Goal: Task Accomplishment & Management: Use online tool/utility

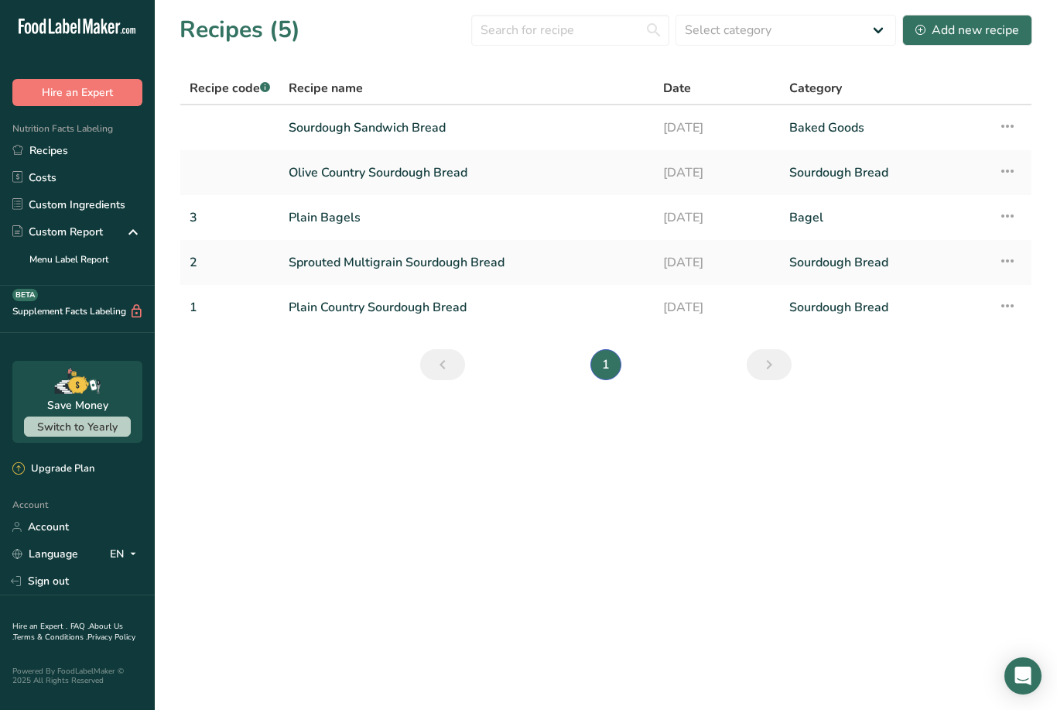
click at [987, 25] on div "Add new recipe" at bounding box center [967, 30] width 104 height 19
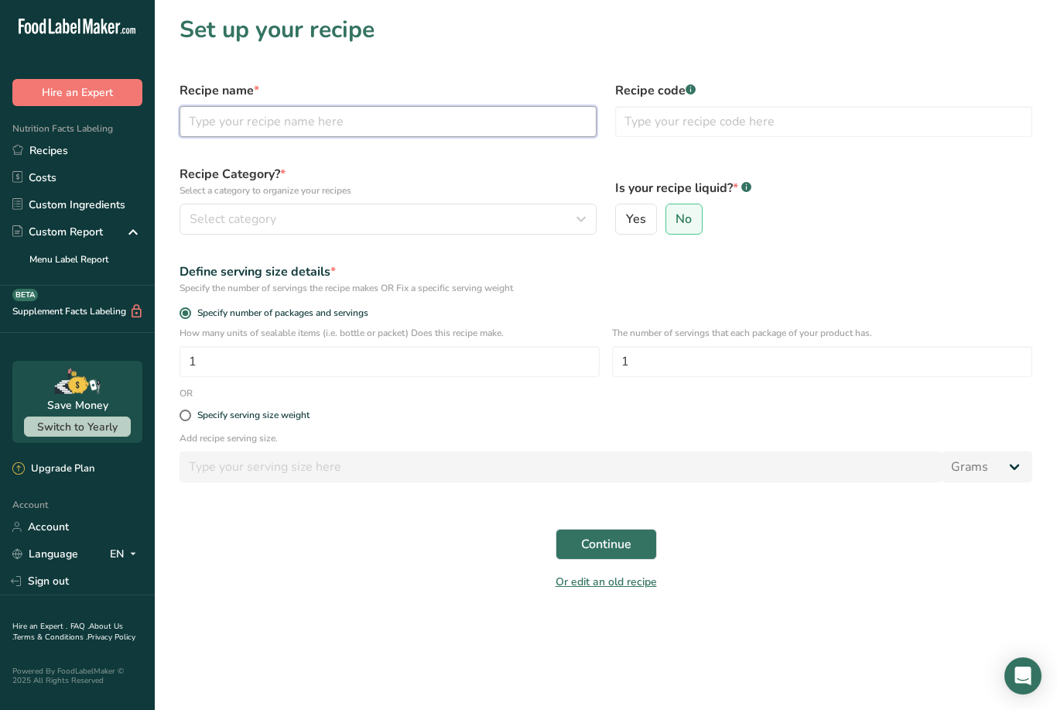
click at [213, 108] on input "text" at bounding box center [388, 121] width 417 height 31
type input "Garlic Subway Sandwich Loaf"
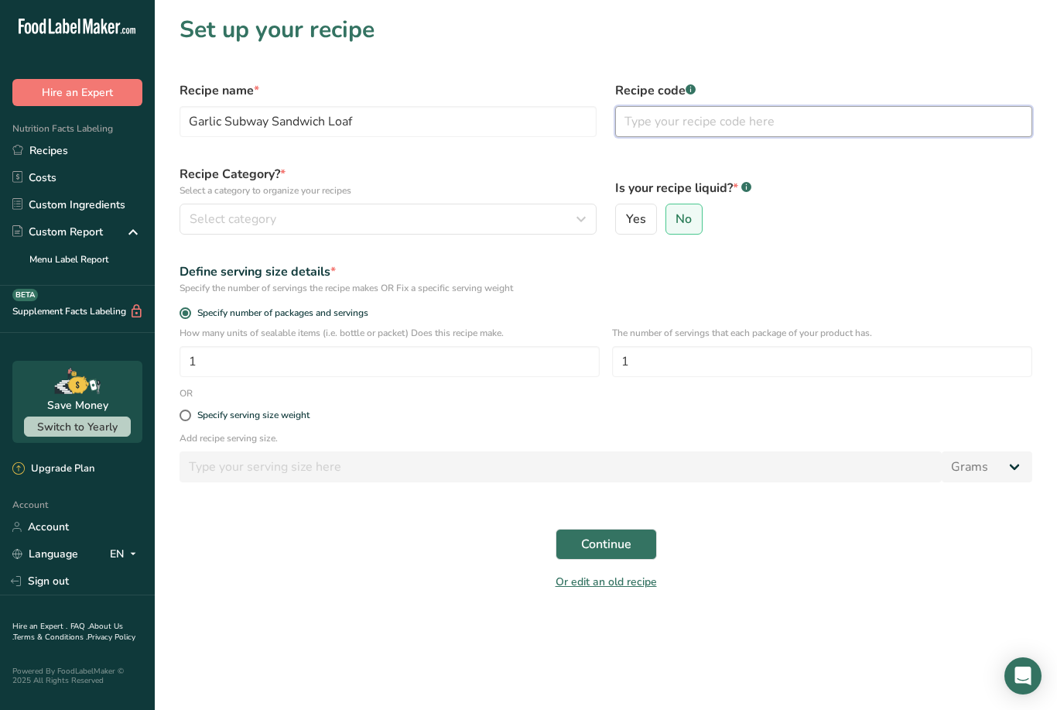
click at [745, 116] on input "text" at bounding box center [823, 121] width 417 height 31
click at [416, 226] on div "Select category" at bounding box center [384, 219] width 388 height 19
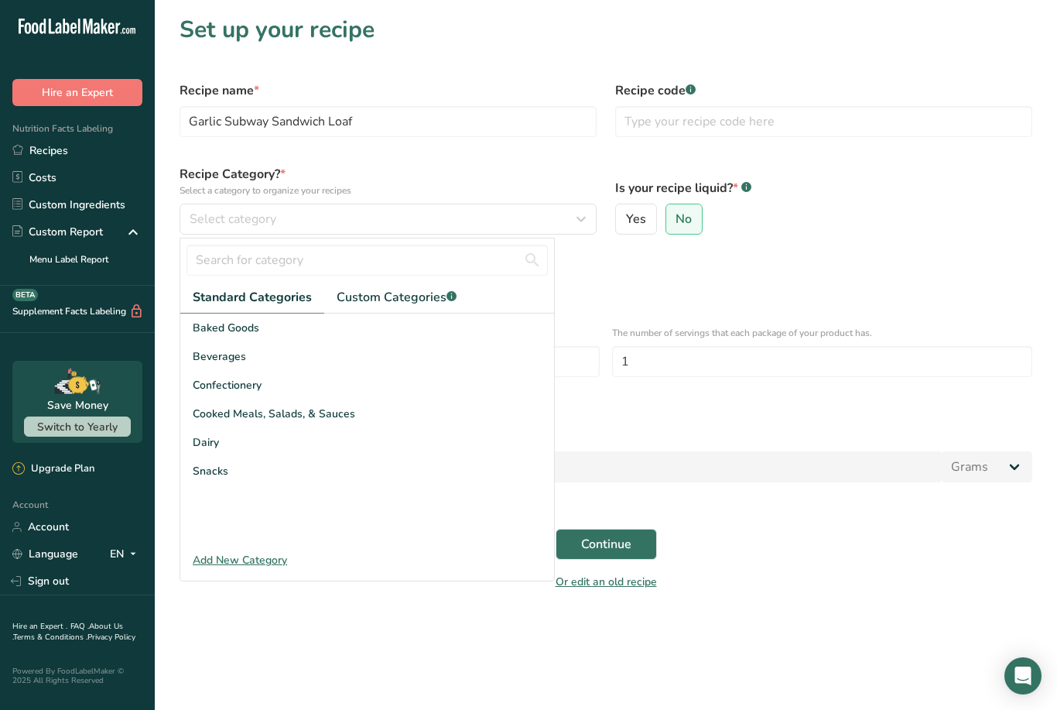
click at [270, 333] on div "Baked Goods" at bounding box center [367, 327] width 374 height 29
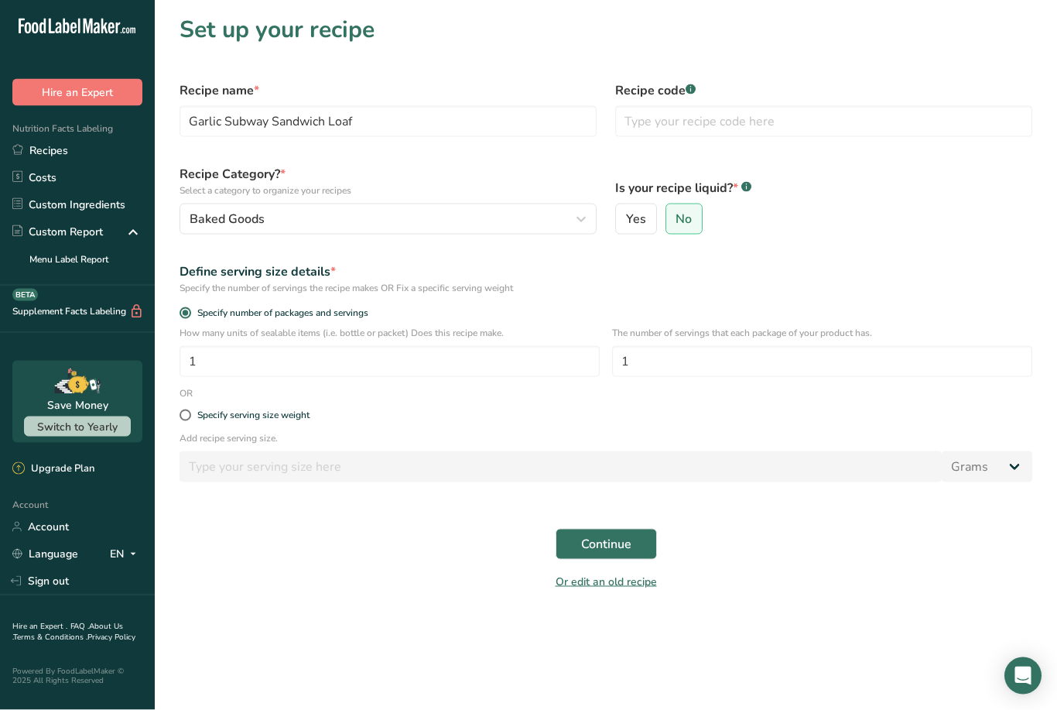
scroll to position [50, 0]
click at [612, 535] on span "Continue" at bounding box center [606, 544] width 50 height 19
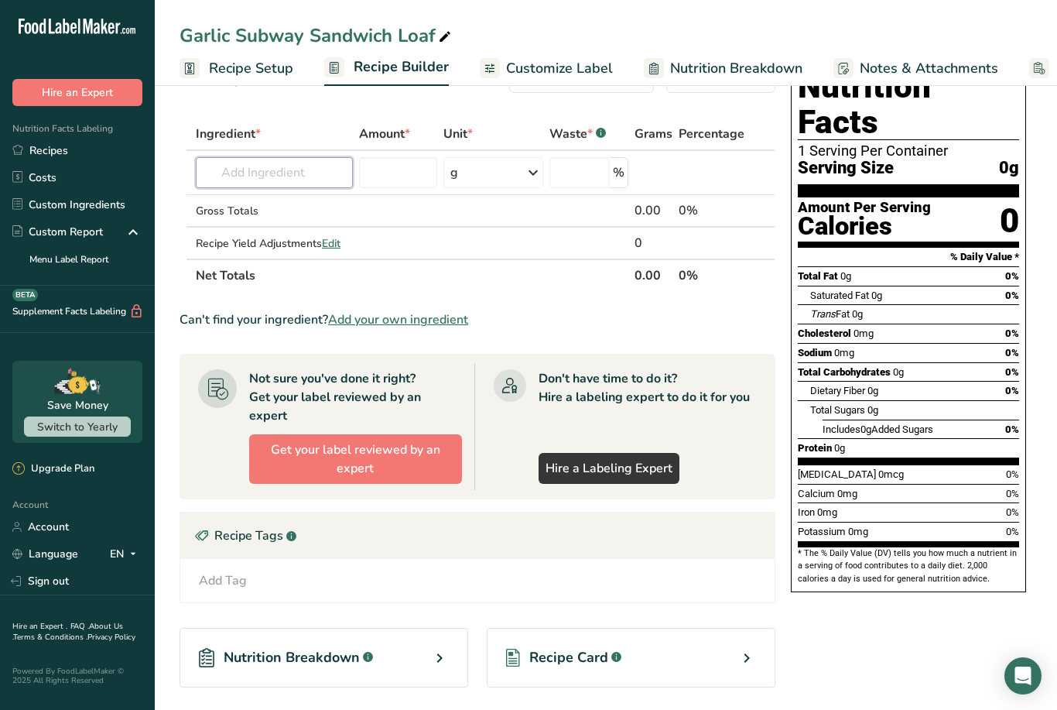
click at [288, 162] on input "text" at bounding box center [274, 172] width 157 height 31
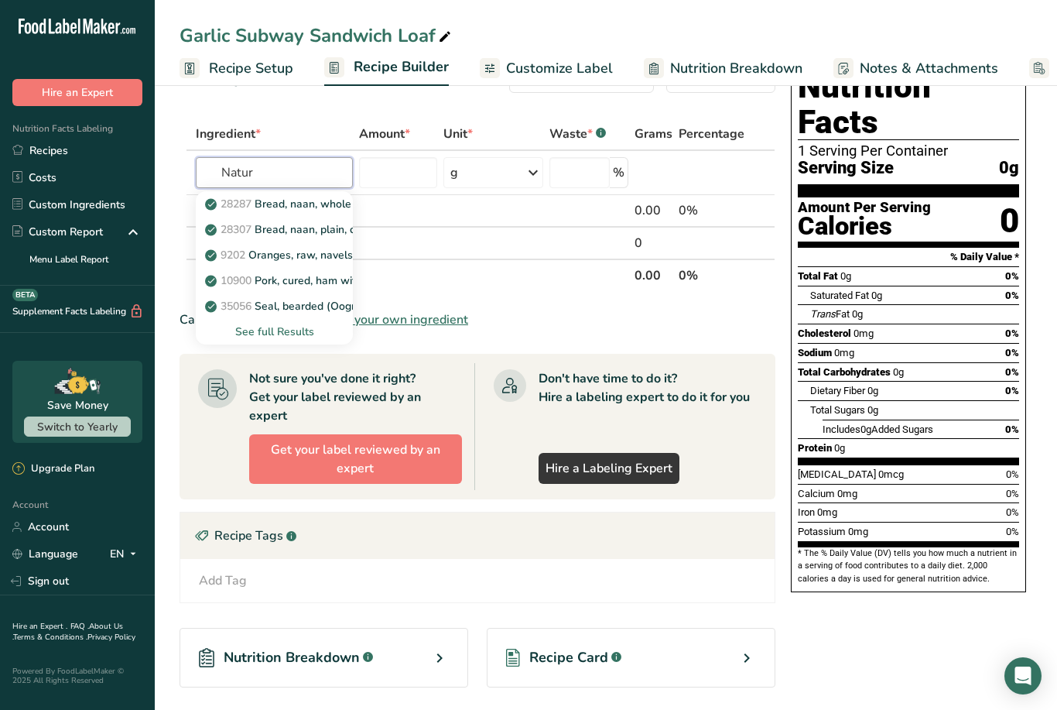
type input "Nature"
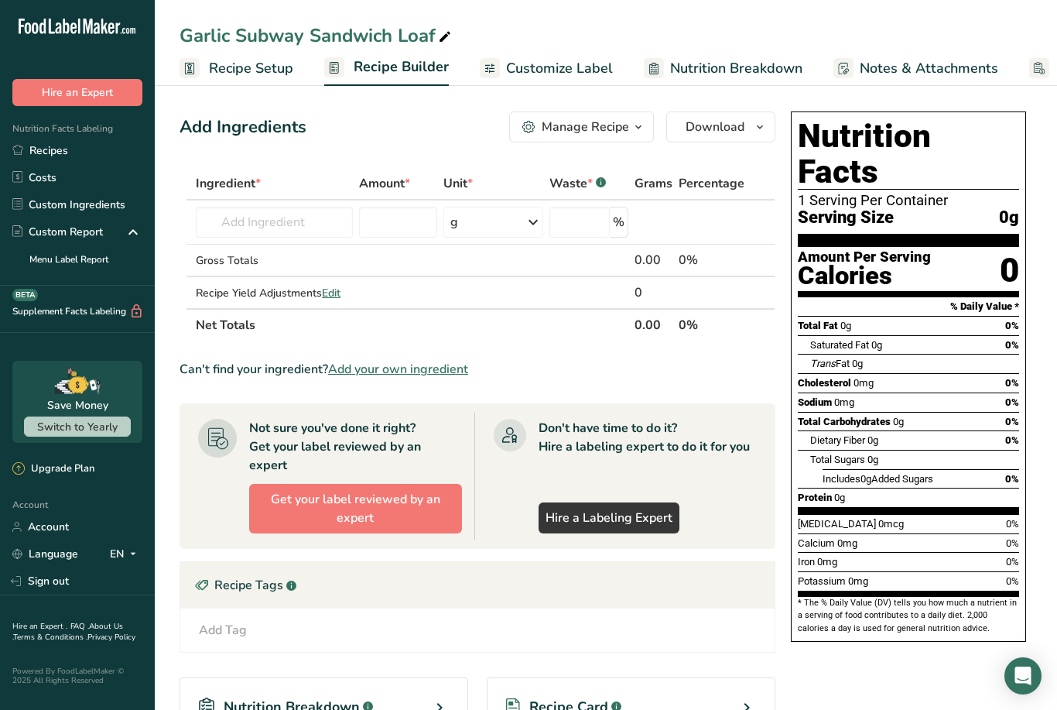
click at [109, 214] on link "Custom Ingredients" at bounding box center [77, 204] width 155 height 27
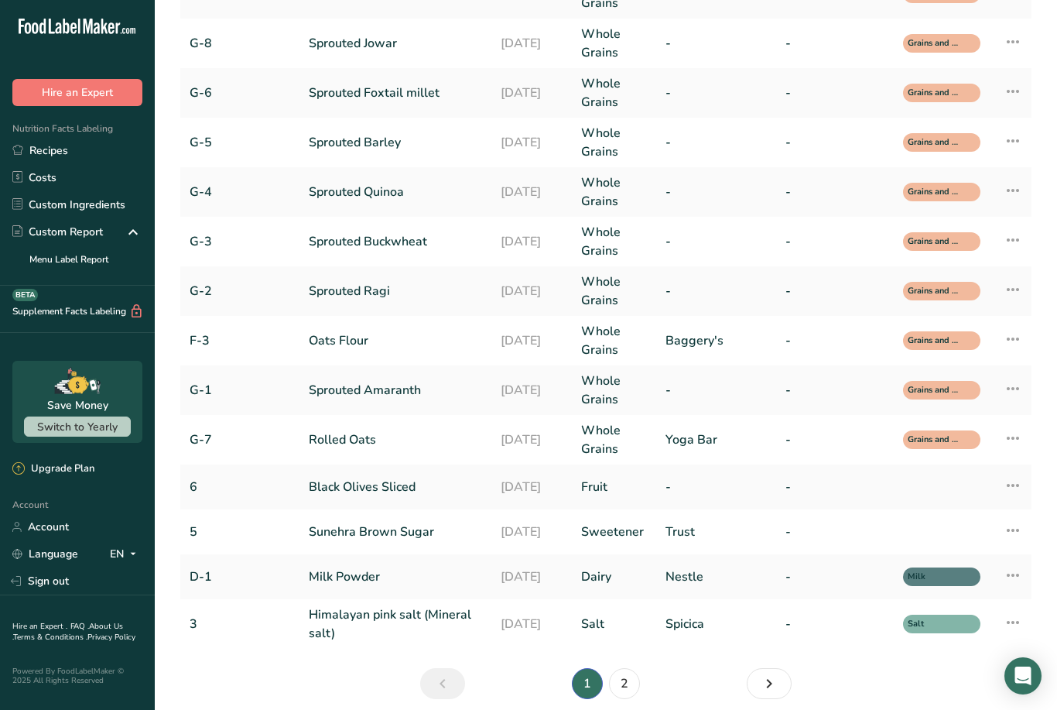
scroll to position [229, 0]
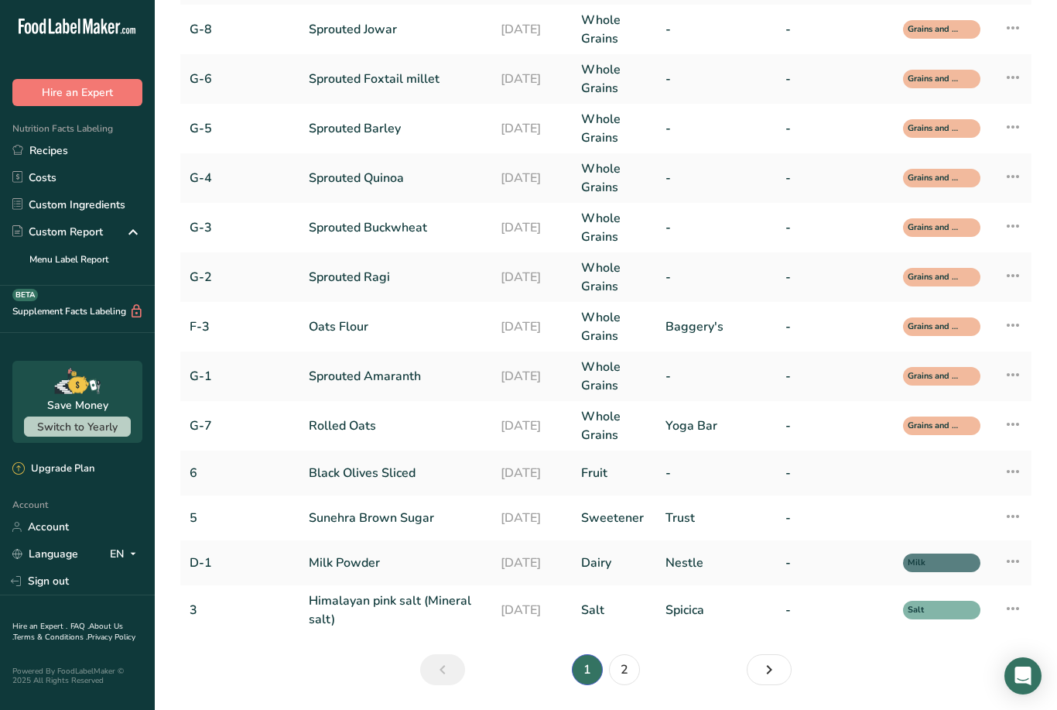
click at [631, 676] on link "2" at bounding box center [624, 669] width 31 height 31
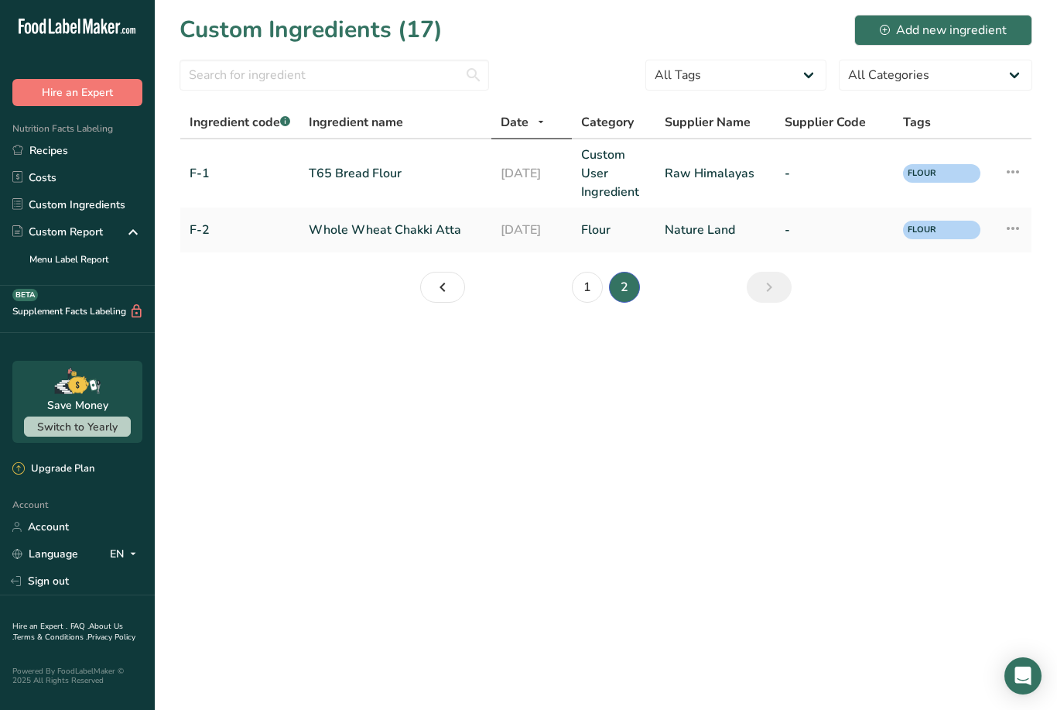
click at [943, 41] on button "Add new ingredient" at bounding box center [943, 30] width 178 height 31
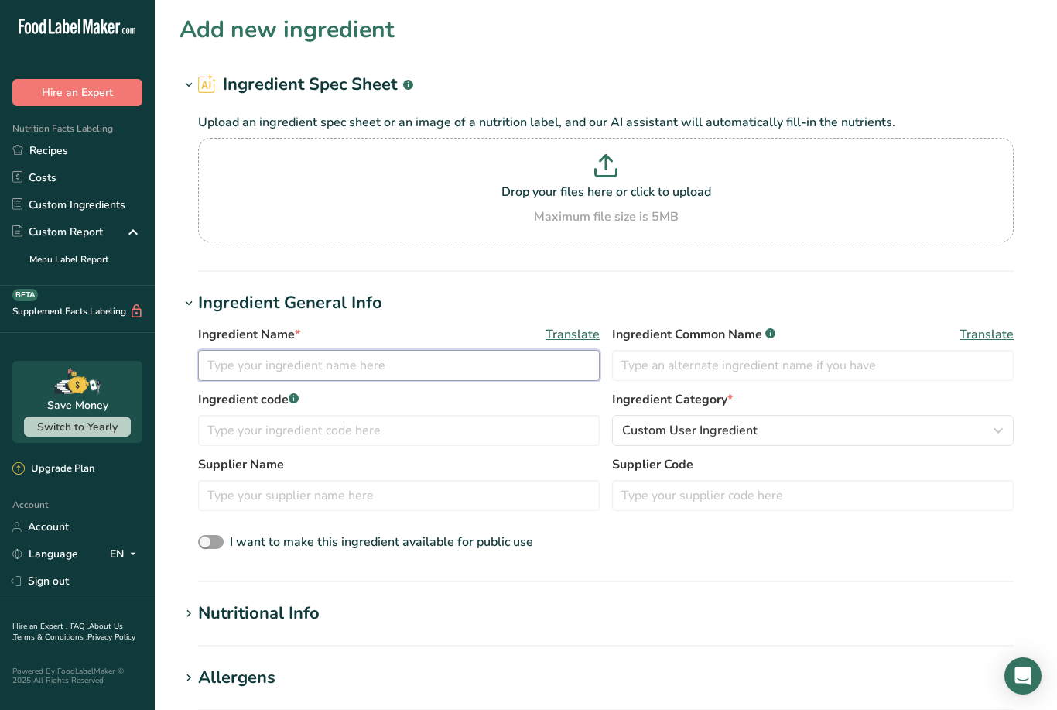
click at [360, 368] on input "text" at bounding box center [399, 365] width 402 height 31
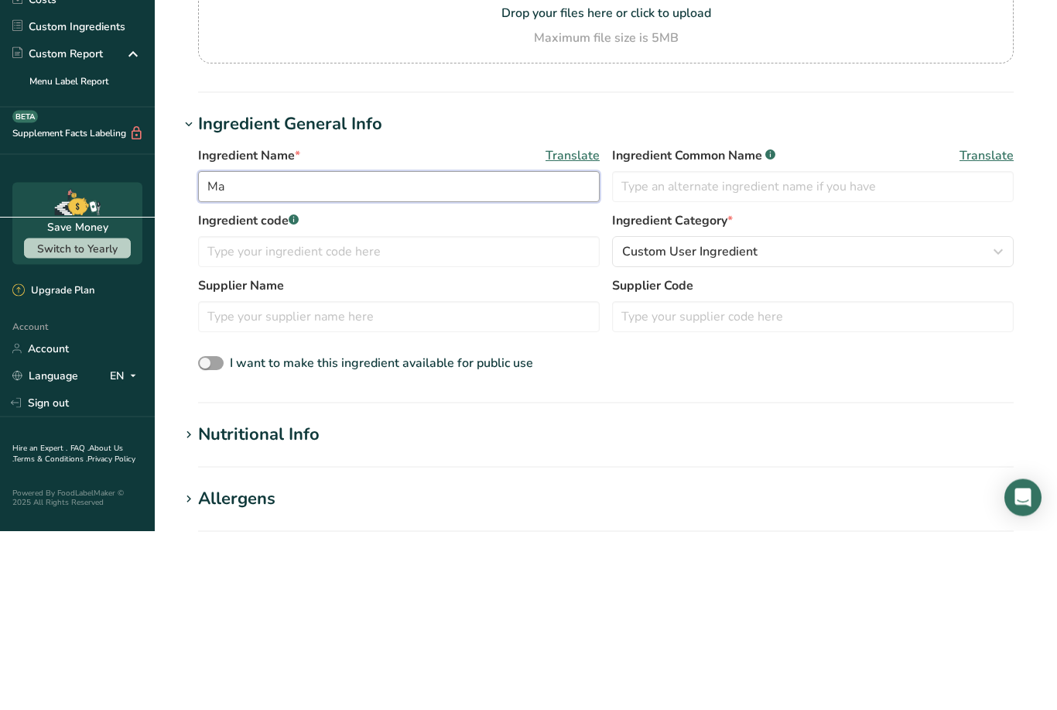
type input "M"
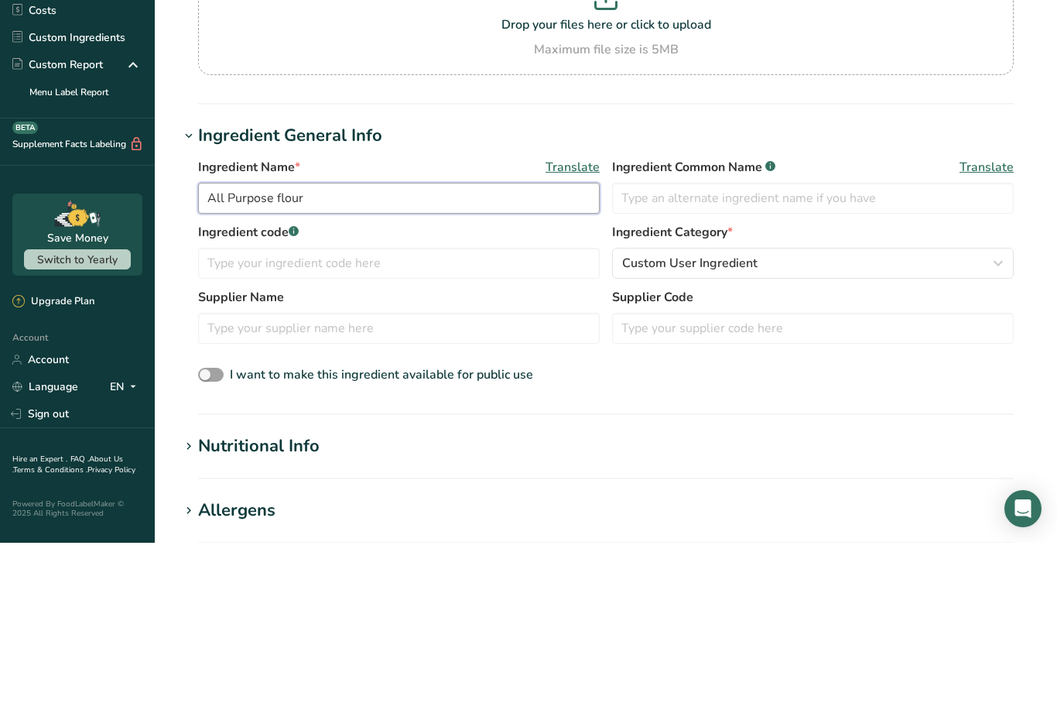
click at [334, 350] on input "All Purpose flour" at bounding box center [399, 365] width 402 height 31
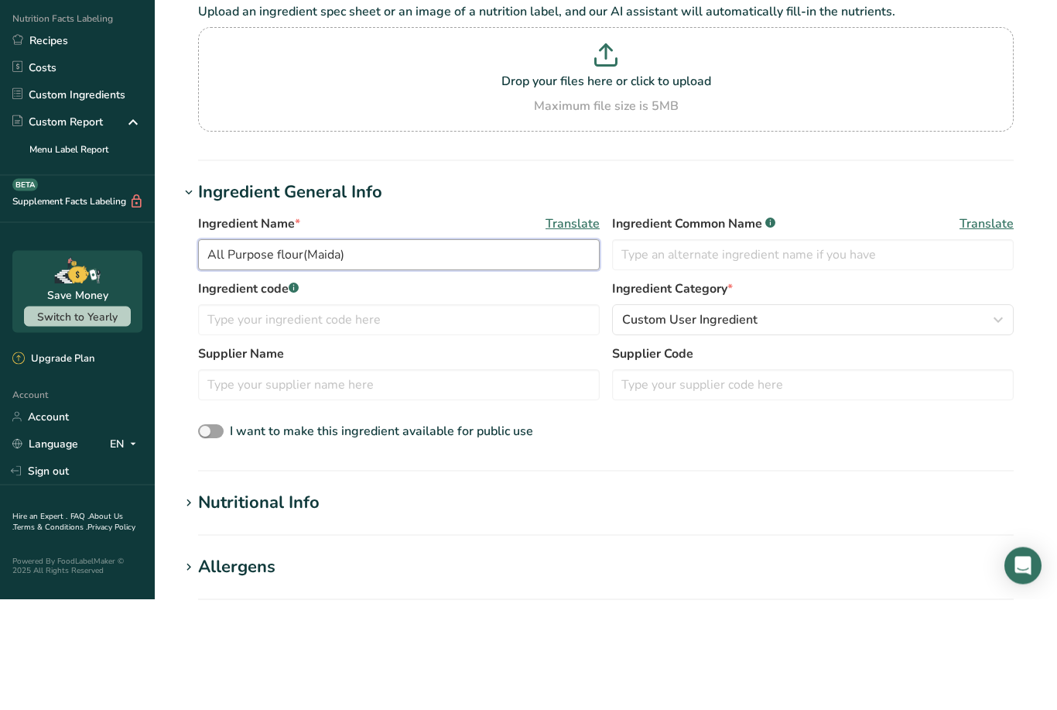
type input "All Purpose flour(Maida)"
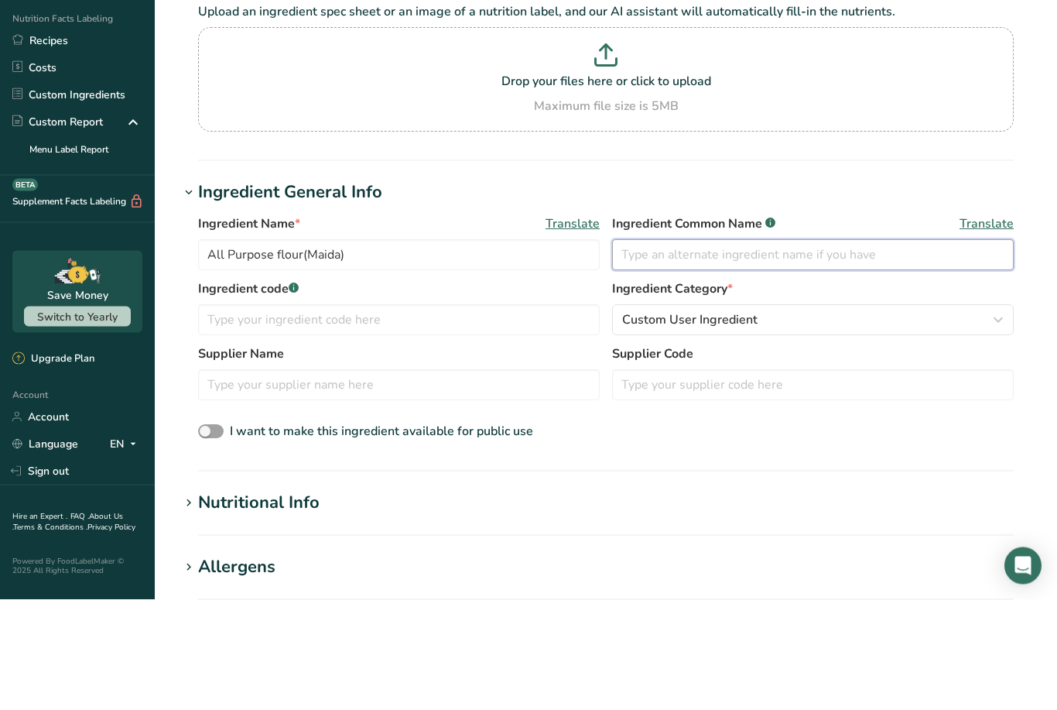
click at [668, 350] on input "text" at bounding box center [813, 365] width 402 height 31
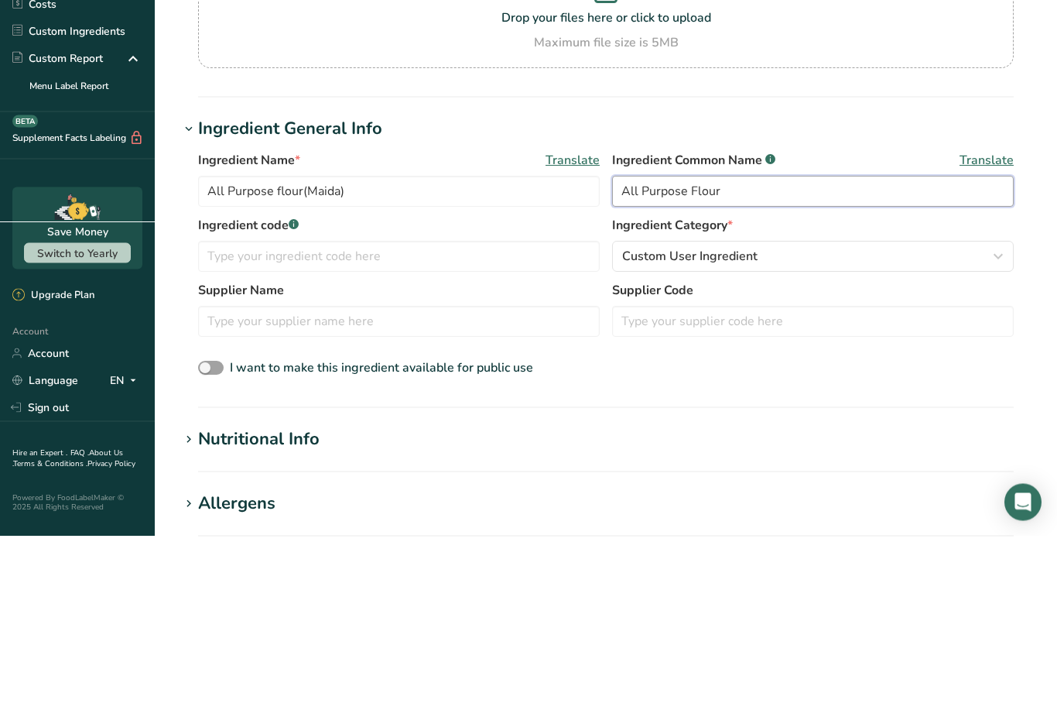
type input "All Purpose Flour"
click at [290, 350] on input "All Purpose flour(Maida)" at bounding box center [399, 365] width 402 height 31
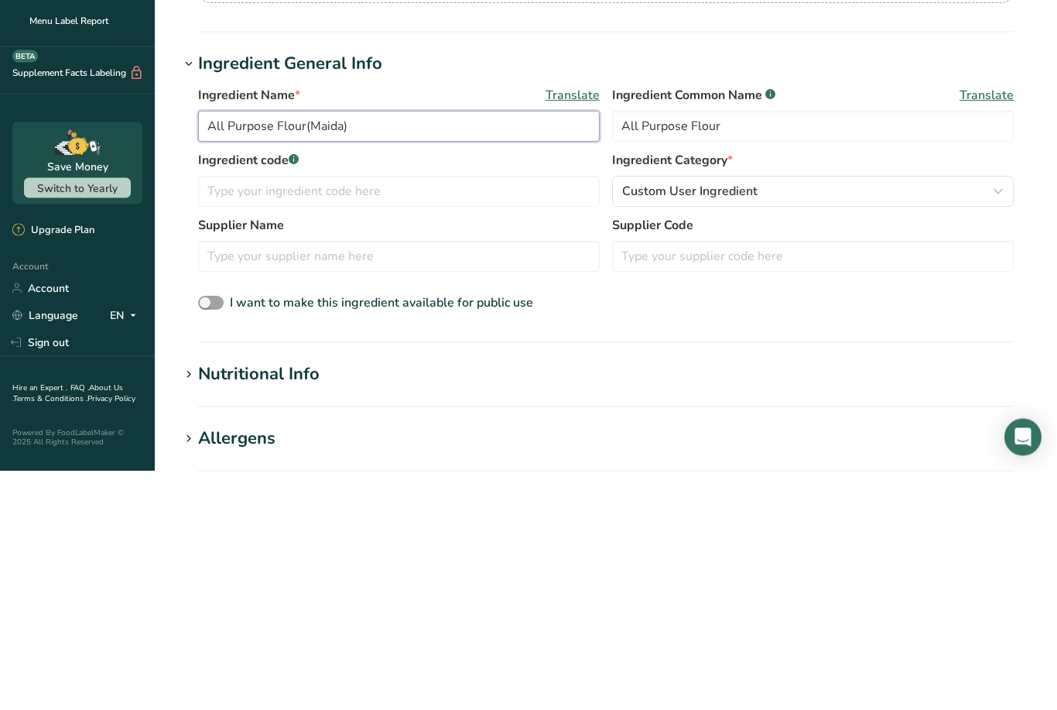
type input "All Purpose Flour(Maida)"
click at [385, 415] on input "text" at bounding box center [399, 430] width 402 height 31
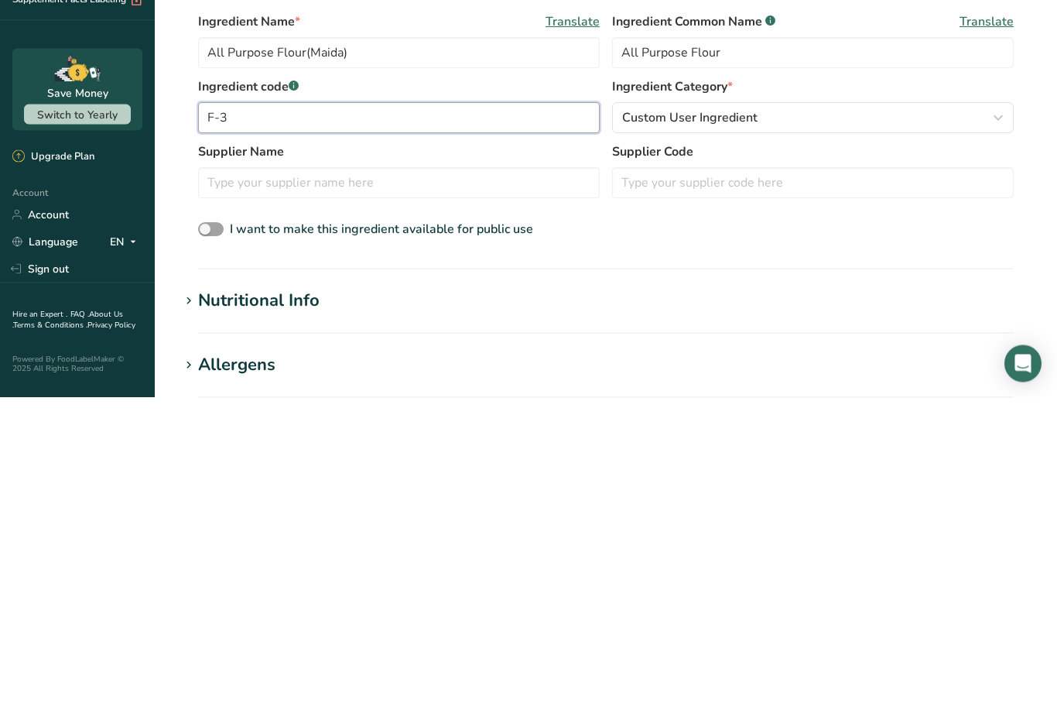
type input "F-3"
click at [228, 480] on input "text" at bounding box center [399, 495] width 402 height 31
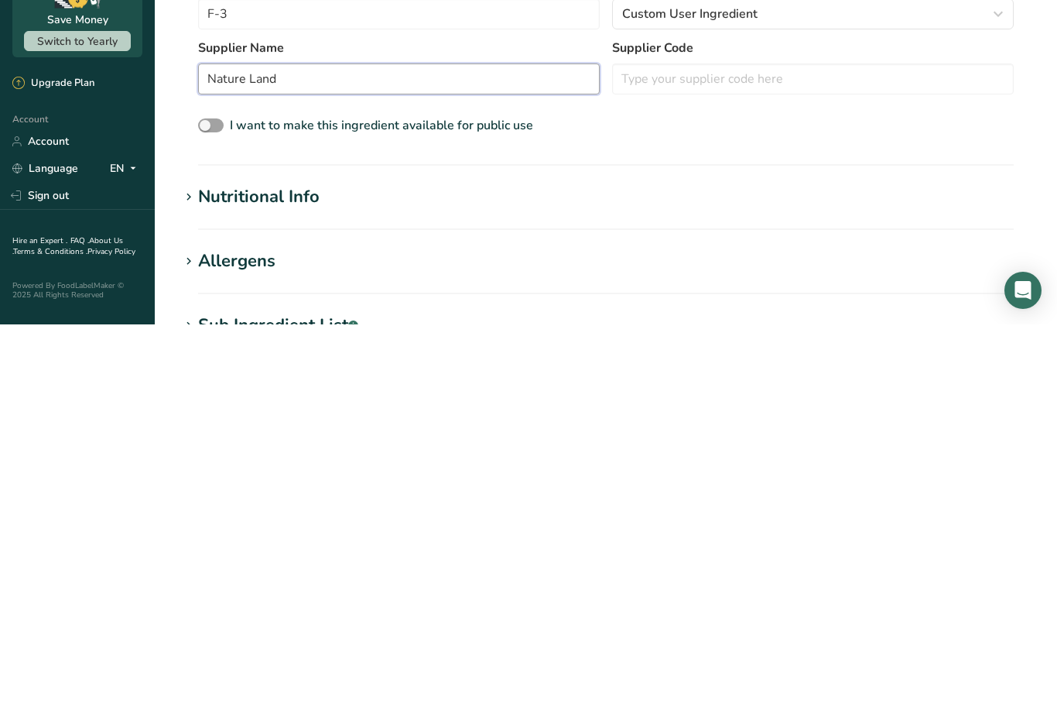
scroll to position [50, 0]
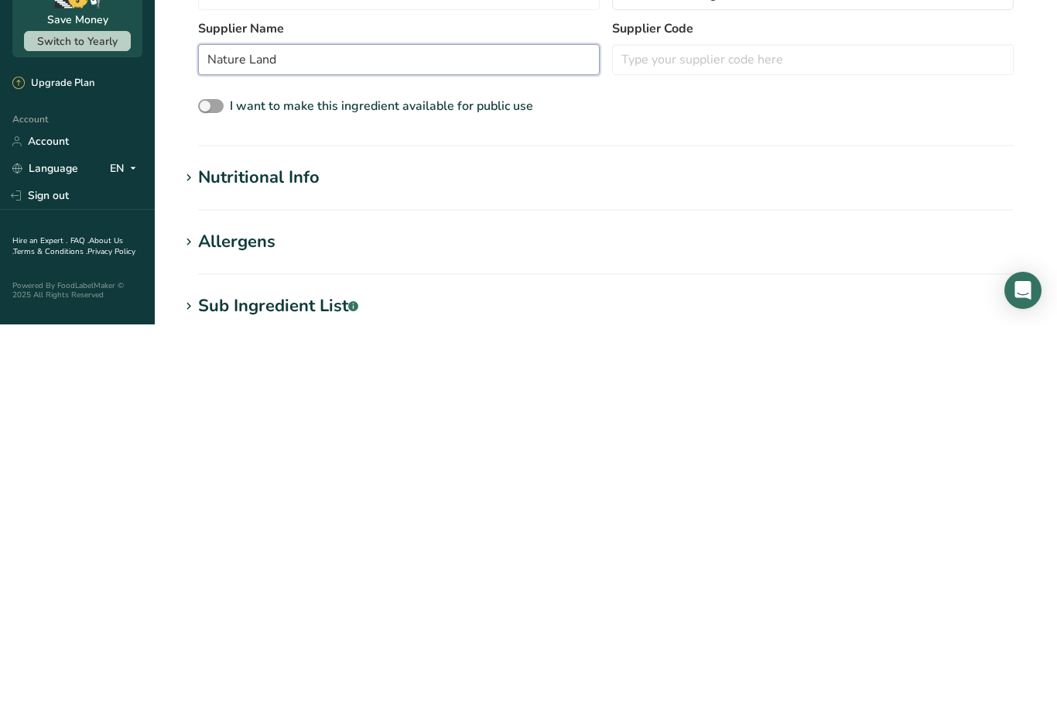
type input "Nature Land"
click at [201, 550] on div "Nutritional Info" at bounding box center [258, 563] width 121 height 26
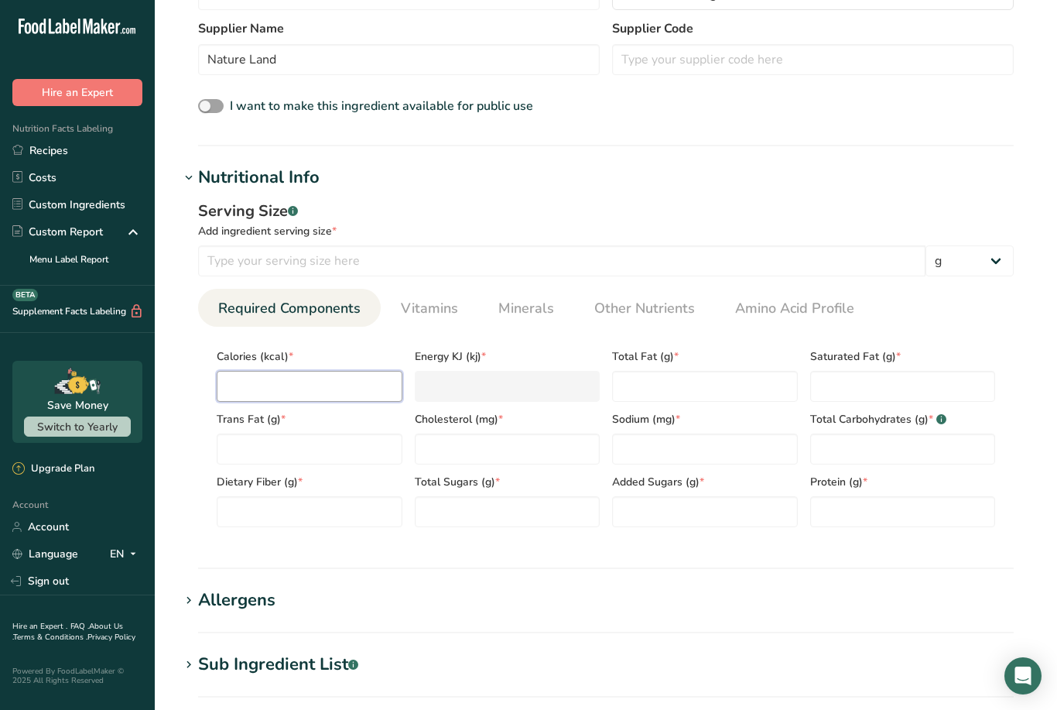
click at [234, 378] on input "number" at bounding box center [310, 386] width 186 height 31
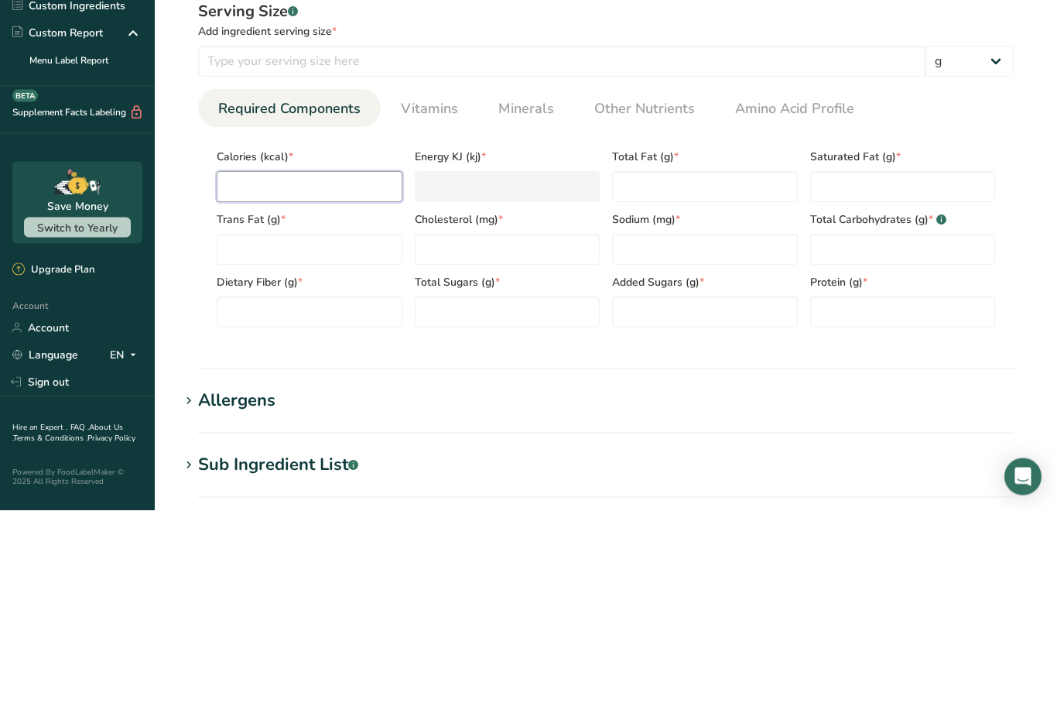
type input "3"
type KJ "12.6"
type input "33"
type KJ "138.1"
type input "3"
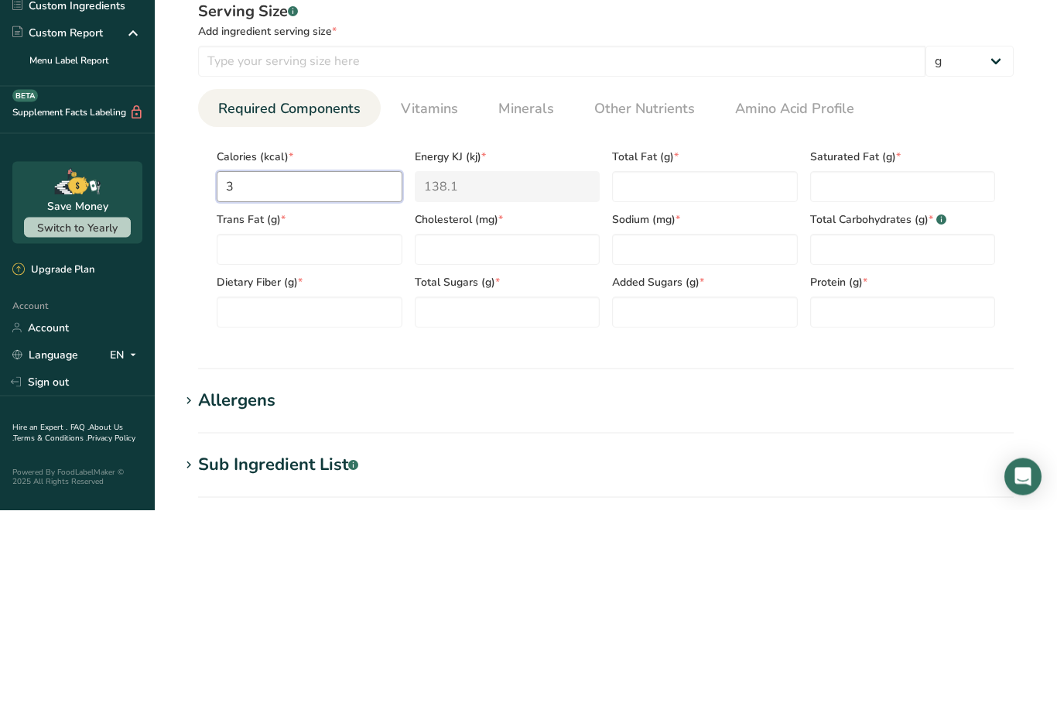
type KJ "12.6"
type input "34"
type KJ "142.3"
type input "345"
type KJ "1443.5"
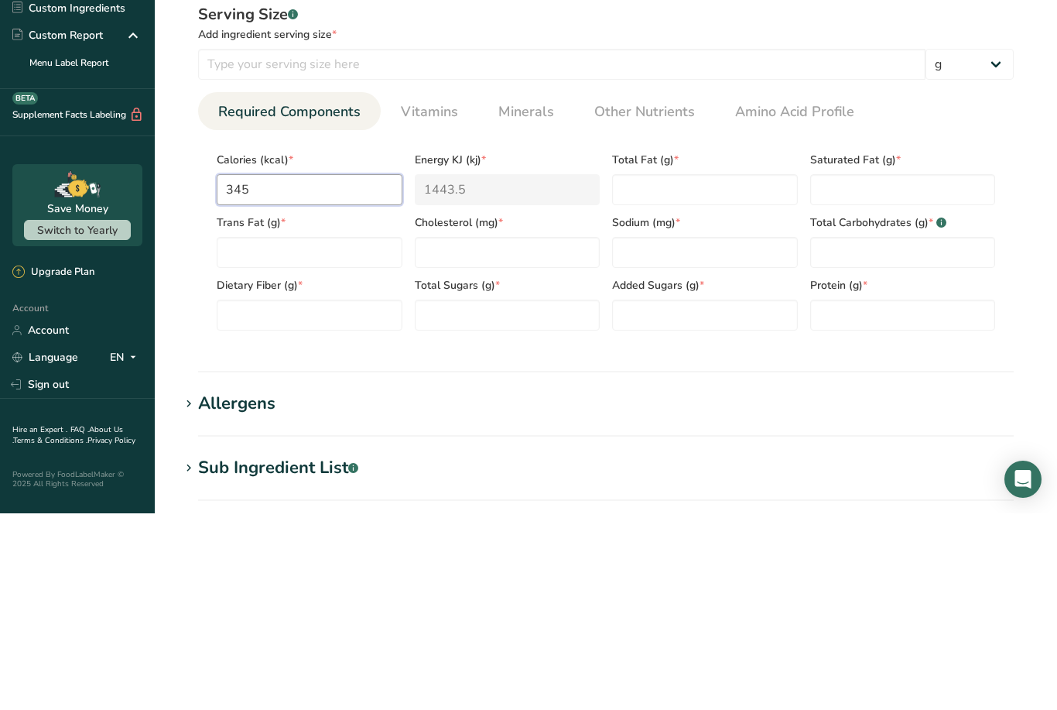
type input "345"
click at [661, 371] on Fat "number" at bounding box center [705, 386] width 186 height 31
type Fat "0.85"
click at [897, 371] on Fat "number" at bounding box center [903, 386] width 186 height 31
type Fat "0.15"
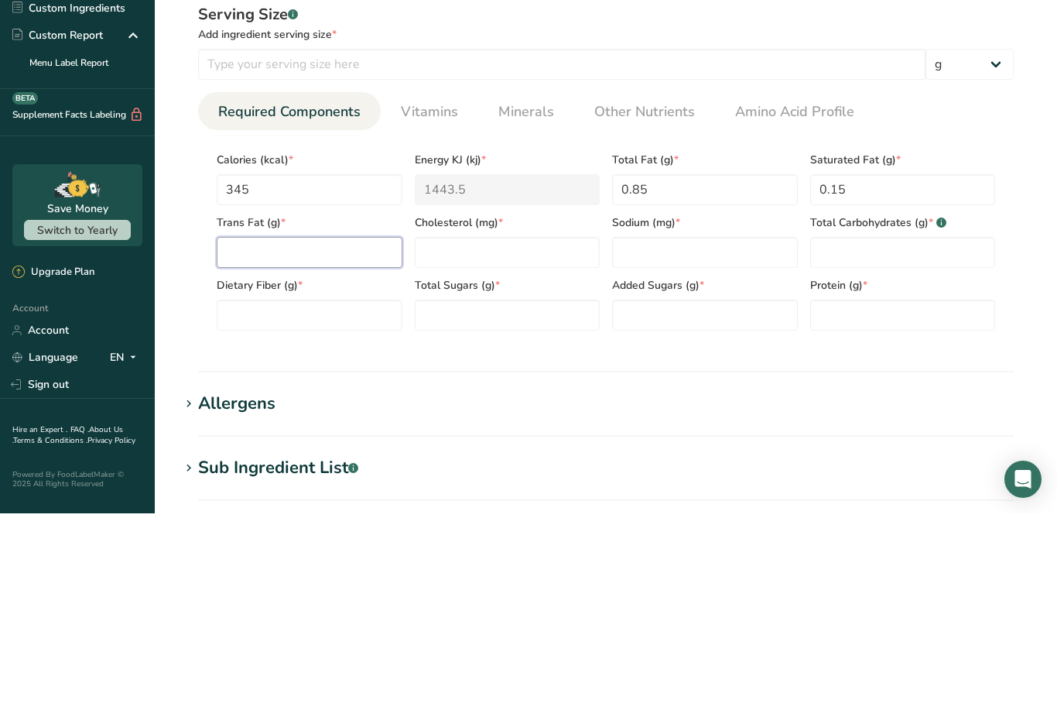
click at [302, 433] on Fat "number" at bounding box center [310, 448] width 186 height 31
click at [840, 433] on Carbohydrates "number" at bounding box center [903, 448] width 186 height 31
type Carbohydrates "73.5"
click at [237, 496] on Fiber "number" at bounding box center [310, 511] width 186 height 31
type Fiber "10.92"
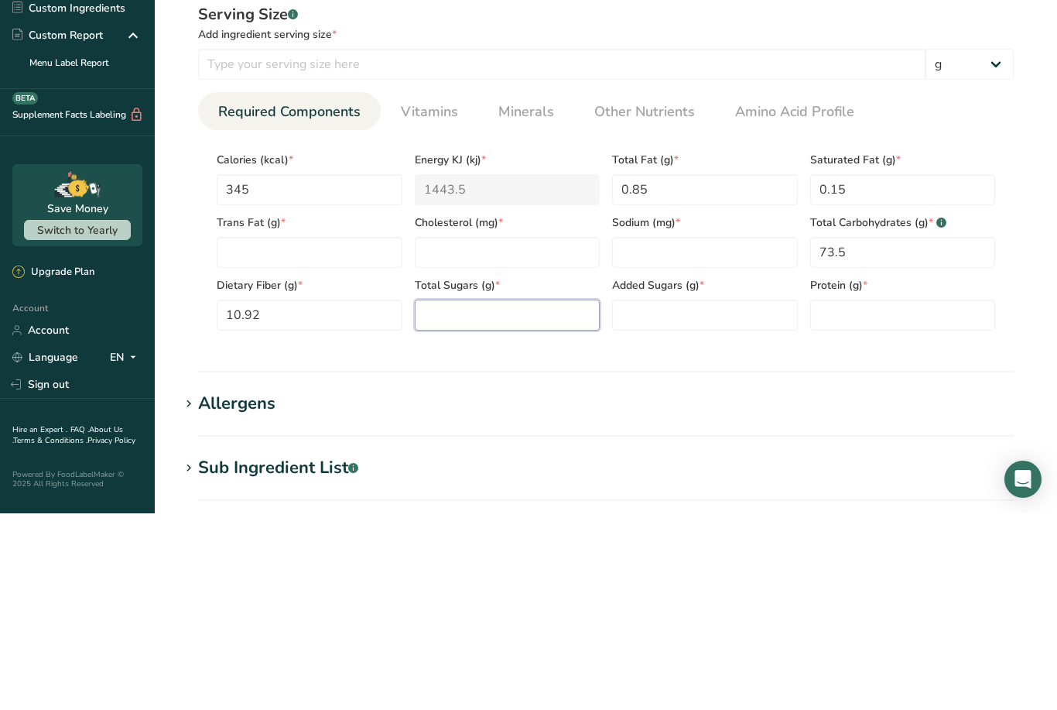
click at [468, 496] on Sugars "number" at bounding box center [508, 511] width 186 height 31
type Sugars "5.92"
click at [861, 496] on input "number" at bounding box center [903, 511] width 186 height 31
type input "10.98"
click at [679, 496] on Sugars "number" at bounding box center [705, 511] width 186 height 31
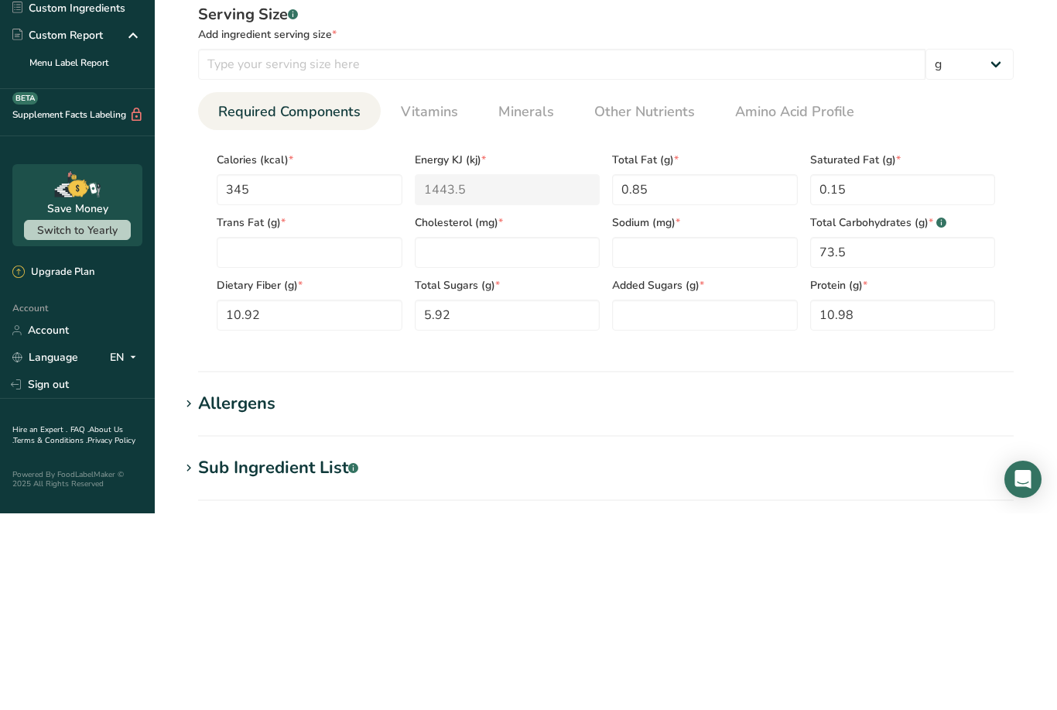
click at [536, 298] on span "Minerals" at bounding box center [526, 308] width 56 height 21
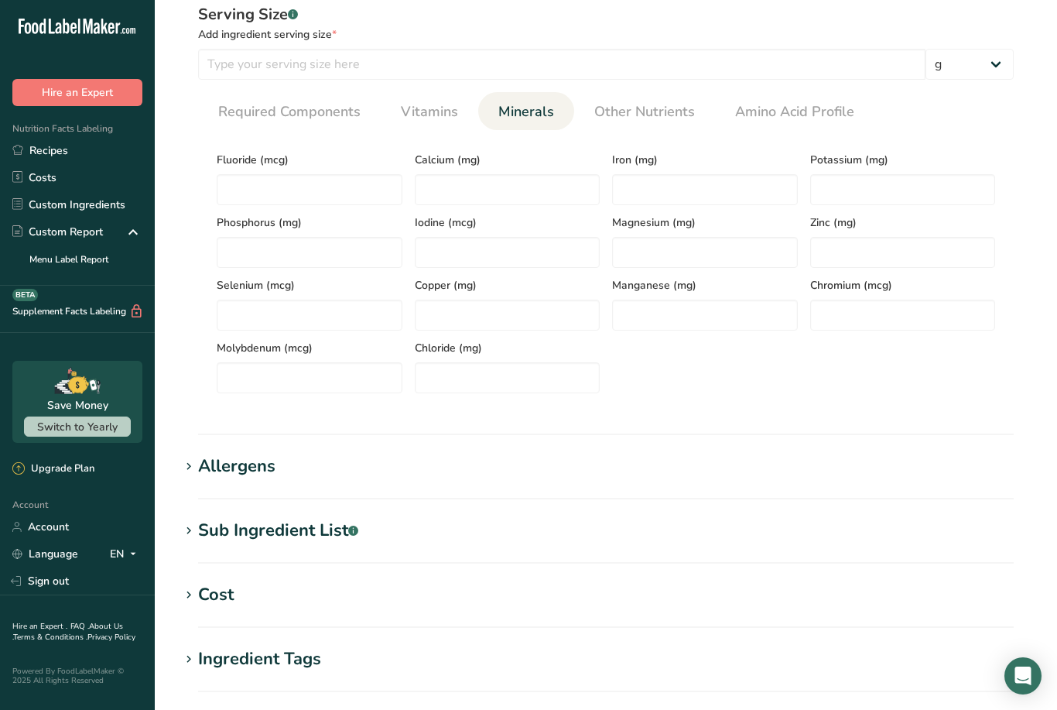
click at [437, 121] on span "Vitamins" at bounding box center [429, 111] width 57 height 21
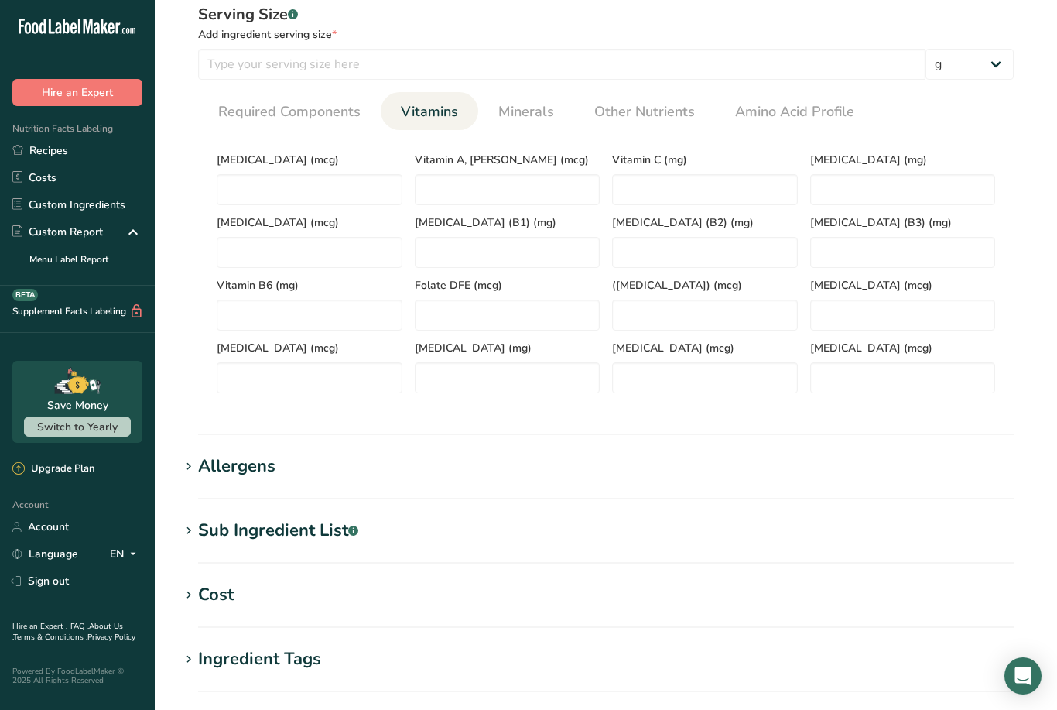
click at [522, 108] on span "Minerals" at bounding box center [526, 111] width 56 height 21
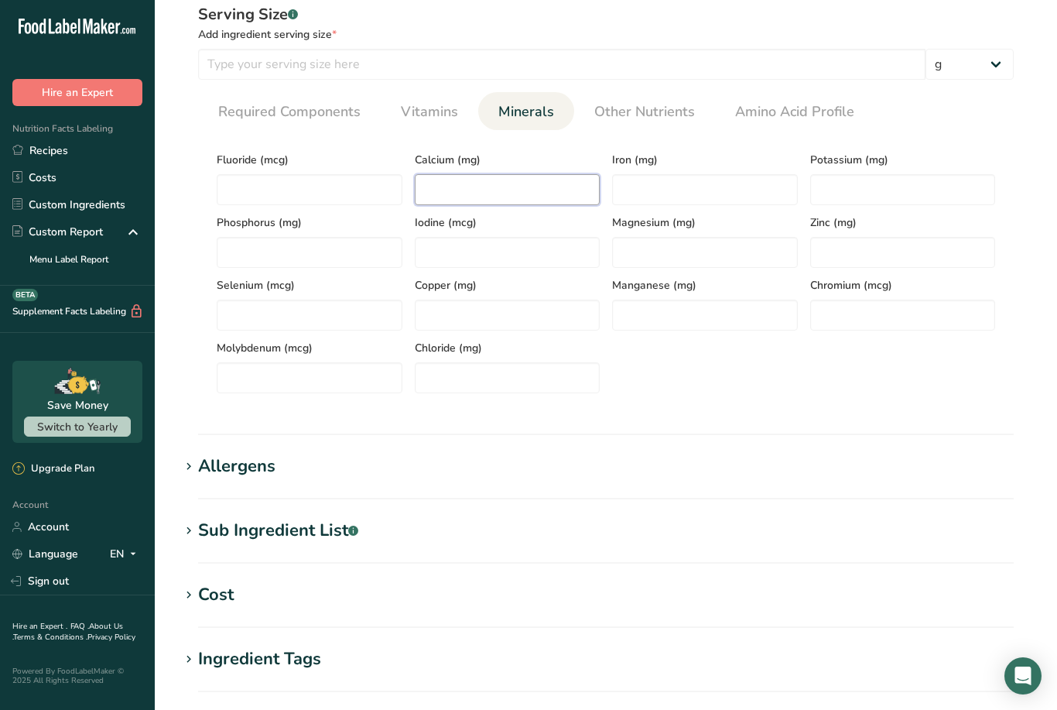
click at [484, 192] on input "number" at bounding box center [508, 189] width 186 height 31
type input "20.93"
click at [691, 193] on input "number" at bounding box center [705, 189] width 186 height 31
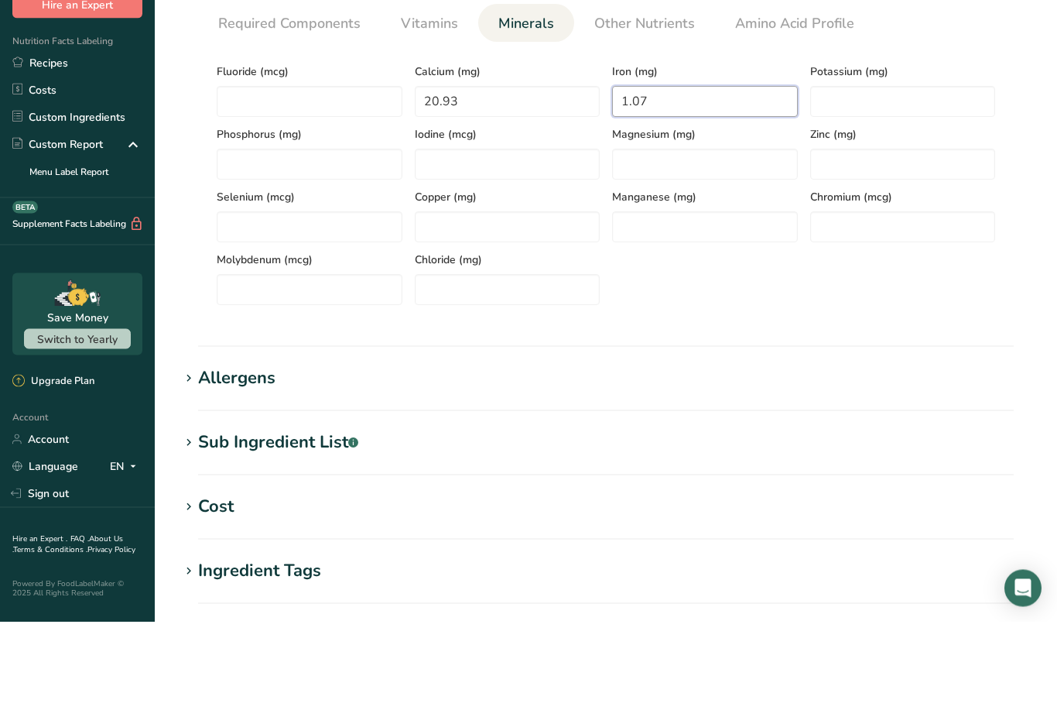
type input "1.07"
click at [287, 130] on section "Calories (kcal) * 345 Energy KJ (kj) * 1443.5 Total Fat (g) * 0.85 Saturated Fa…" at bounding box center [606, 267] width 816 height 275
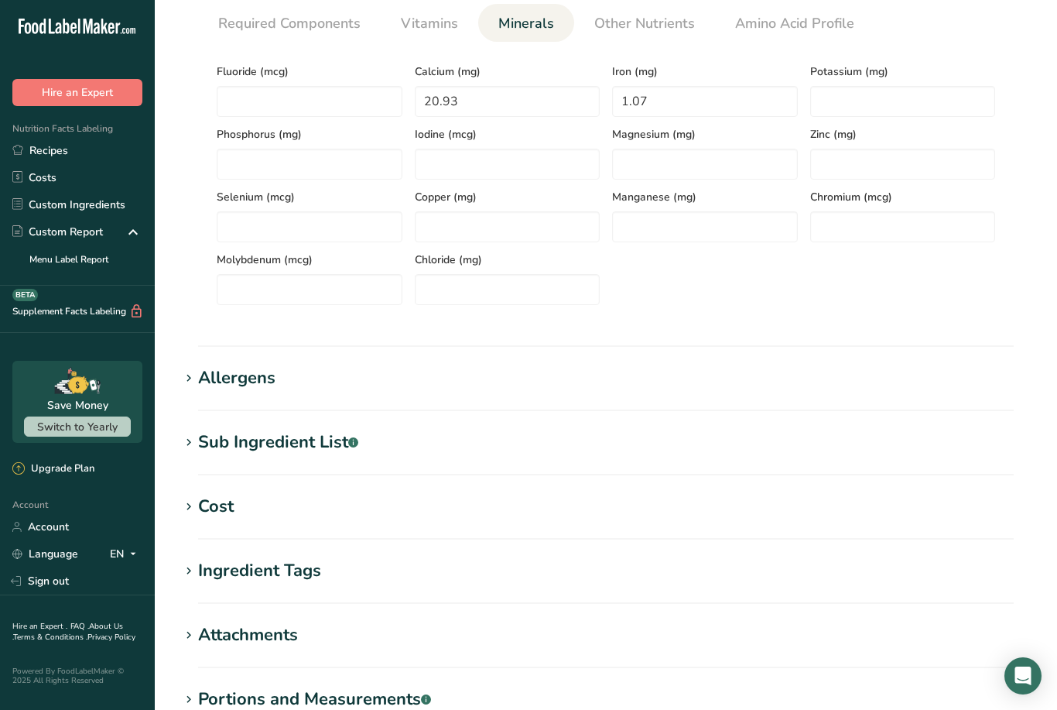
click at [310, 36] on link "Required Components" at bounding box center [289, 23] width 155 height 39
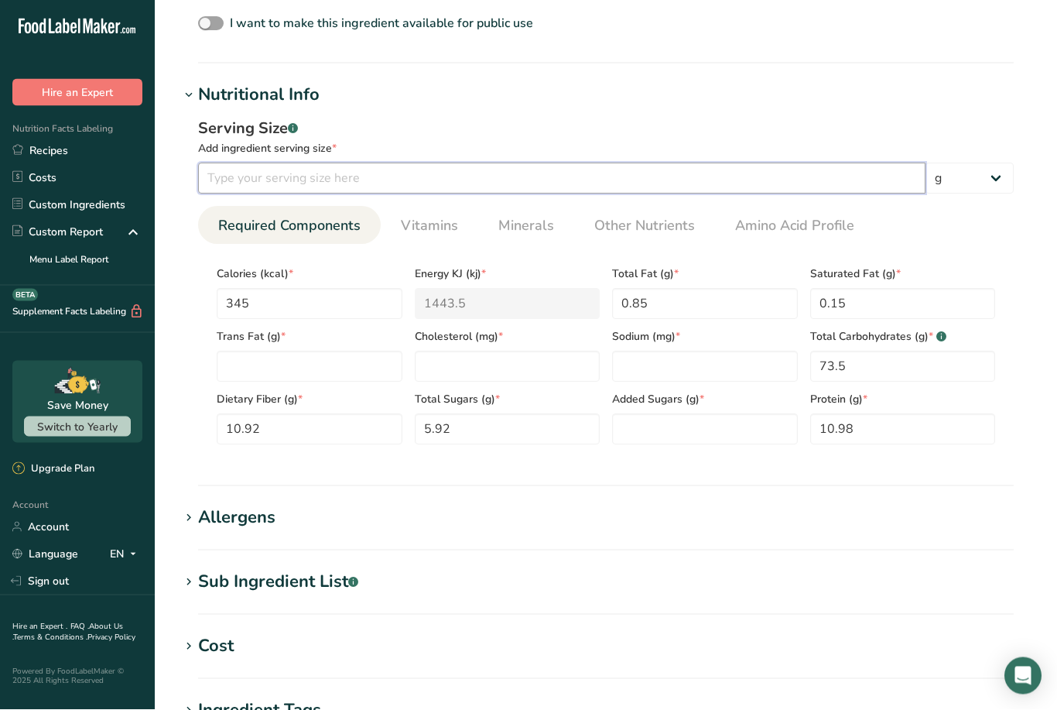
click at [642, 188] on input "number" at bounding box center [561, 178] width 727 height 31
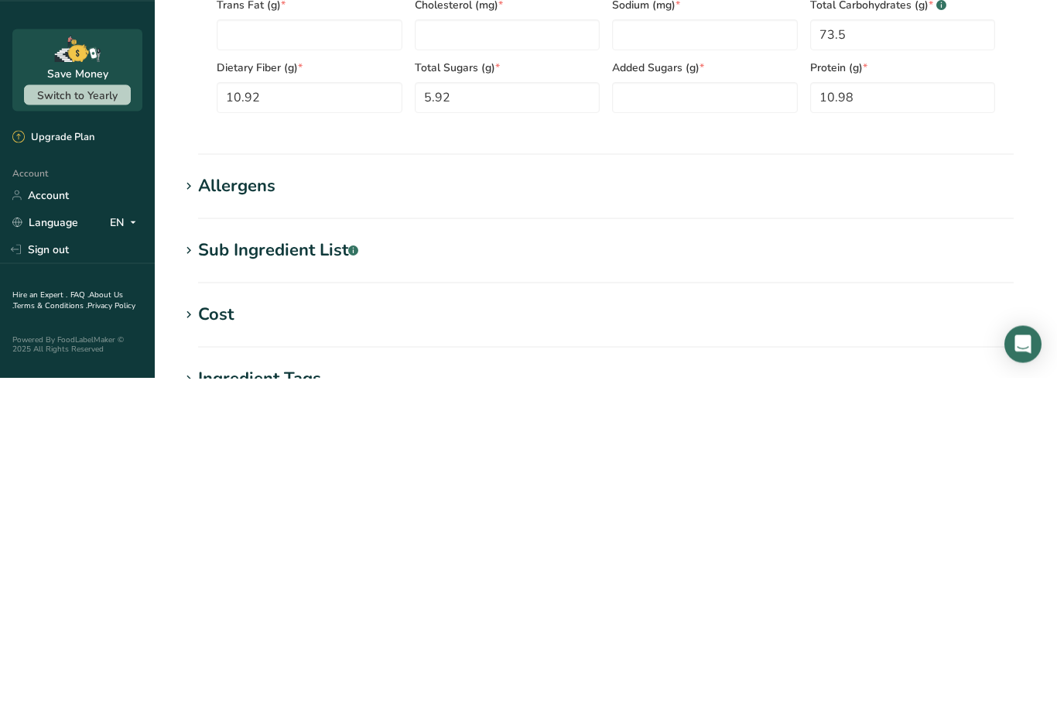
scroll to position [593, 0]
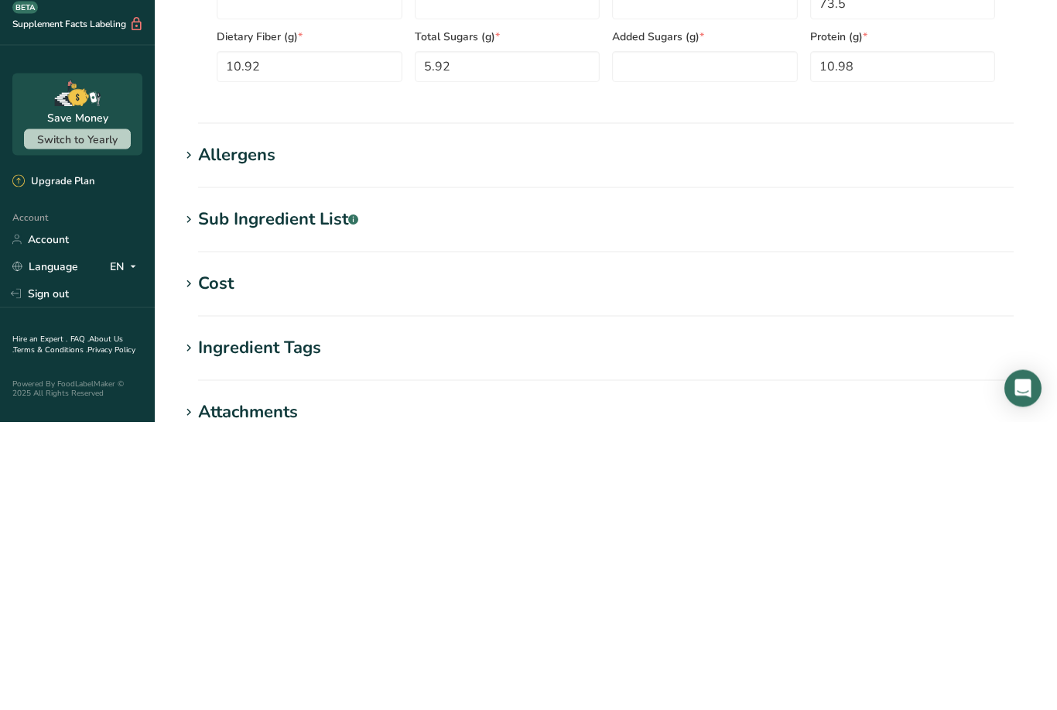
type input "100"
click at [618, 430] on h1 "Allergens" at bounding box center [606, 443] width 853 height 26
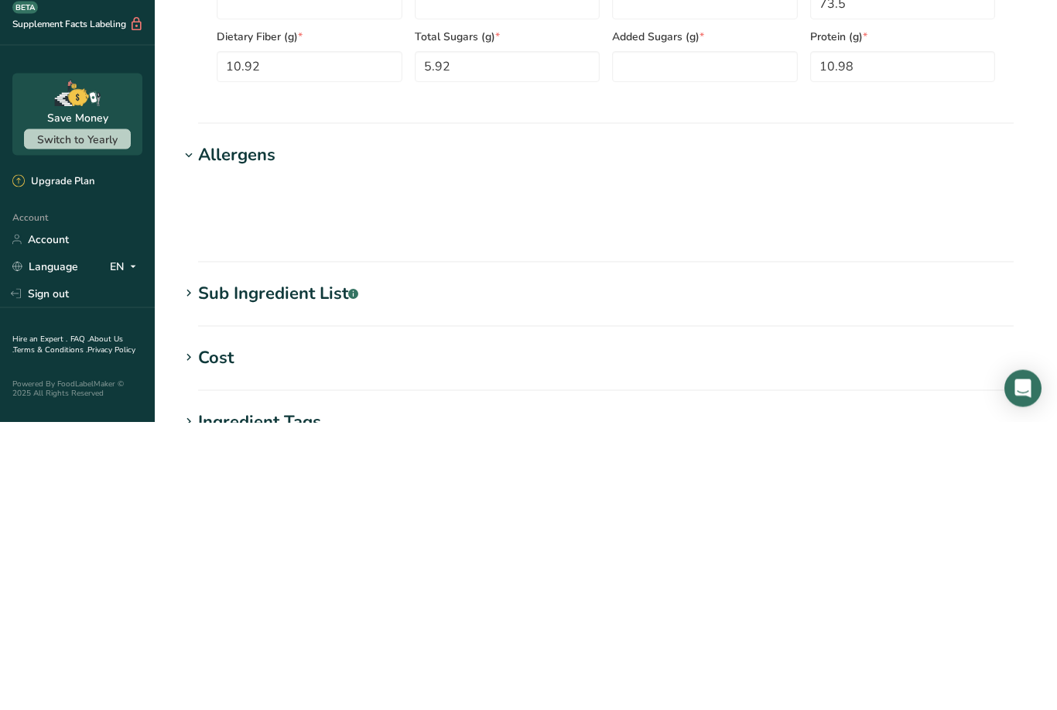
scroll to position [818, 0]
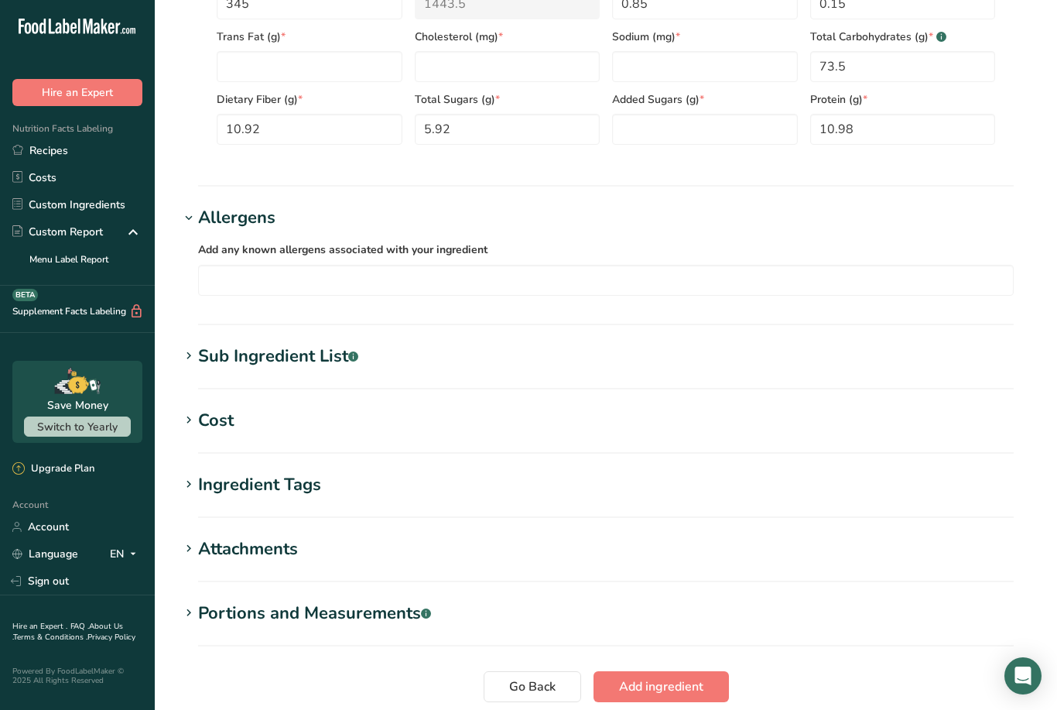
click at [383, 276] on input "text" at bounding box center [606, 280] width 814 height 24
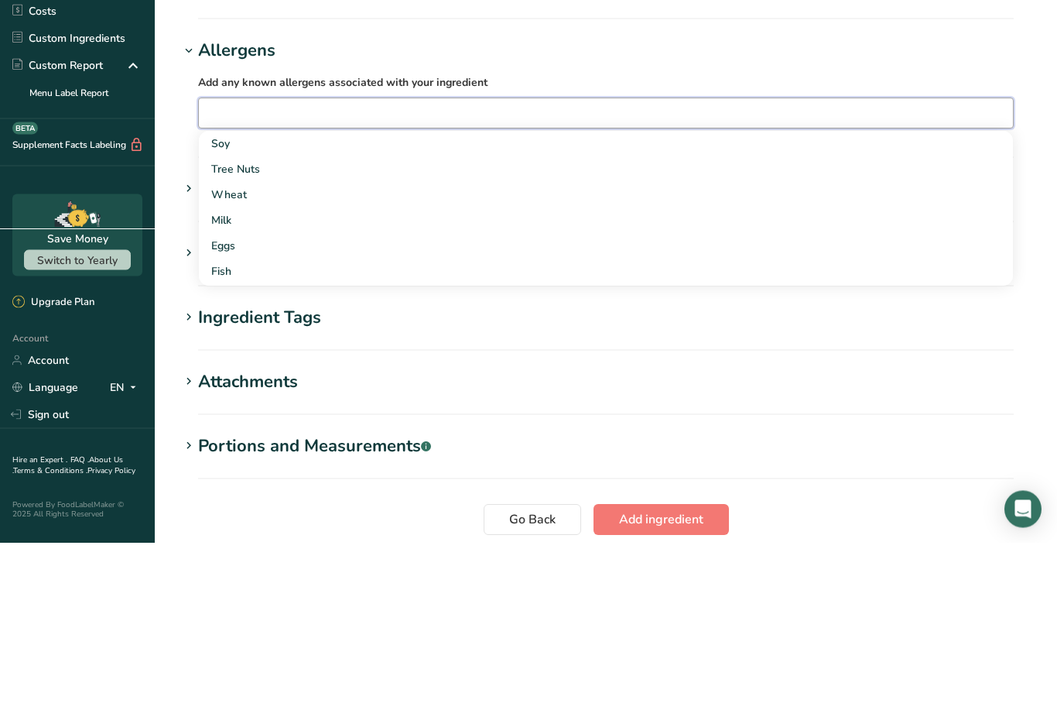
click at [251, 354] on div "Wheat" at bounding box center [593, 362] width 765 height 16
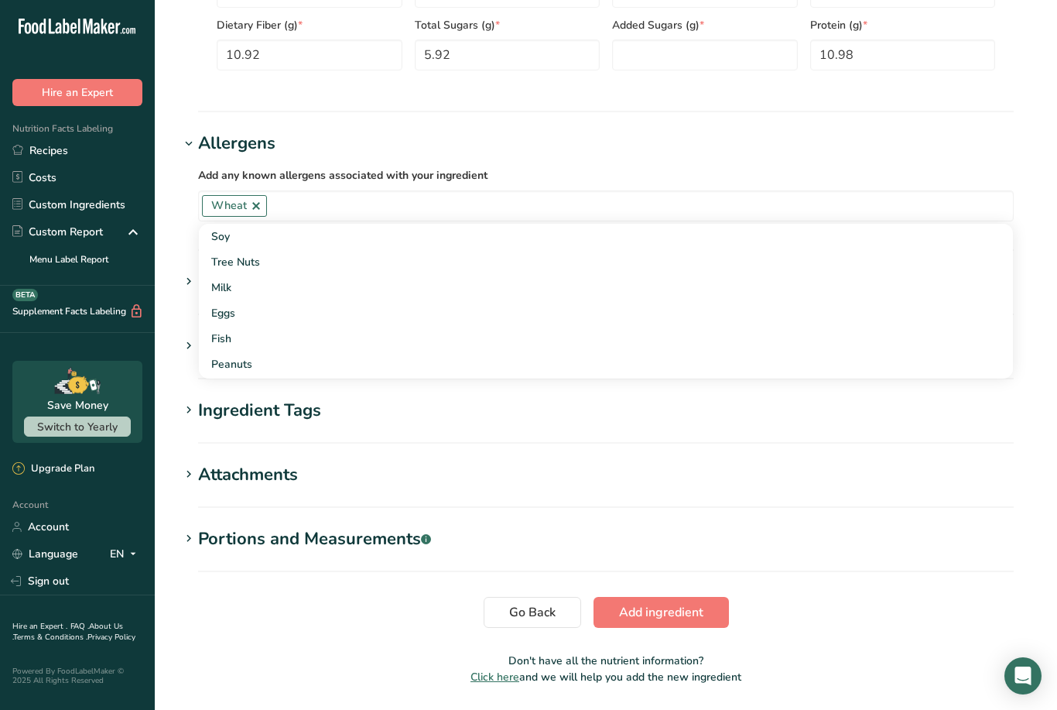
click at [356, 678] on p "Click here and we will help you add the new ingredient" at bounding box center [606, 677] width 853 height 16
click at [195, 403] on icon at bounding box center [189, 410] width 14 height 22
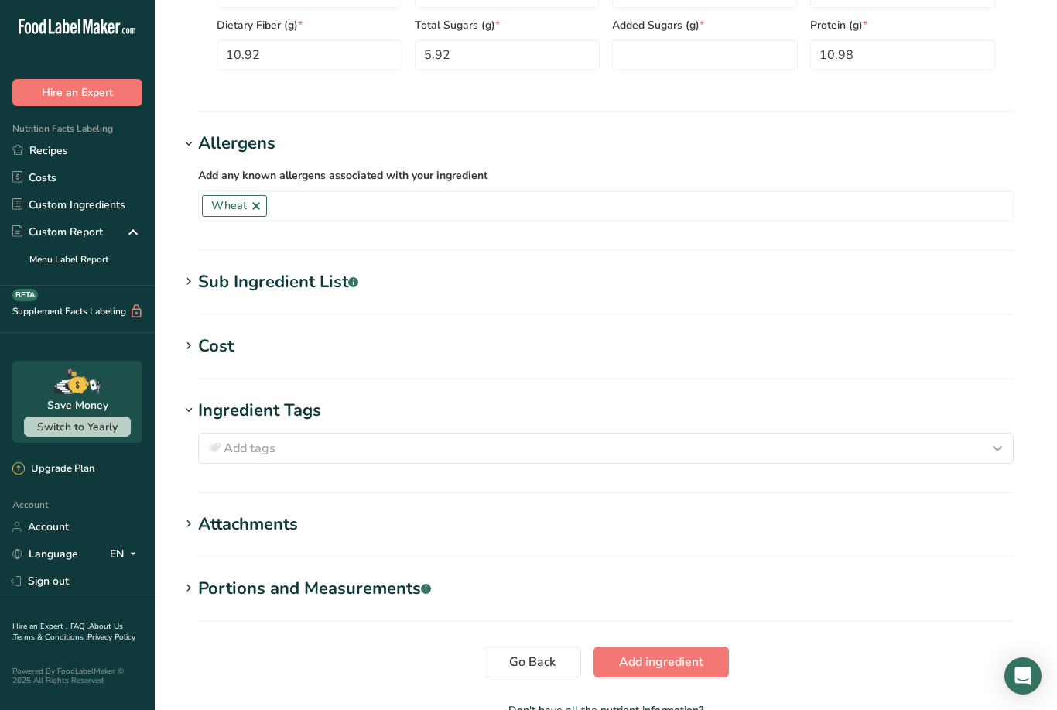
click at [662, 453] on div "Add tags" at bounding box center [606, 448] width 802 height 19
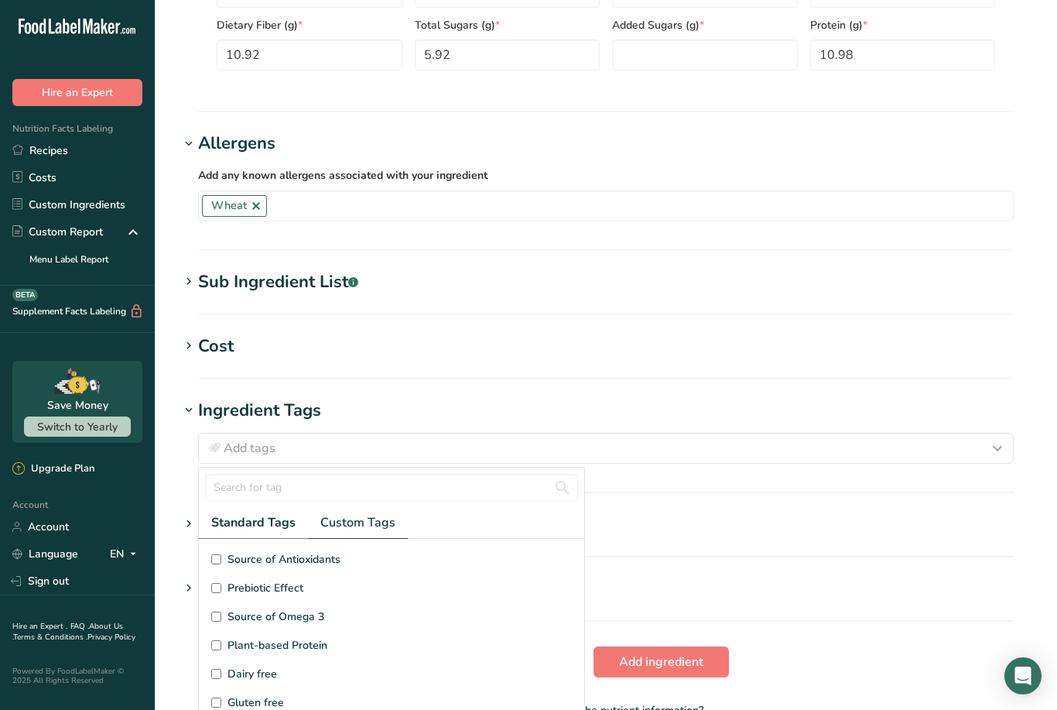
click at [381, 522] on span "Custom Tags" at bounding box center [357, 522] width 75 height 19
click at [221, 563] on input "FLOUR" at bounding box center [216, 559] width 10 height 10
checkbox input "true"
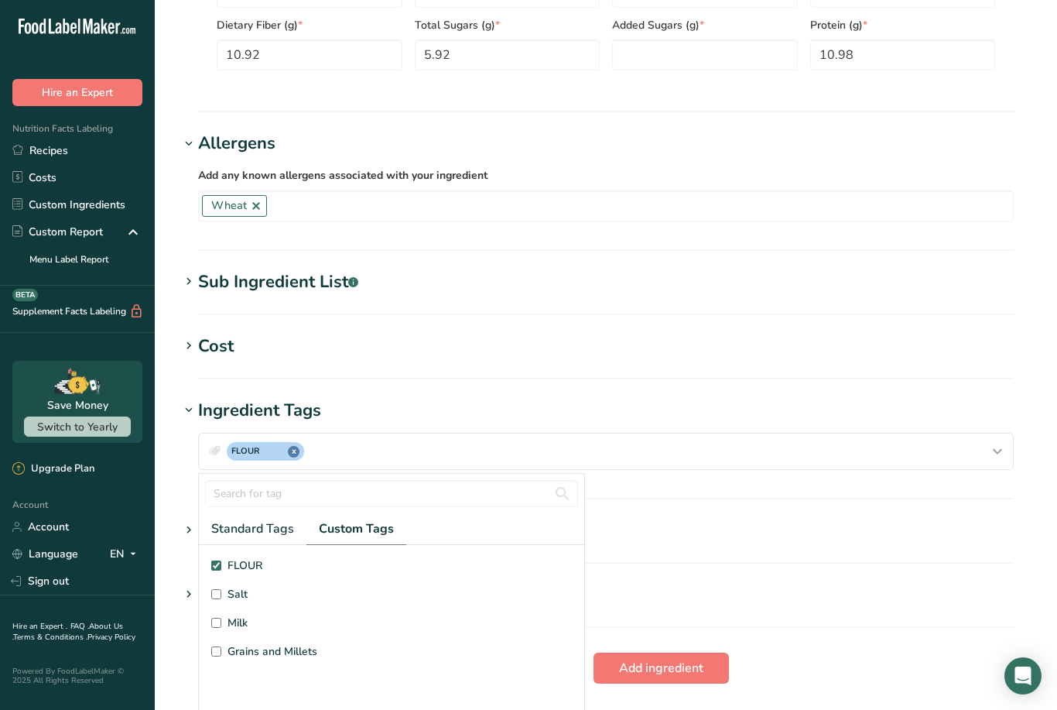
click at [796, 652] on section "Go Back Add ingredient" at bounding box center [606, 667] width 853 height 31
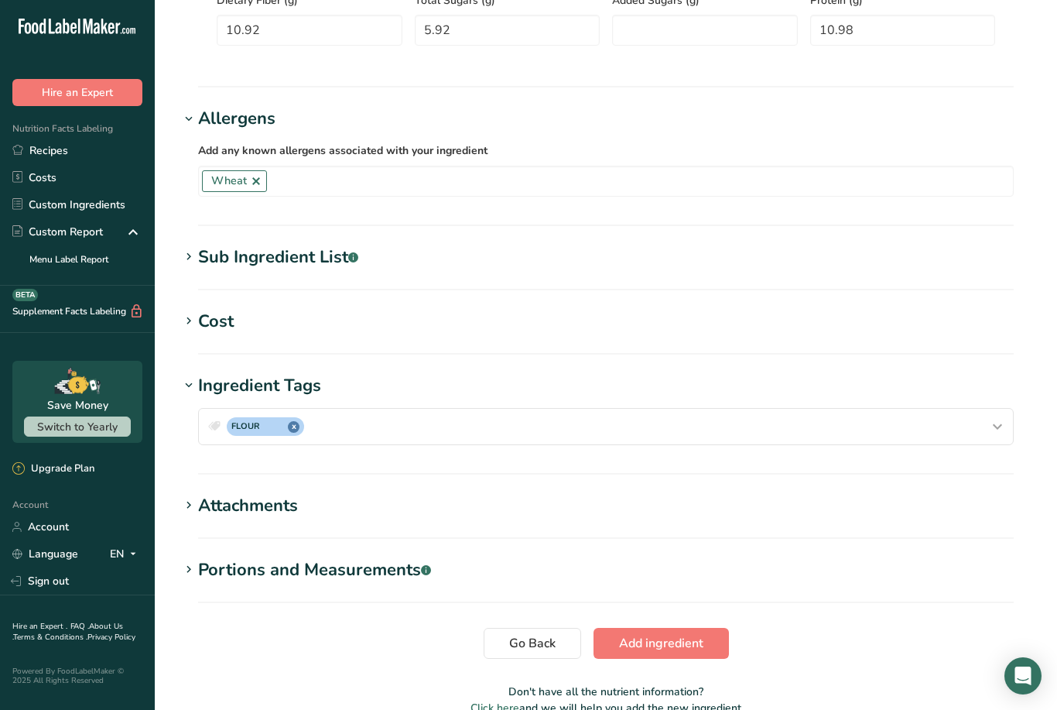
scroll to position [948, 0]
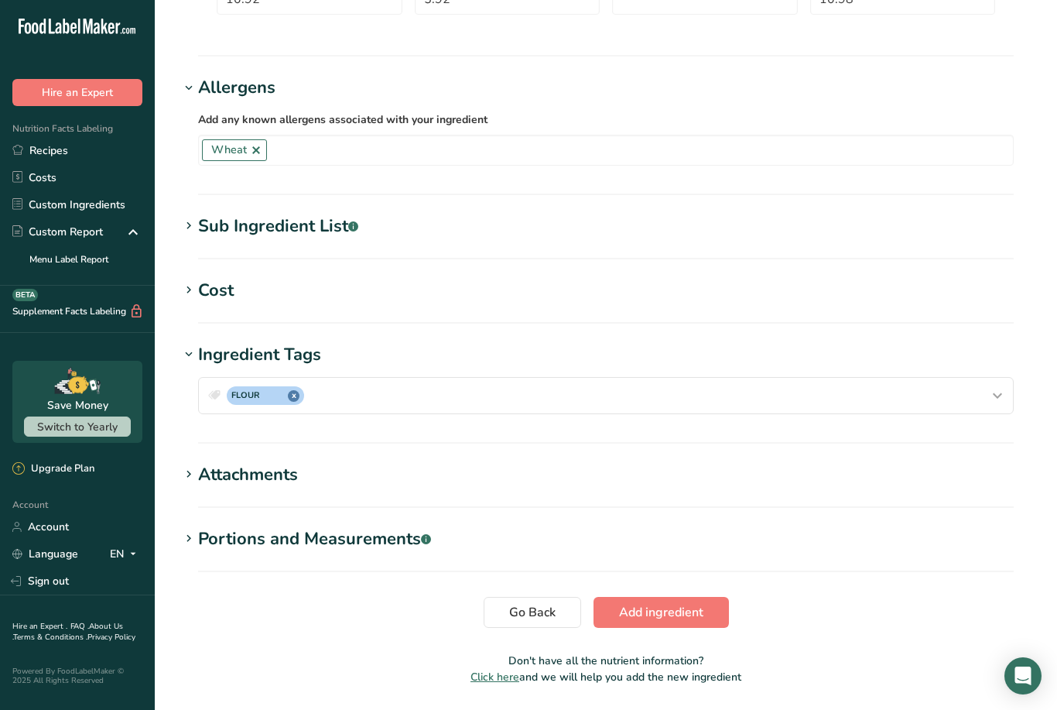
click at [653, 605] on span "Add ingredient" at bounding box center [661, 612] width 84 height 19
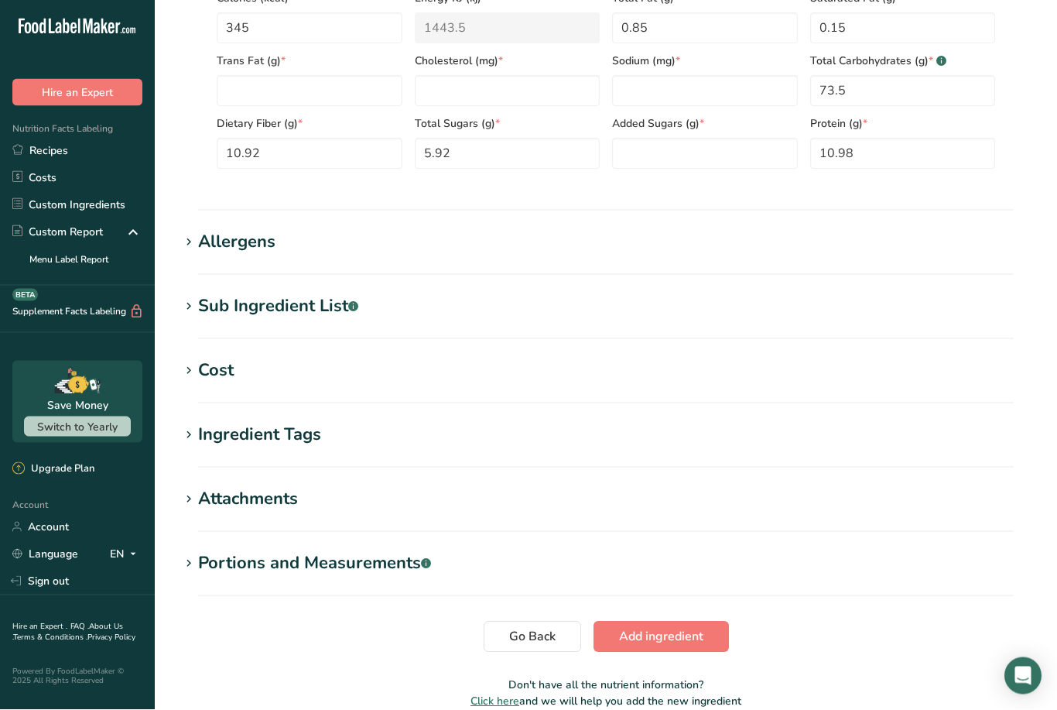
scroll to position [418, 0]
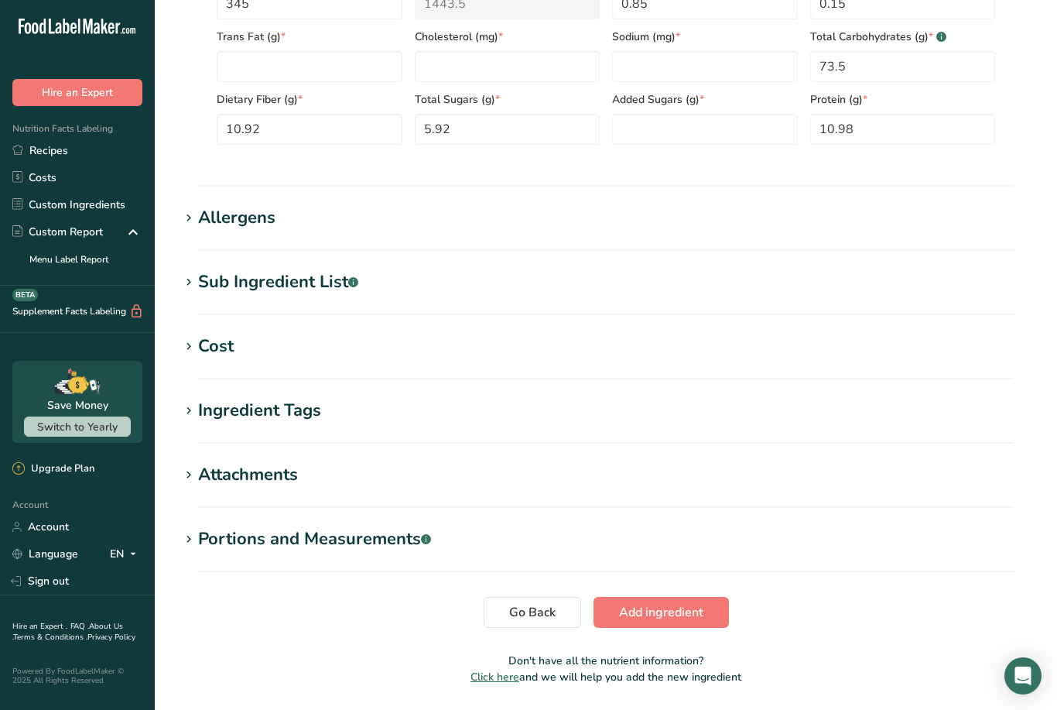
click at [693, 606] on span "Add ingredient" at bounding box center [661, 612] width 84 height 19
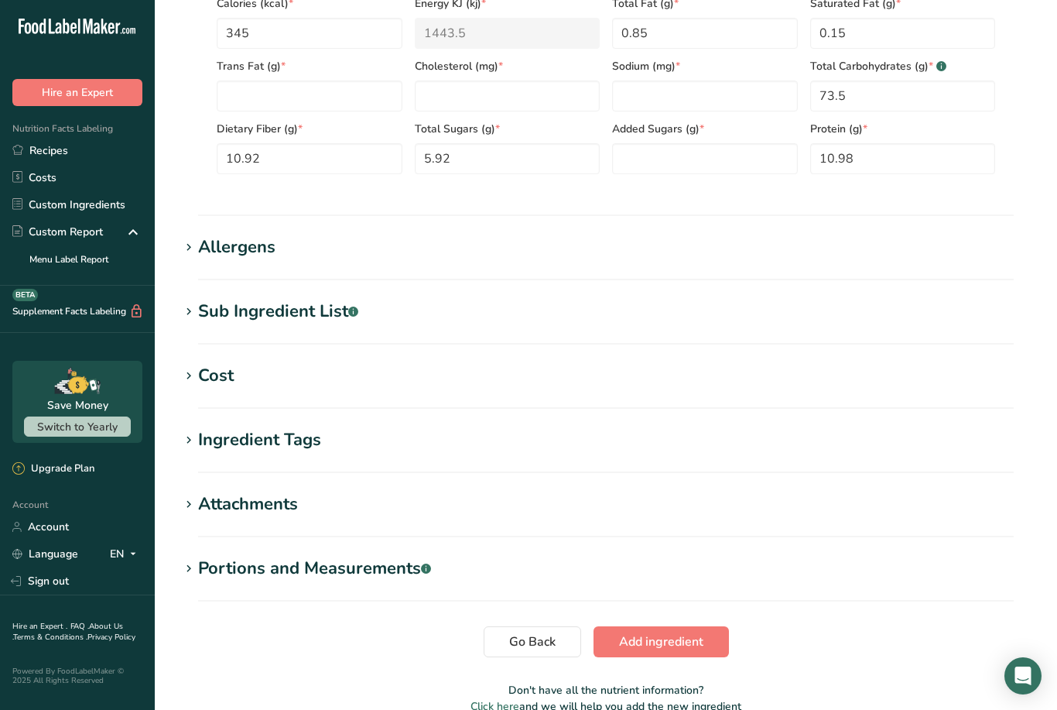
scroll to position [200, 0]
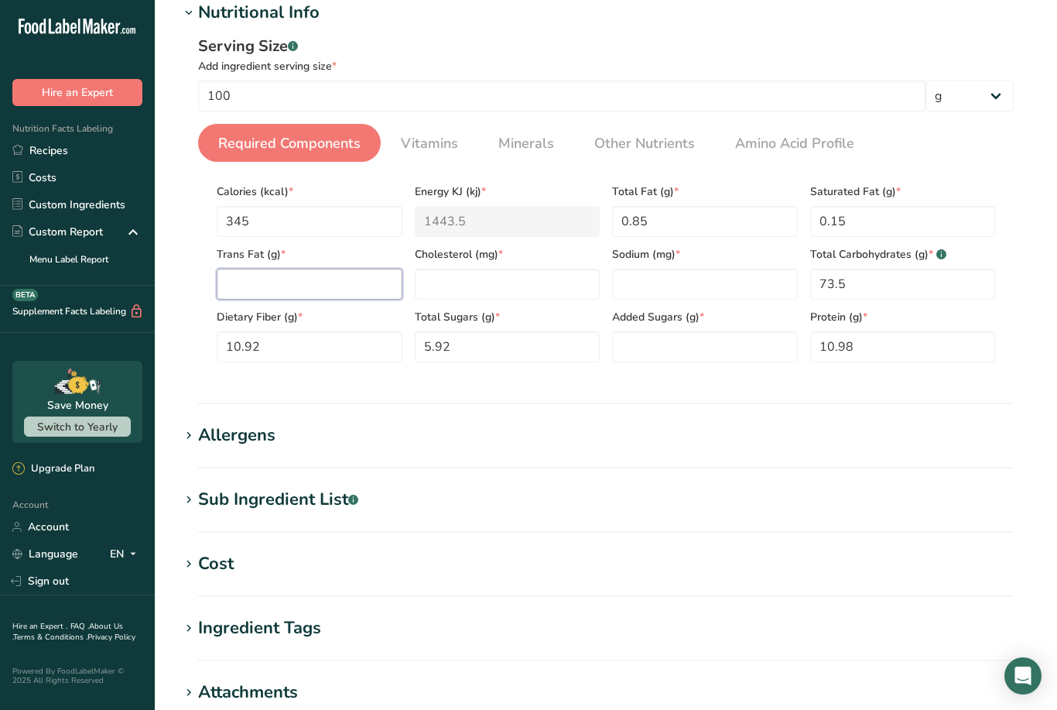
click at [327, 269] on Fat "number" at bounding box center [310, 284] width 186 height 31
type Fat "0"
click at [504, 269] on input "number" at bounding box center [508, 284] width 186 height 31
type input "0"
click at [712, 282] on input "number" at bounding box center [705, 284] width 186 height 31
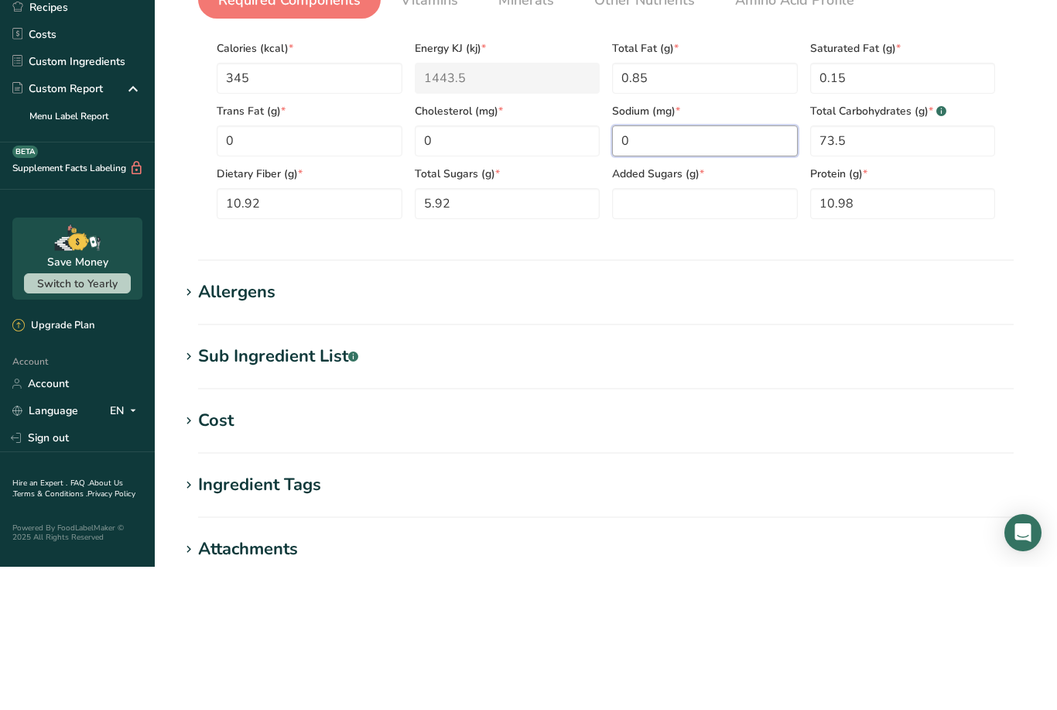
type input "0"
click at [718, 331] on Sugars "number" at bounding box center [705, 346] width 186 height 31
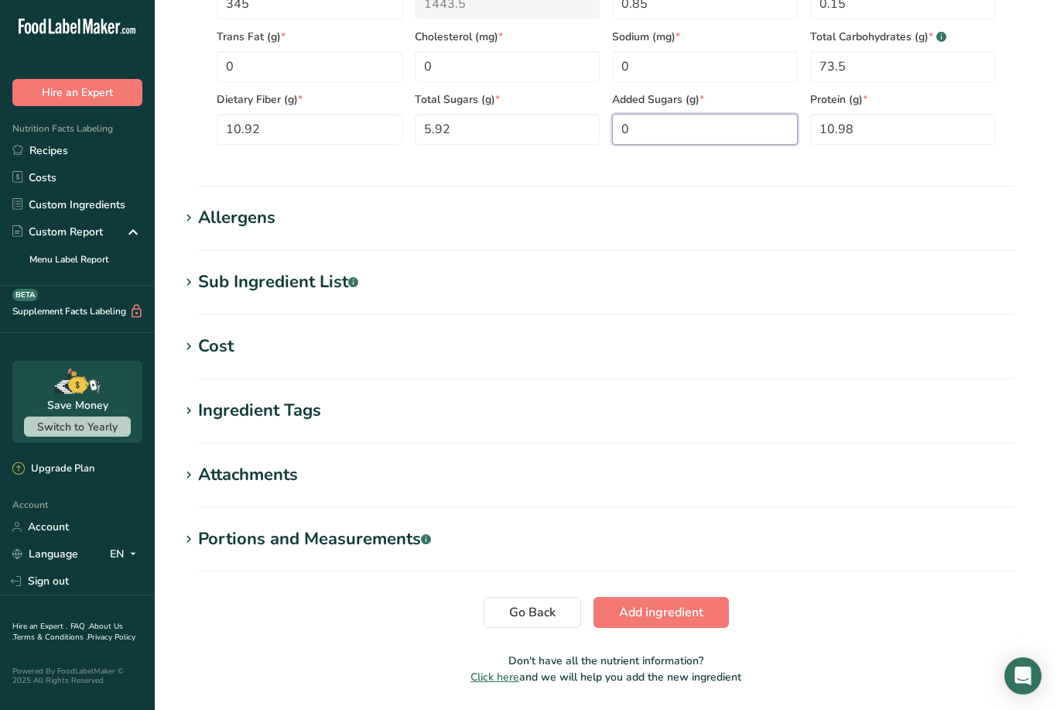
type Sugars "0"
click at [680, 620] on span "Add ingredient" at bounding box center [661, 612] width 84 height 19
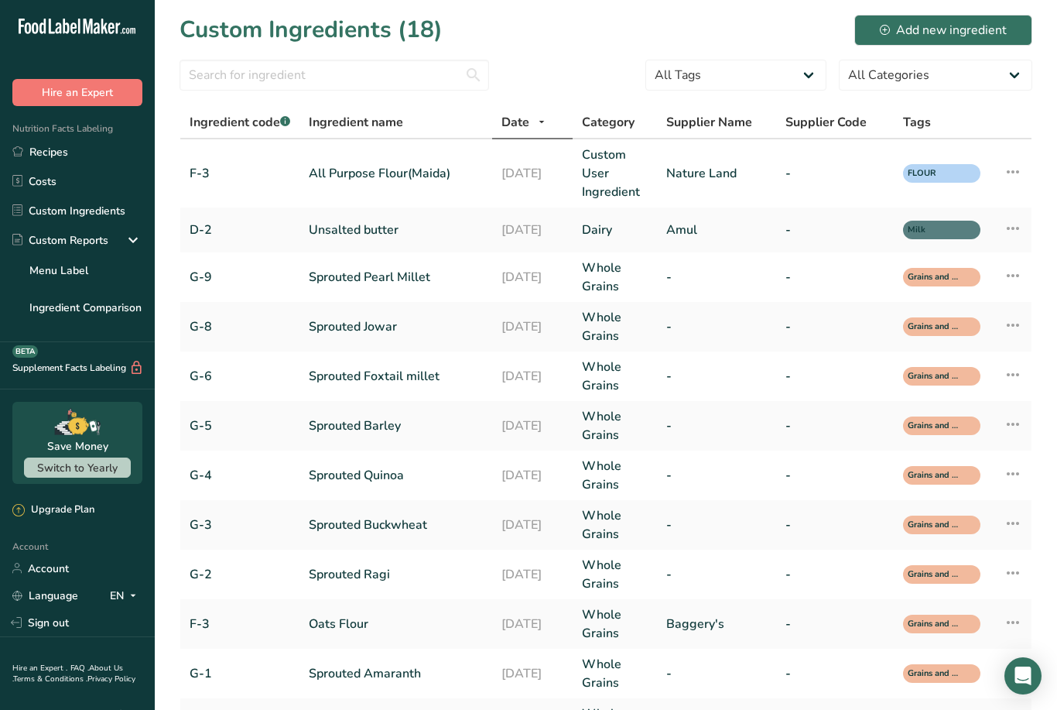
click at [134, 241] on icon at bounding box center [133, 240] width 19 height 28
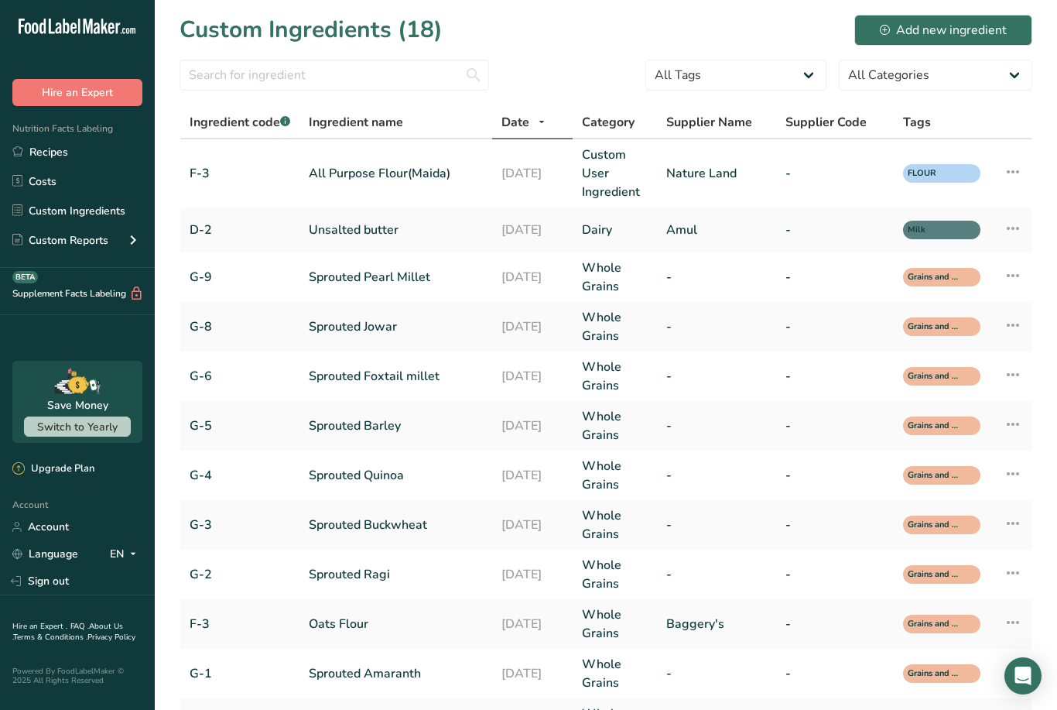
click at [142, 235] on icon at bounding box center [133, 240] width 19 height 28
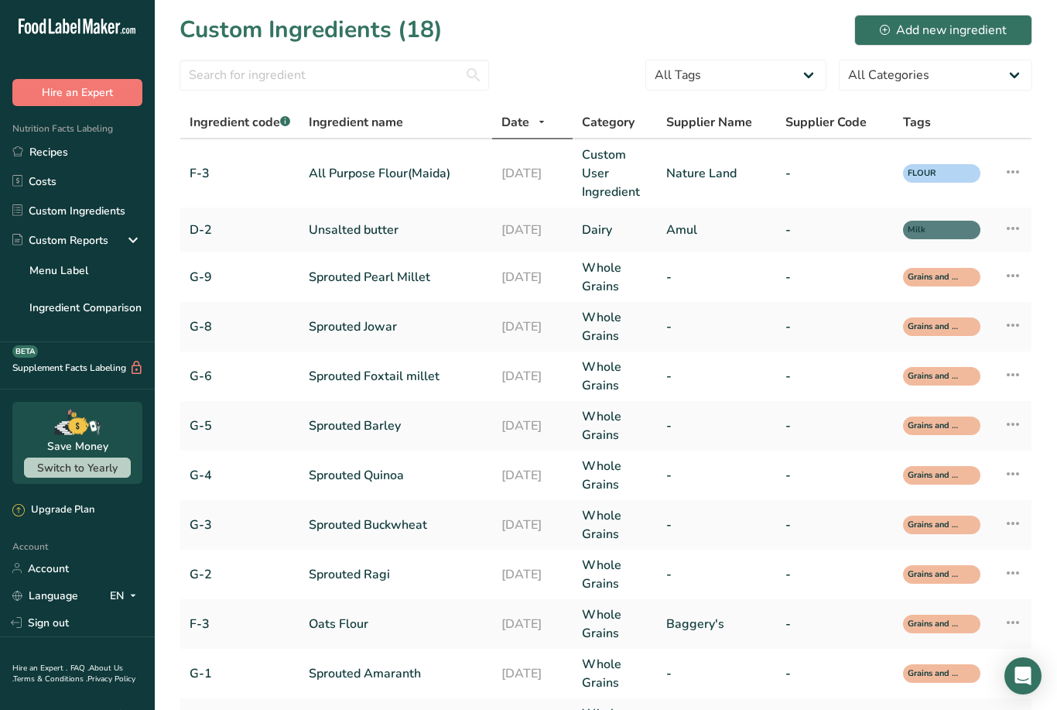
click at [91, 274] on link "Menu Label" at bounding box center [77, 270] width 155 height 31
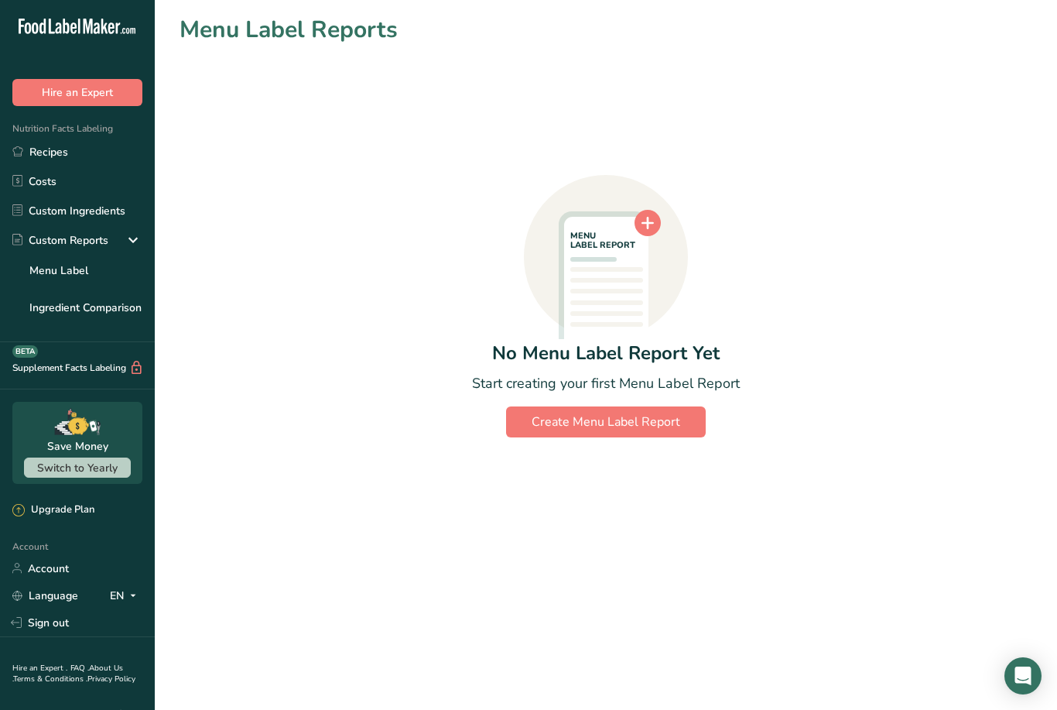
click at [108, 214] on link "Custom Ingredients" at bounding box center [77, 210] width 155 height 29
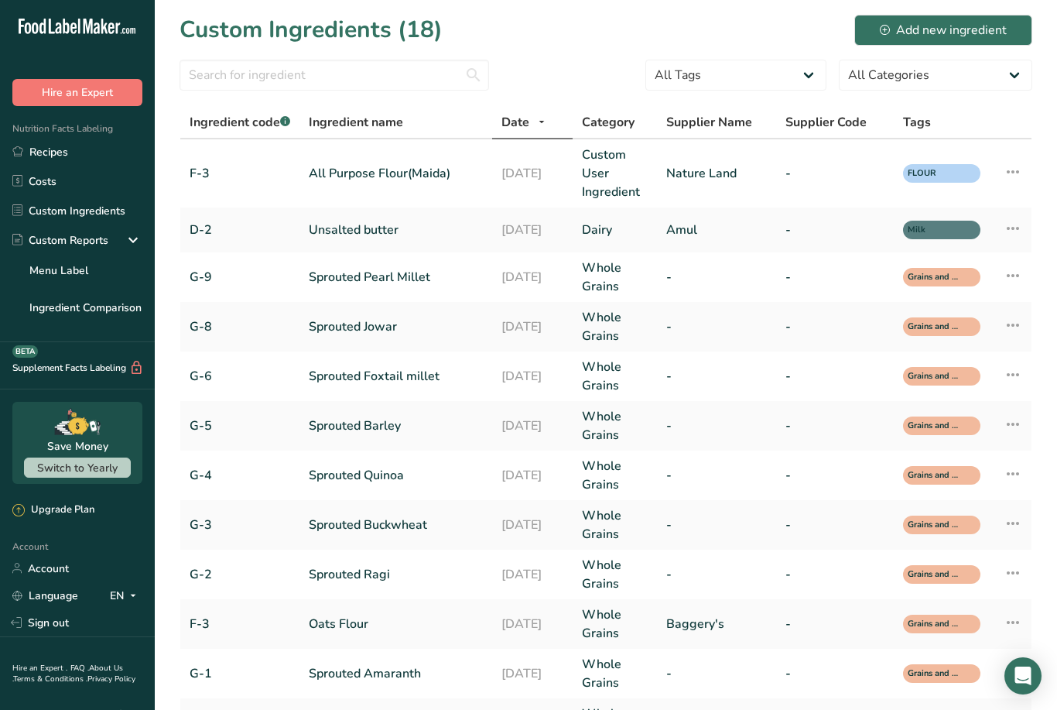
click at [80, 150] on link "Recipes" at bounding box center [77, 151] width 155 height 29
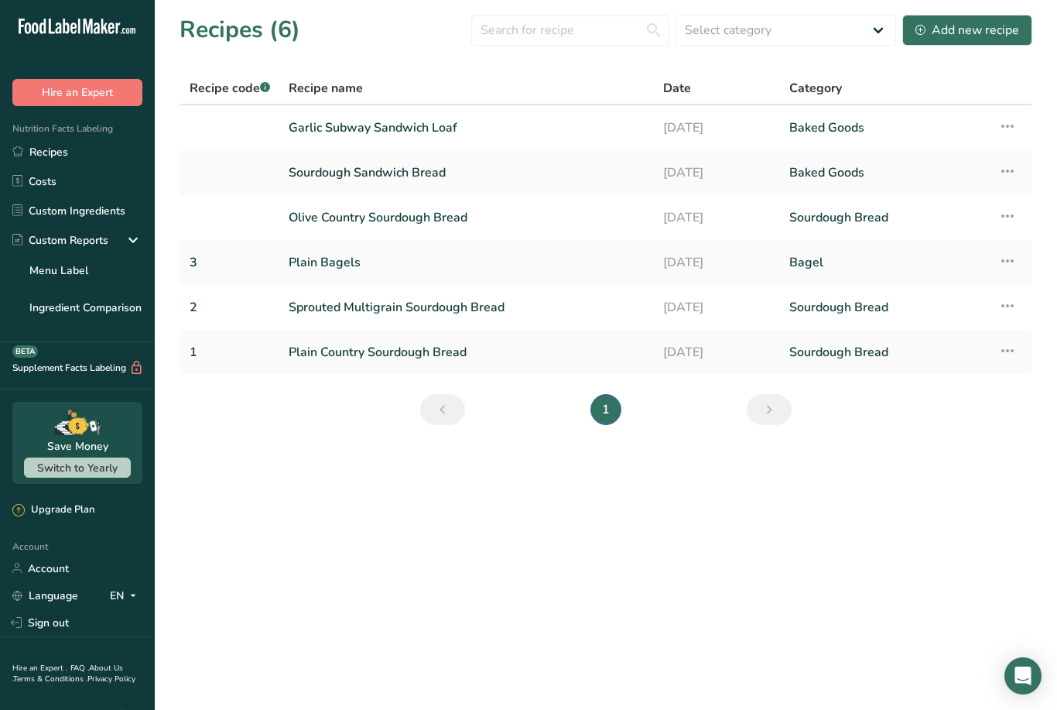
click at [464, 130] on link "Garlic Subway Sandwich Loaf" at bounding box center [467, 127] width 356 height 33
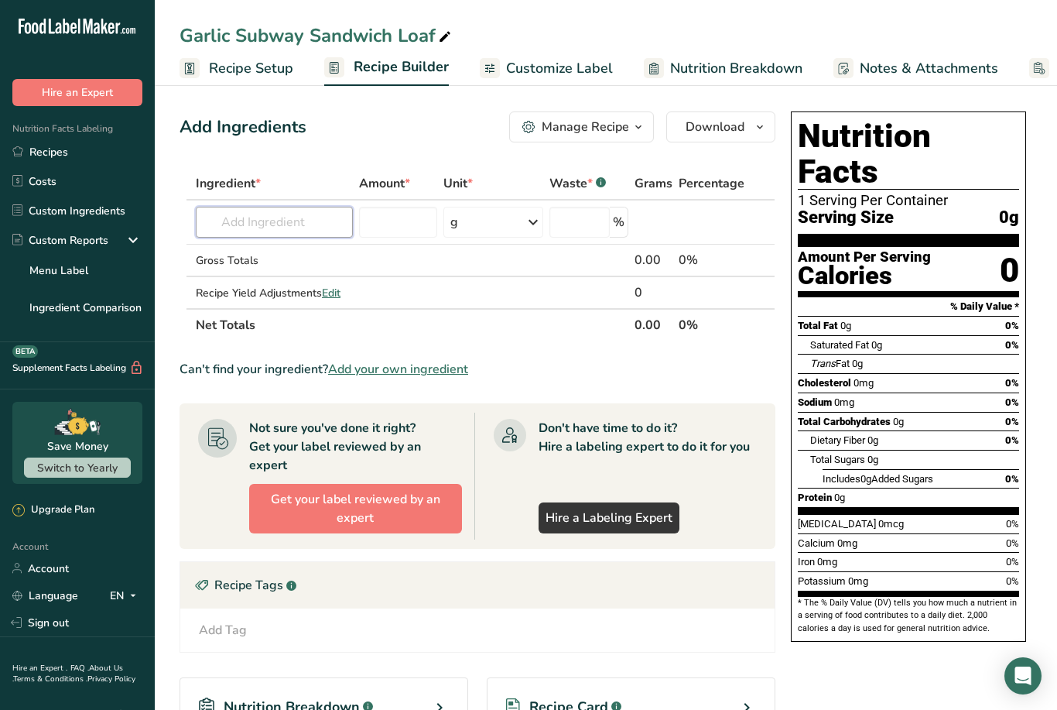
click at [241, 229] on input "text" at bounding box center [274, 222] width 157 height 31
click at [260, 256] on p "F-1 T65 Bread Flour" at bounding box center [265, 253] width 114 height 16
type input "T65 Bread Flour"
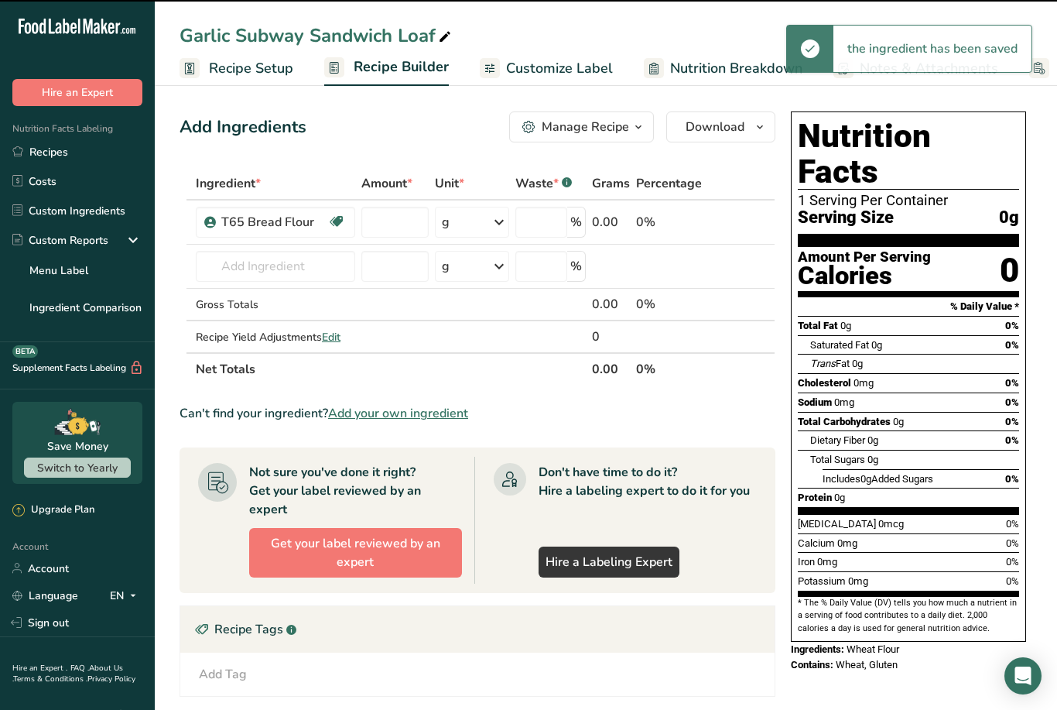
type input "0"
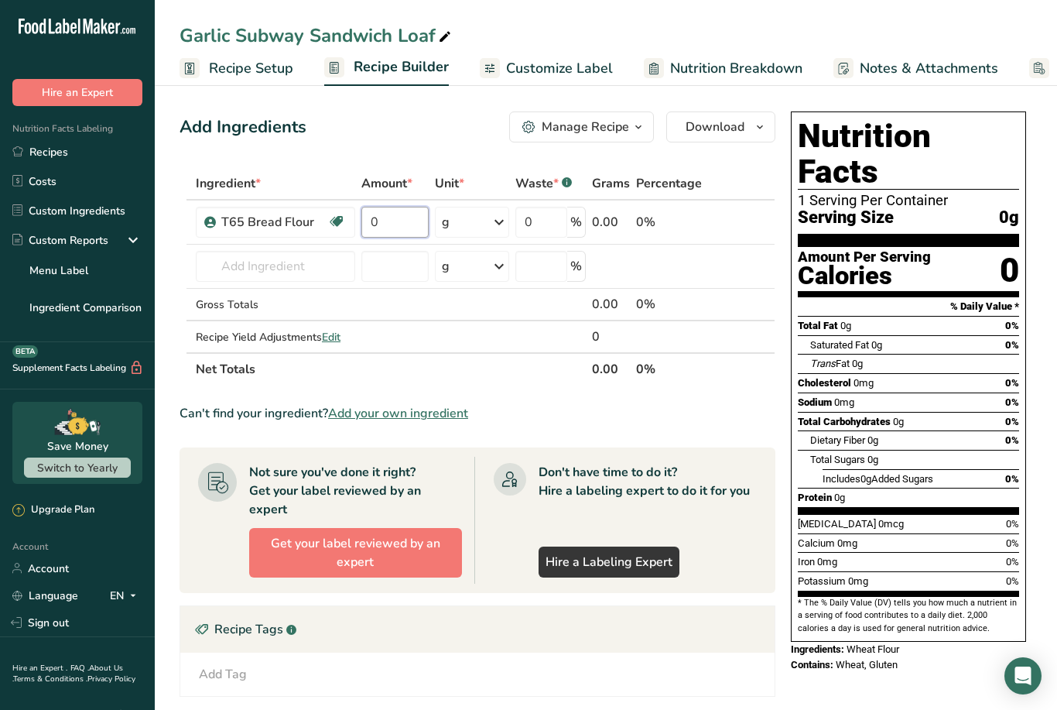
click at [380, 218] on input "0" at bounding box center [394, 222] width 67 height 31
type input "170"
click at [252, 273] on div "Ingredient * Amount * Unit * Waste * .a-a{fill:#347362;}.b-a{fill:#fff;} Grams …" at bounding box center [478, 276] width 596 height 218
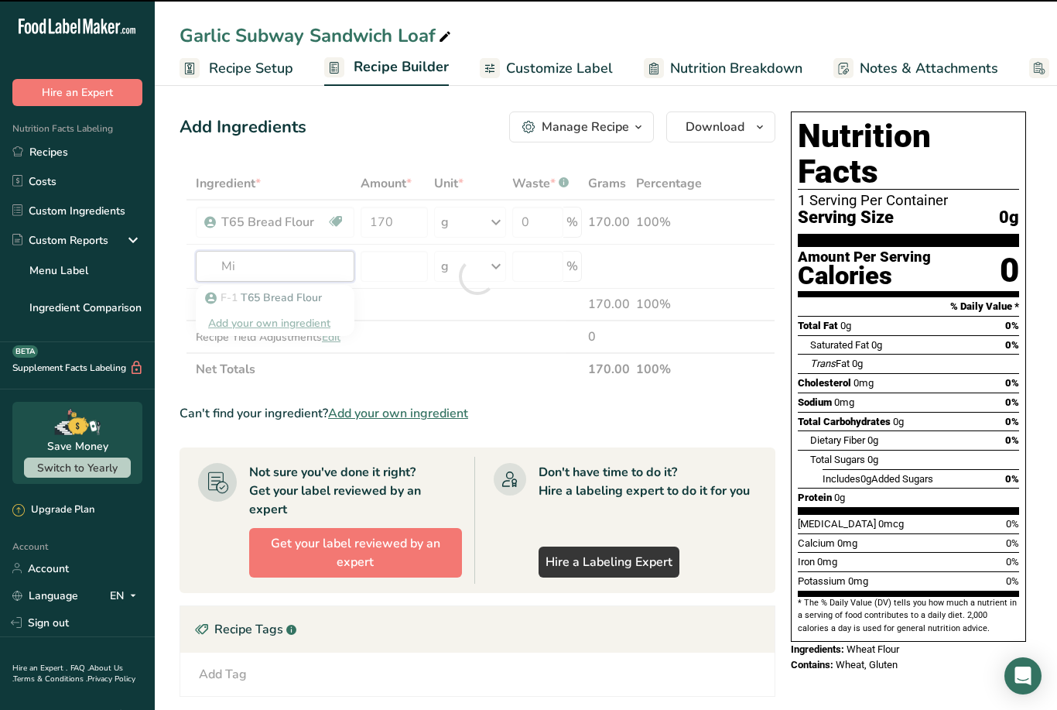
type input "Mil"
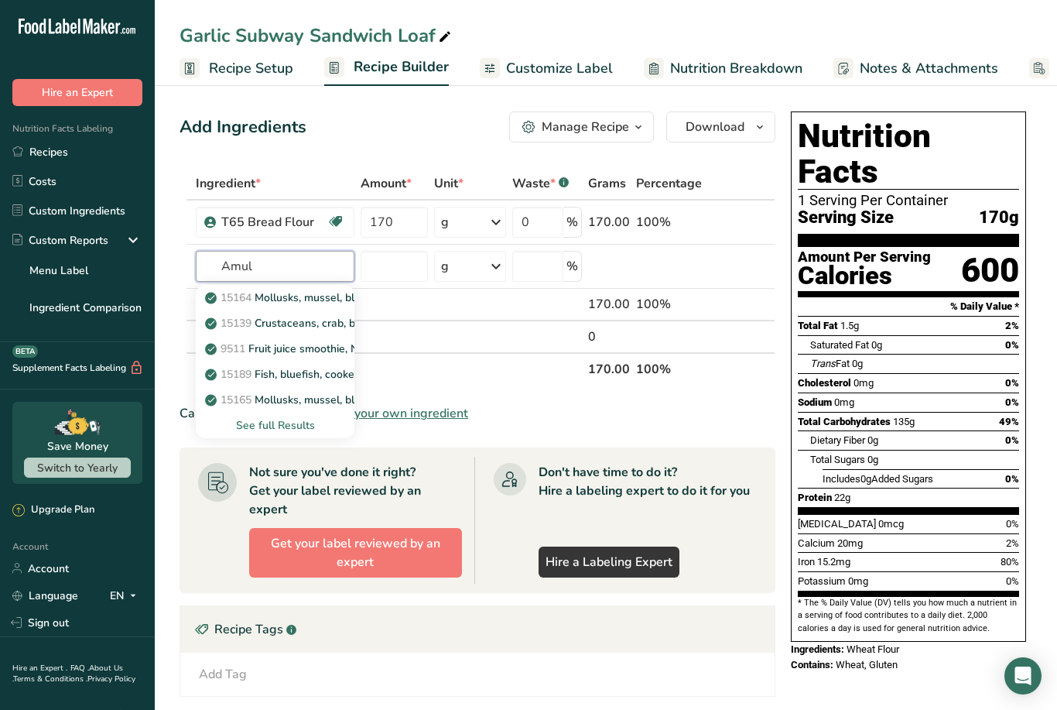
type input "Amul"
click at [39, 210] on link "Custom Ingredients" at bounding box center [77, 210] width 155 height 29
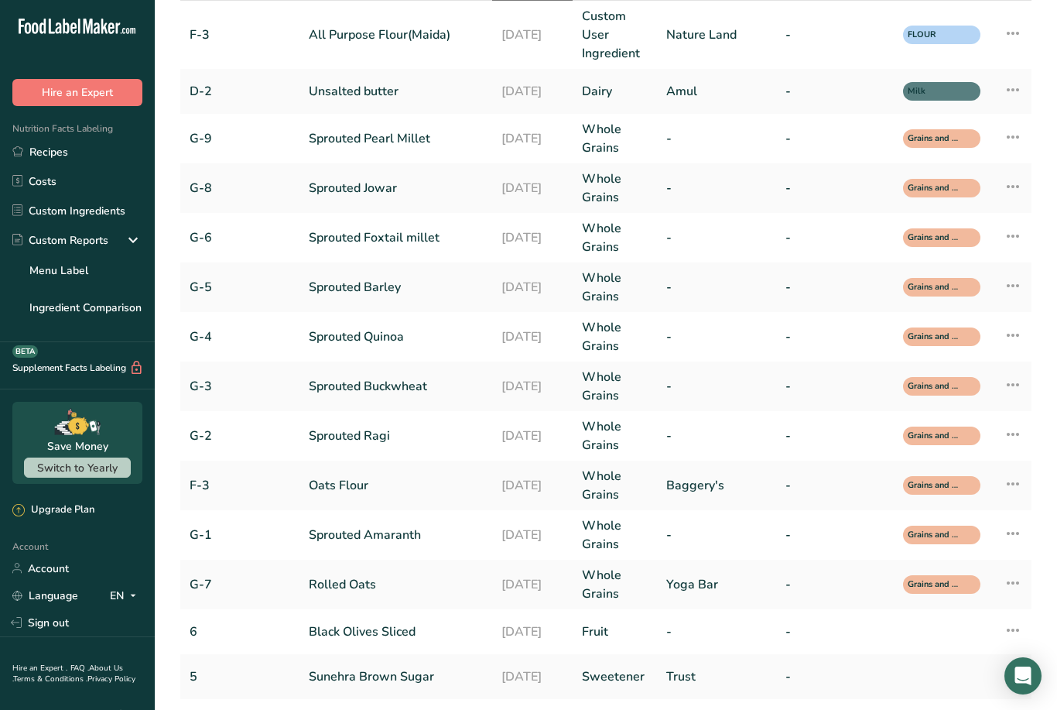
scroll to position [248, 0]
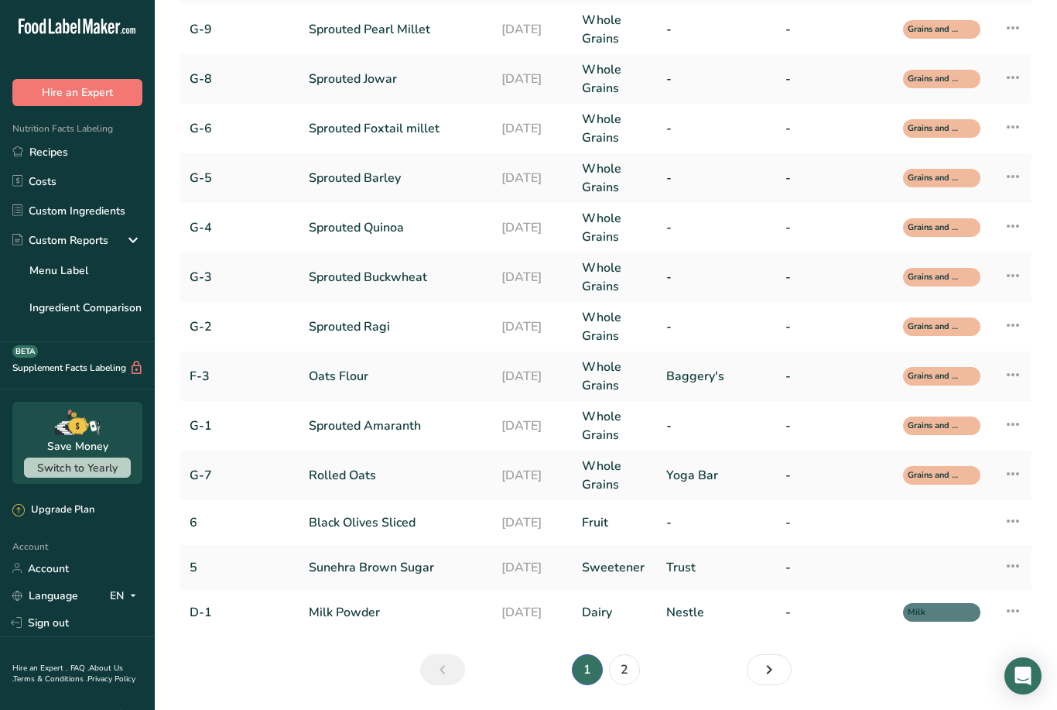
click at [613, 669] on link "2" at bounding box center [624, 669] width 31 height 31
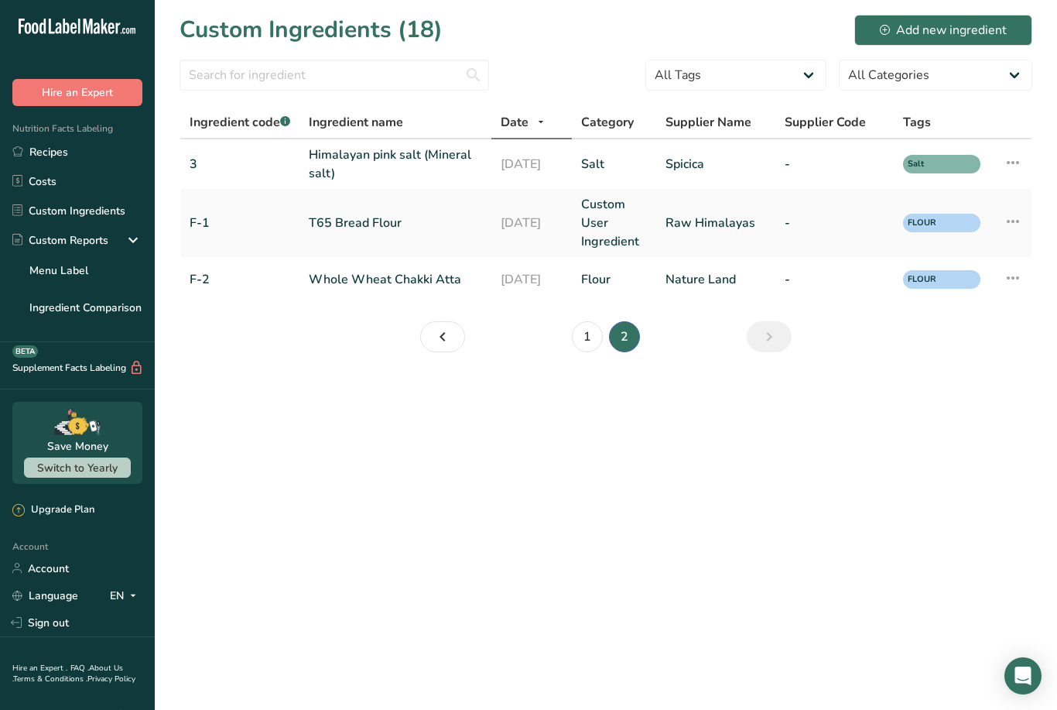
click at [42, 139] on link "Recipes" at bounding box center [77, 151] width 155 height 29
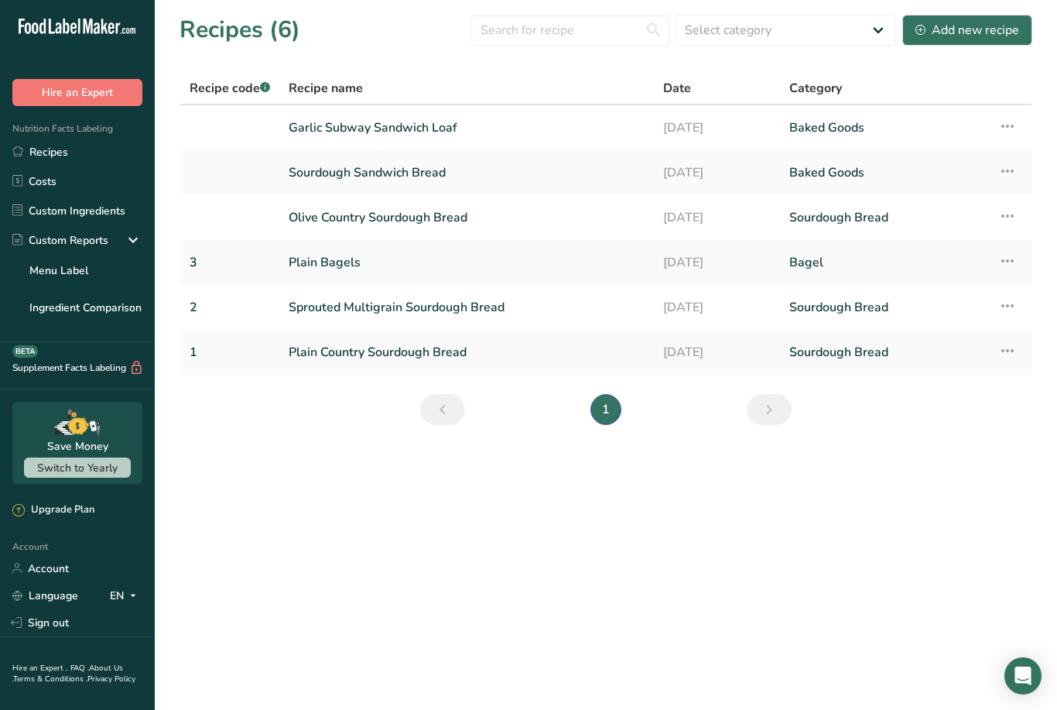
click at [331, 122] on link "Garlic Subway Sandwich Loaf" at bounding box center [467, 127] width 356 height 33
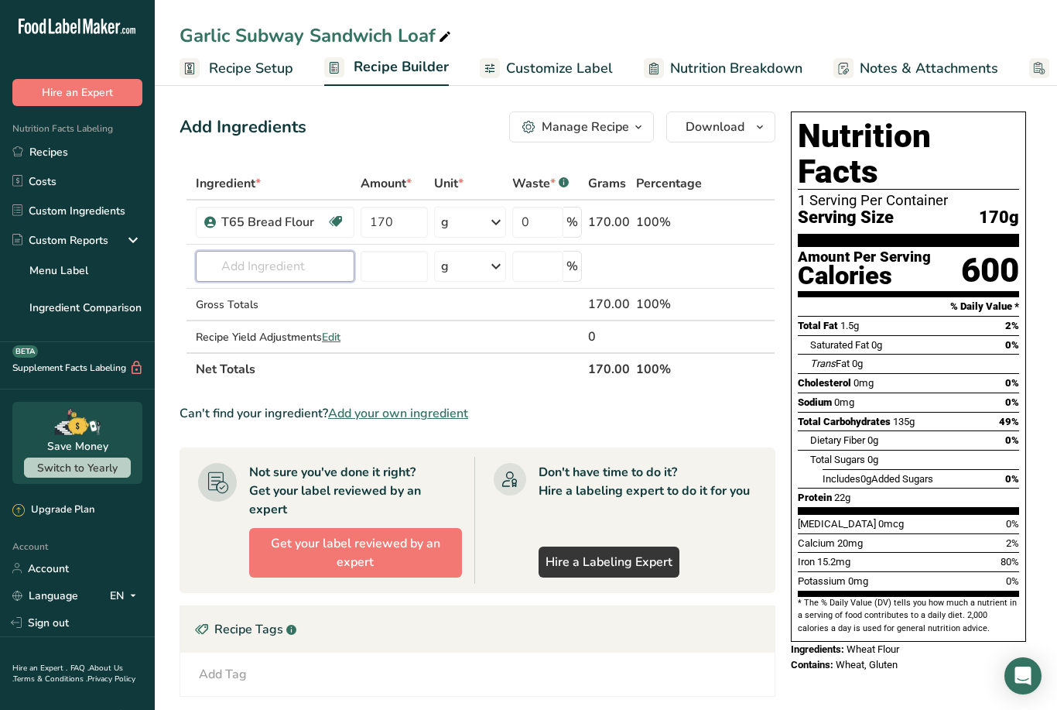
click at [226, 262] on input "text" at bounding box center [275, 266] width 159 height 31
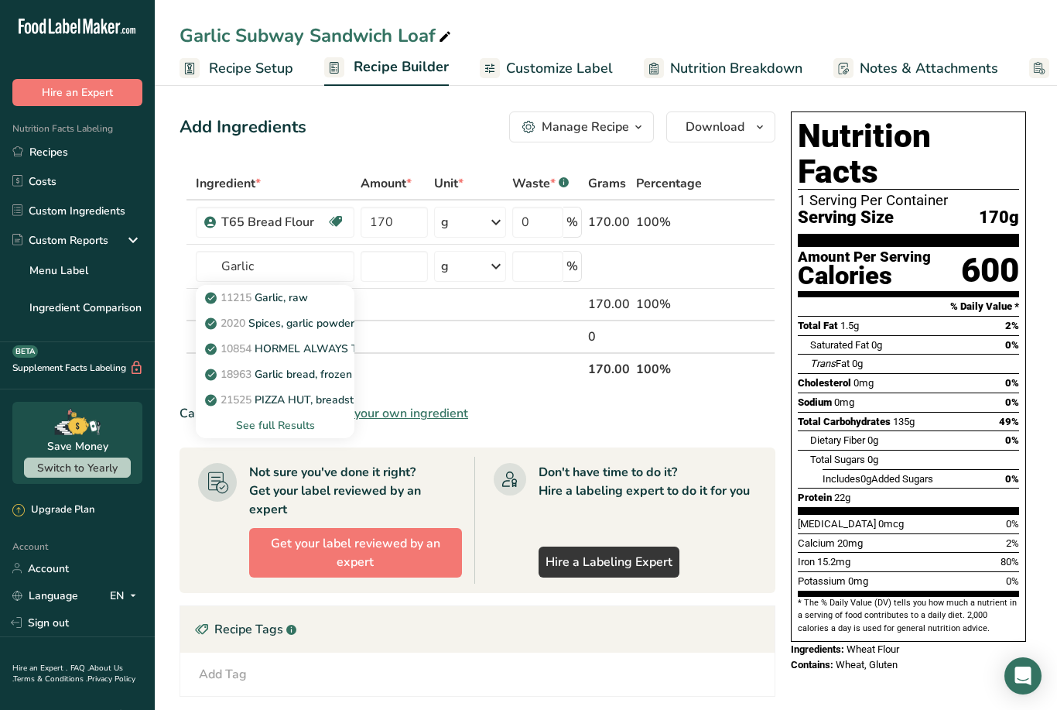
click at [269, 302] on p "11215 Garlic, raw" at bounding box center [258, 297] width 100 height 16
type input "Garlic, raw"
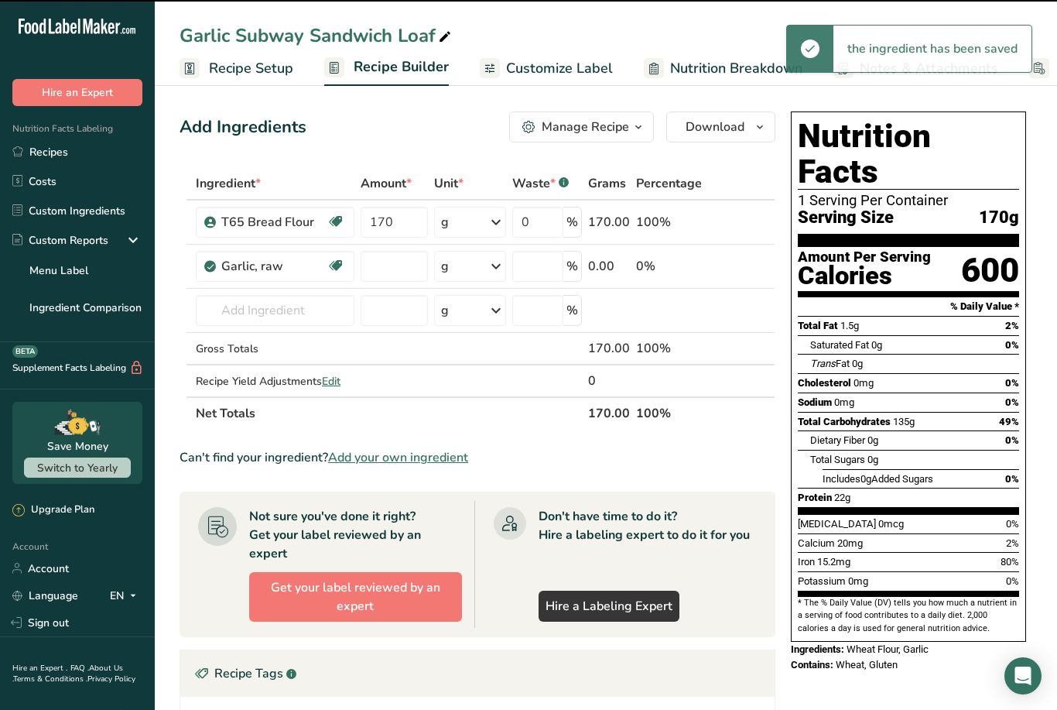
type input "0"
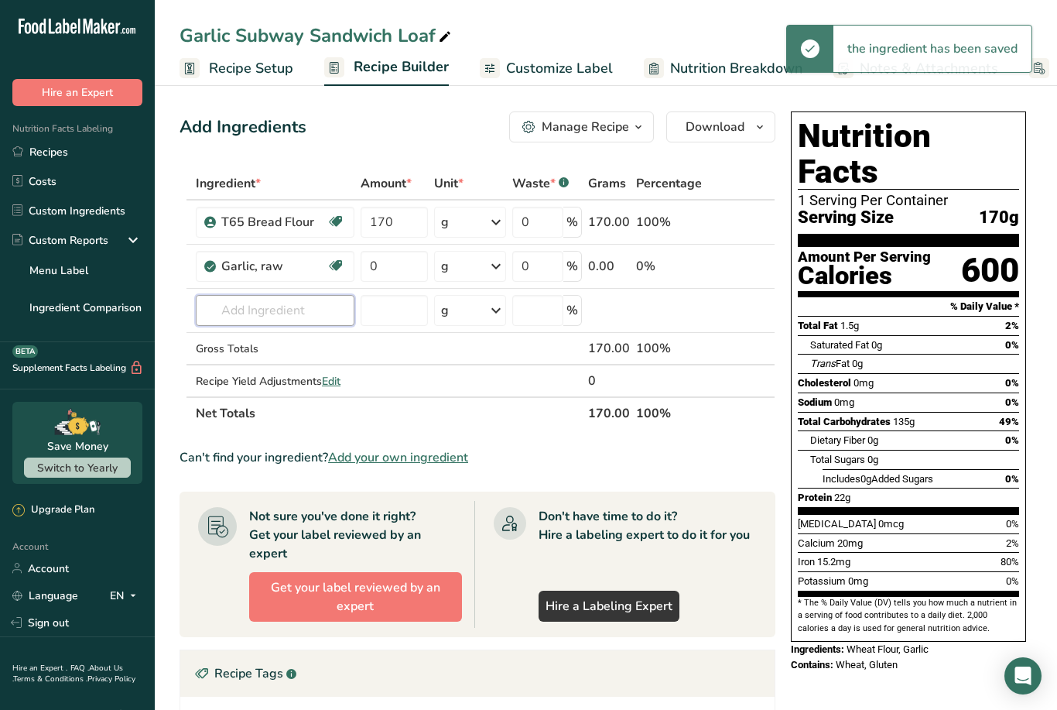
click at [239, 319] on input "text" at bounding box center [275, 310] width 159 height 31
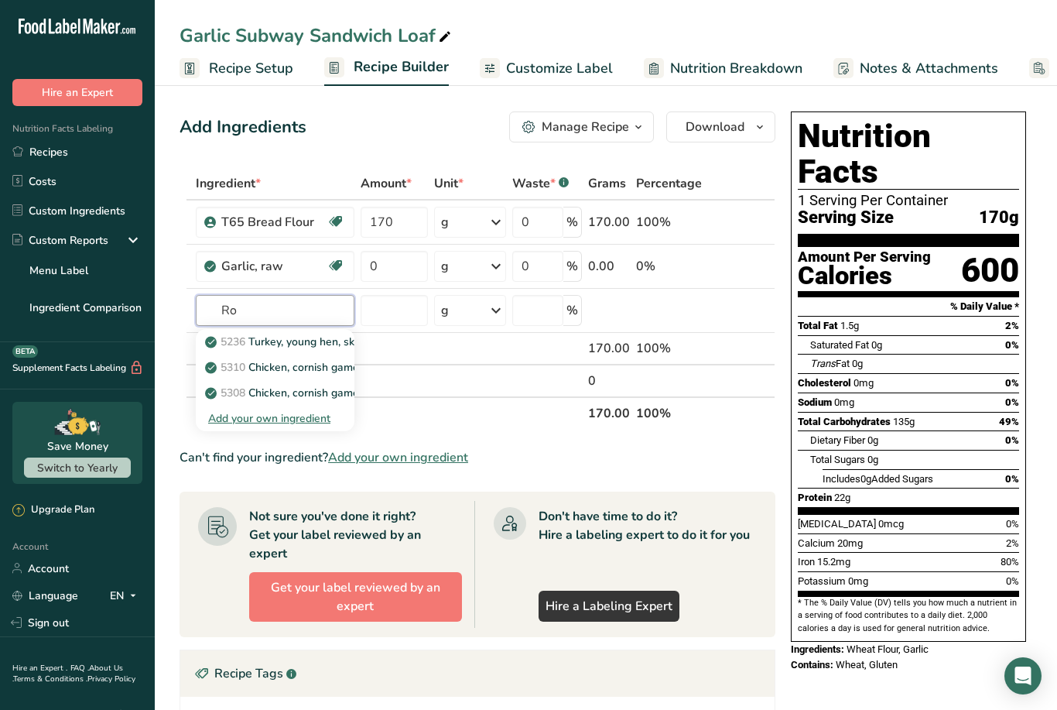
type input "R"
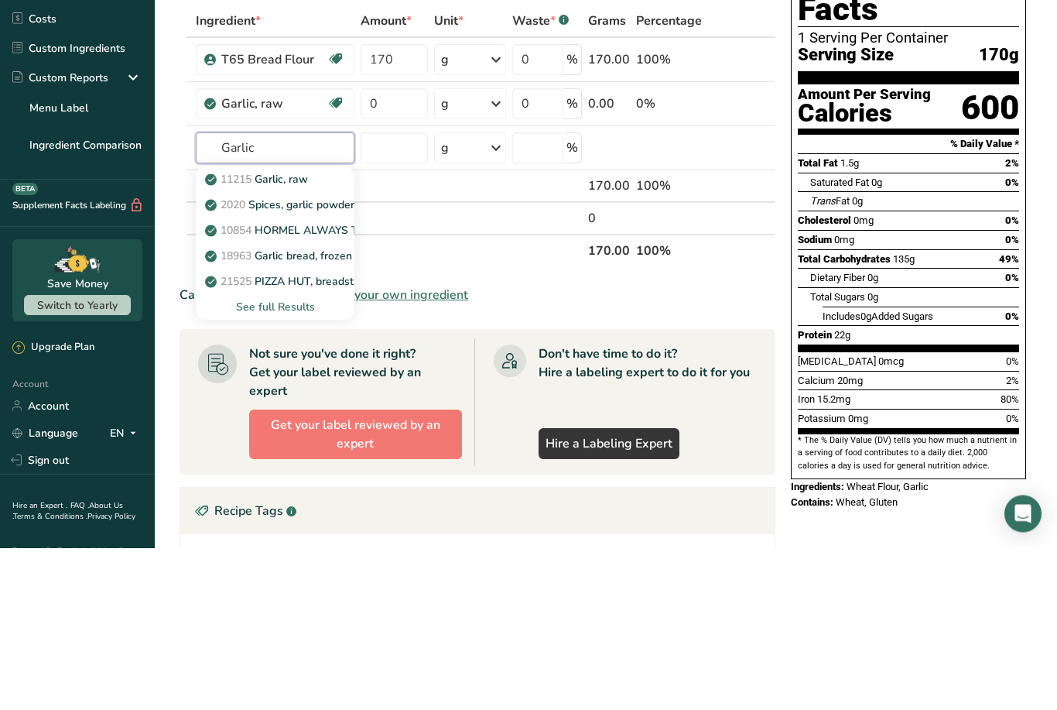
type input "Garlic"
click at [276, 461] on div "See full Results" at bounding box center [275, 469] width 134 height 16
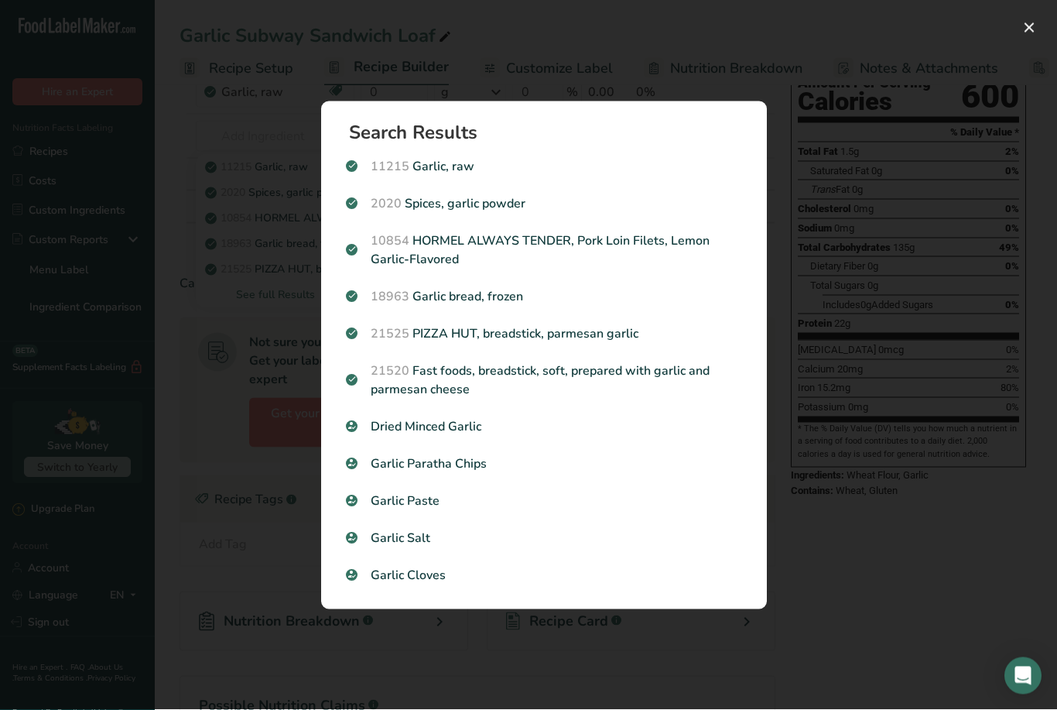
scroll to position [175, 0]
click at [427, 436] on p "Dried Minced Garlic" at bounding box center [544, 426] width 396 height 19
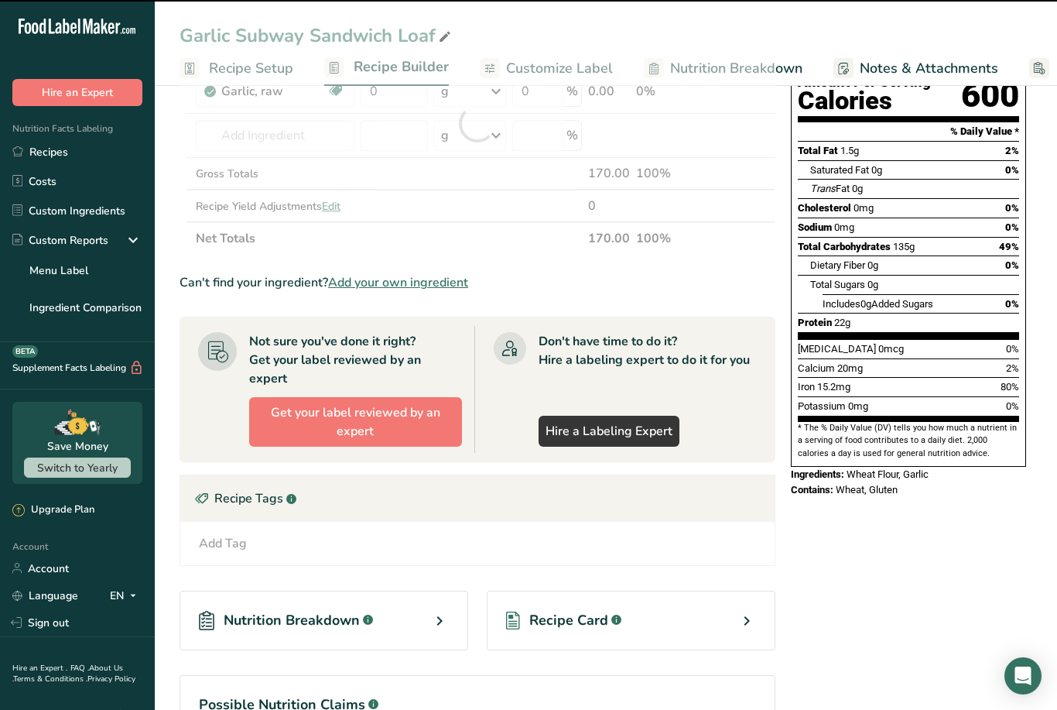
type input "0"
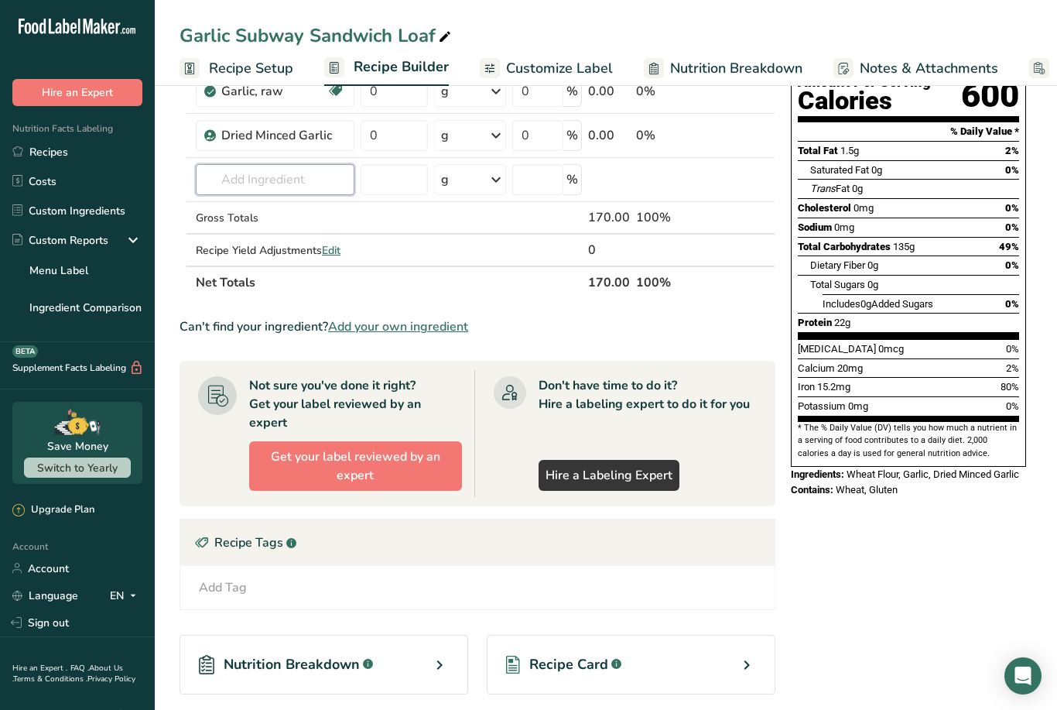
click at [242, 165] on input "text" at bounding box center [275, 179] width 159 height 31
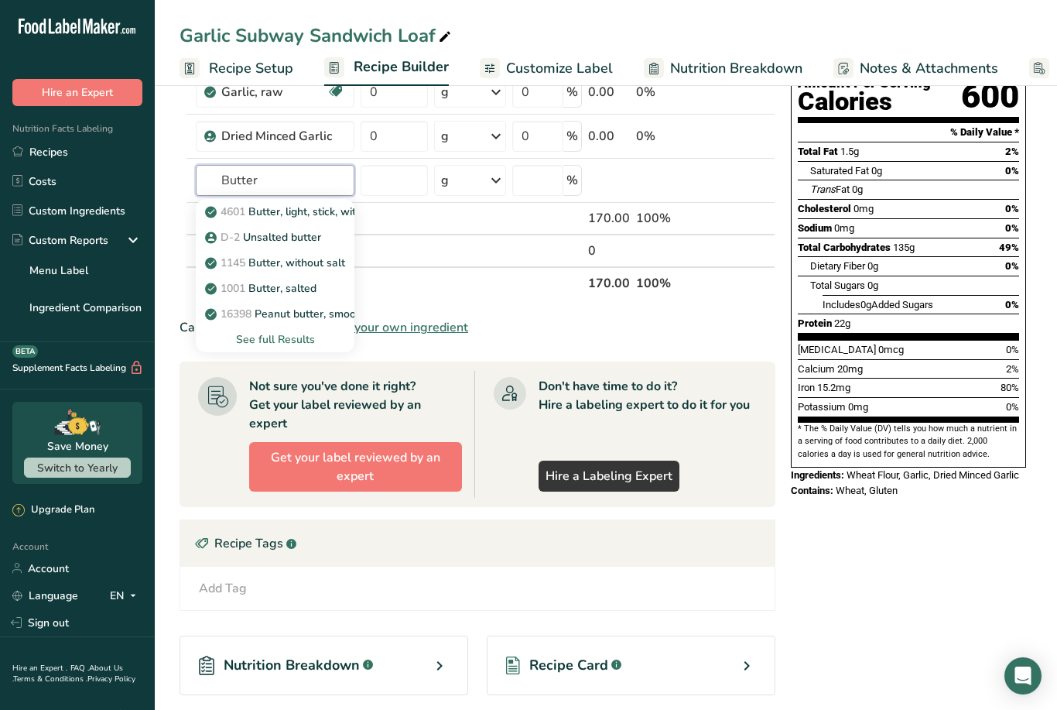
type input "Butter"
click at [267, 337] on div "See full Results" at bounding box center [275, 339] width 134 height 16
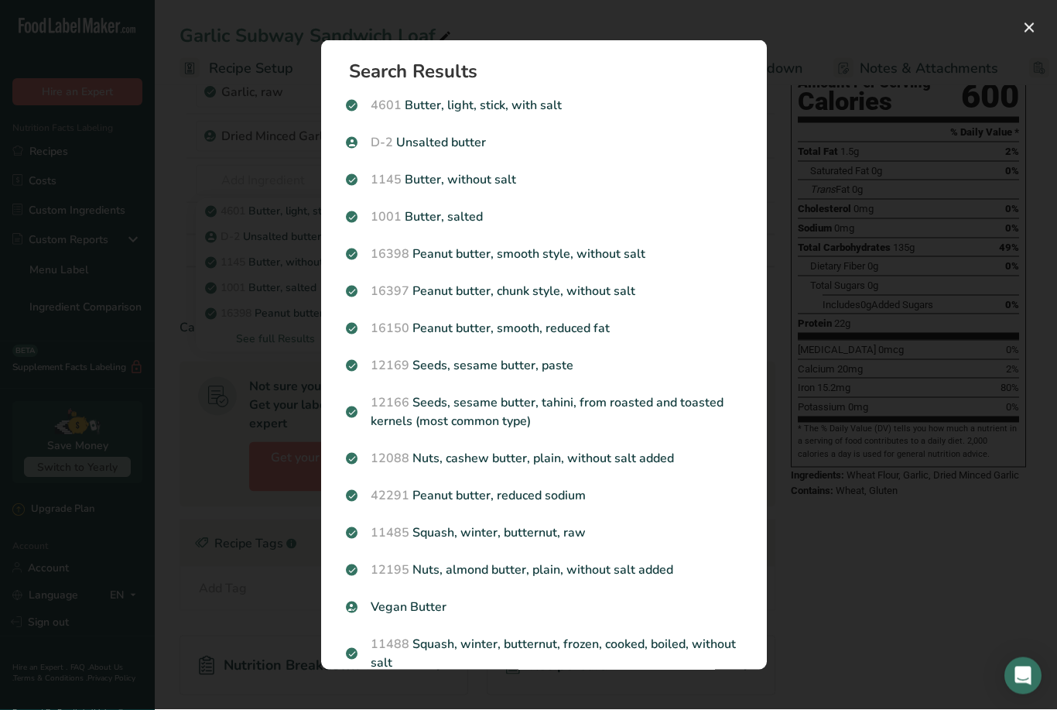
scroll to position [175, 0]
click at [425, 169] on div "1145 Butter, without salt" at bounding box center [544, 179] width 415 height 37
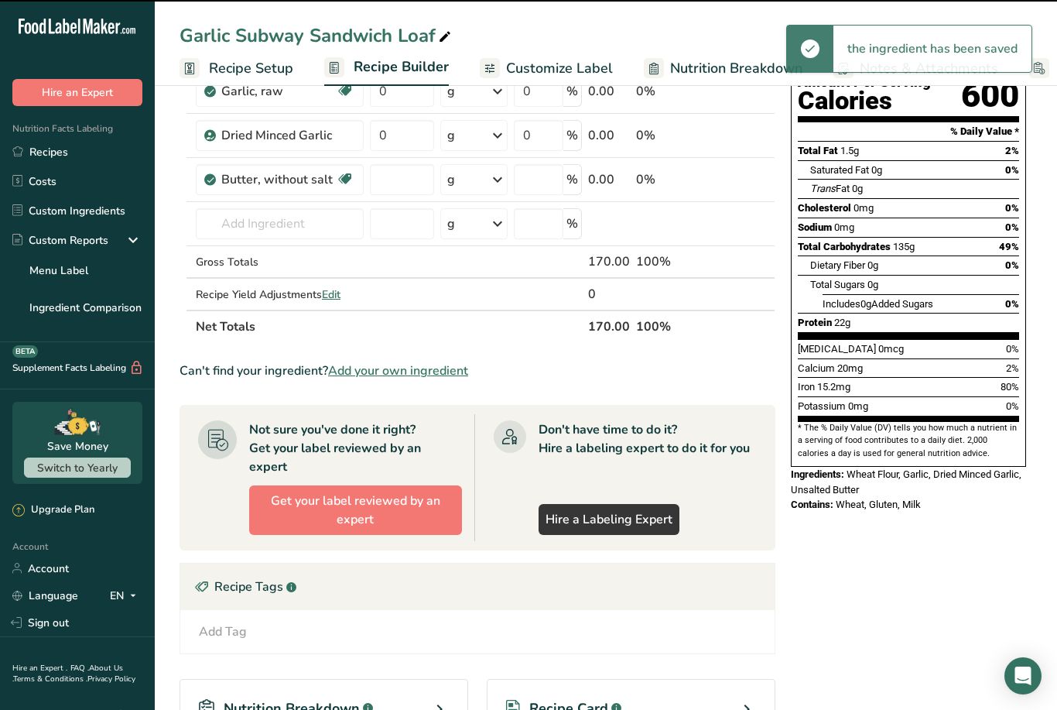
type input "0"
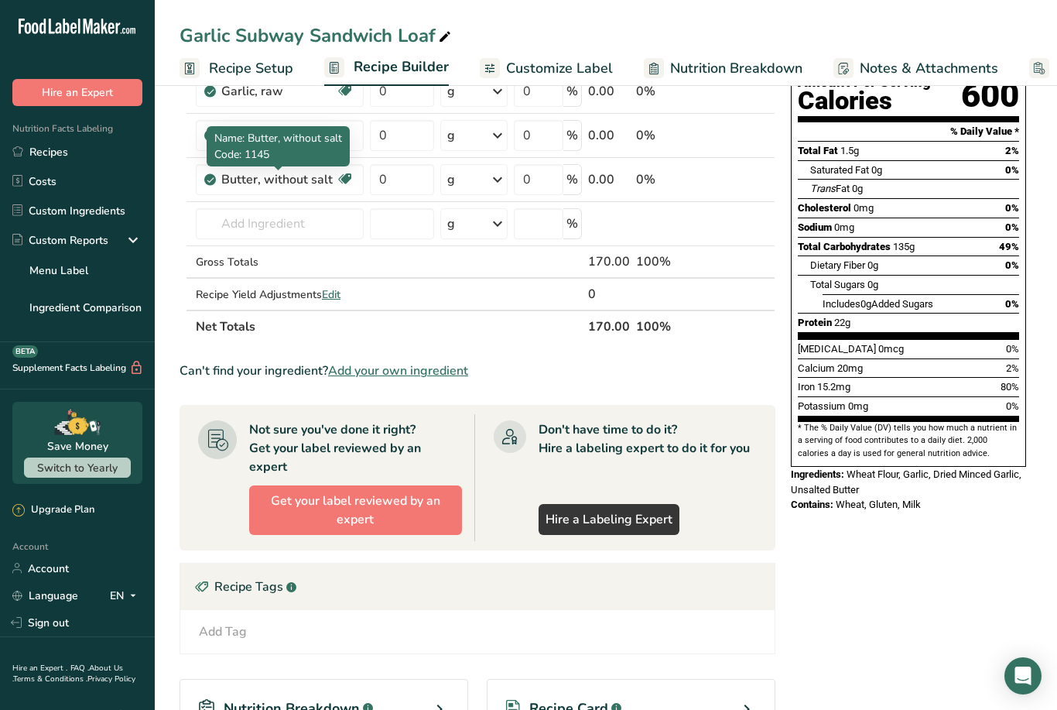
click at [744, 173] on icon at bounding box center [742, 180] width 11 height 16
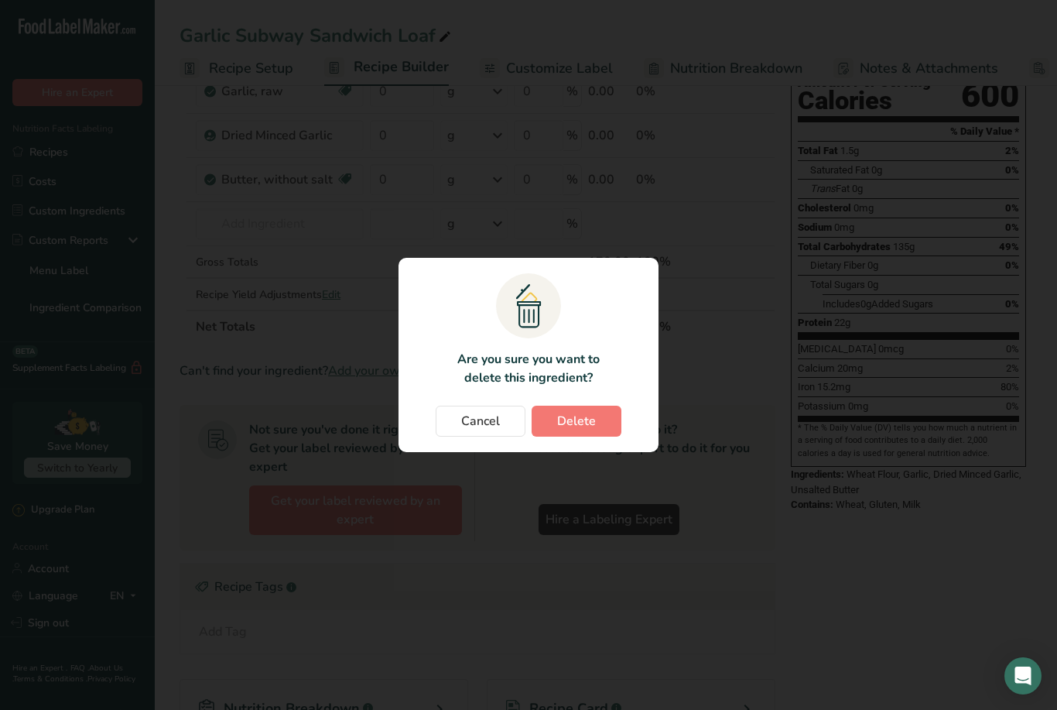
click at [577, 434] on button "Delete" at bounding box center [577, 420] width 90 height 31
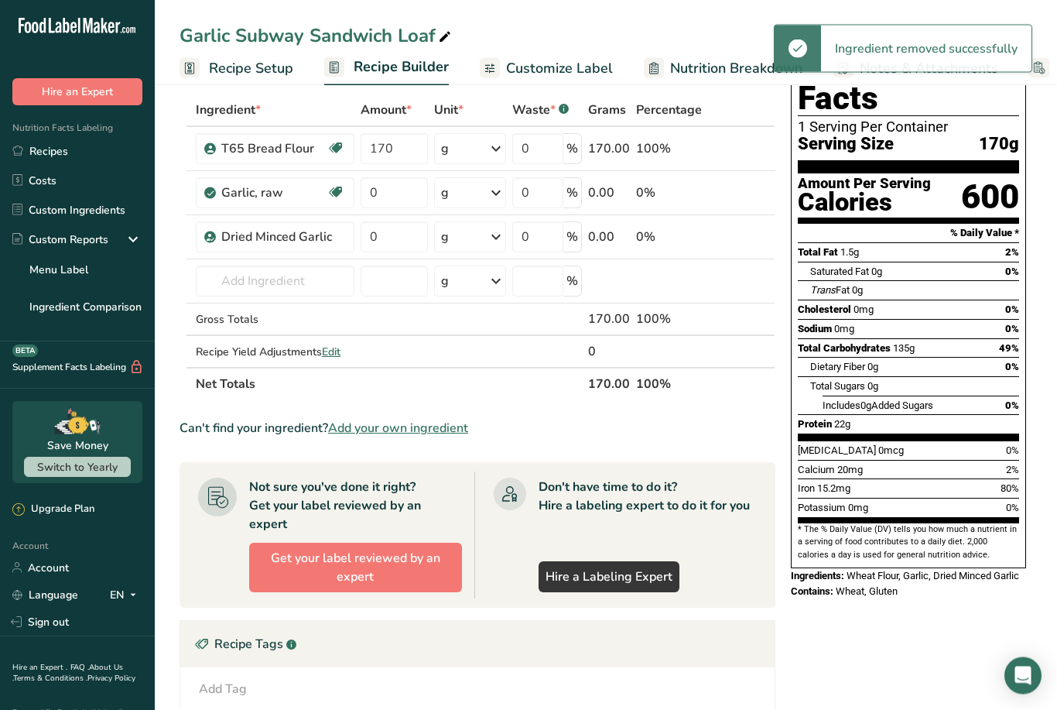
scroll to position [74, 0]
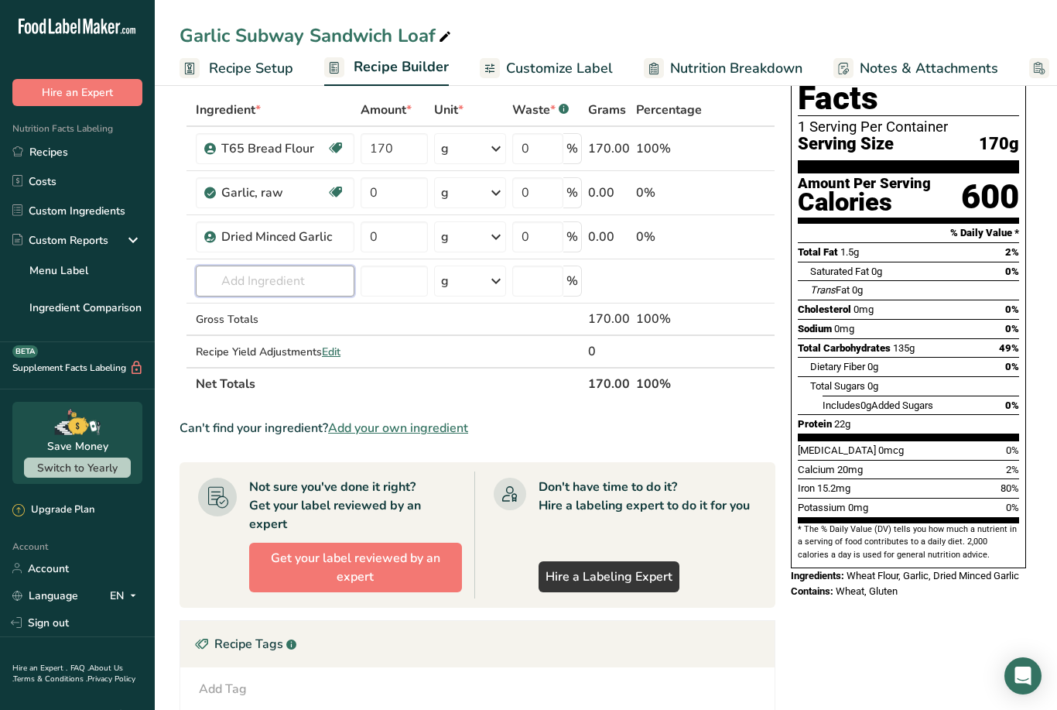
click at [235, 279] on input "text" at bounding box center [275, 280] width 159 height 31
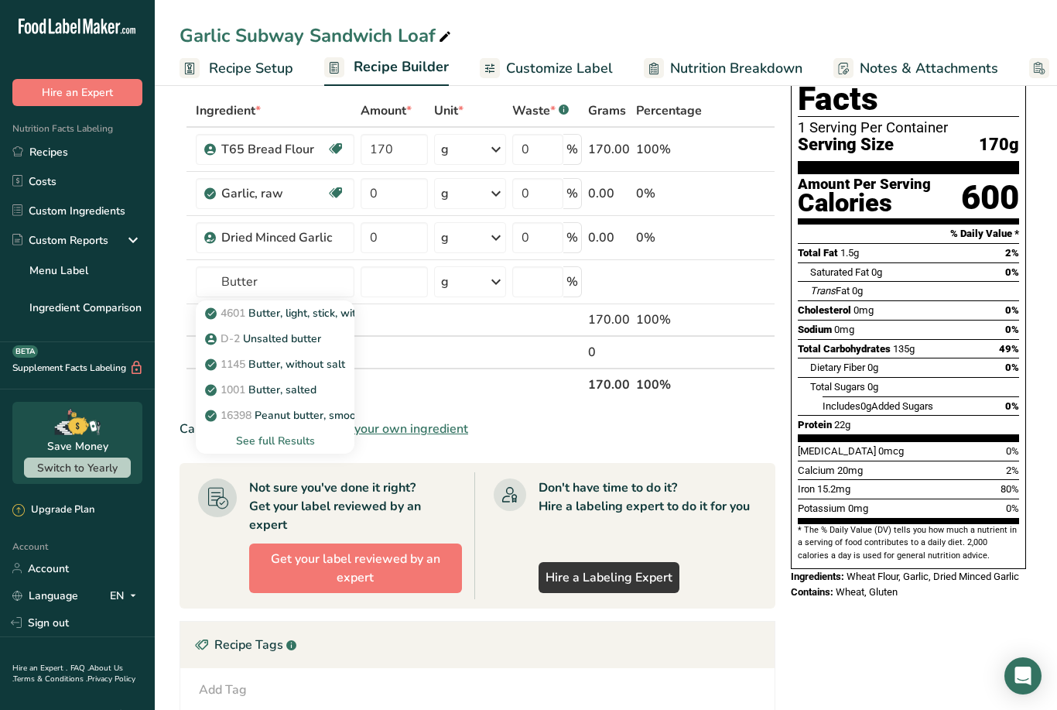
click at [294, 330] on p "D-2 Unsalted butter" at bounding box center [264, 338] width 113 height 16
type input "Unsalted butter"
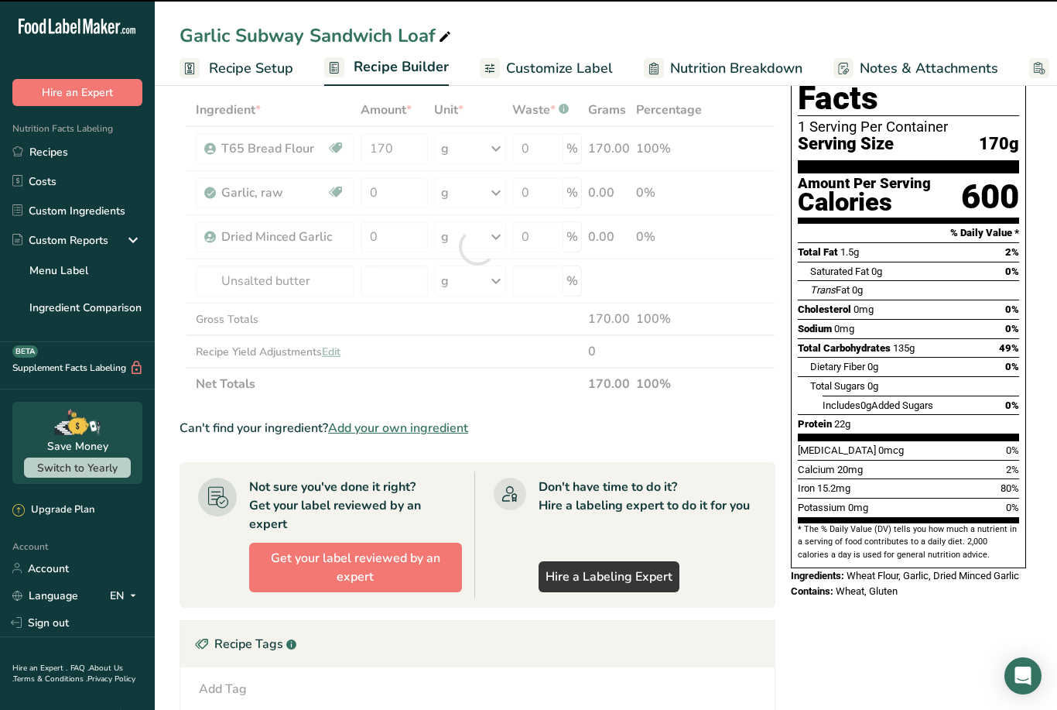
type input "0"
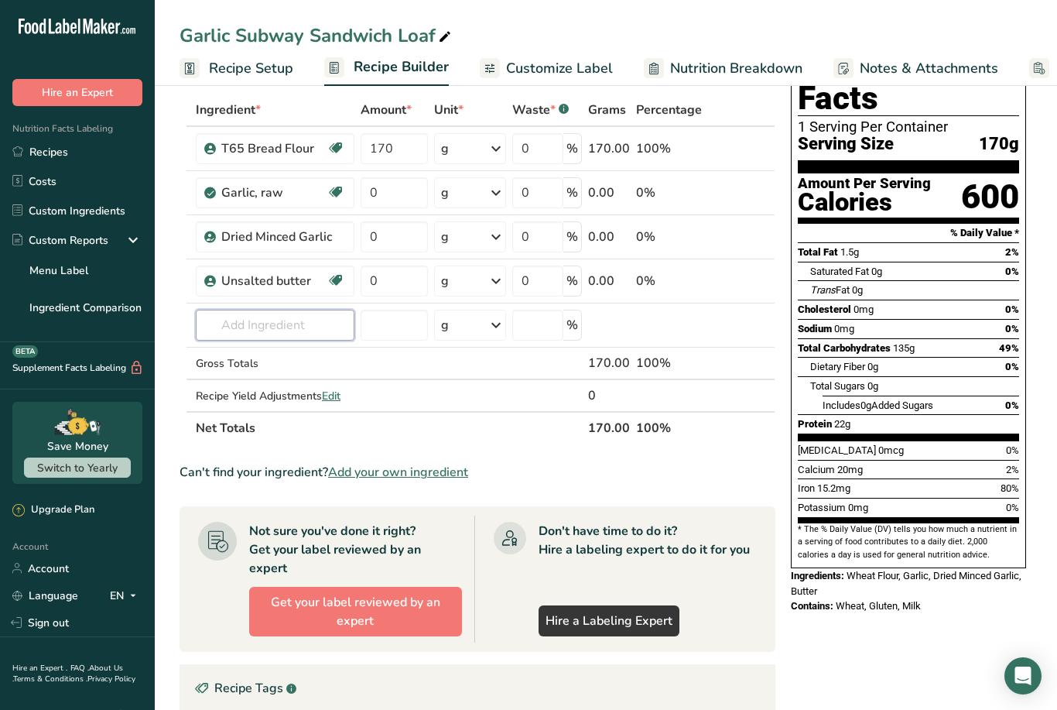
click at [250, 326] on input "text" at bounding box center [275, 325] width 159 height 31
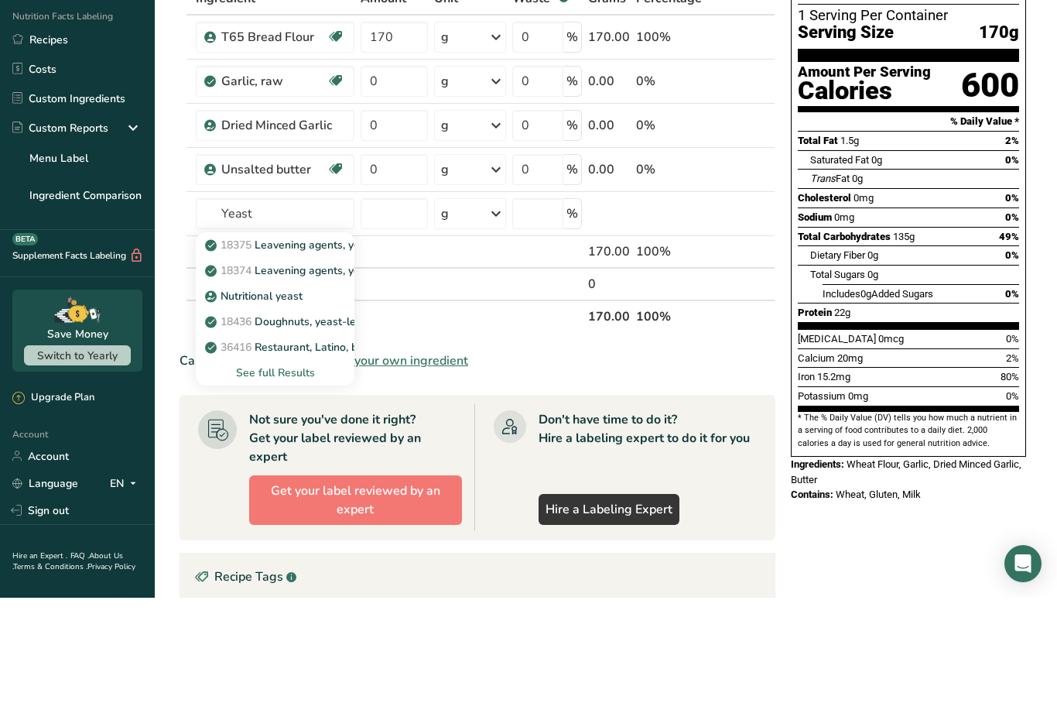
click at [279, 349] on p "18375 Leavening agents, yeast, baker's, active dry" at bounding box center [339, 357] width 262 height 16
type input "Leavening agents, yeast, baker's, active dry"
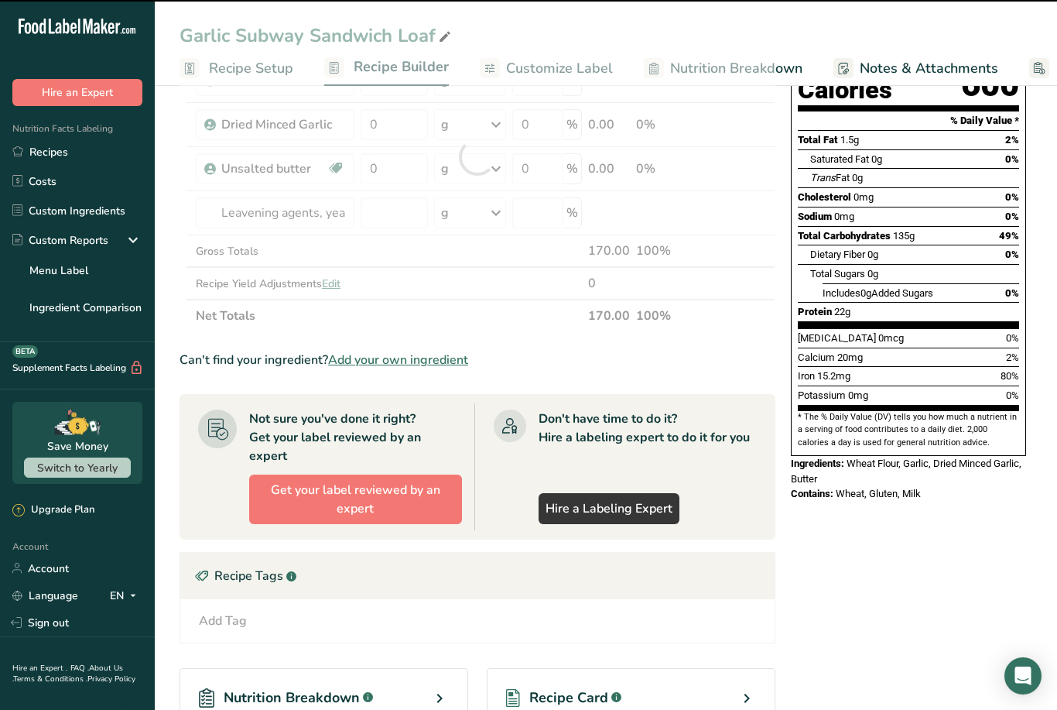
type input "0"
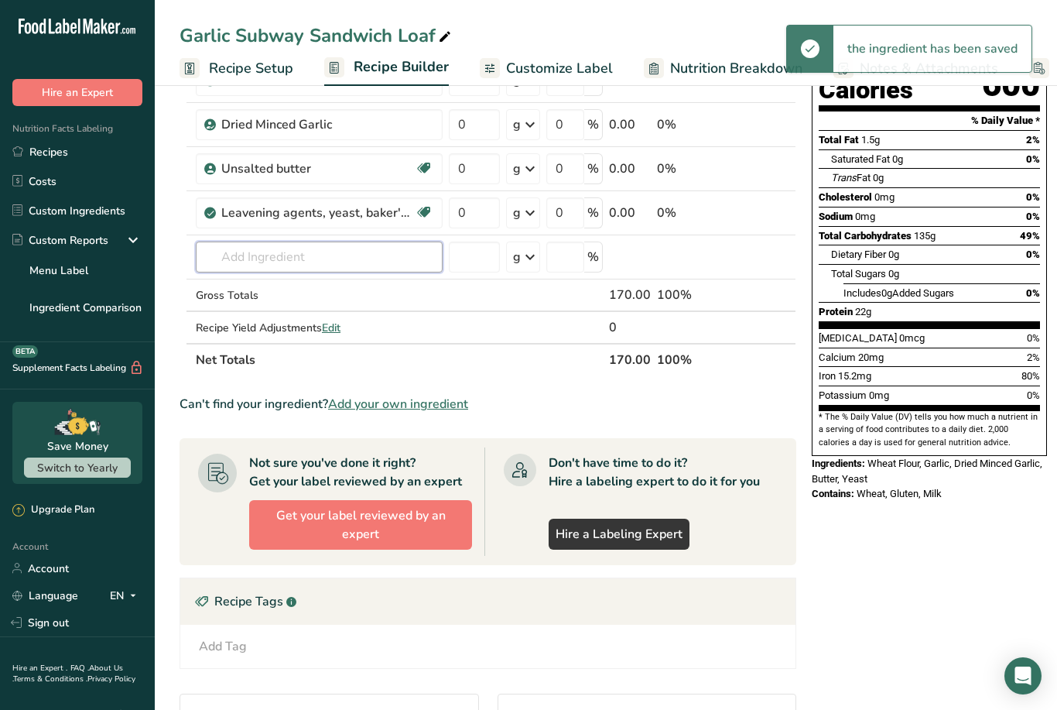
click at [265, 258] on input "text" at bounding box center [319, 256] width 247 height 31
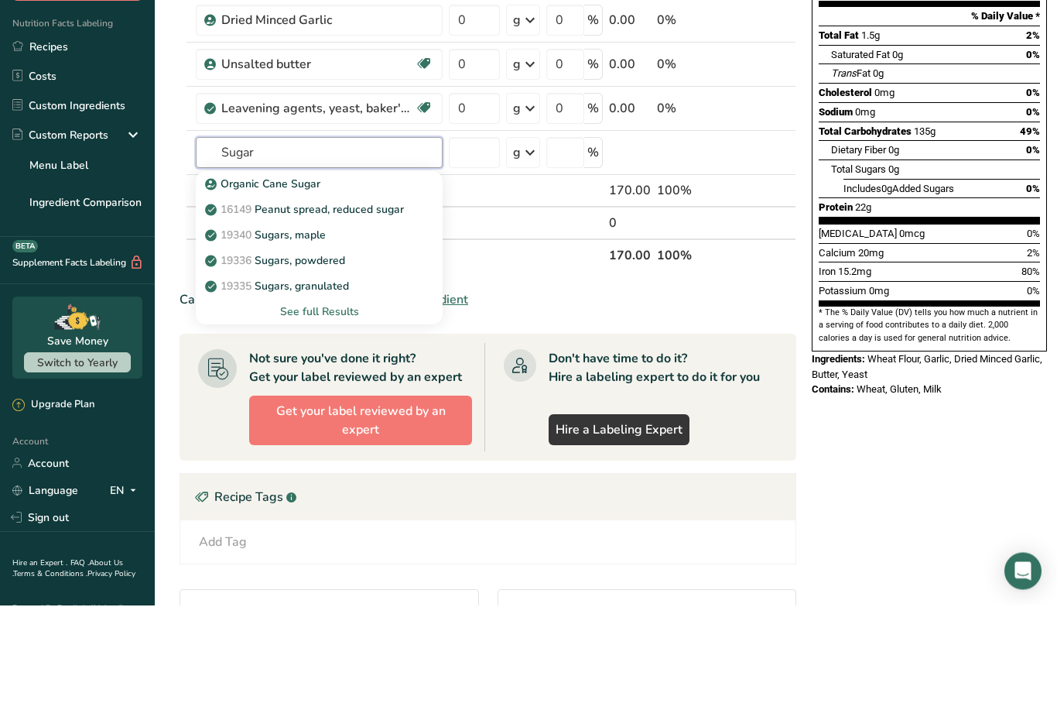
type input "Sugar"
click at [304, 409] on div "See full Results" at bounding box center [319, 417] width 222 height 16
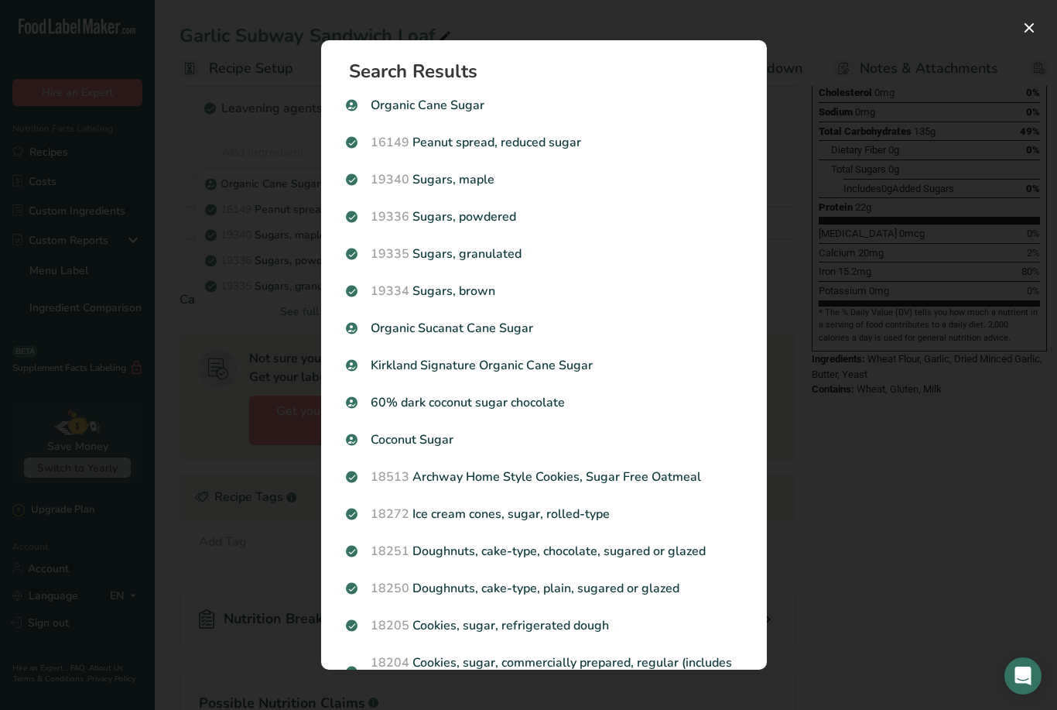
scroll to position [0, 0]
click at [850, 508] on div "Search results modal" at bounding box center [528, 355] width 1057 height 710
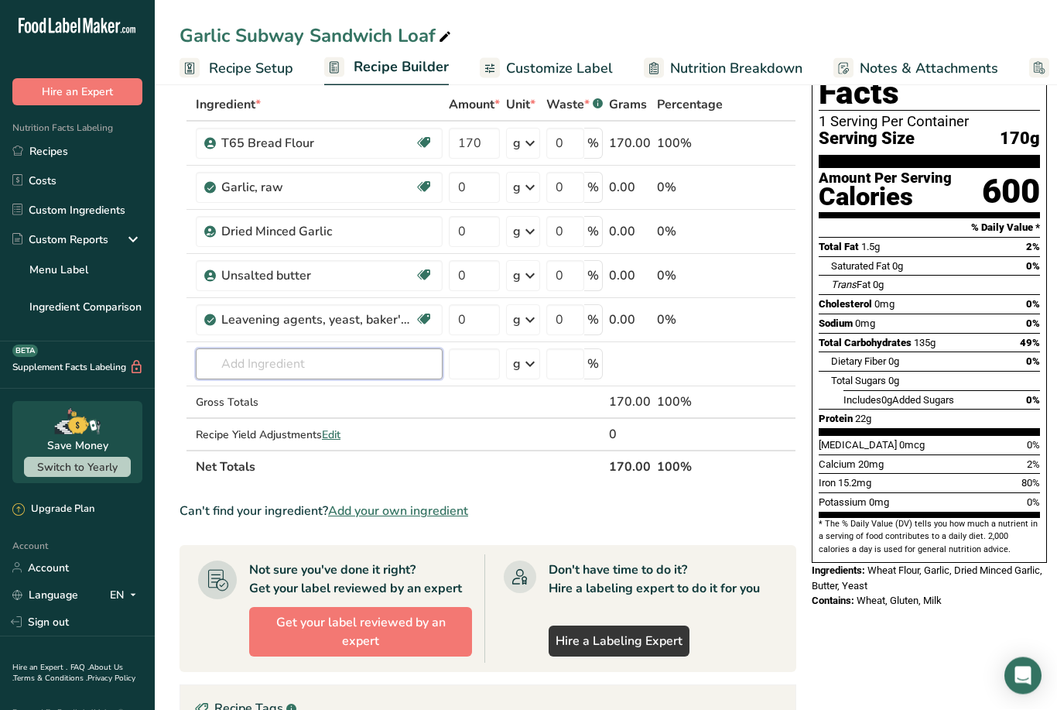
click at [217, 358] on input "text" at bounding box center [319, 364] width 247 height 31
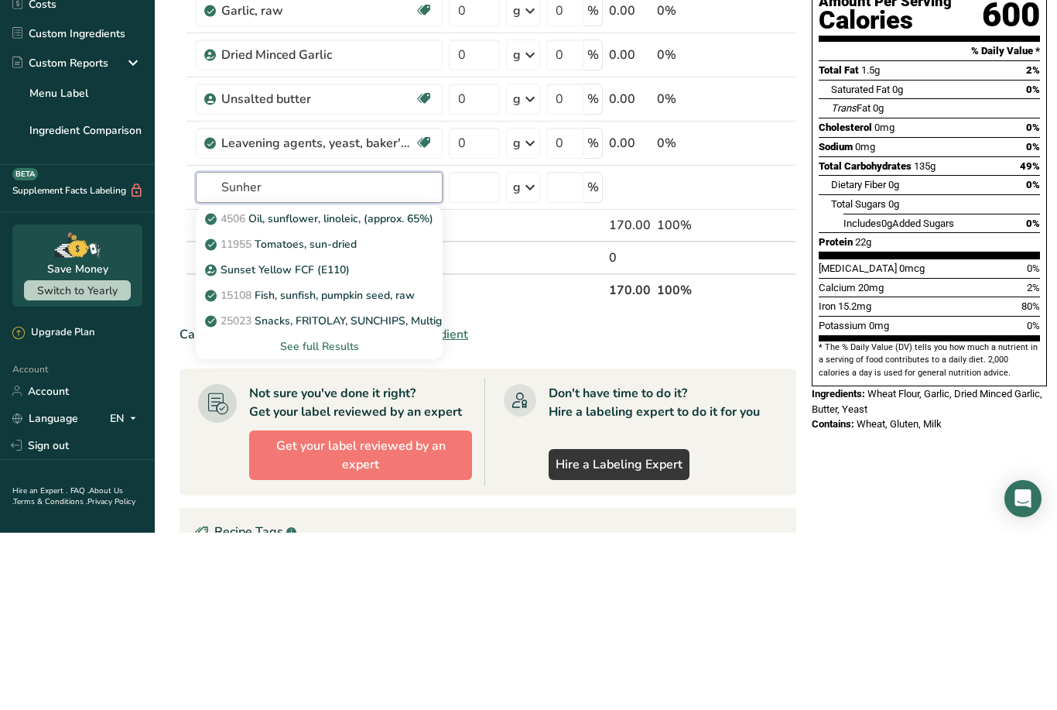
type input "Sunher"
click at [293, 515] on div "See full Results" at bounding box center [319, 523] width 222 height 16
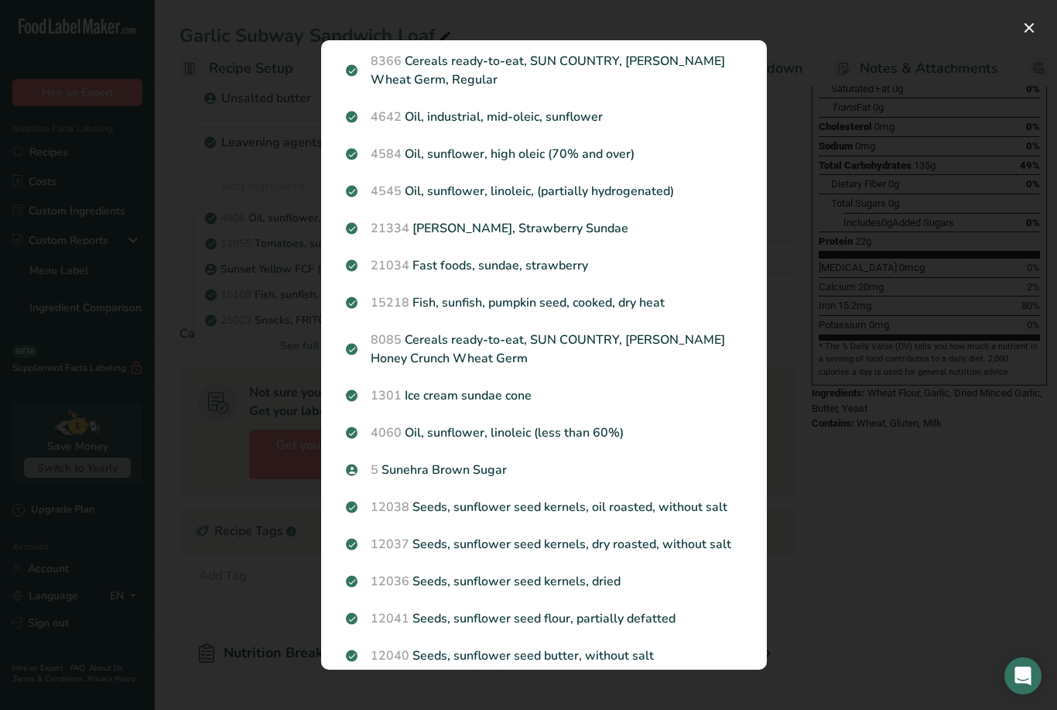
scroll to position [652, 0]
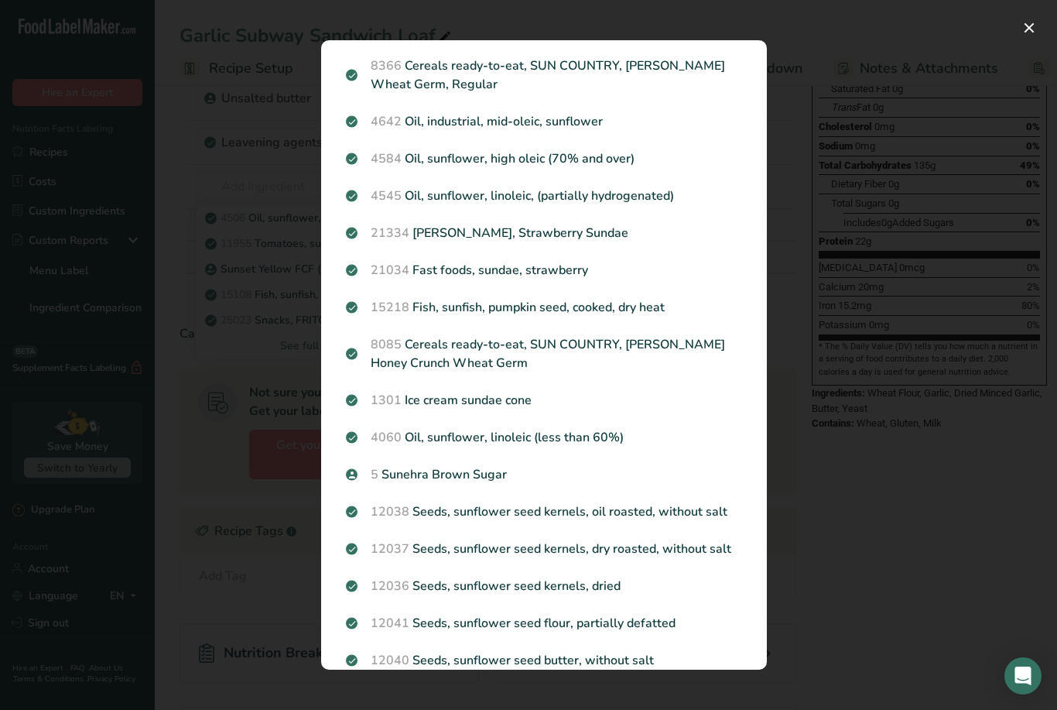
click at [498, 476] on p "5 Sunehra Brown Sugar" at bounding box center [544, 474] width 396 height 19
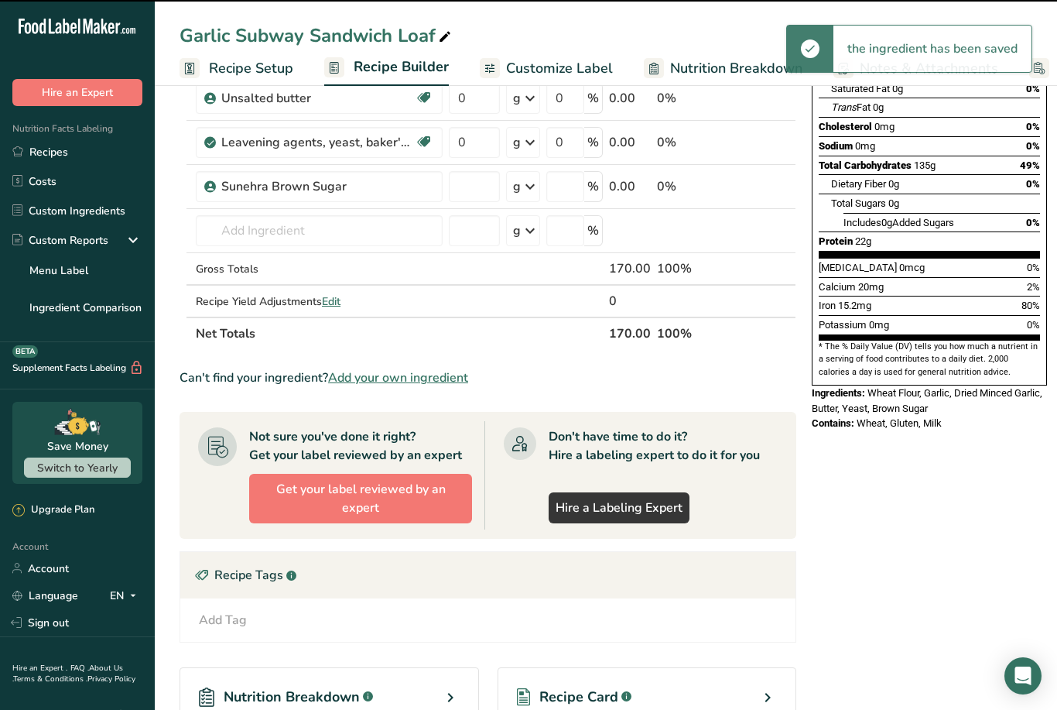
type input "0"
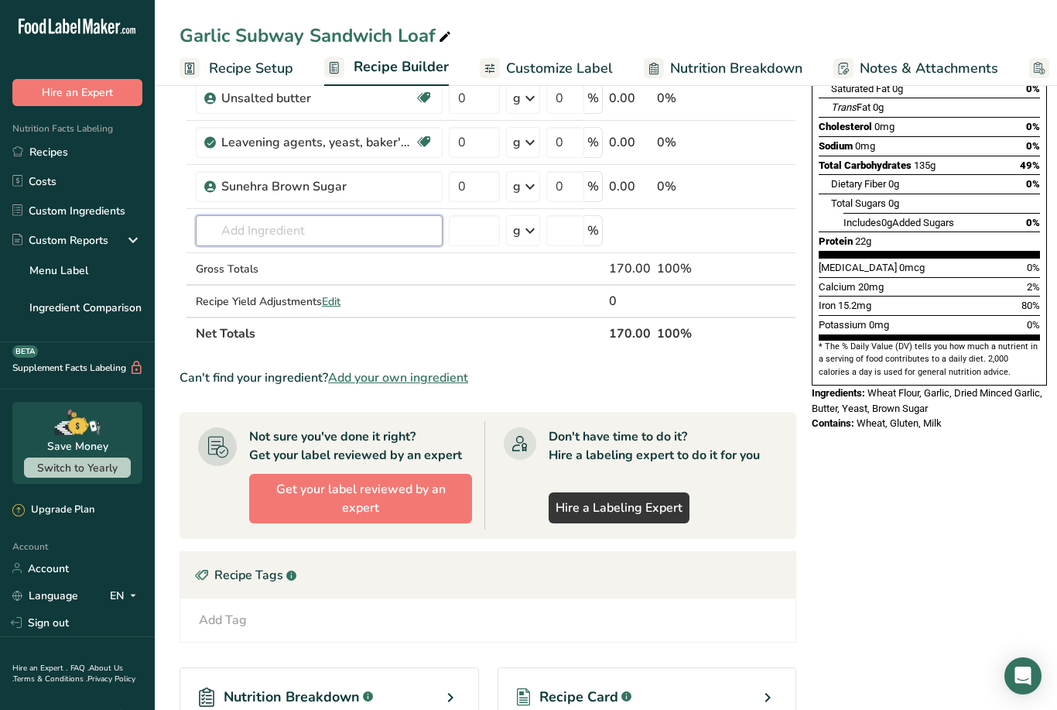
click at [254, 231] on input "text" at bounding box center [319, 230] width 247 height 31
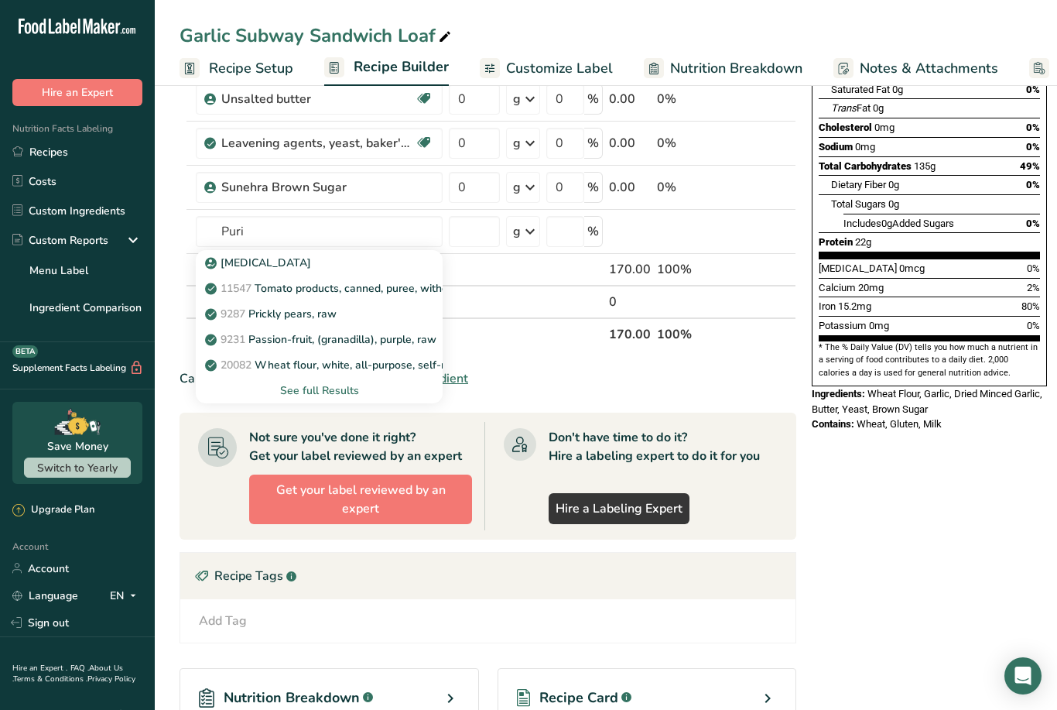
click at [285, 263] on p "[MEDICAL_DATA]" at bounding box center [259, 263] width 103 height 16
type input "[MEDICAL_DATA]"
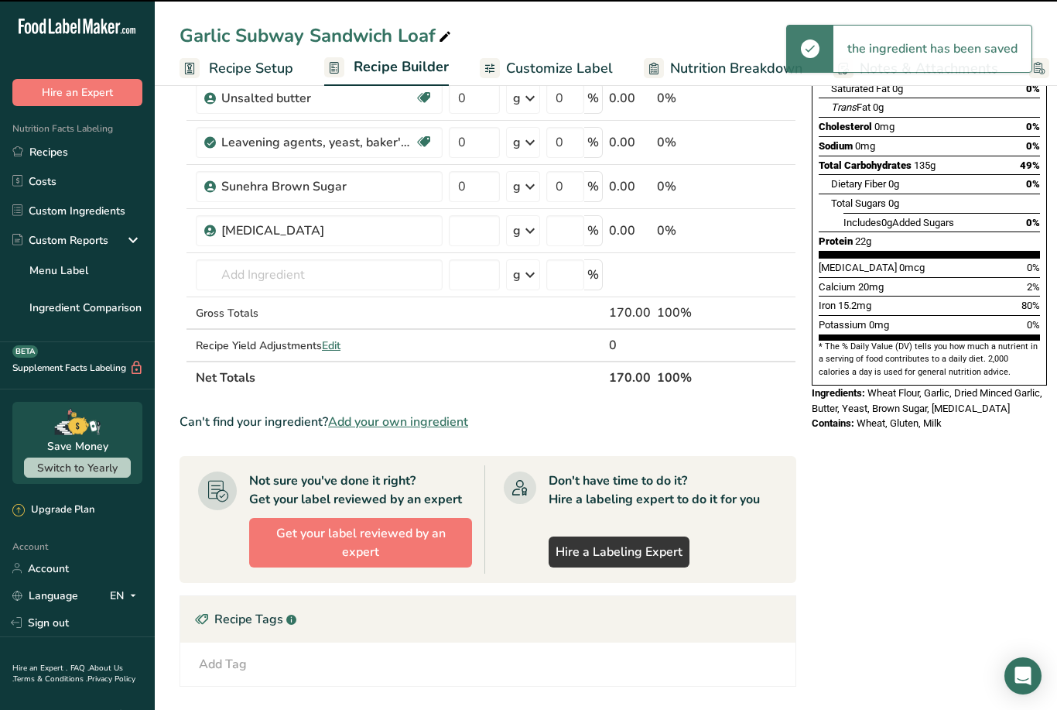
type input "0"
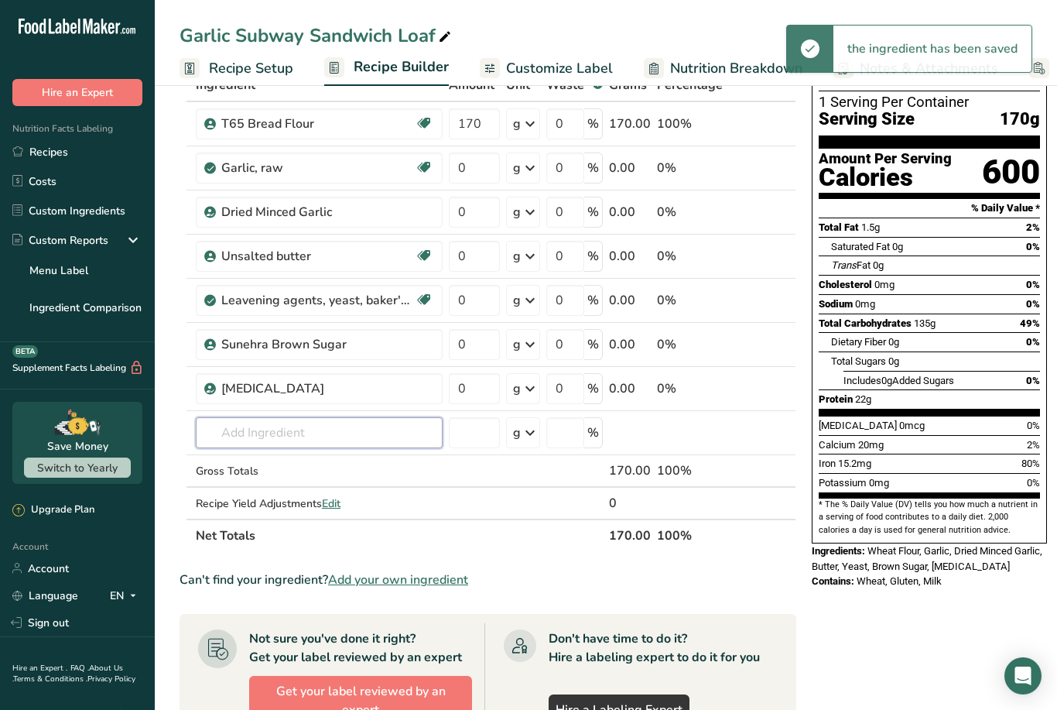
click at [230, 432] on input "text" at bounding box center [319, 432] width 247 height 31
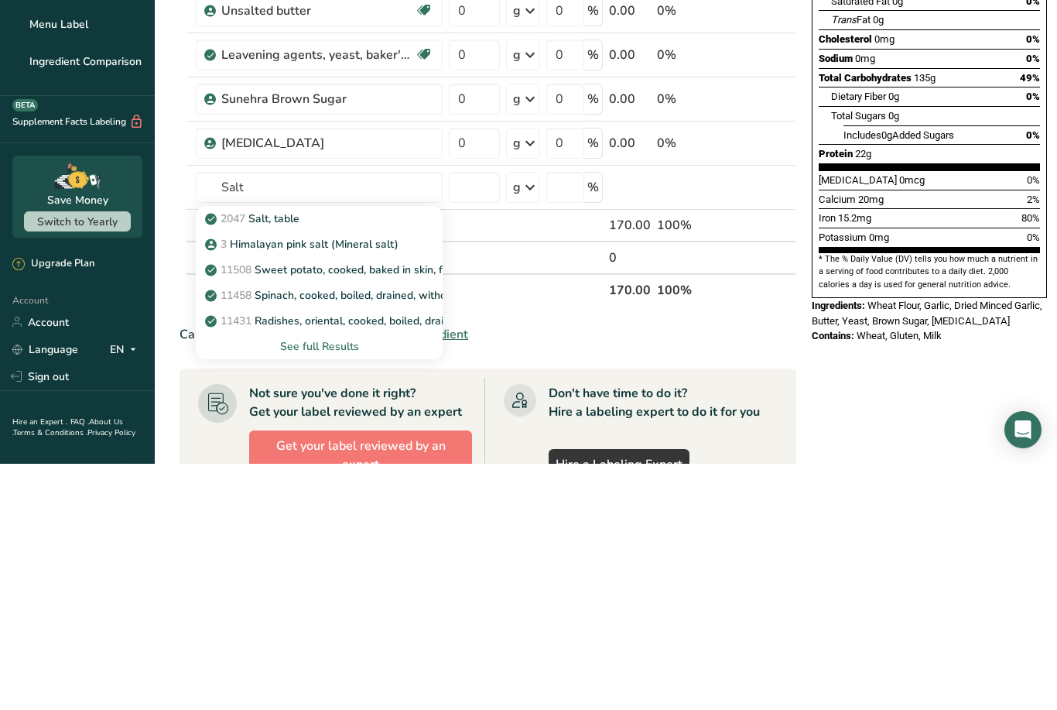
click at [249, 482] on p "3 Himalayan pink salt (Mineral salt)" at bounding box center [303, 490] width 190 height 16
type input "Himalayan pink salt (Mineral salt)"
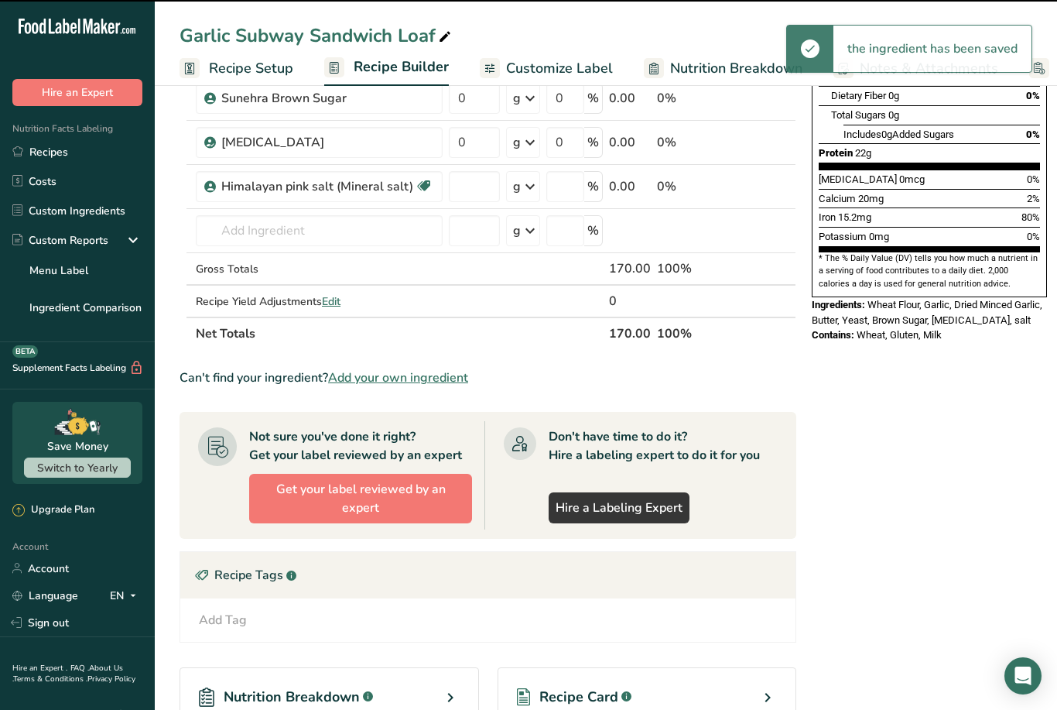
type input "0"
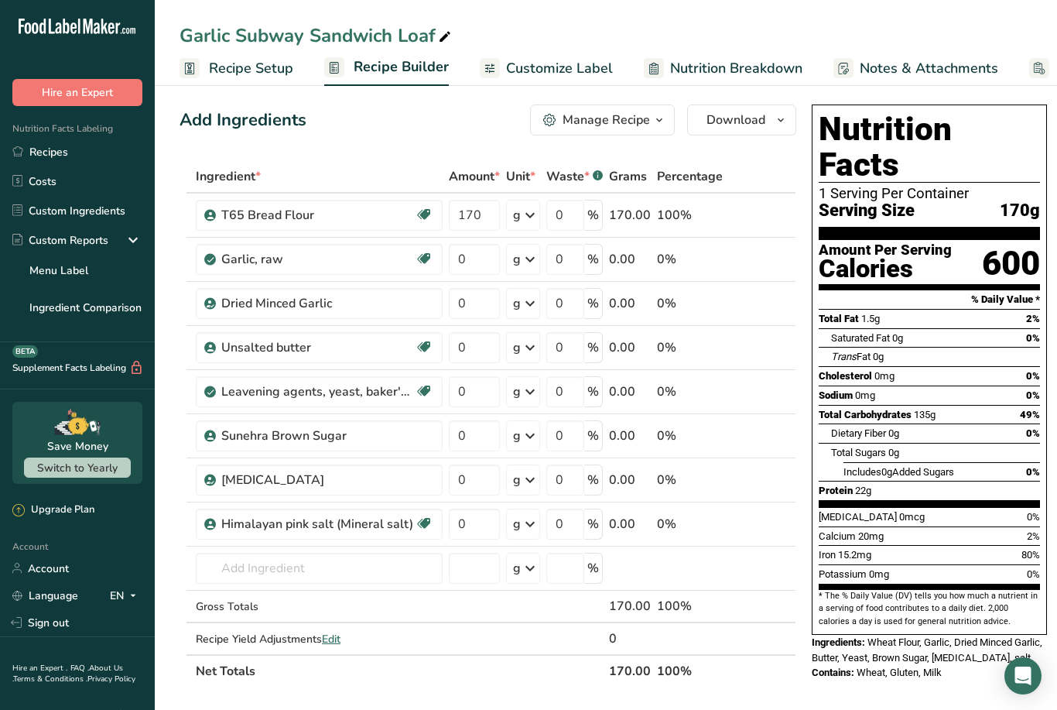
scroll to position [6, 0]
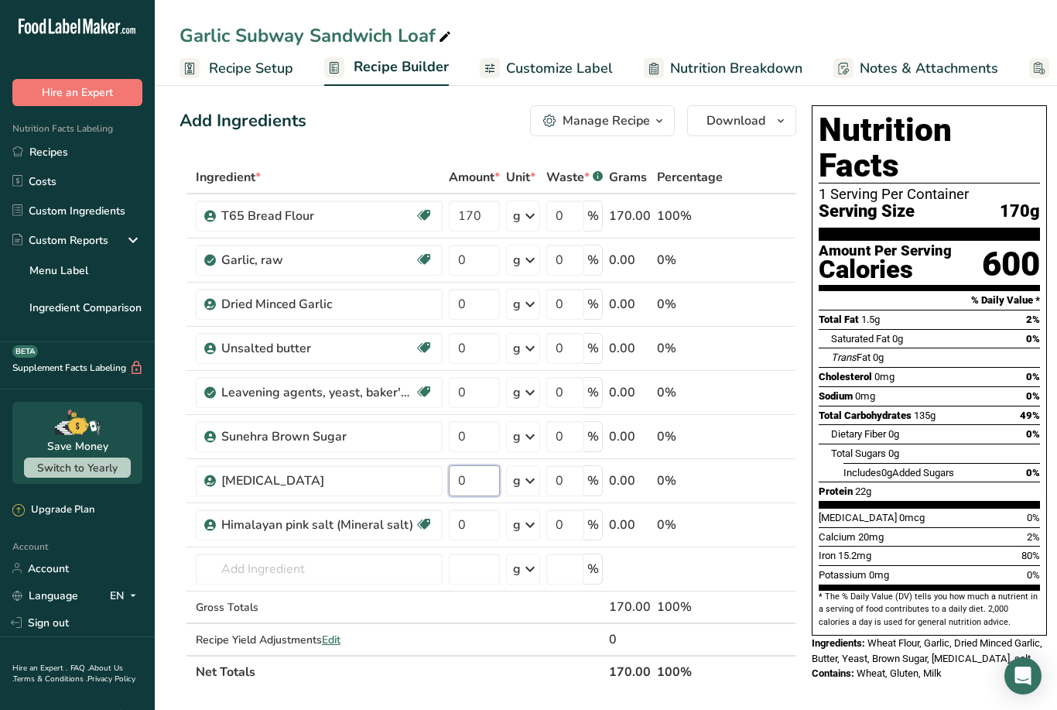
click at [451, 476] on input "0" at bounding box center [474, 480] width 51 height 31
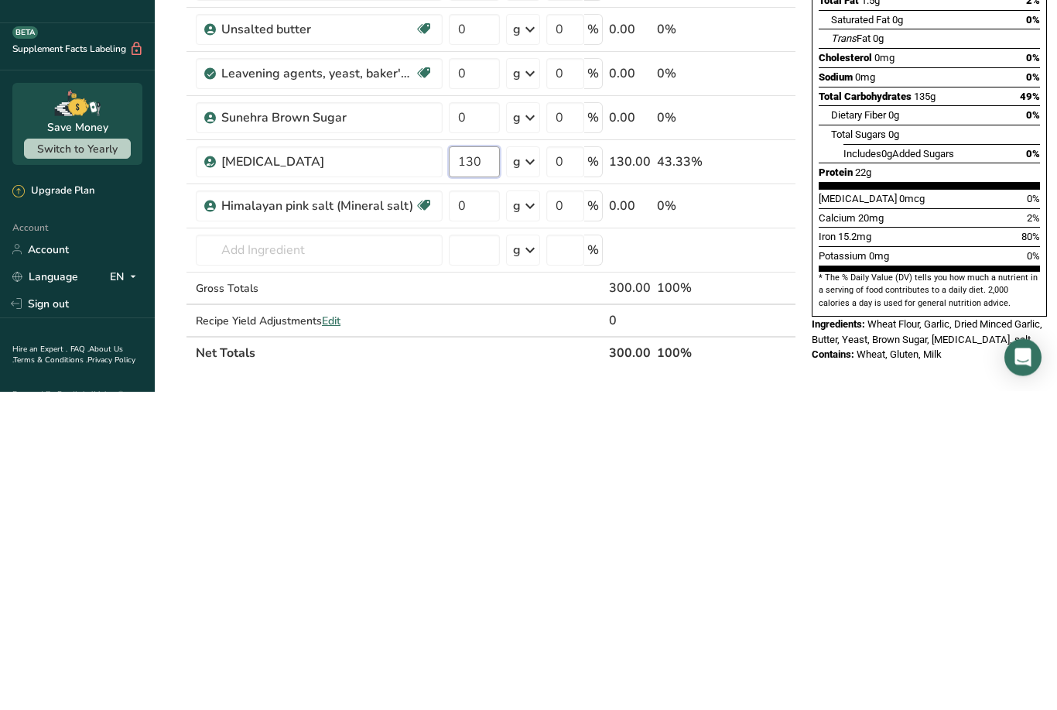
click at [484, 465] on input "130" at bounding box center [474, 480] width 51 height 31
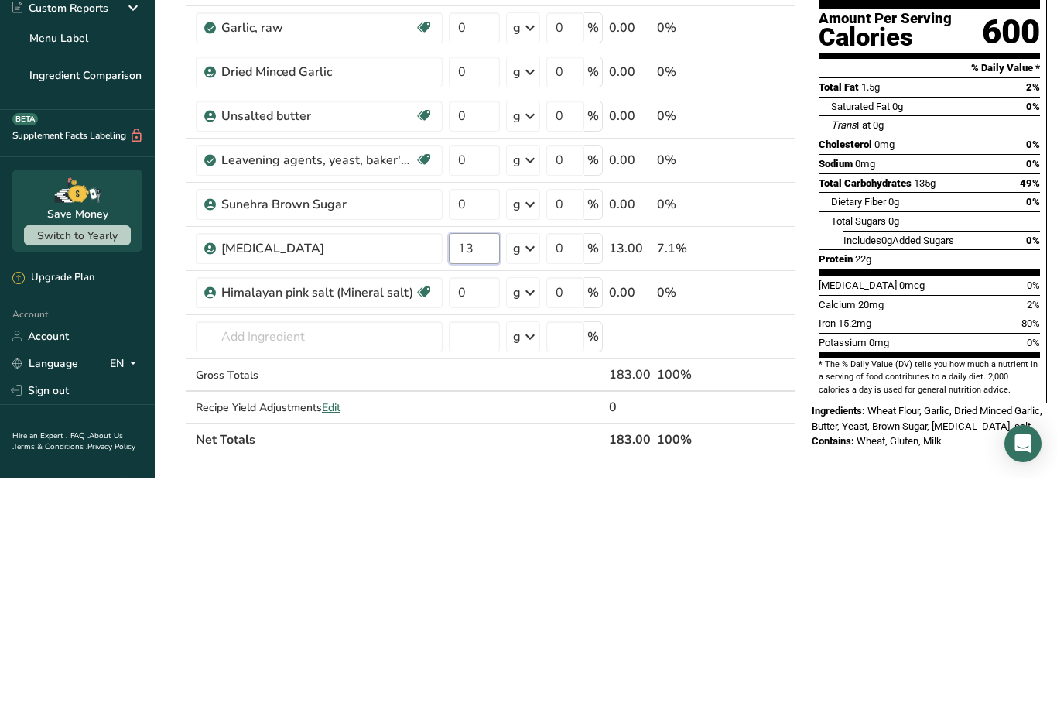
type input "13"
click at [460, 207] on div "Ingredient * Amount * Unit * Waste * .a-a{fill:#347362;}.b-a{fill:#fff;} Grams …" at bounding box center [488, 424] width 617 height 527
type input "13"
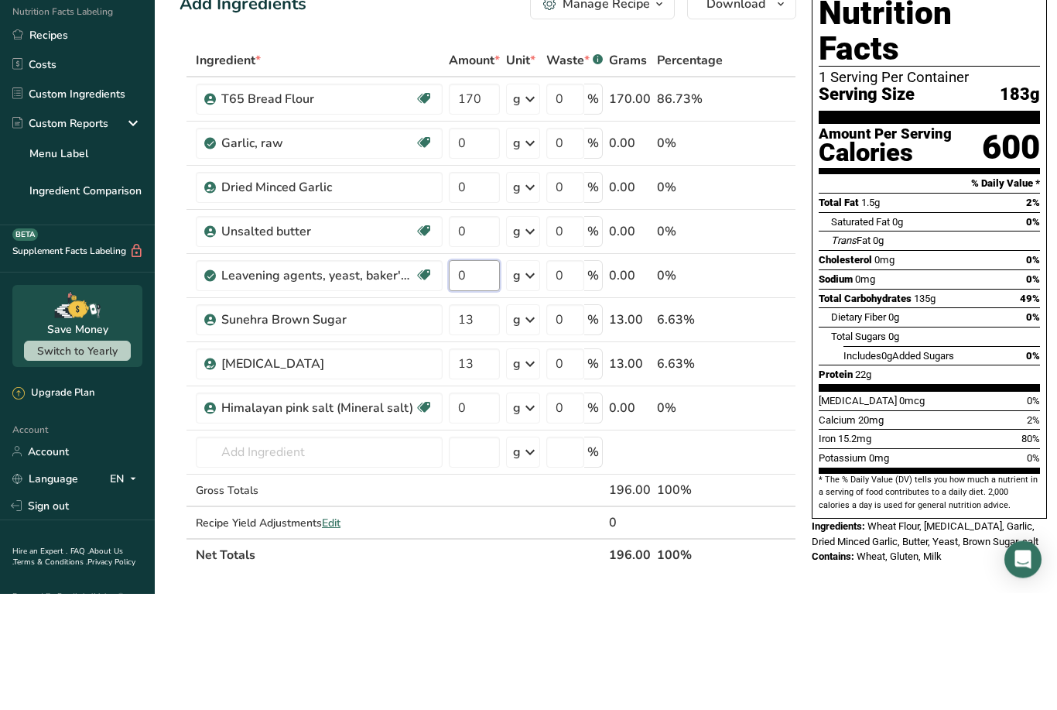
click at [460, 270] on div "Ingredient * Amount * Unit * Waste * .a-a{fill:#347362;}.b-a{fill:#fff;} Grams …" at bounding box center [488, 424] width 617 height 527
click at [473, 377] on input "20" at bounding box center [474, 392] width 51 height 31
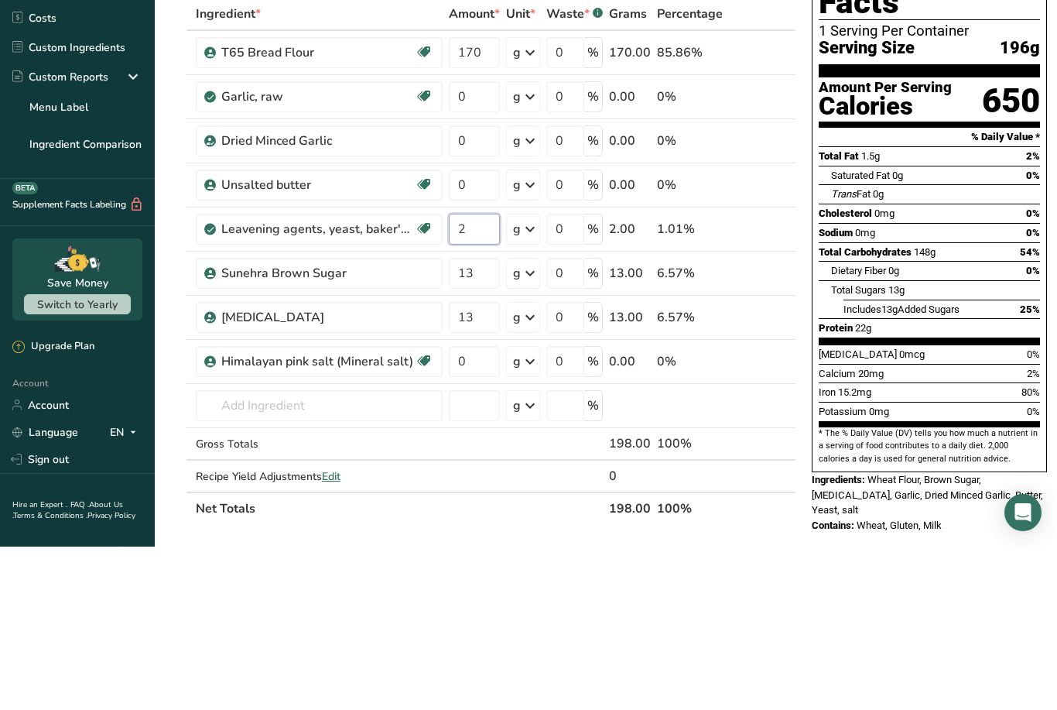
type input "2"
click at [481, 188] on div "Ingredient * Amount * Unit * Waste * .a-a{fill:#347362;}.b-a{fill:#fff;} Grams …" at bounding box center [488, 424] width 617 height 527
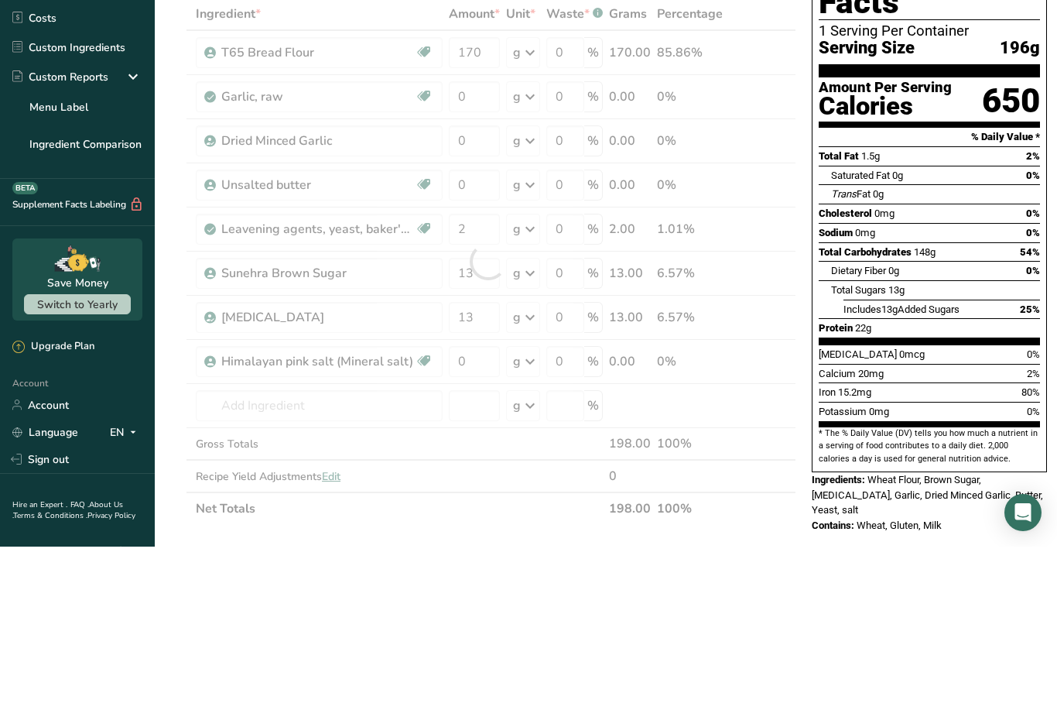
click at [480, 187] on div at bounding box center [488, 424] width 617 height 527
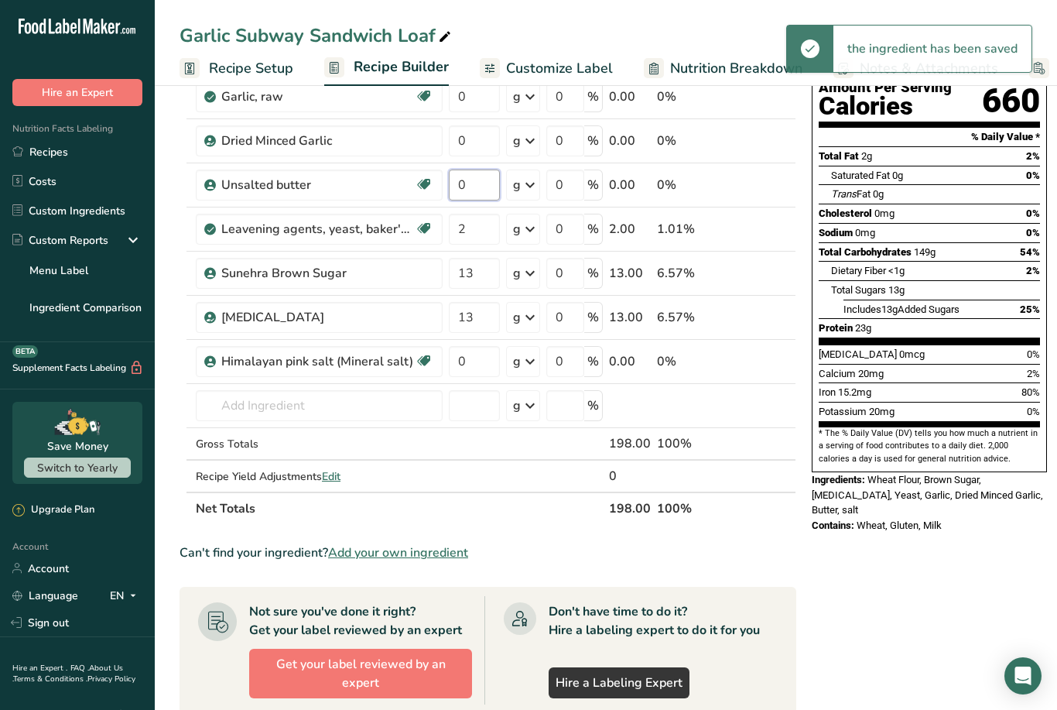
click at [453, 180] on input "0" at bounding box center [474, 184] width 51 height 31
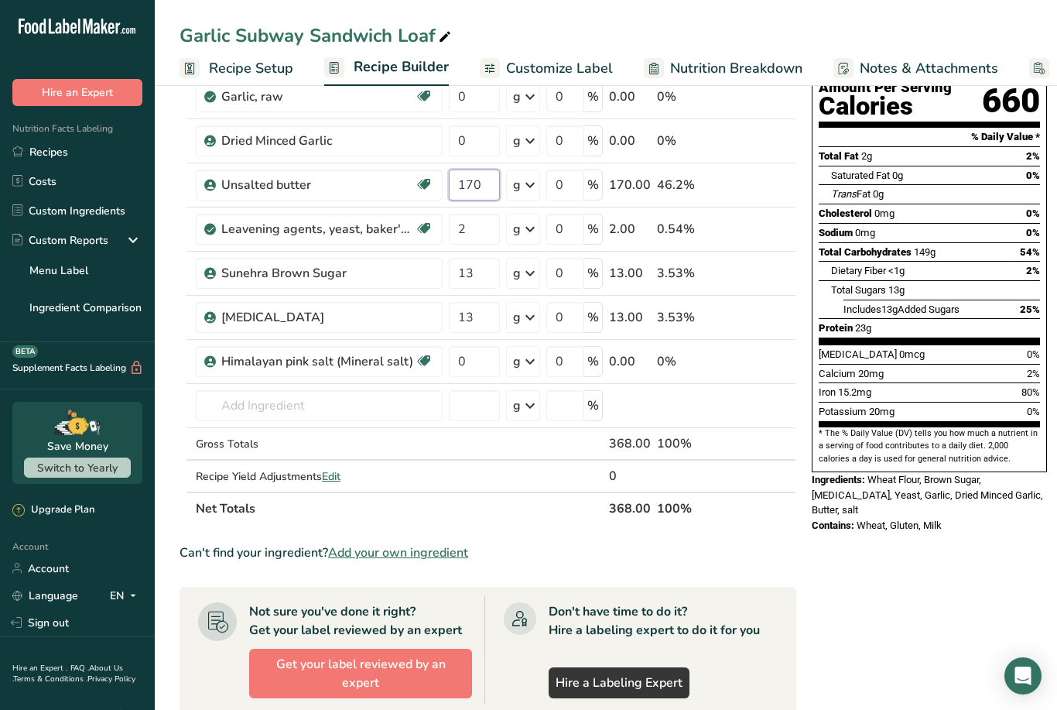
click at [488, 191] on input "170" at bounding box center [474, 184] width 51 height 31
type input "17"
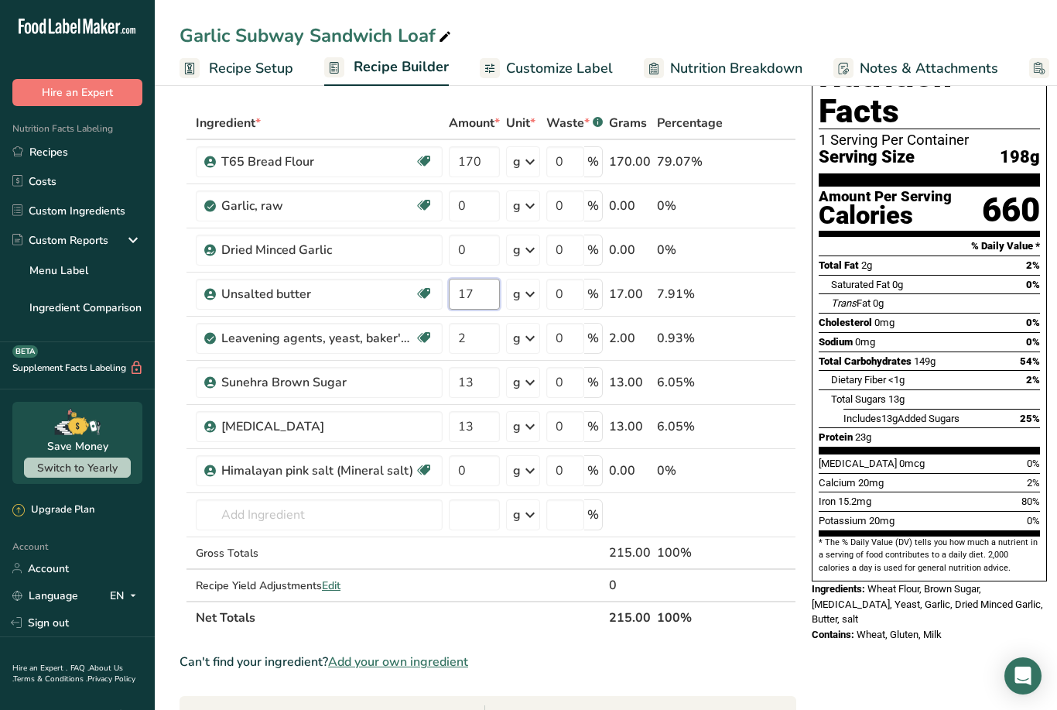
scroll to position [56, 0]
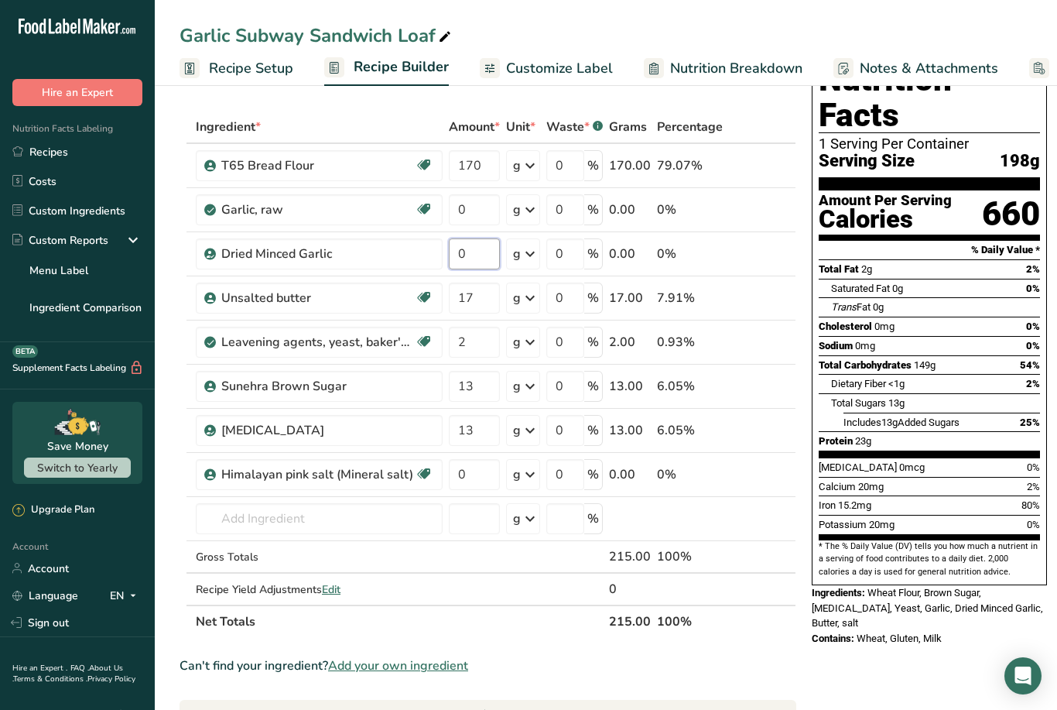
click at [470, 246] on div "Ingredient * Amount * Unit * Waste * .a-a{fill:#347362;}.b-a{fill:#fff;} Grams …" at bounding box center [488, 374] width 617 height 527
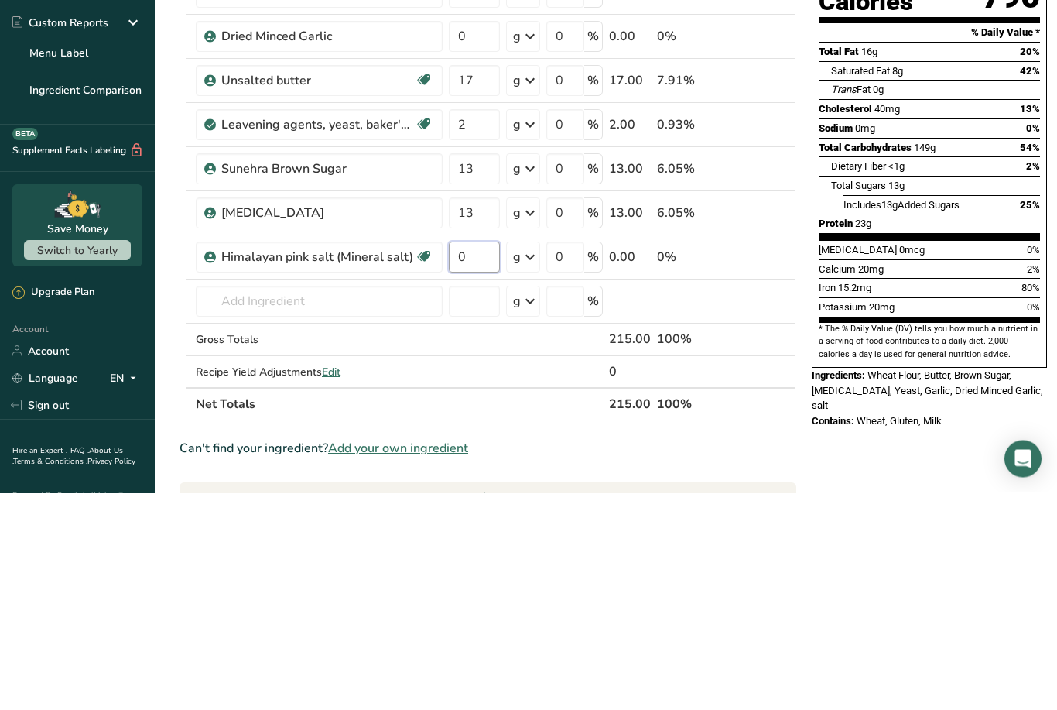
click at [466, 250] on div "Ingredient * Amount * Unit * Waste * .a-a{fill:#347362;}.b-a{fill:#fff;} Grams …" at bounding box center [488, 374] width 617 height 527
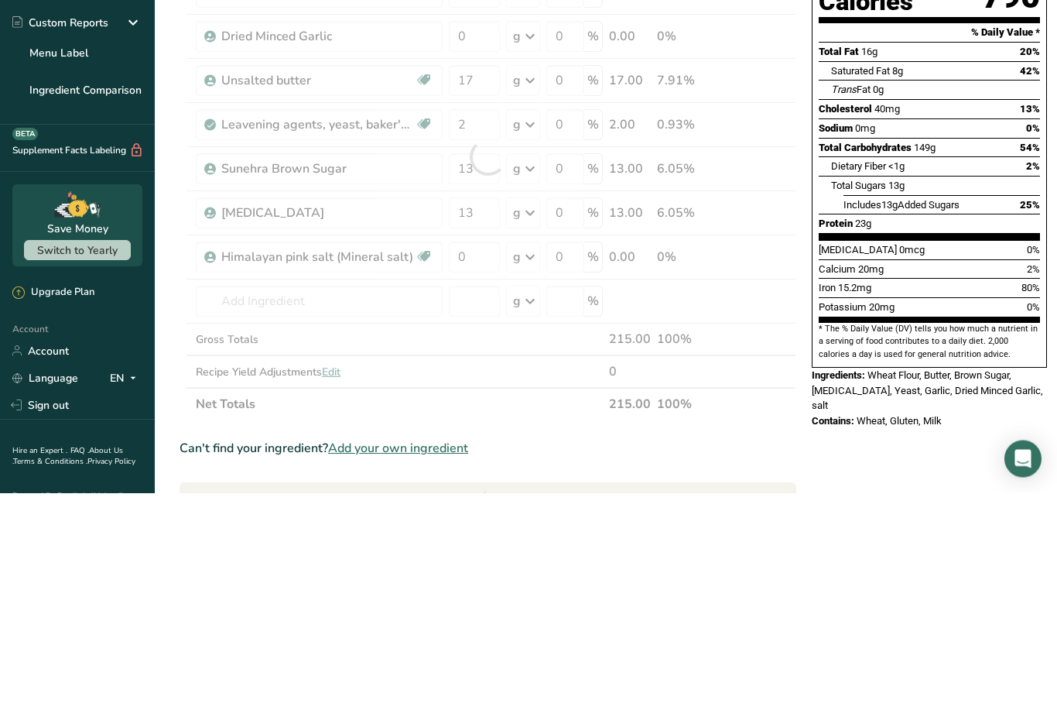
click at [466, 249] on div at bounding box center [488, 374] width 617 height 527
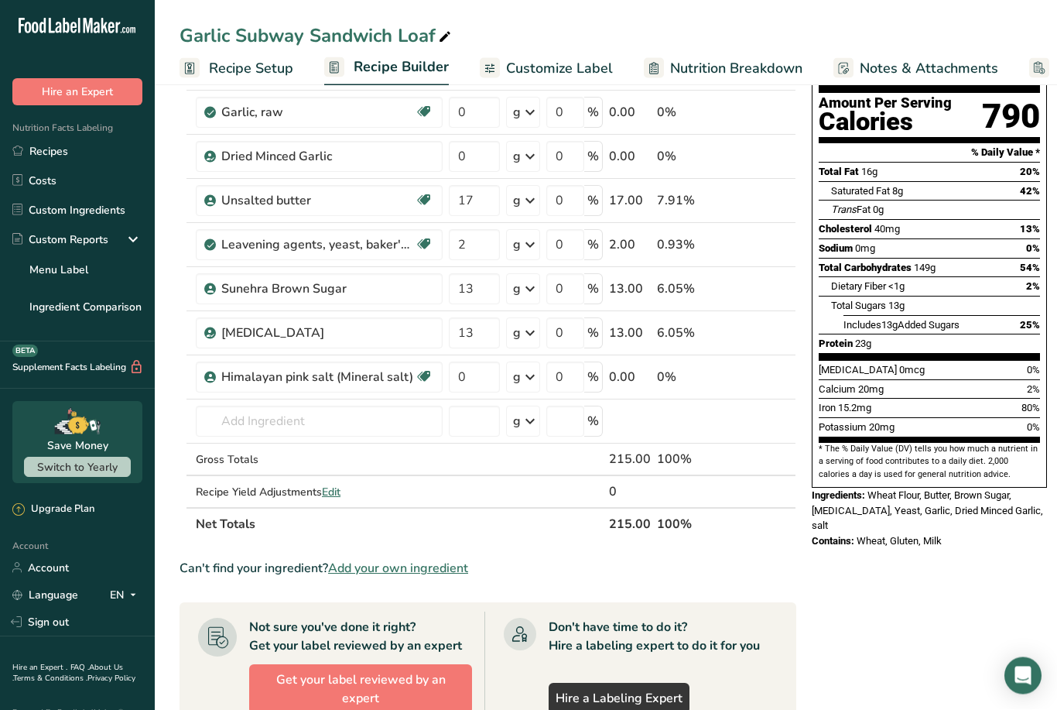
scroll to position [155, 0]
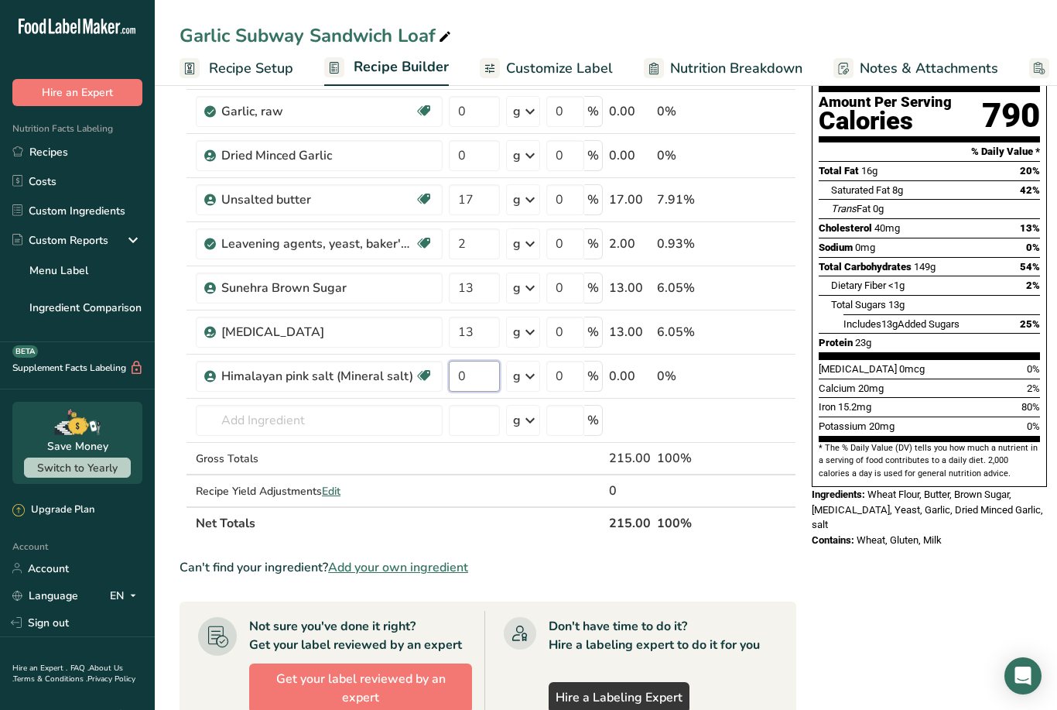
click at [477, 368] on input "0" at bounding box center [474, 376] width 51 height 31
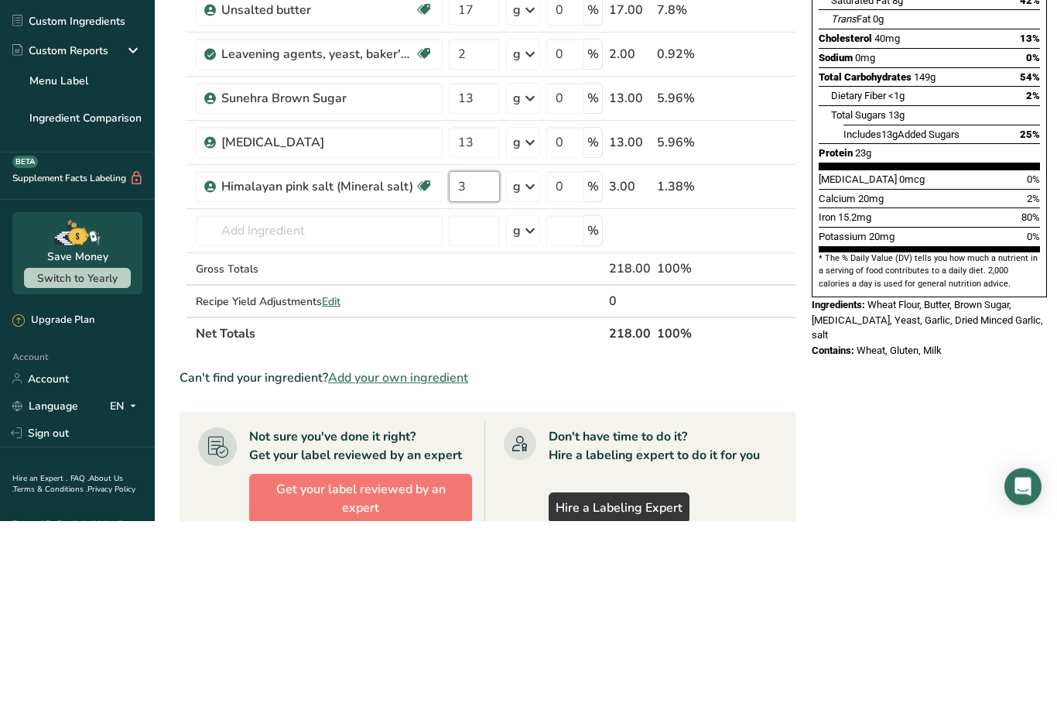
type input "3"
click at [847, 344] on div "Nutrition Facts 1 Serving Per Container Serving Size 215g Amount Per Serving Ca…" at bounding box center [930, 520] width 248 height 1141
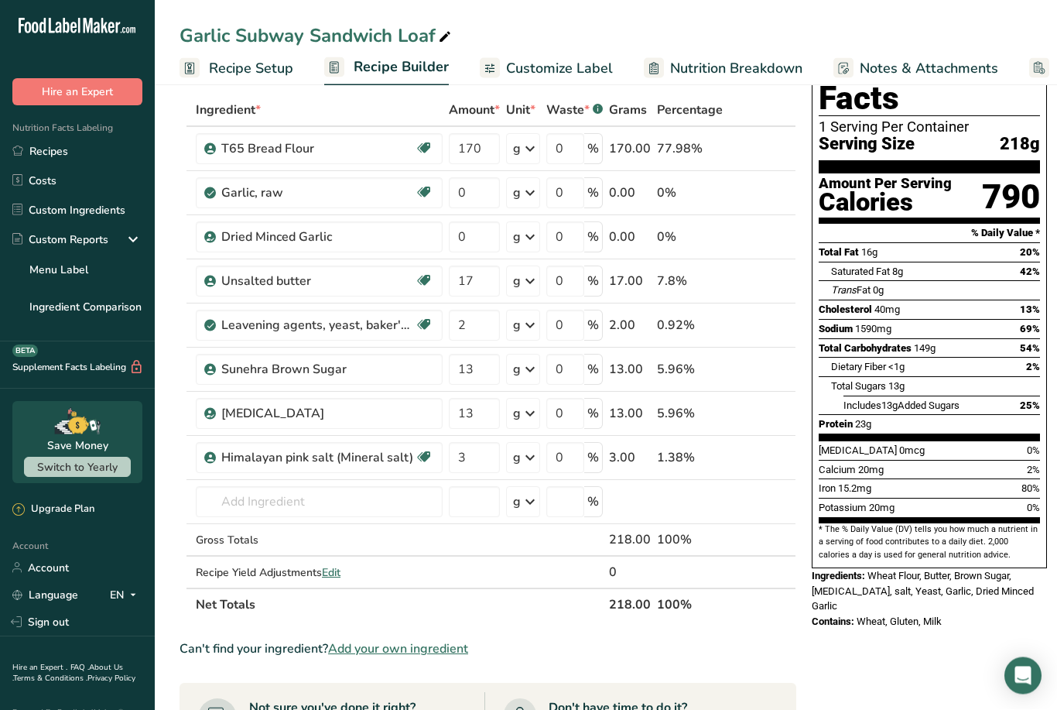
scroll to position [74, 0]
click at [767, 188] on span at bounding box center [764, 192] width 19 height 19
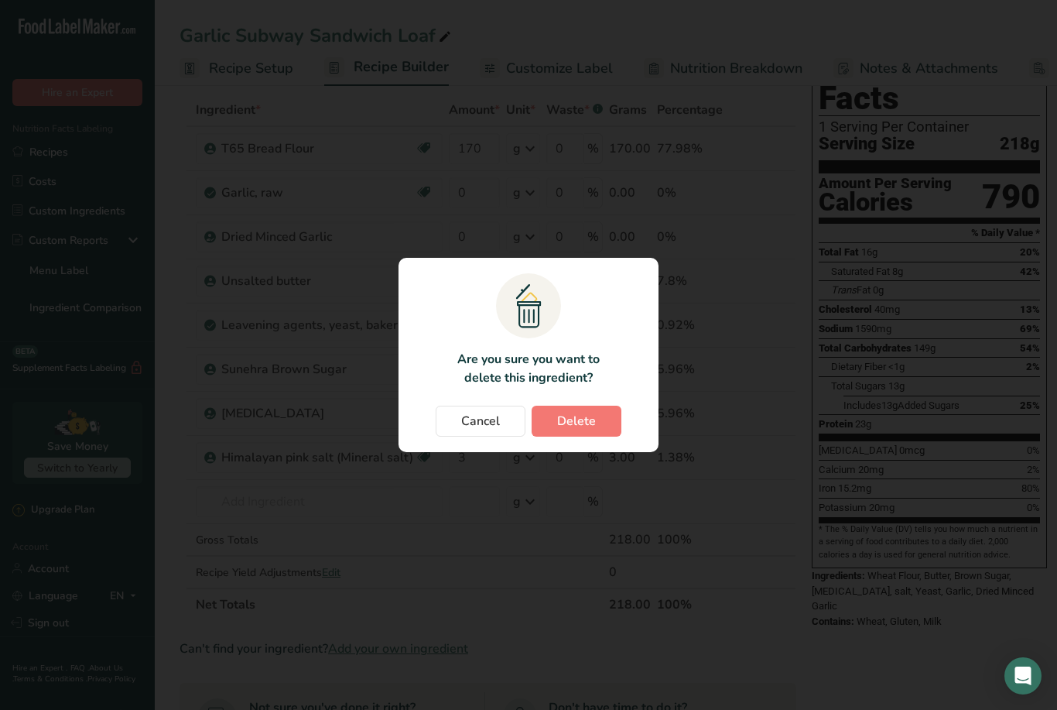
click at [580, 430] on span "Delete" at bounding box center [576, 421] width 39 height 19
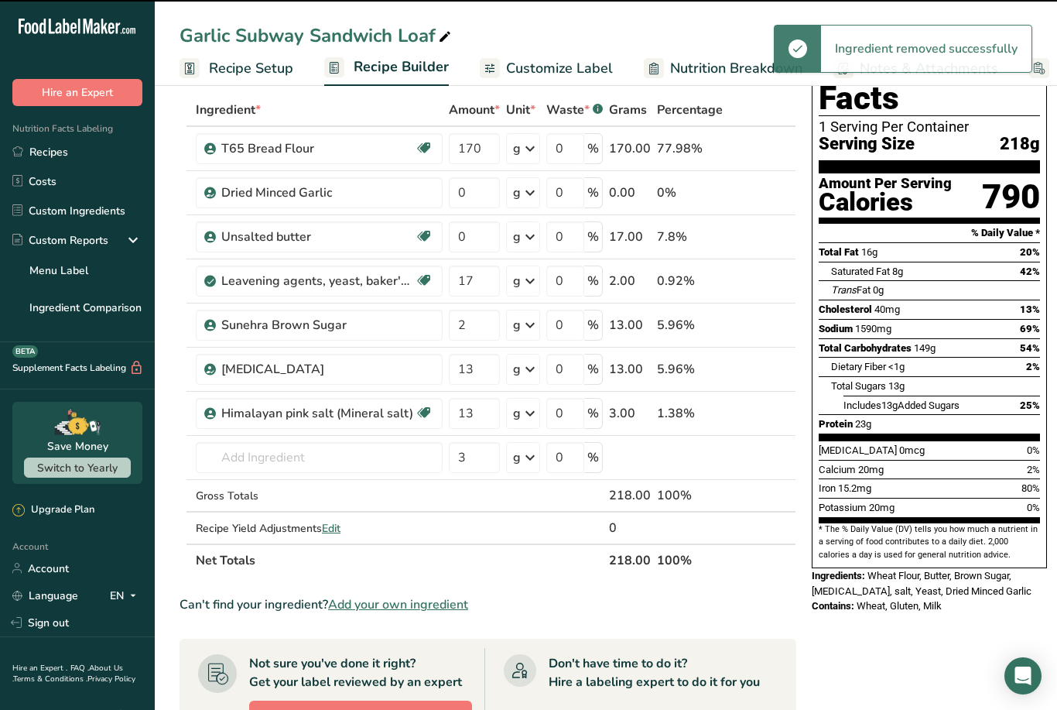
type input "17"
type input "2"
type input "13"
type input "3"
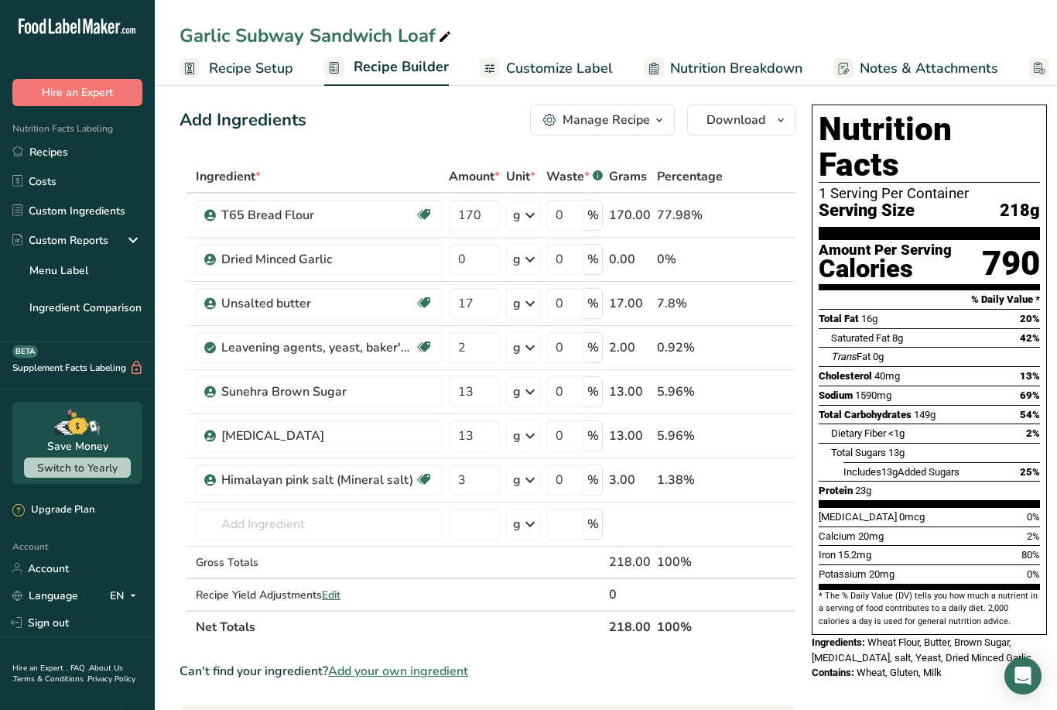
scroll to position [0, 0]
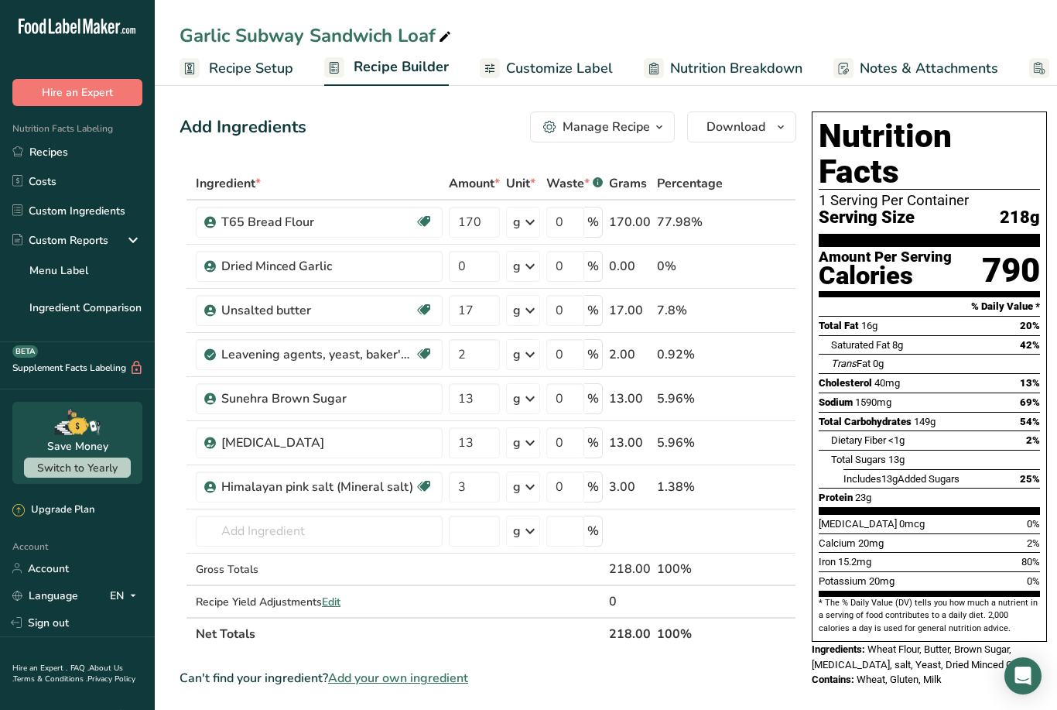
click at [538, 58] on span "Customize Label" at bounding box center [559, 68] width 107 height 21
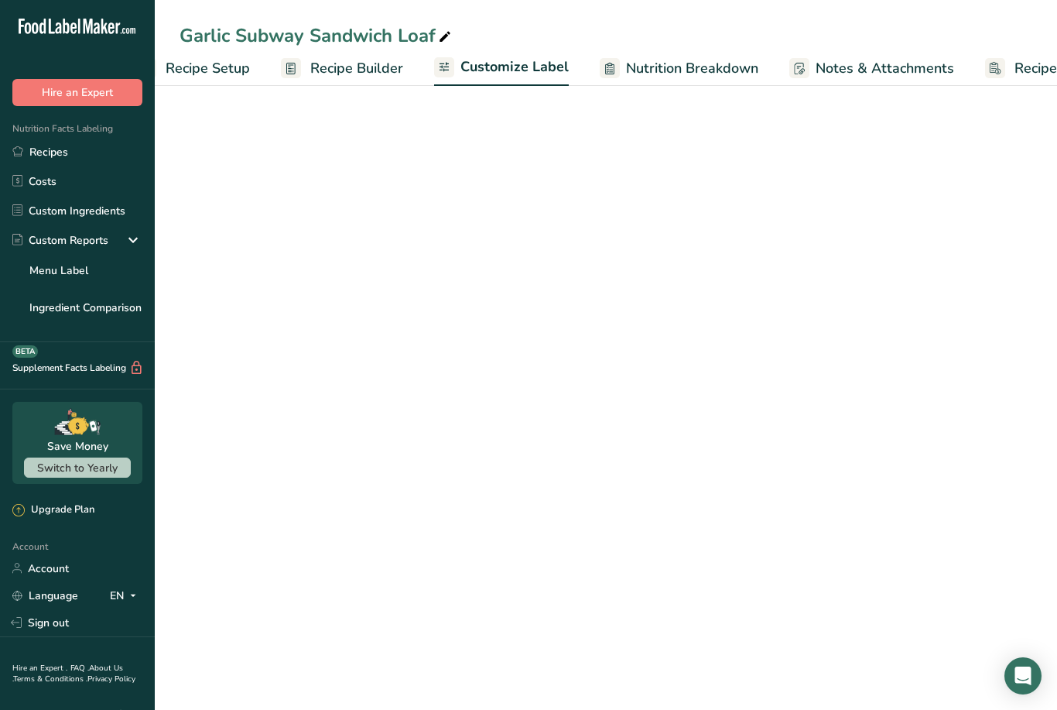
scroll to position [0, 120]
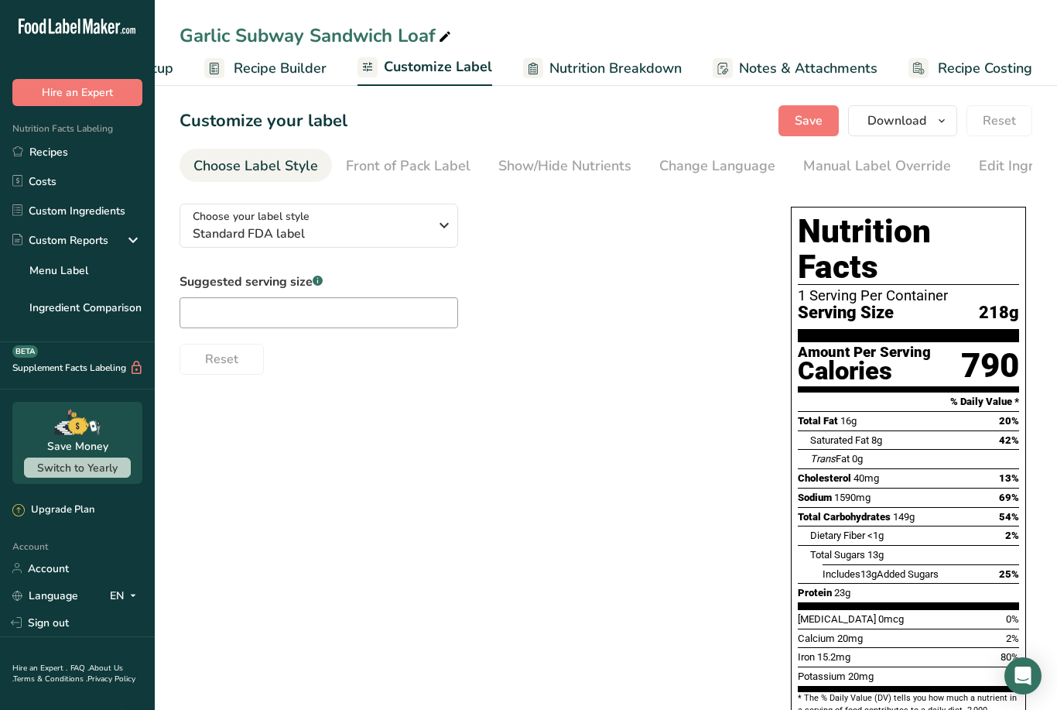
click at [583, 65] on span "Nutrition Breakdown" at bounding box center [615, 68] width 132 height 21
select select "Calories"
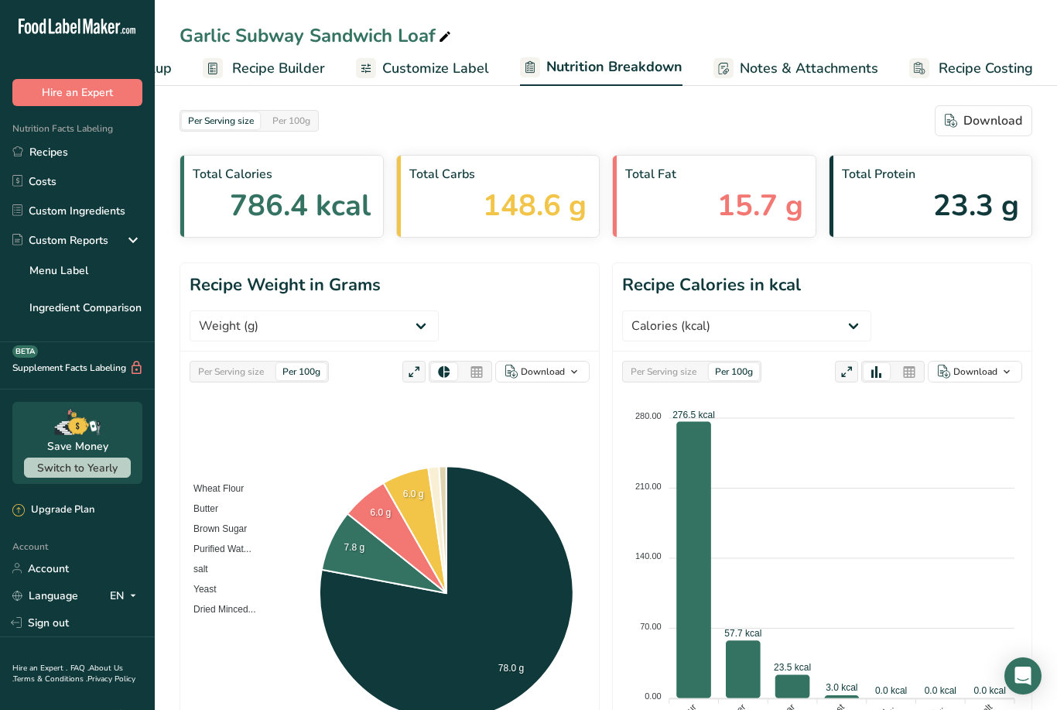
click at [439, 70] on span "Customize Label" at bounding box center [435, 68] width 107 height 21
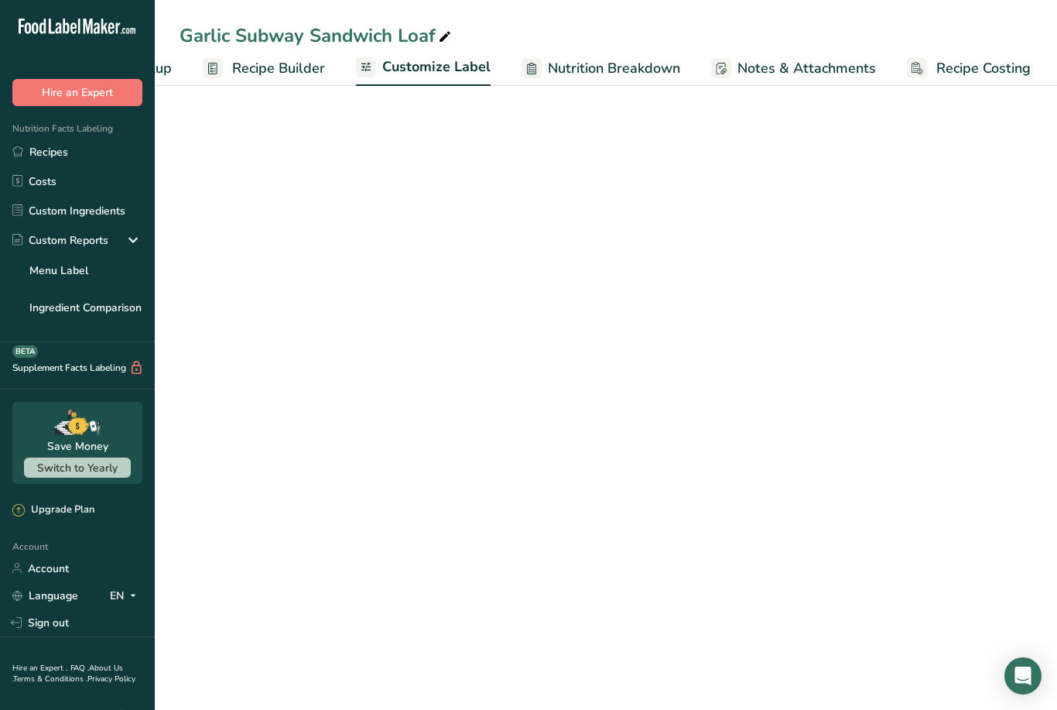
scroll to position [0, 120]
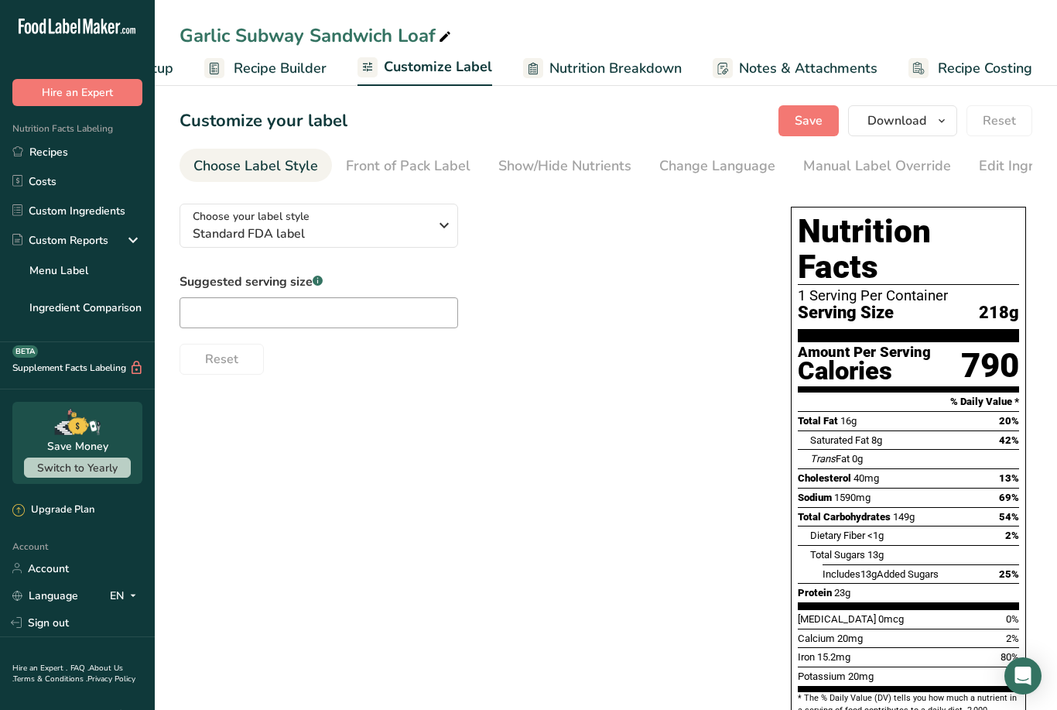
click at [583, 175] on div "Show/Hide Nutrients" at bounding box center [564, 166] width 133 height 21
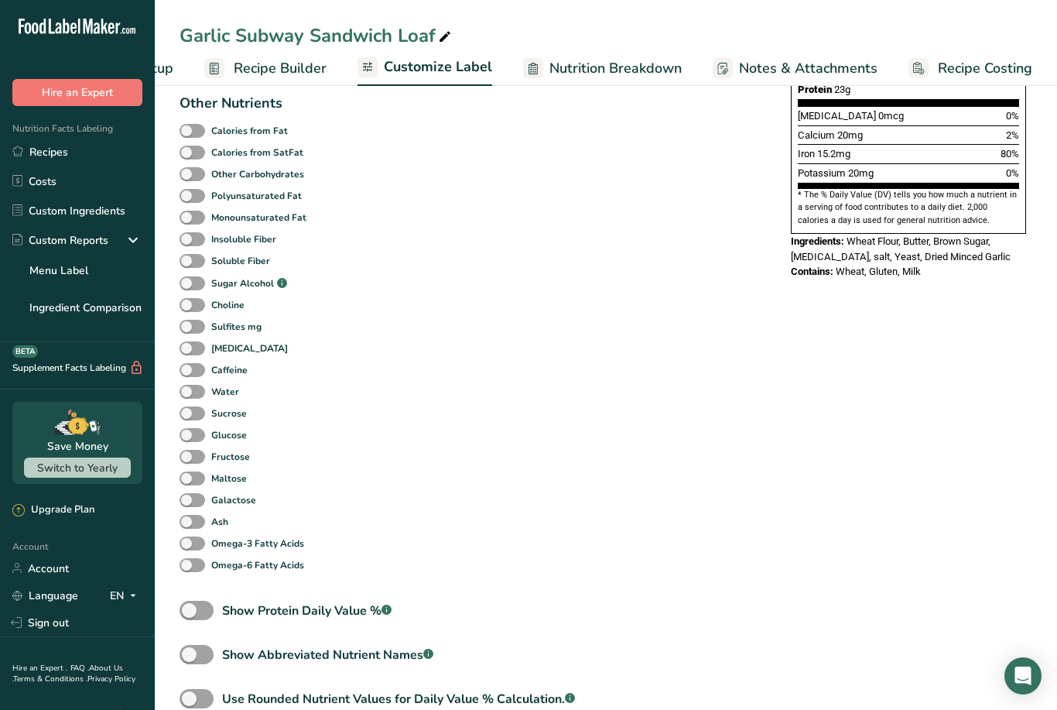
scroll to position [524, 0]
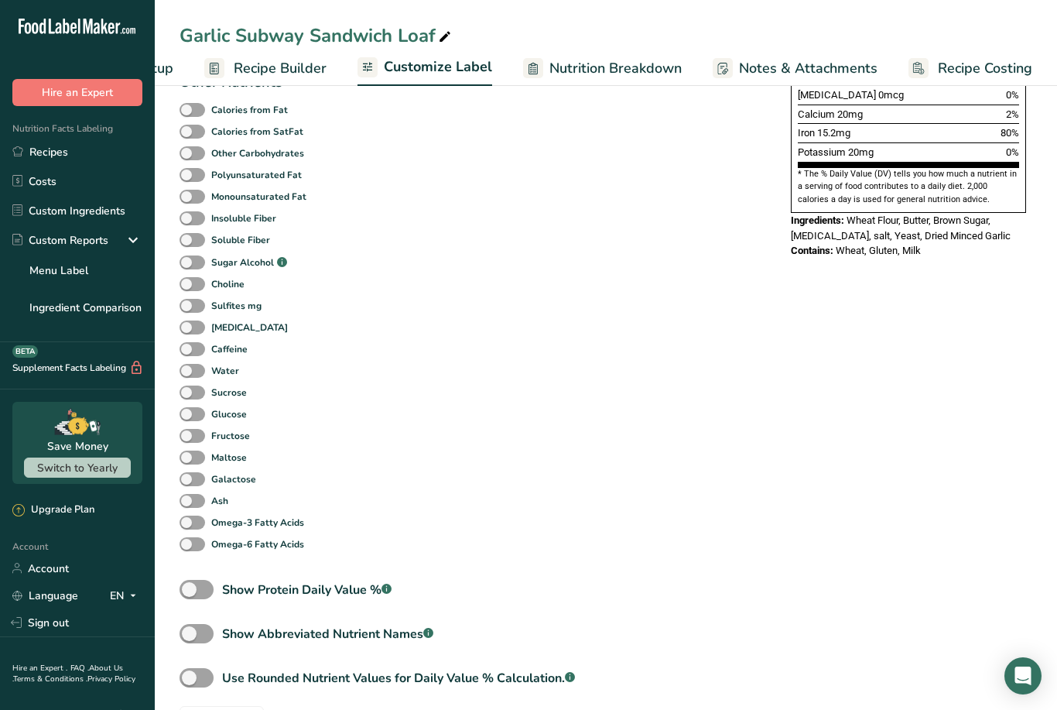
click at [195, 597] on span at bounding box center [197, 589] width 34 height 19
click at [190, 594] on input "Show Protein Daily Value % .a-a{fill:#347362;}.b-a{fill:#fff;}" at bounding box center [185, 589] width 10 height 10
checkbox input "true"
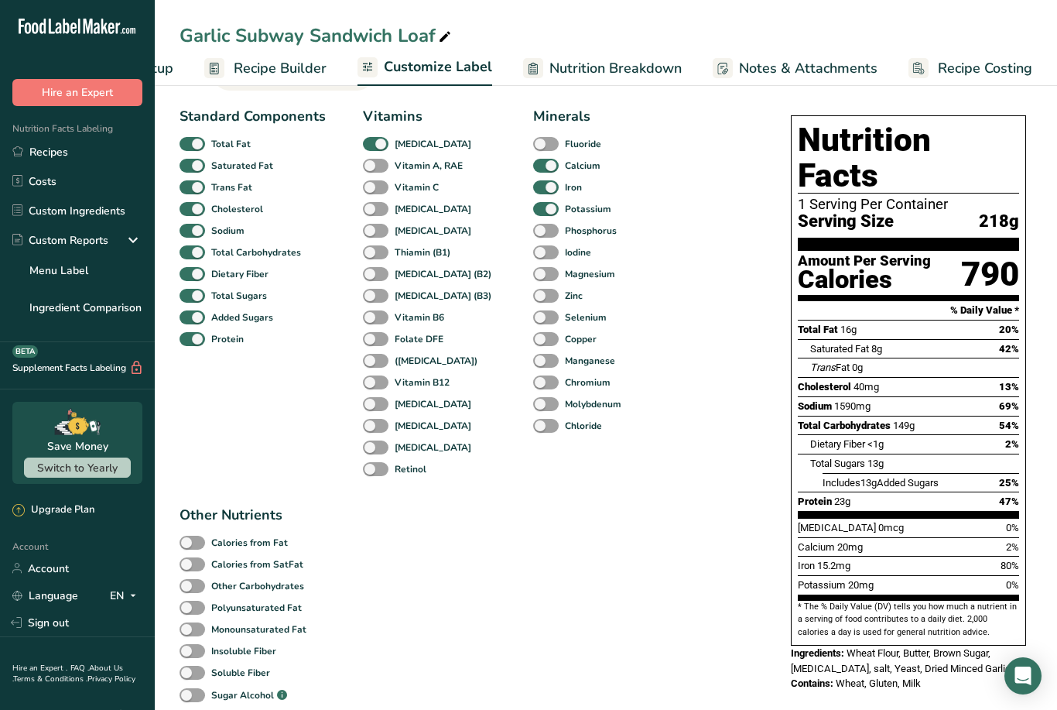
scroll to position [90, 0]
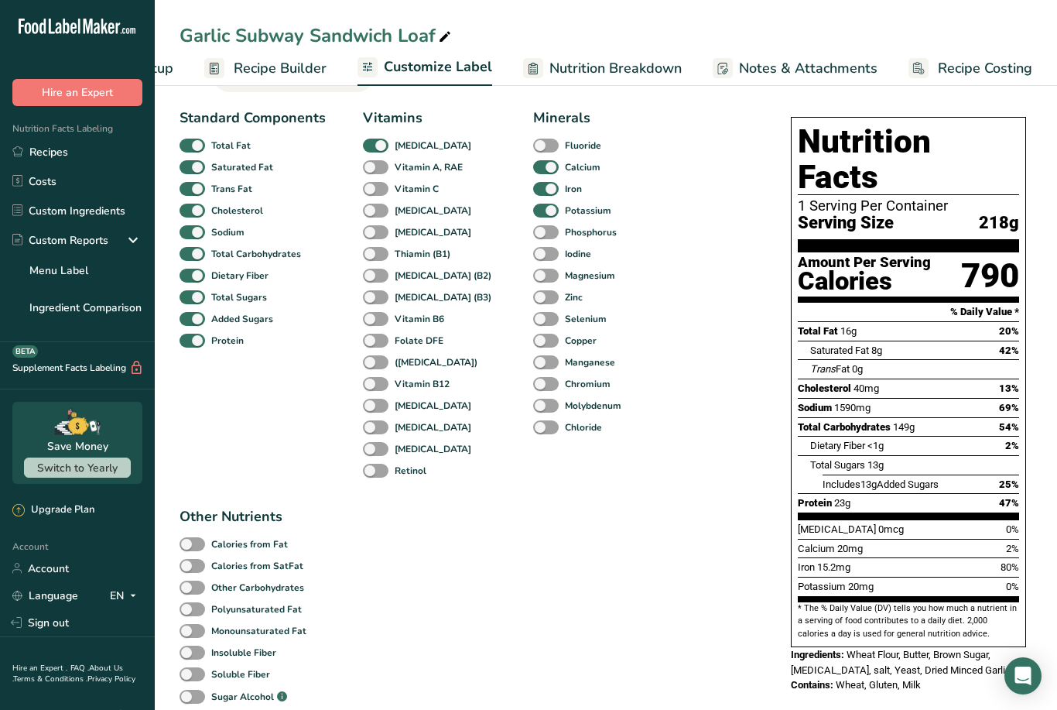
click at [533, 255] on span at bounding box center [546, 254] width 26 height 15
click at [533, 255] on input "Iodine" at bounding box center [538, 253] width 10 height 10
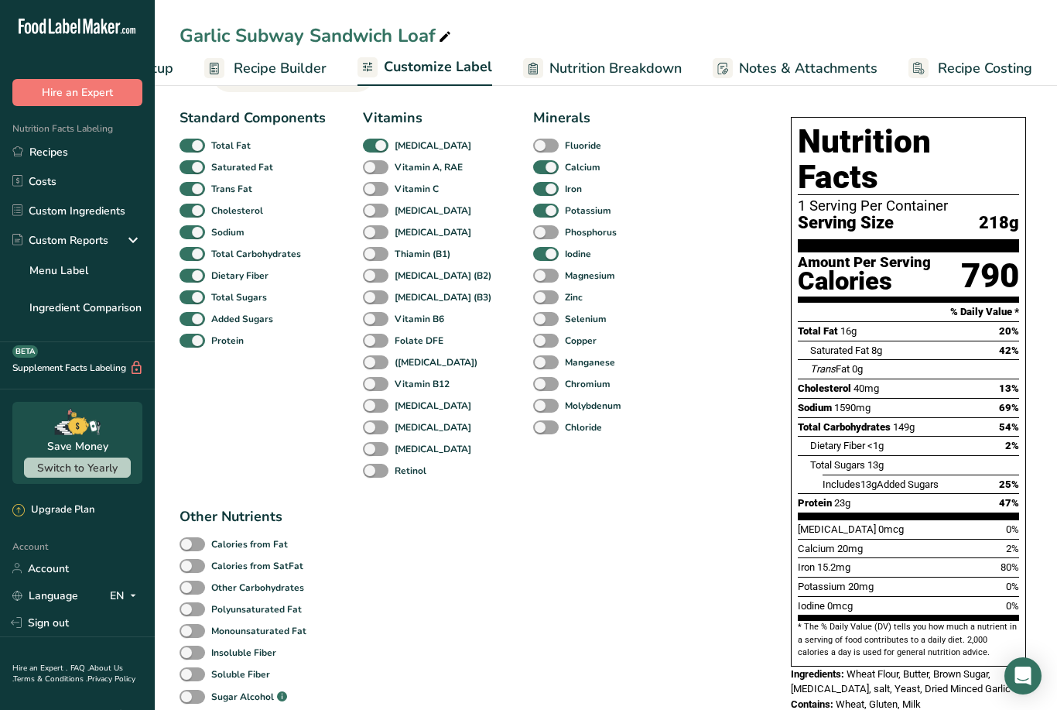
click at [533, 260] on label "Iodine" at bounding box center [562, 254] width 58 height 15
click at [533, 258] on input "Iodine" at bounding box center [538, 253] width 10 height 10
checkbox input "false"
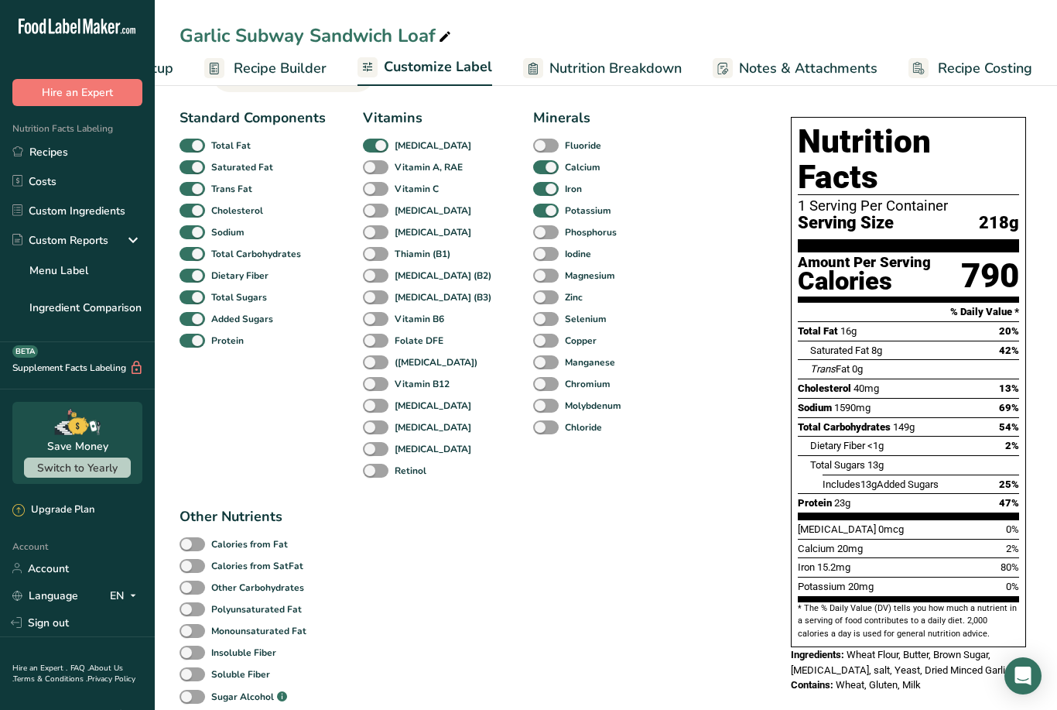
click at [635, 70] on span "Nutrition Breakdown" at bounding box center [615, 68] width 132 height 21
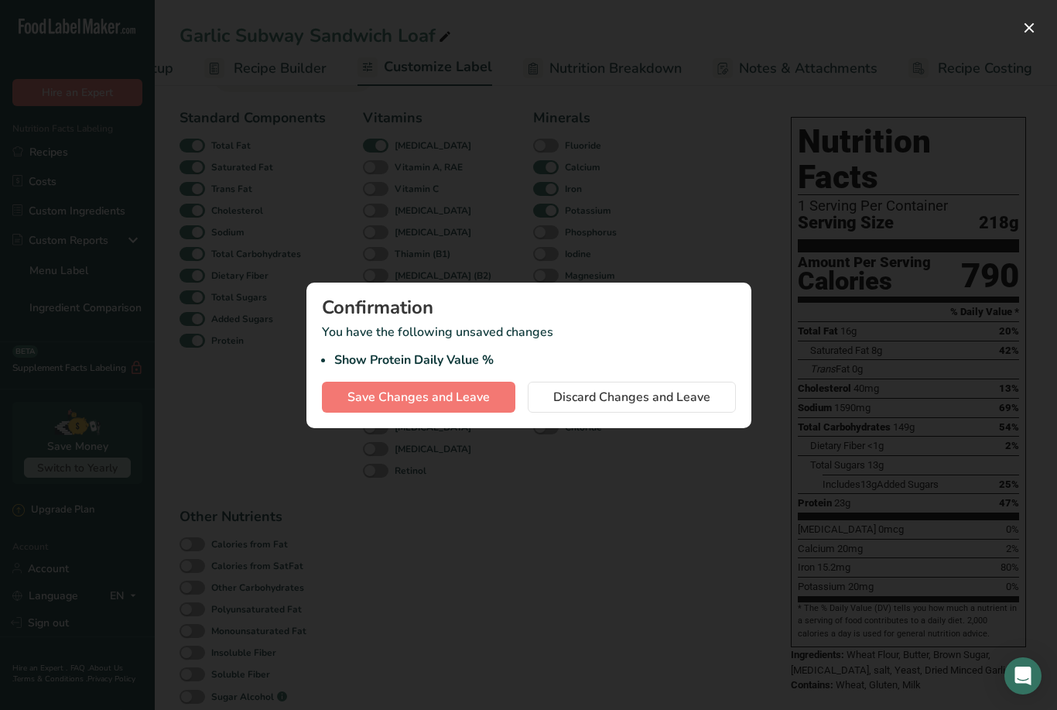
click at [419, 412] on button "Save Changes and Leave" at bounding box center [418, 397] width 193 height 31
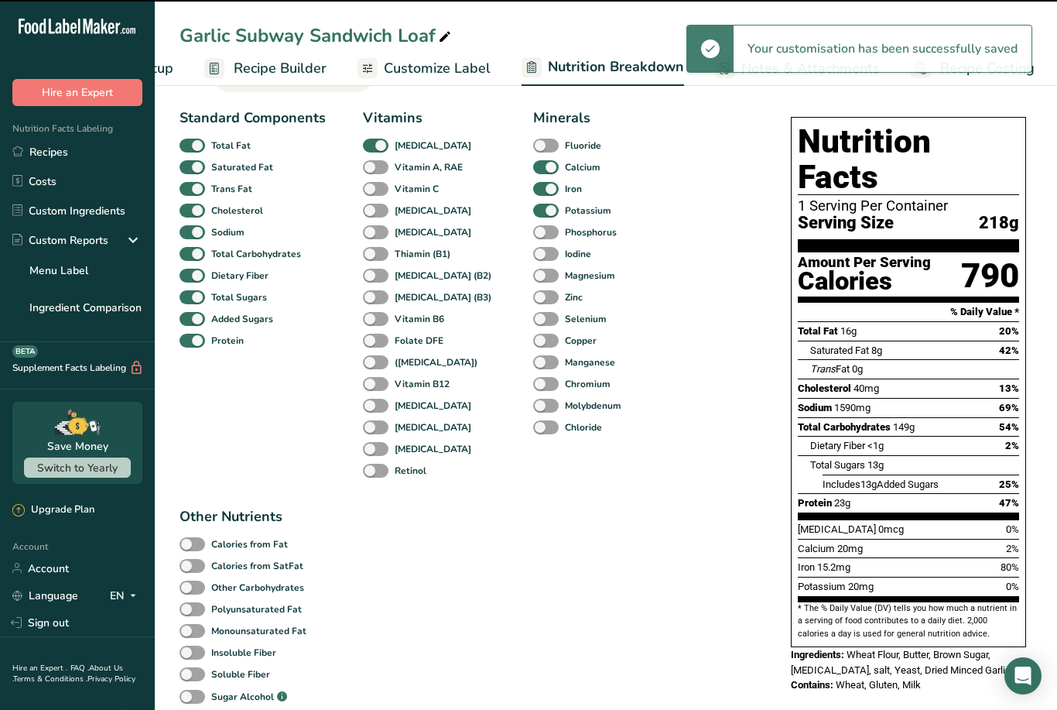
select select "Calories"
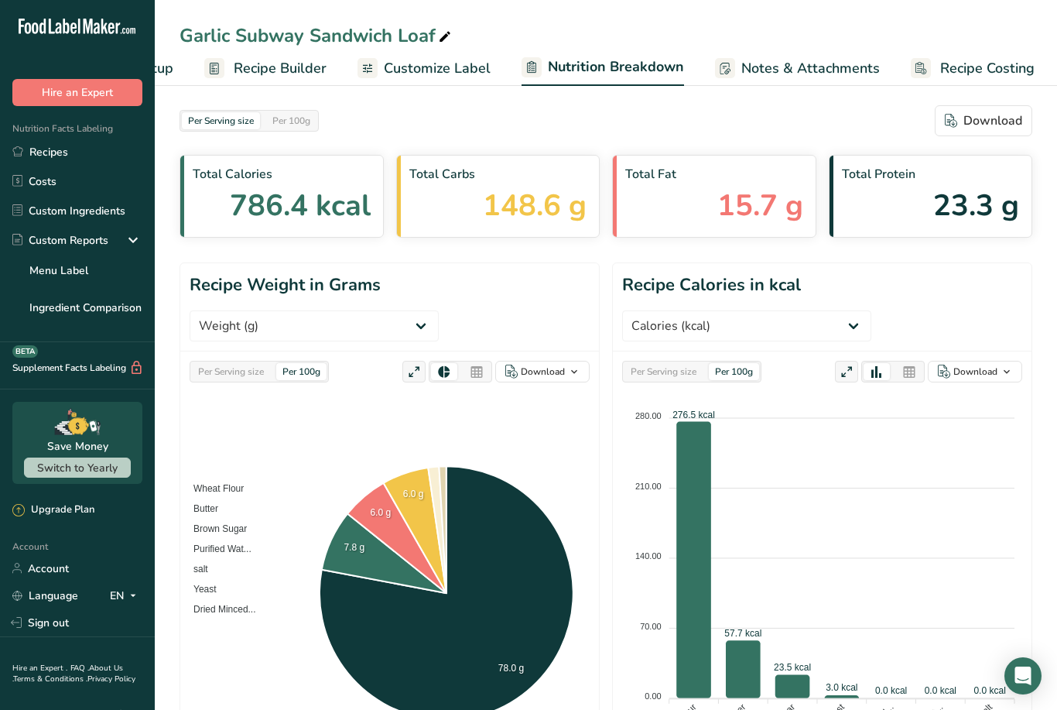
click at [693, 709] on icon "280.00 280.00 210.00 210.00 140.00 140.00 70.00 70.00 0.00 0.00 276.5 kcal 57.7…" at bounding box center [822, 588] width 400 height 387
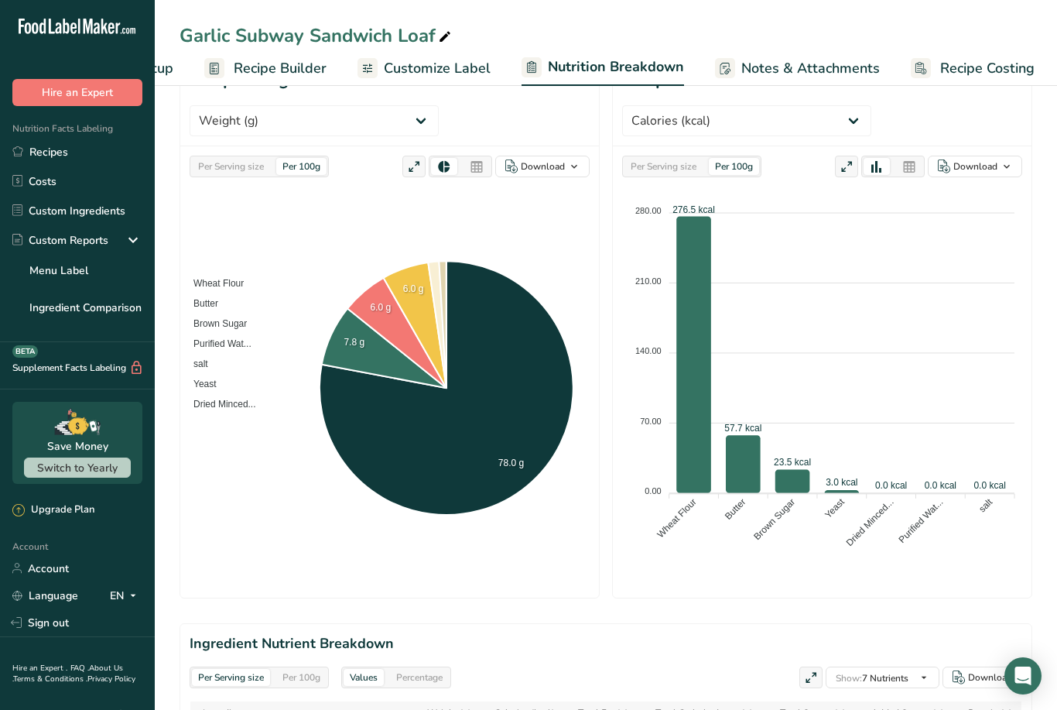
scroll to position [207, 0]
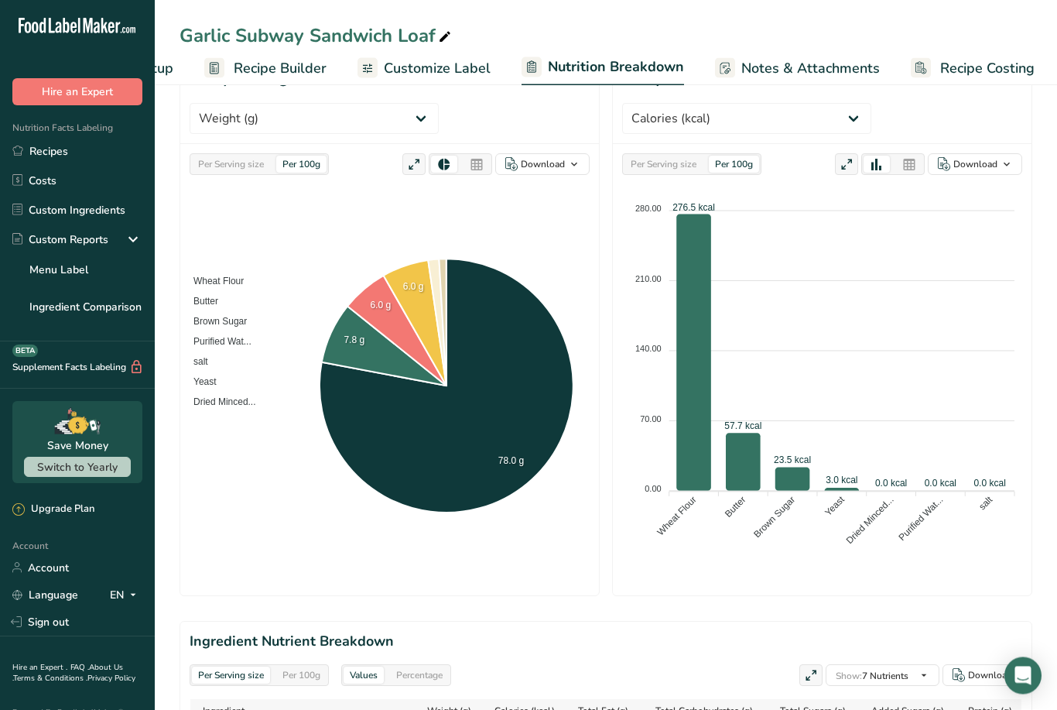
select select "Calories"
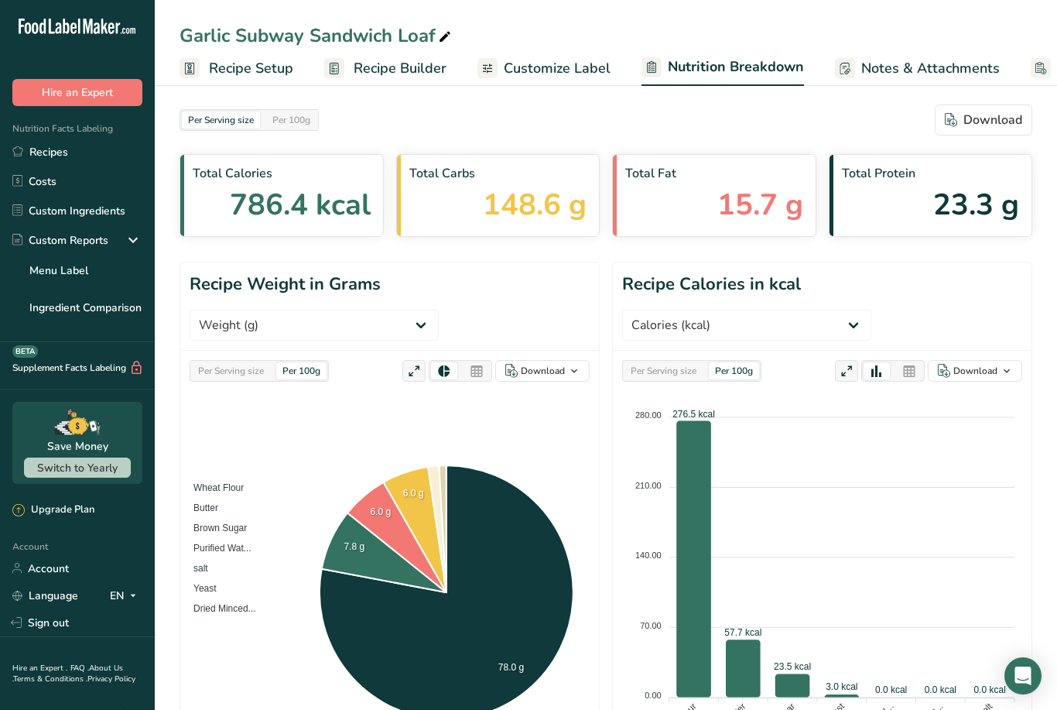
scroll to position [0, 0]
click at [38, 214] on link "Custom Ingredients" at bounding box center [77, 210] width 155 height 29
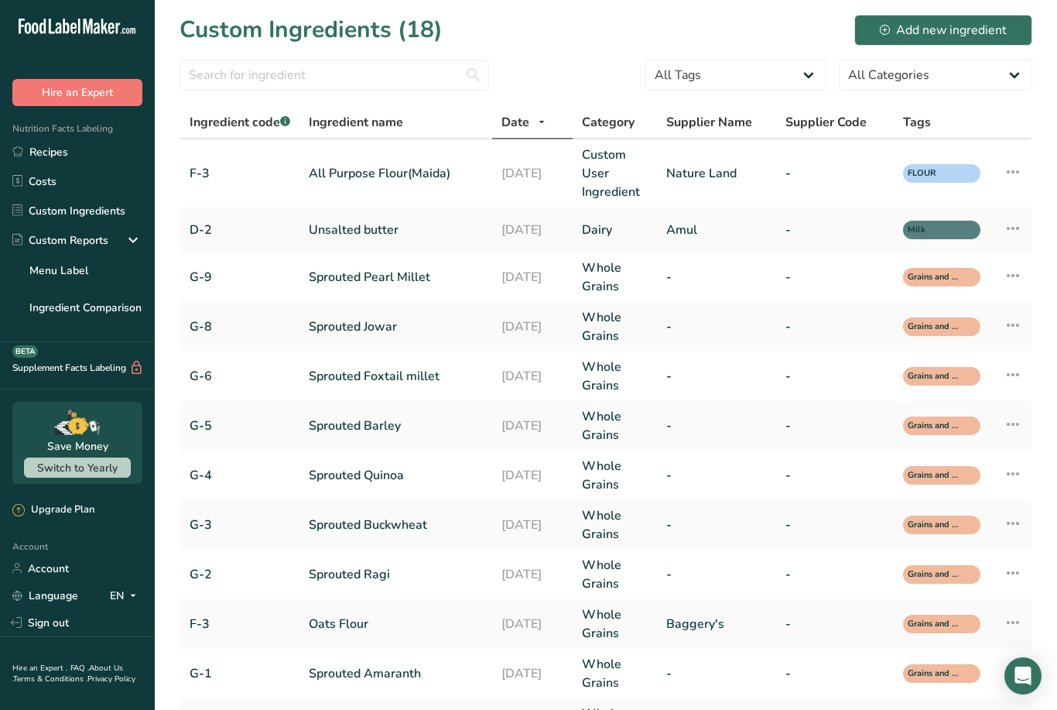
click at [965, 43] on button "Add new ingredient" at bounding box center [943, 30] width 178 height 31
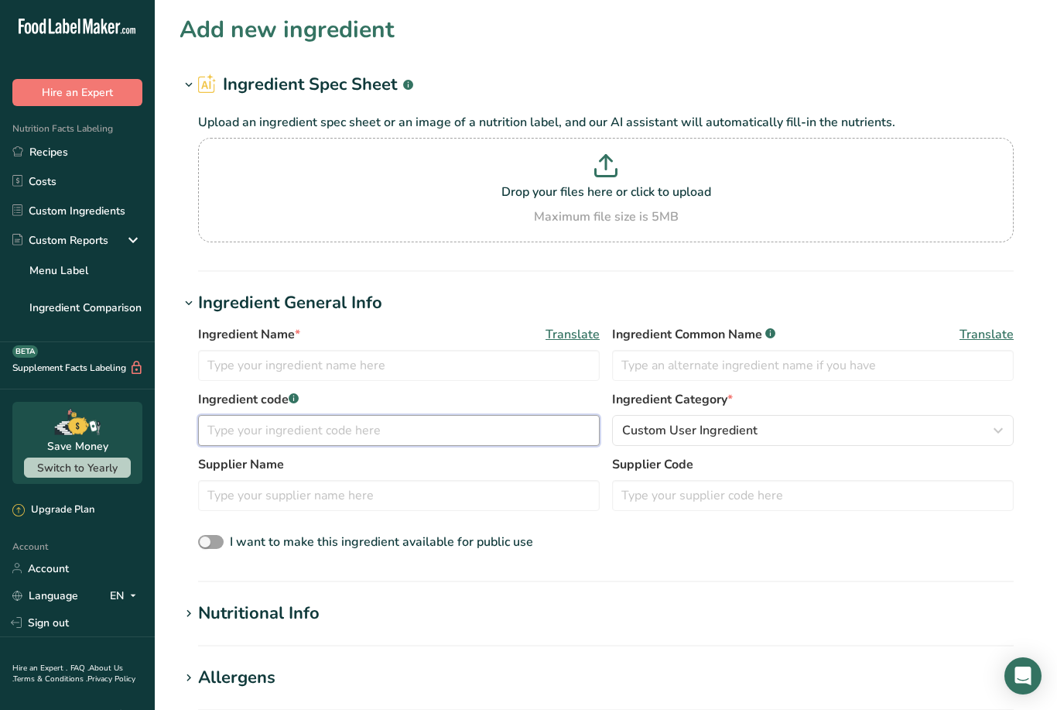
click at [228, 423] on input "text" at bounding box center [399, 430] width 402 height 31
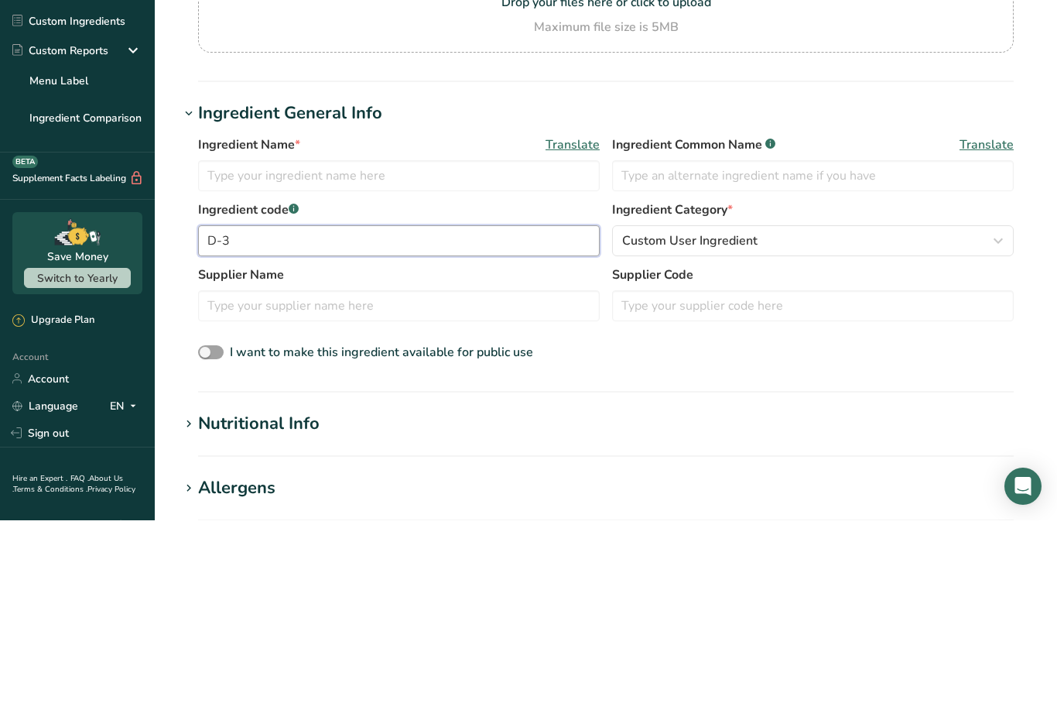
type input "D-3"
click at [257, 350] on input "text" at bounding box center [399, 365] width 402 height 31
type input "A"
type input "Milk"
click at [278, 480] on input "text" at bounding box center [399, 495] width 402 height 31
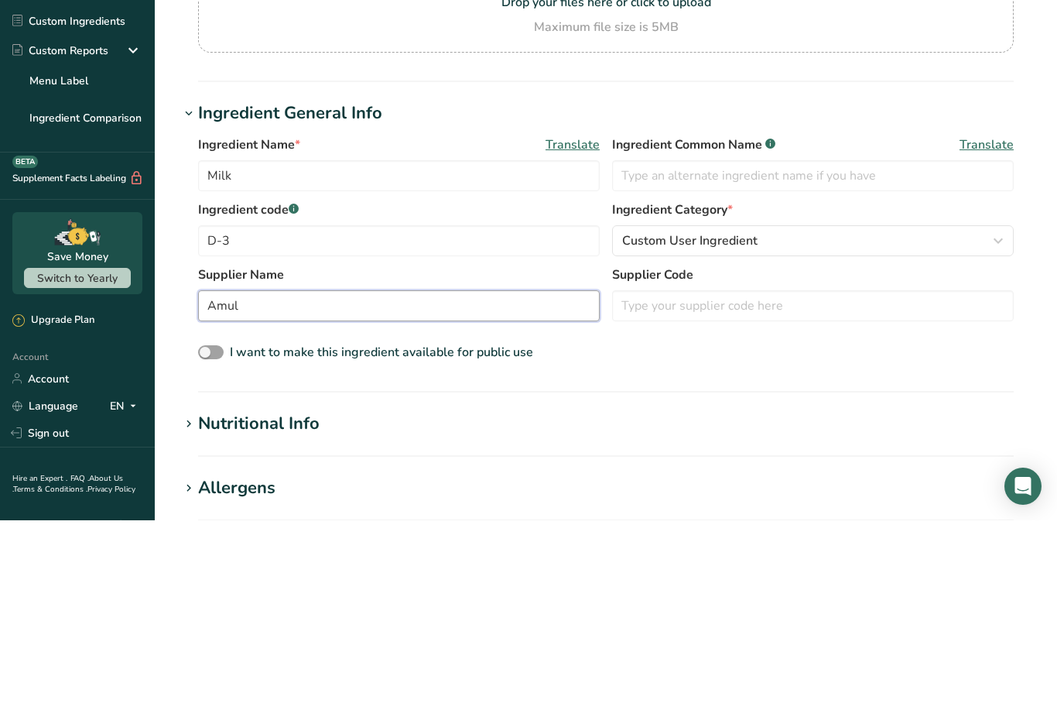
type input "Amul"
click at [730, 350] on input "text" at bounding box center [813, 365] width 402 height 31
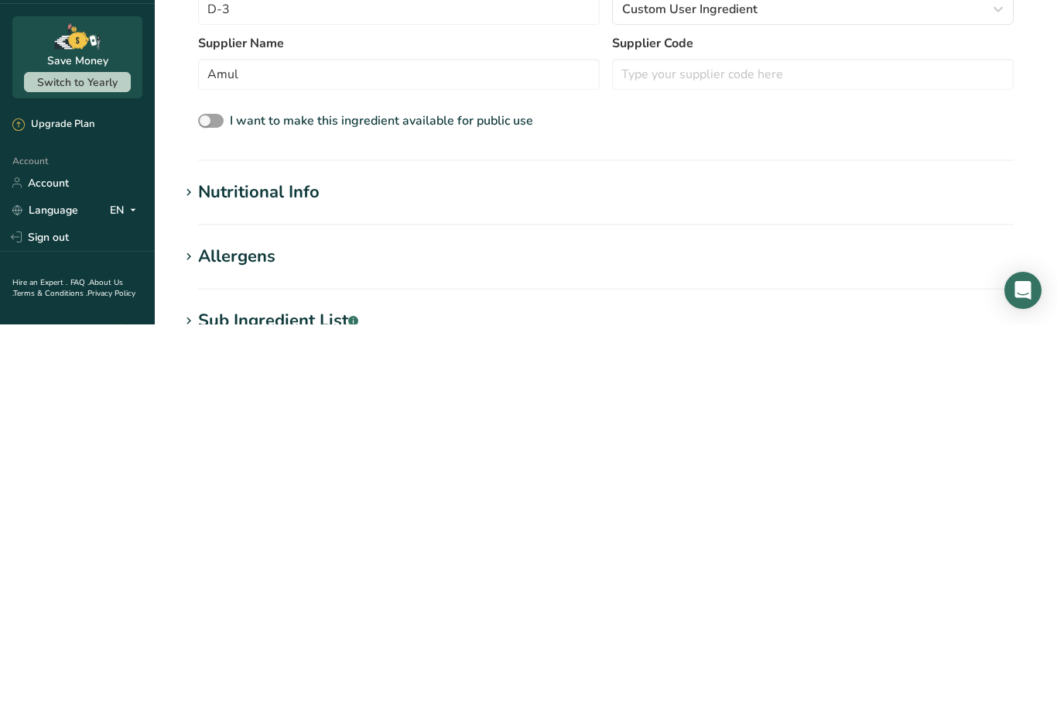
type input "Milk"
click at [185, 567] on icon at bounding box center [189, 578] width 14 height 22
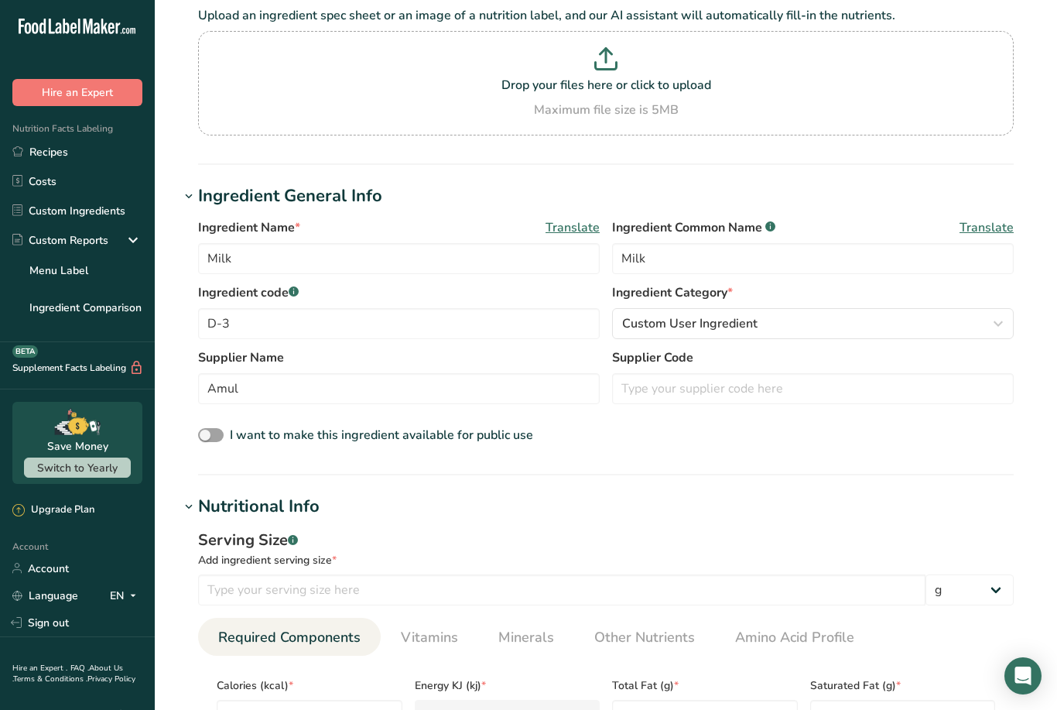
scroll to position [112, 0]
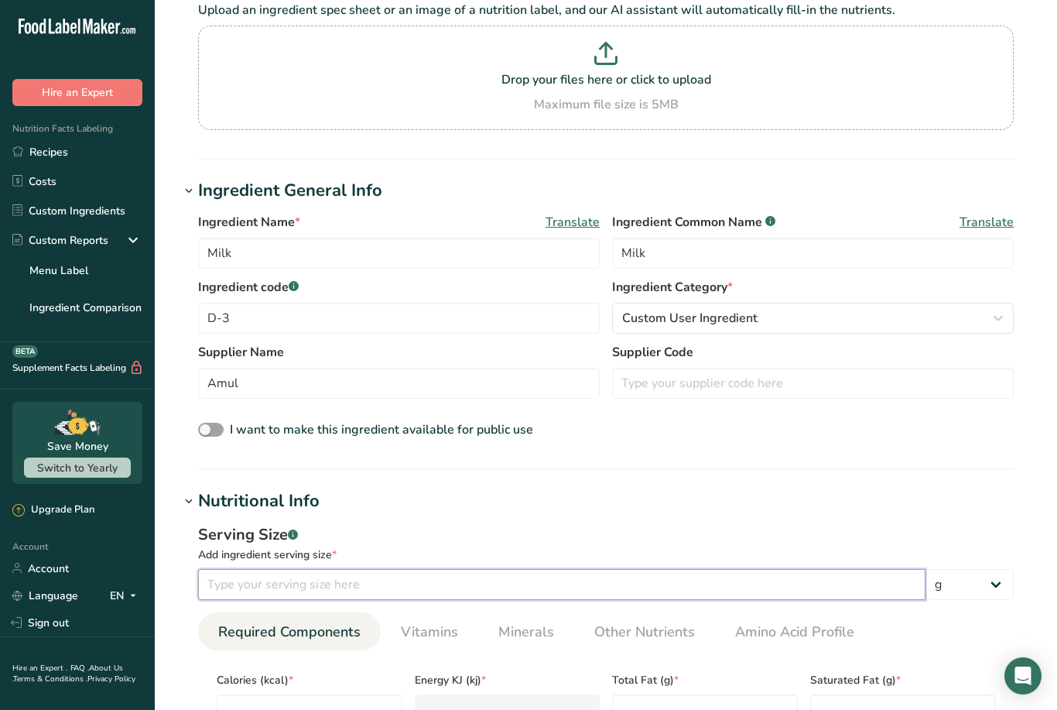
click at [234, 591] on input "number" at bounding box center [561, 584] width 727 height 31
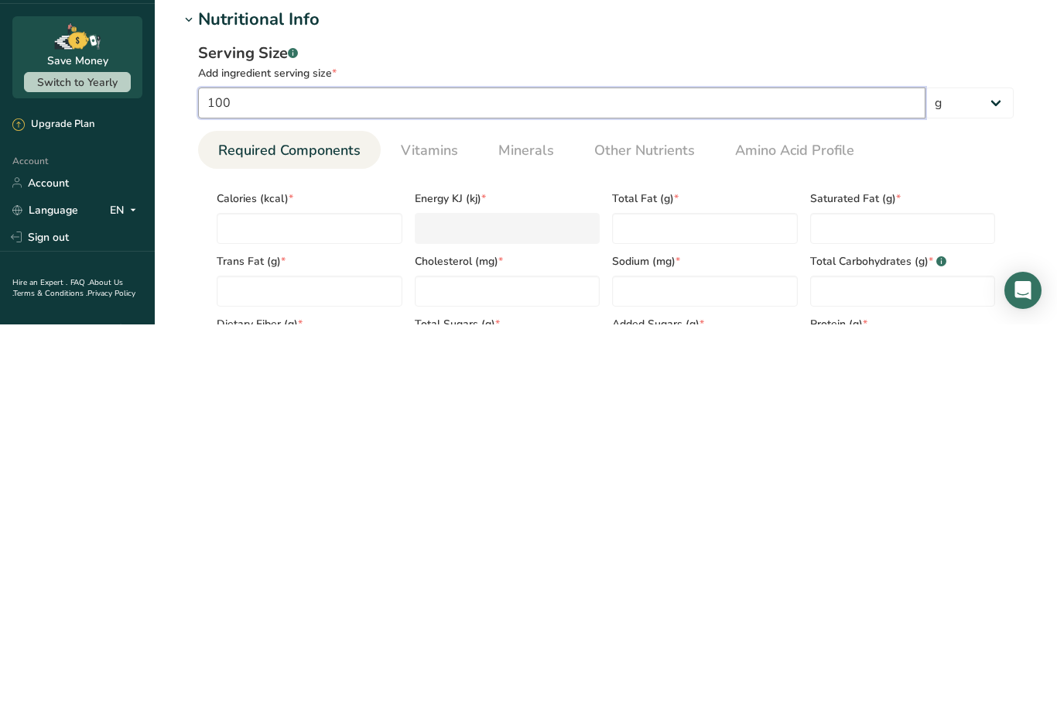
scroll to position [254, 0]
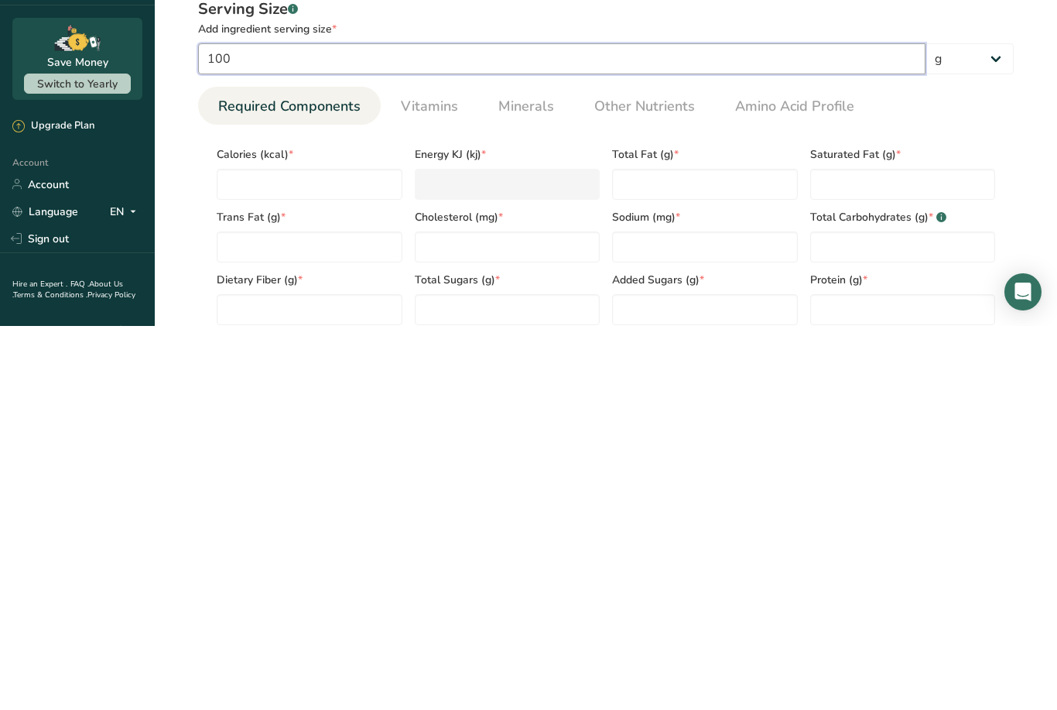
type input "100"
click at [180, 372] on div "Serving Size .a-a{fill:#347362;}.b-a{fill:#fff;} Add ingredient serving size * …" at bounding box center [606, 551] width 853 height 358
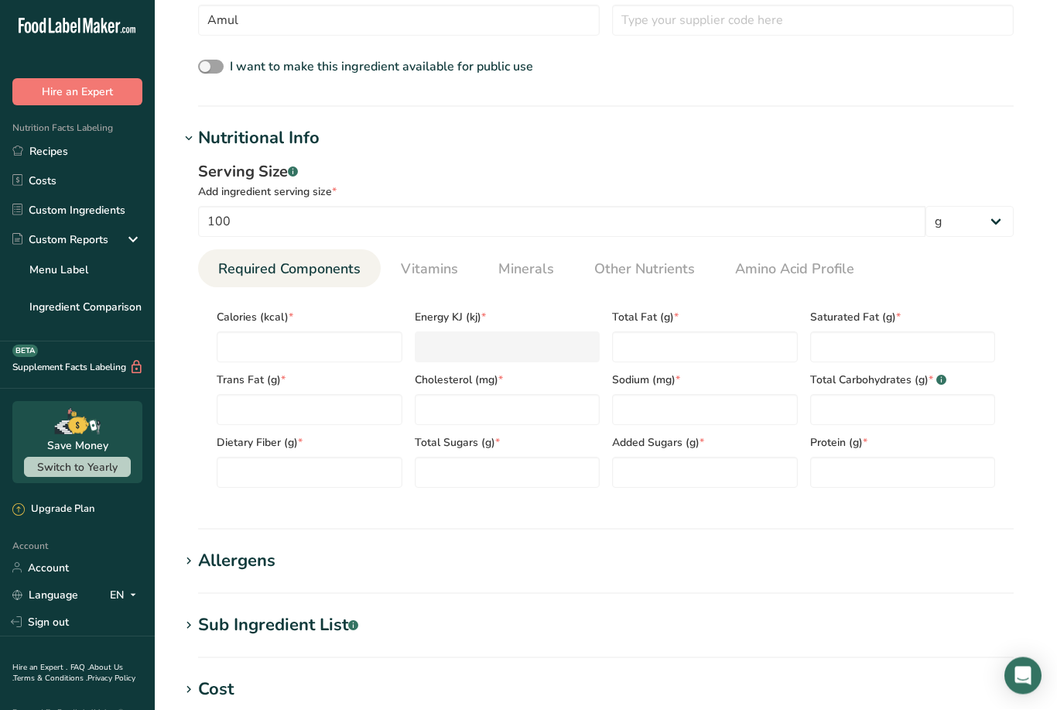
scroll to position [475, 0]
click at [291, 350] on input "number" at bounding box center [310, 346] width 186 height 31
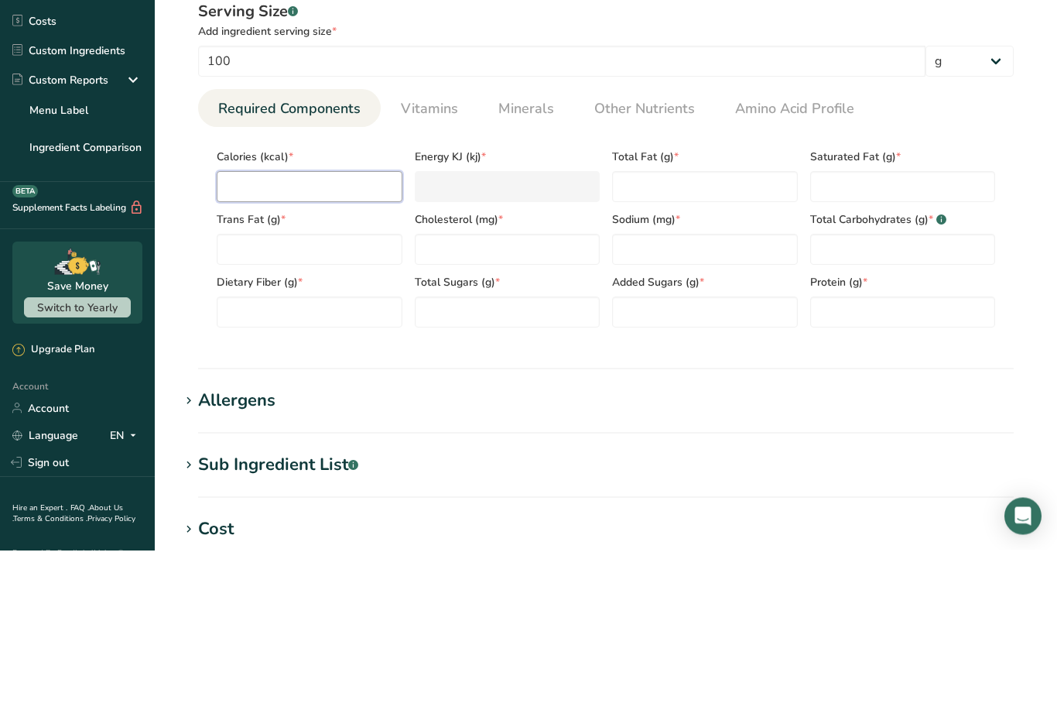
type input "5"
type KJ "20.9"
type input "58"
type KJ "242.7"
type input "58.2"
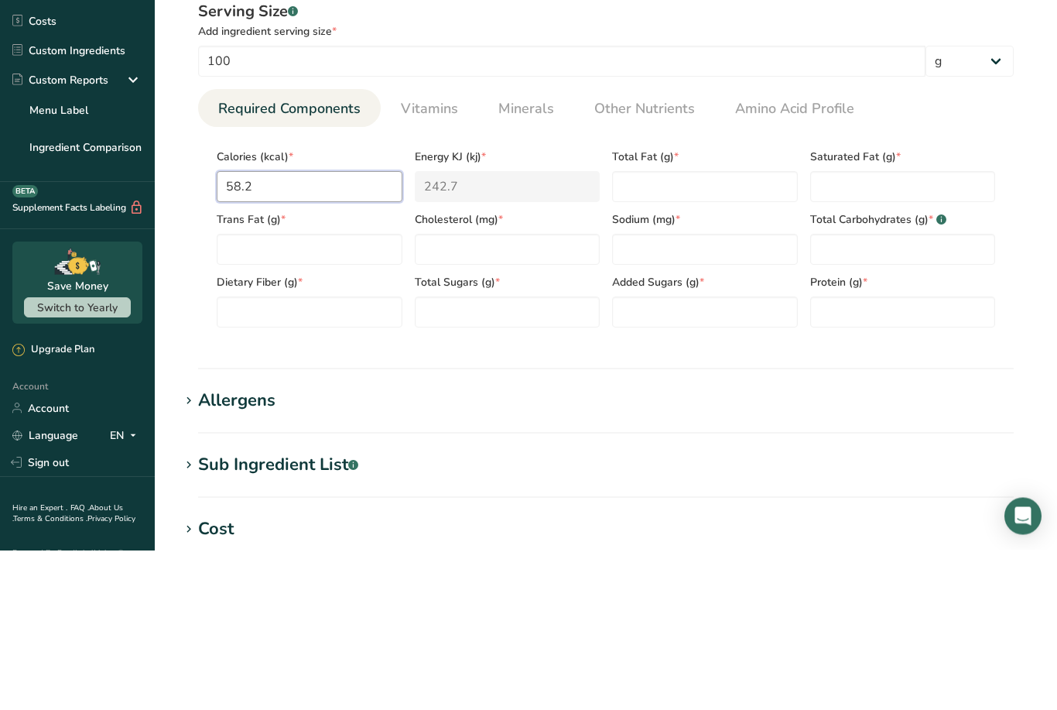
type KJ "243.5"
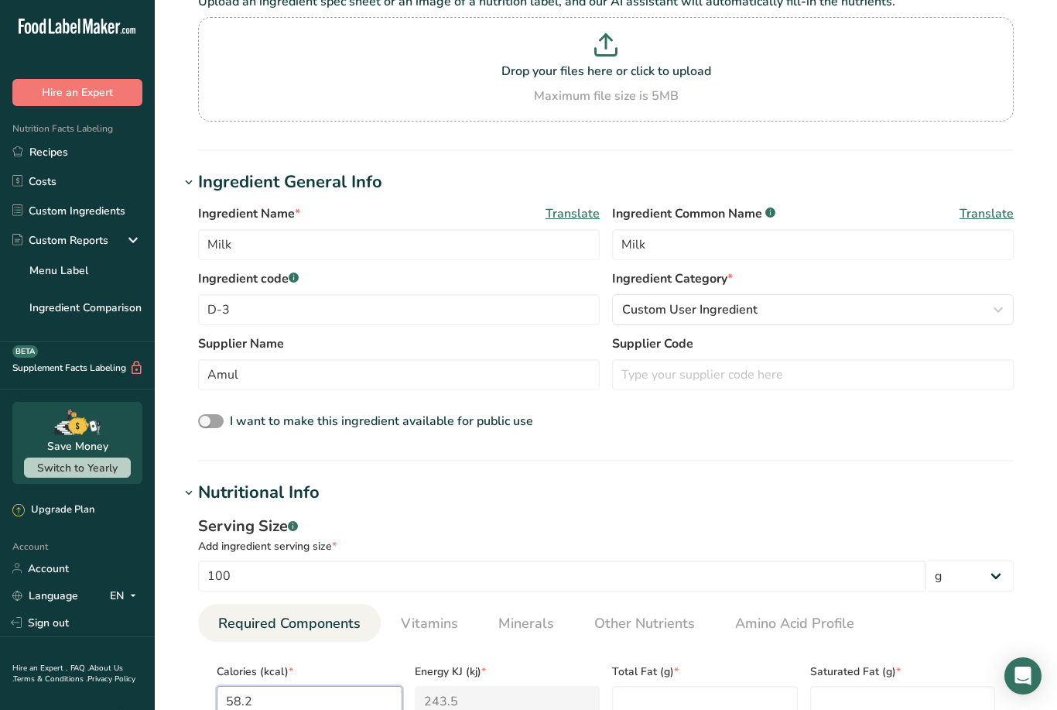
scroll to position [0, 0]
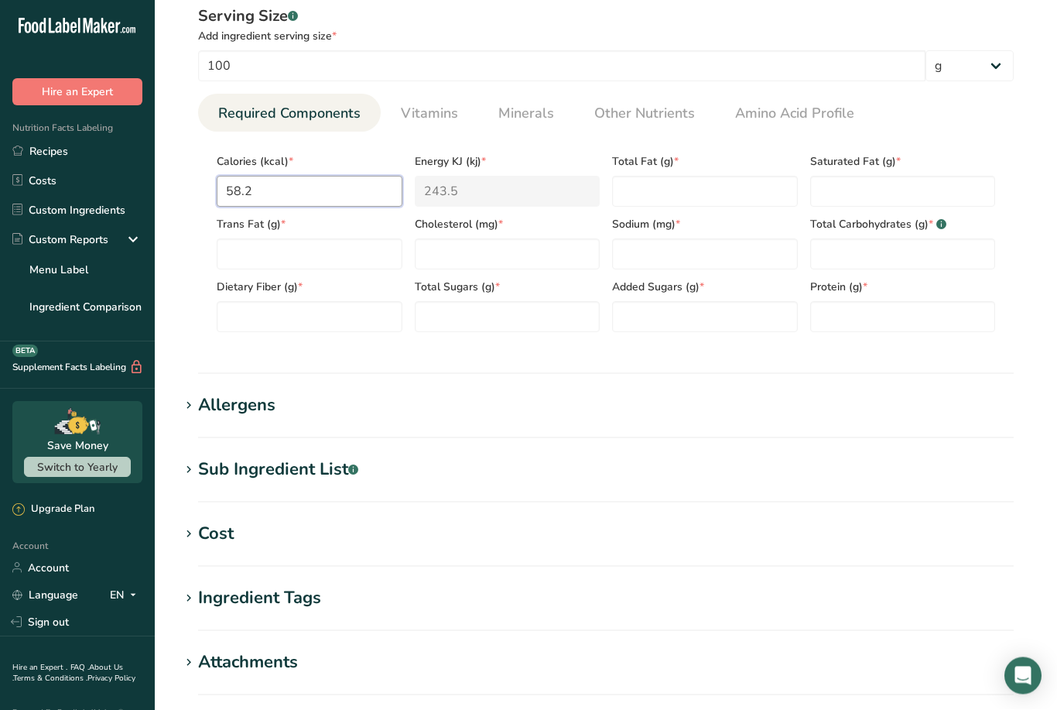
type input "58.2"
click at [693, 189] on Fat "number" at bounding box center [705, 191] width 186 height 31
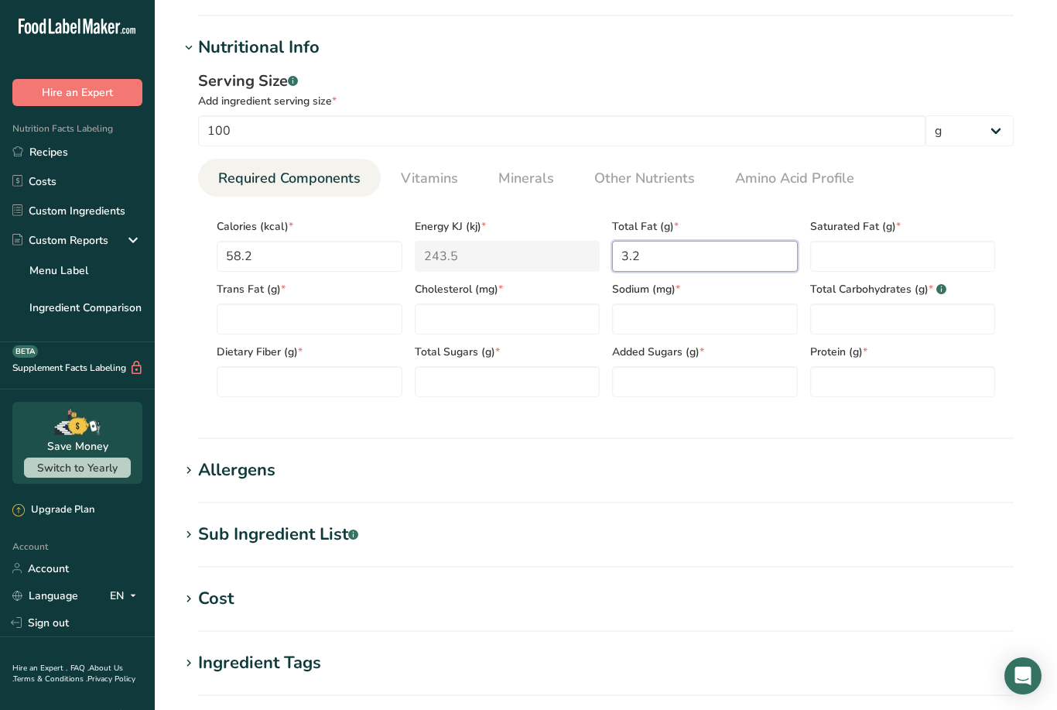
scroll to position [818, 0]
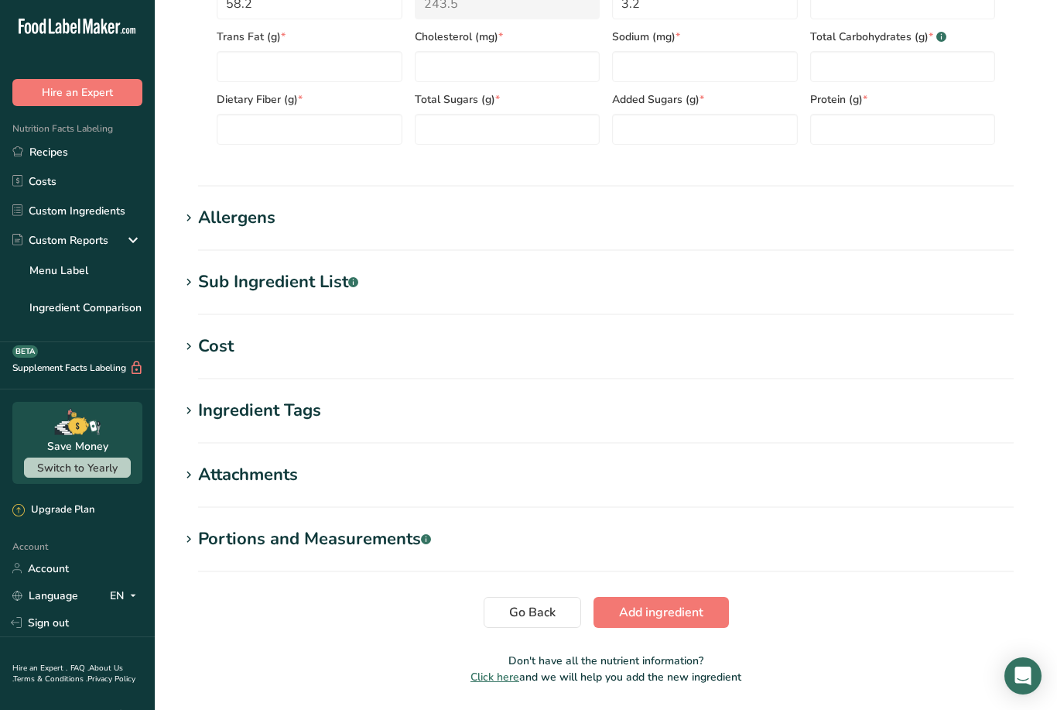
click at [359, 229] on h1 "Allergens" at bounding box center [606, 218] width 853 height 26
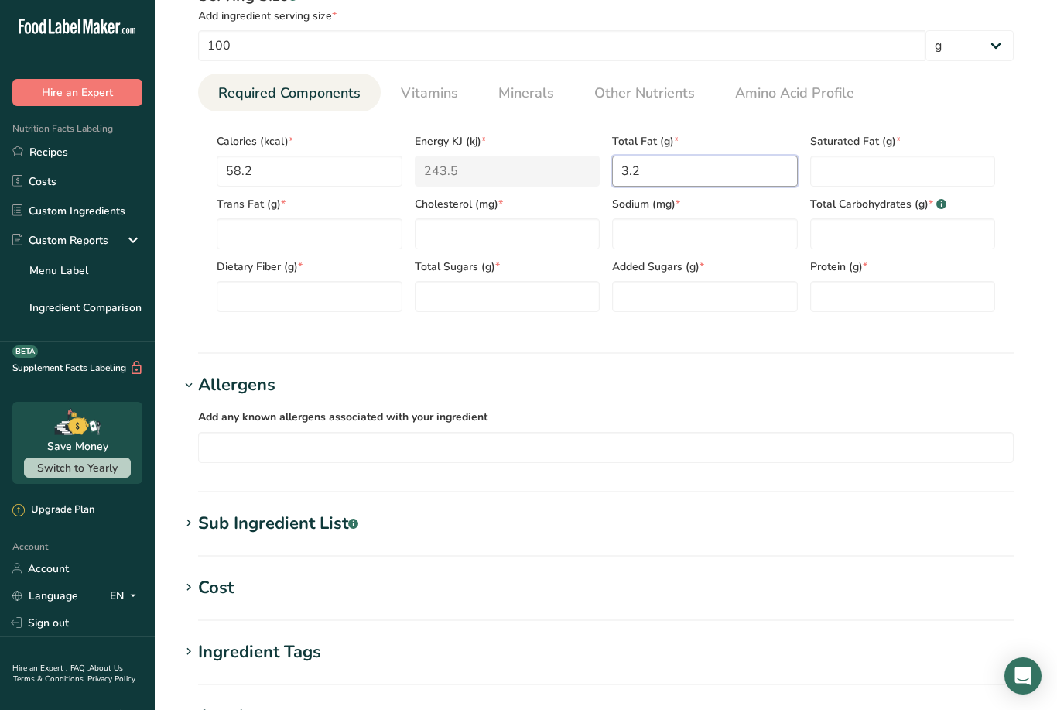
click at [717, 163] on Fat "3.2" at bounding box center [705, 171] width 186 height 31
type Fat "3"
click at [1018, 98] on div "Serving Size .a-a{fill:#347362;}.b-a{fill:#fff;} Add ingredient serving size * …" at bounding box center [606, 155] width 853 height 358
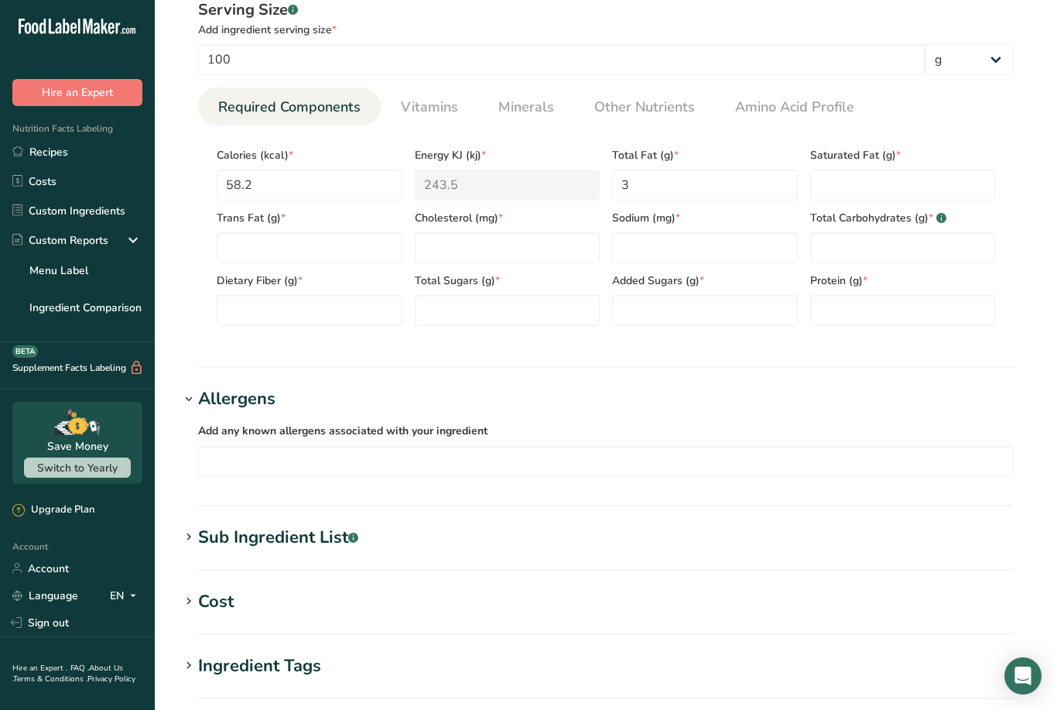
scroll to position [636, 0]
click at [834, 183] on Fat "number" at bounding box center [903, 185] width 186 height 31
type Fat "2"
click at [991, 121] on ul "Required Components Vitamins Minerals Other Nutrients Amino Acid Profile" at bounding box center [606, 107] width 816 height 38
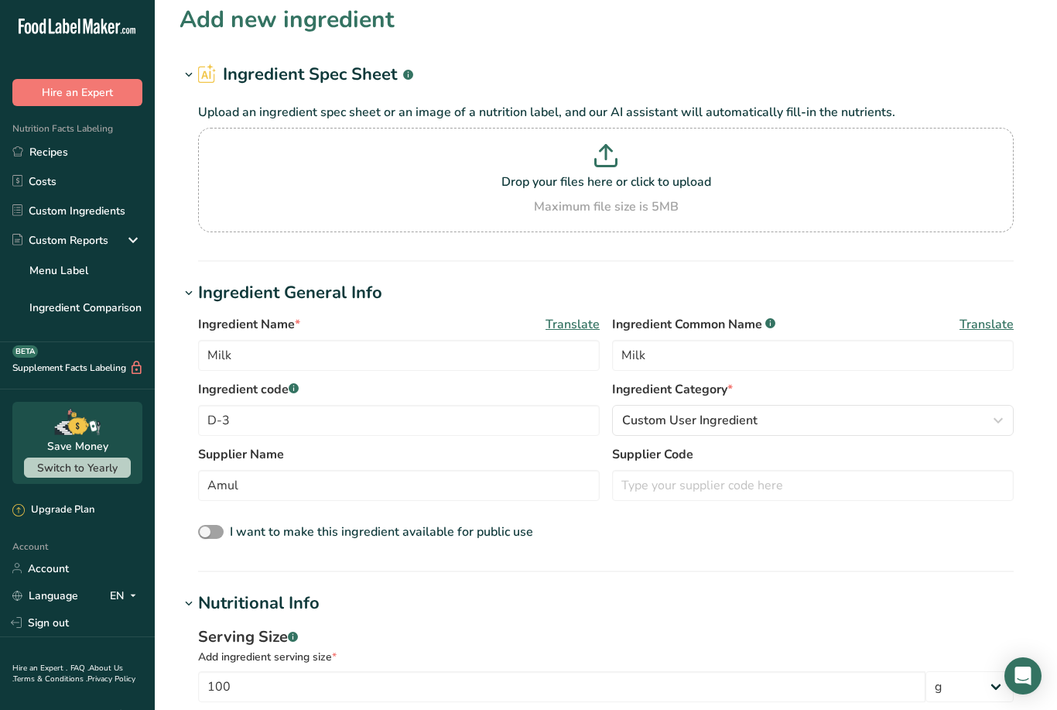
scroll to position [0, 0]
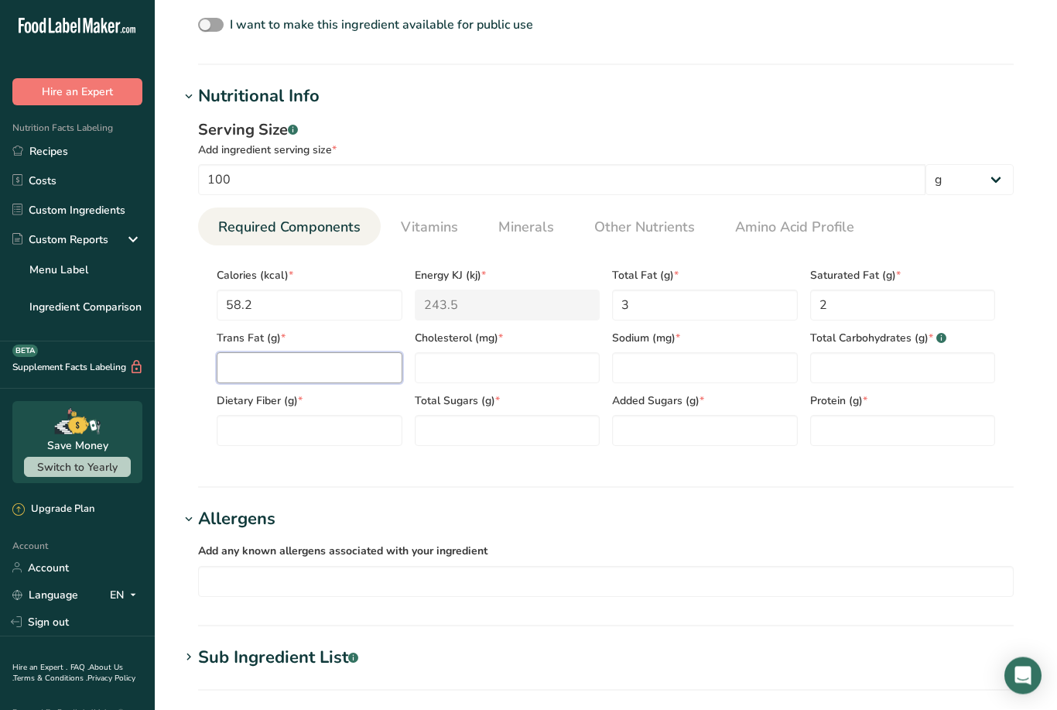
click at [323, 363] on Fat "number" at bounding box center [310, 368] width 186 height 31
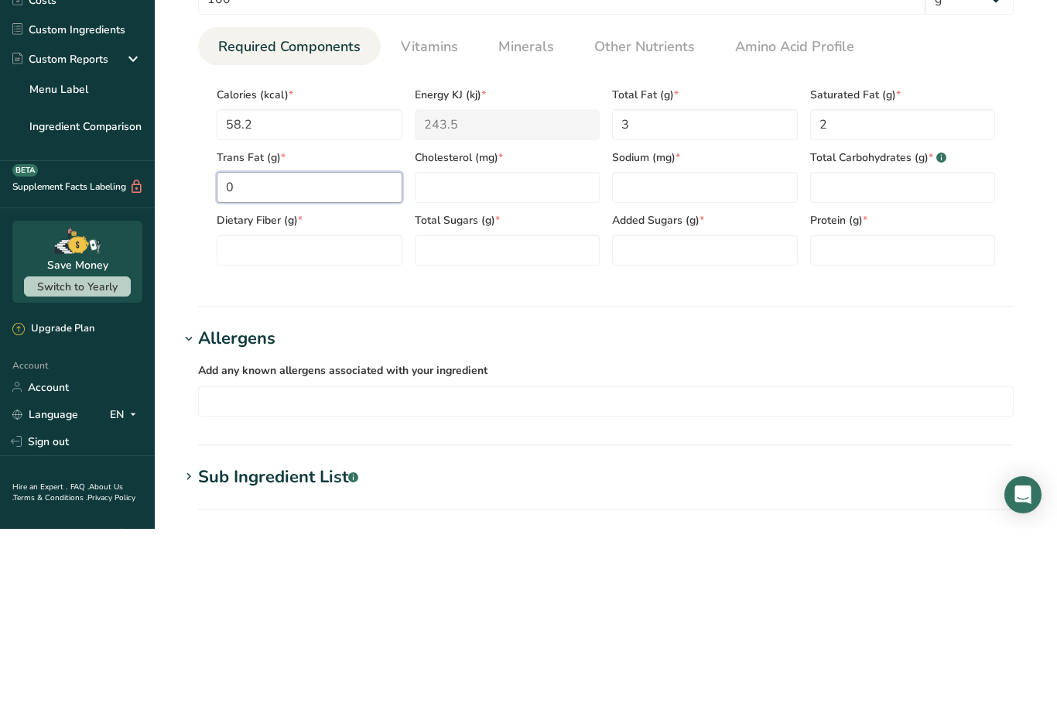
type Fat "0"
click at [1042, 208] on section "Add new ingredient Ingredient Spec Sheet .a-a{fill:#347362;}.b-a{fill:#fff;} Up…" at bounding box center [606, 285] width 902 height 1602
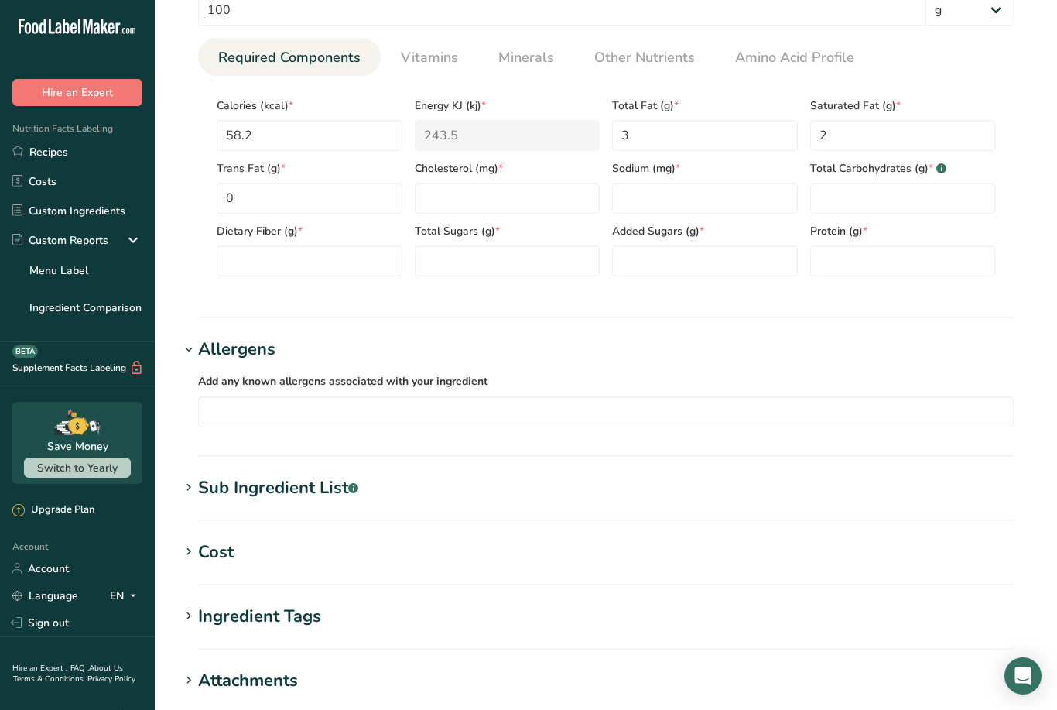
scroll to position [686, 0]
click at [876, 262] on input "number" at bounding box center [903, 261] width 186 height 31
type input "3"
click at [1032, 194] on div "Serving Size .a-a{fill:#347362;}.b-a{fill:#fff;} Add ingredient serving size * …" at bounding box center [606, 119] width 853 height 358
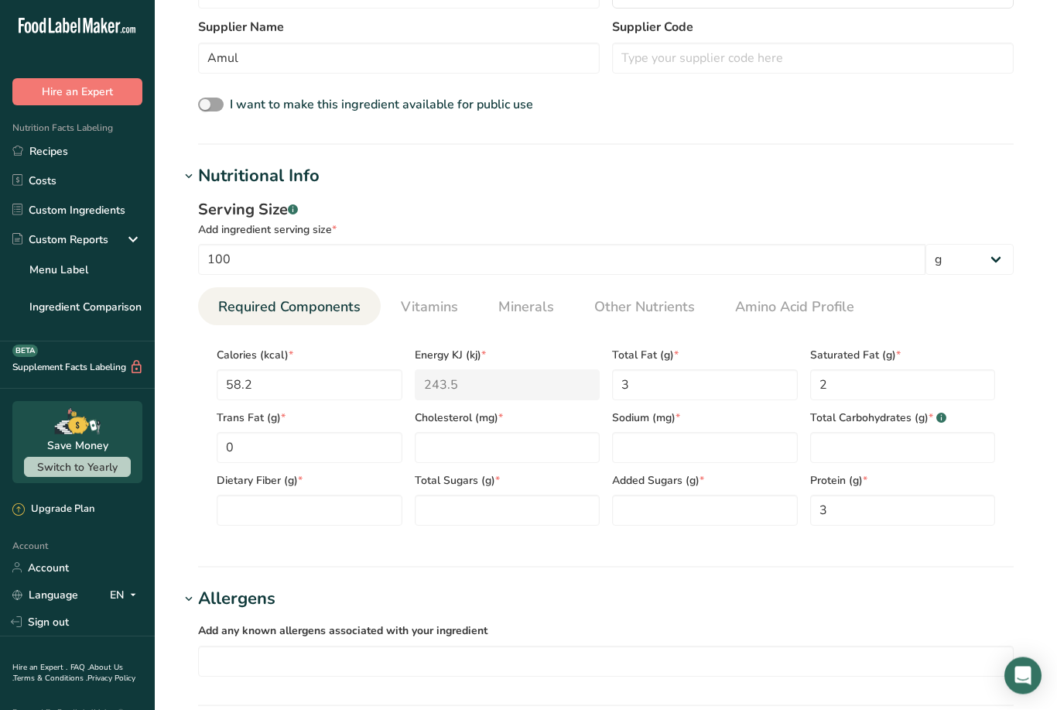
scroll to position [437, 0]
click at [522, 505] on Sugars "number" at bounding box center [508, 509] width 186 height 31
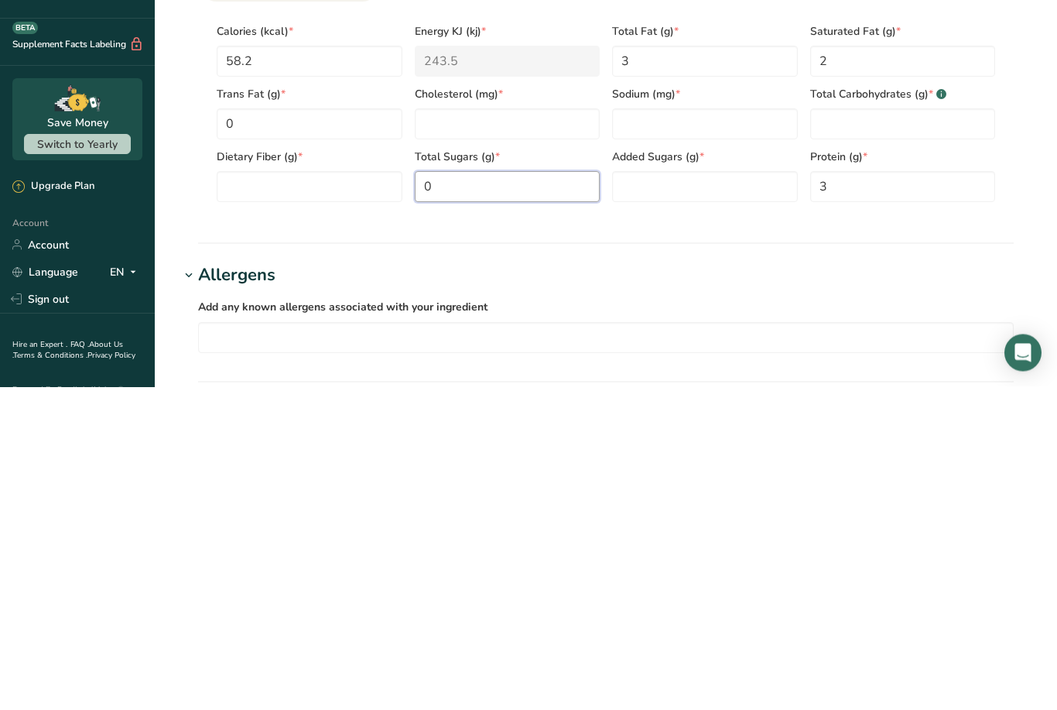
type Sugars "0"
click at [717, 472] on span "Added Sugars (g) *" at bounding box center [705, 480] width 186 height 16
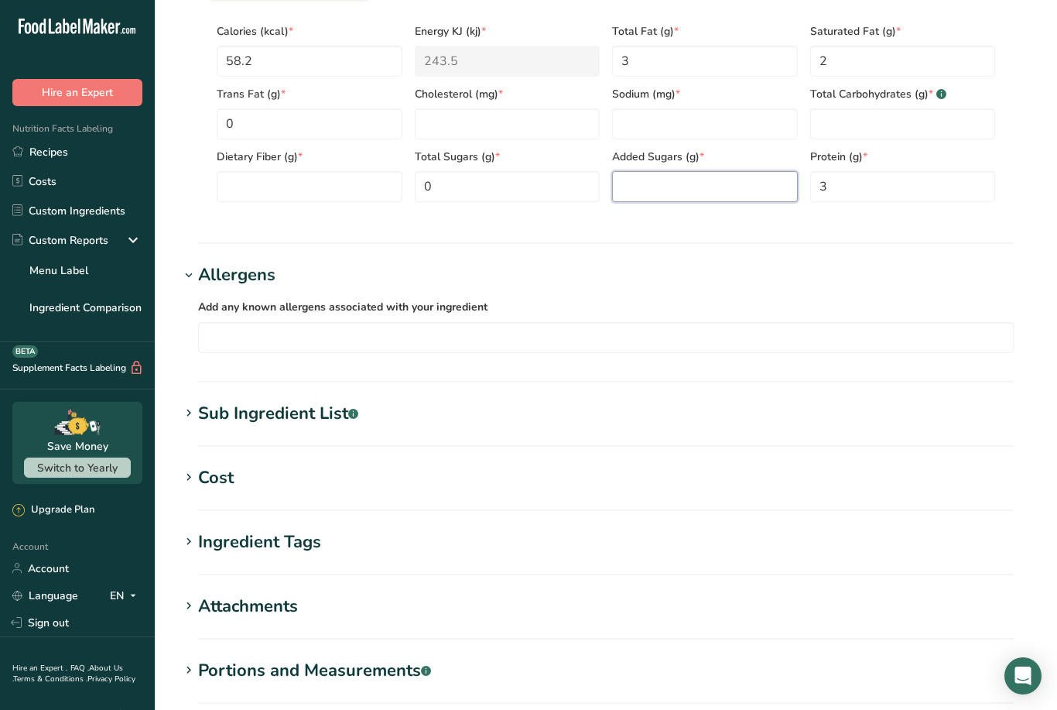
click at [714, 190] on Sugars "number" at bounding box center [705, 186] width 186 height 31
type Sugars "0"
click at [1032, 205] on section "Add new ingredient Ingredient Spec Sheet .a-a{fill:#347362;}.b-a{fill:#fff;} Up…" at bounding box center [606, 41] width 902 height 1602
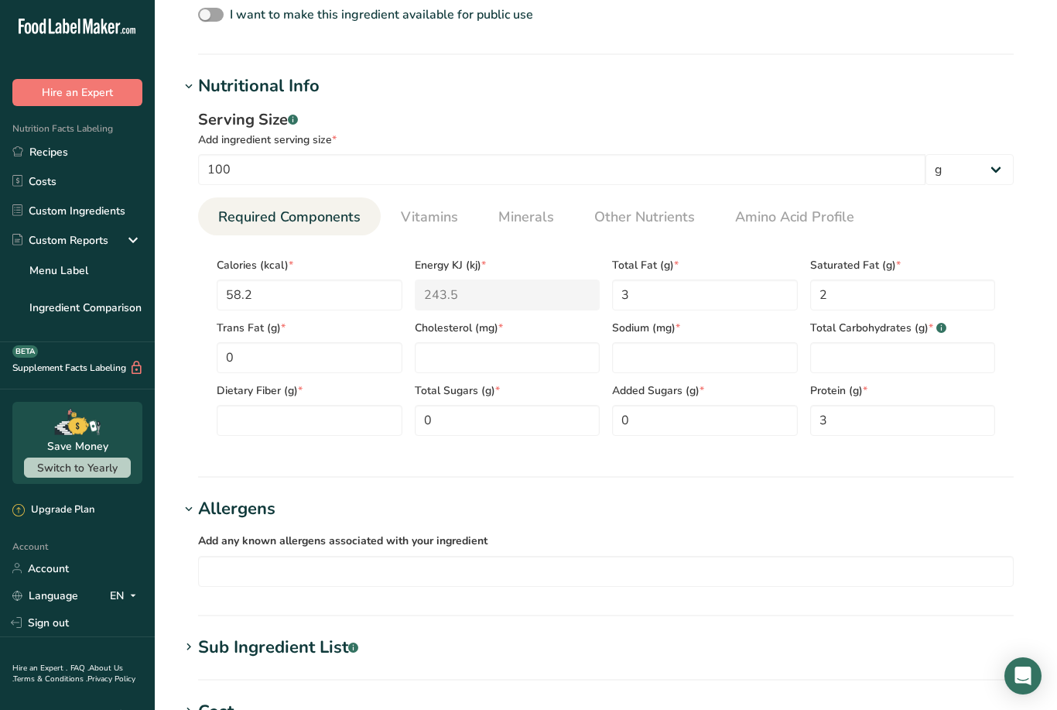
scroll to position [522, 0]
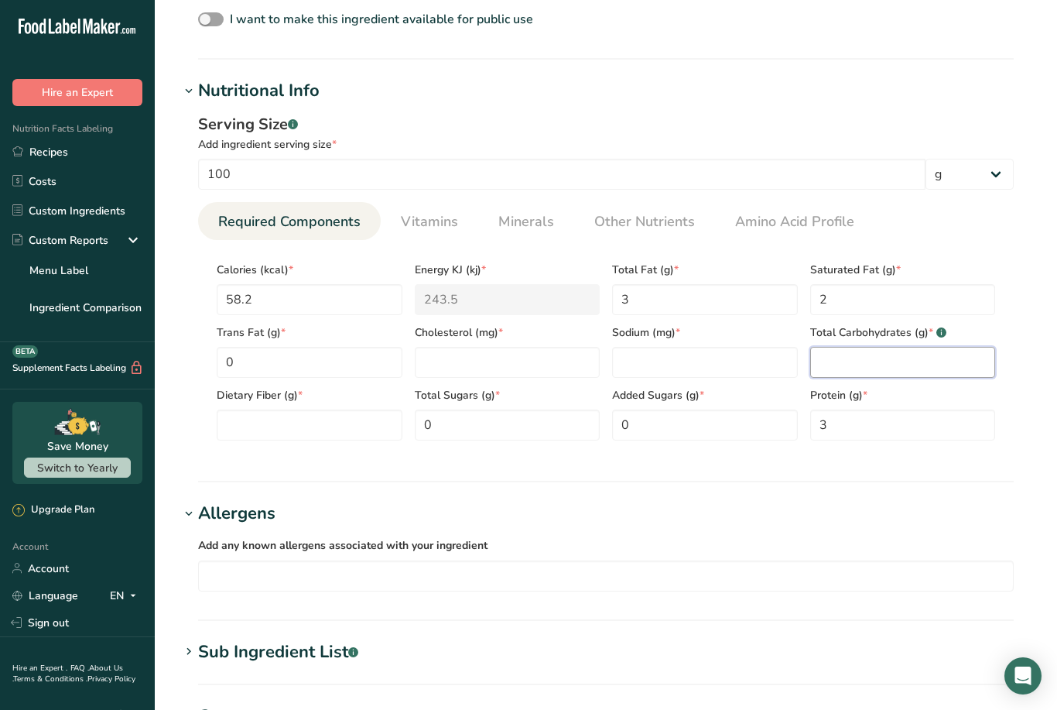
click at [867, 347] on Carbohydrates "number" at bounding box center [903, 362] width 186 height 31
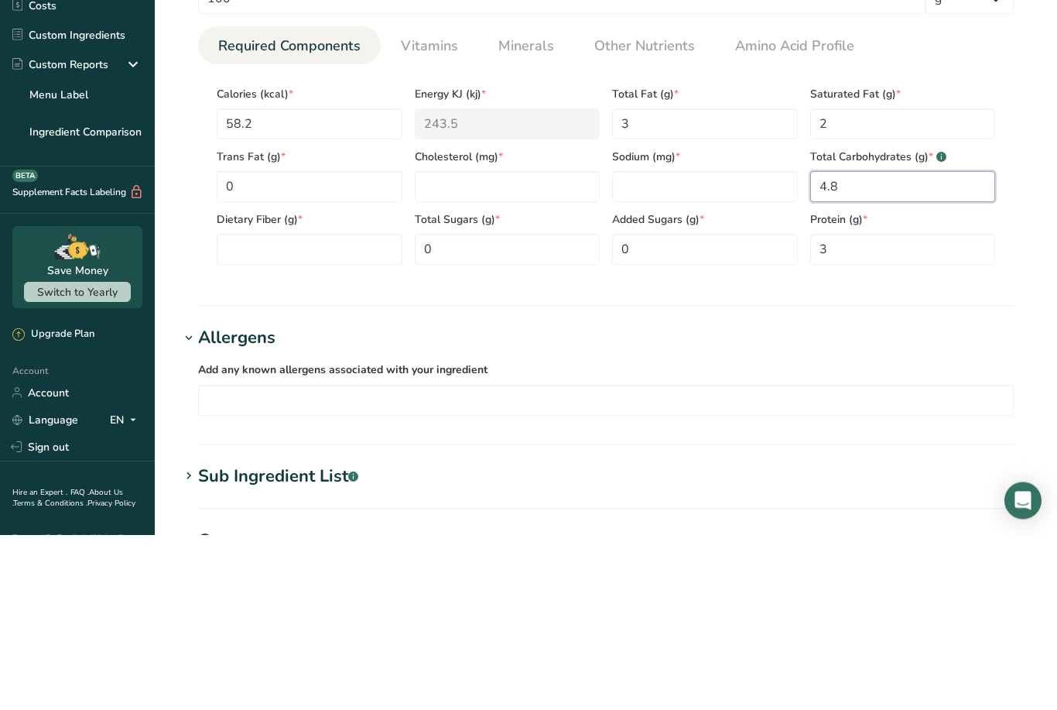
type Carbohydrates "4.8"
click at [1028, 104] on div "Serving Size .a-a{fill:#347362;}.b-a{fill:#fff;} Add ingredient serving size * …" at bounding box center [606, 283] width 853 height 358
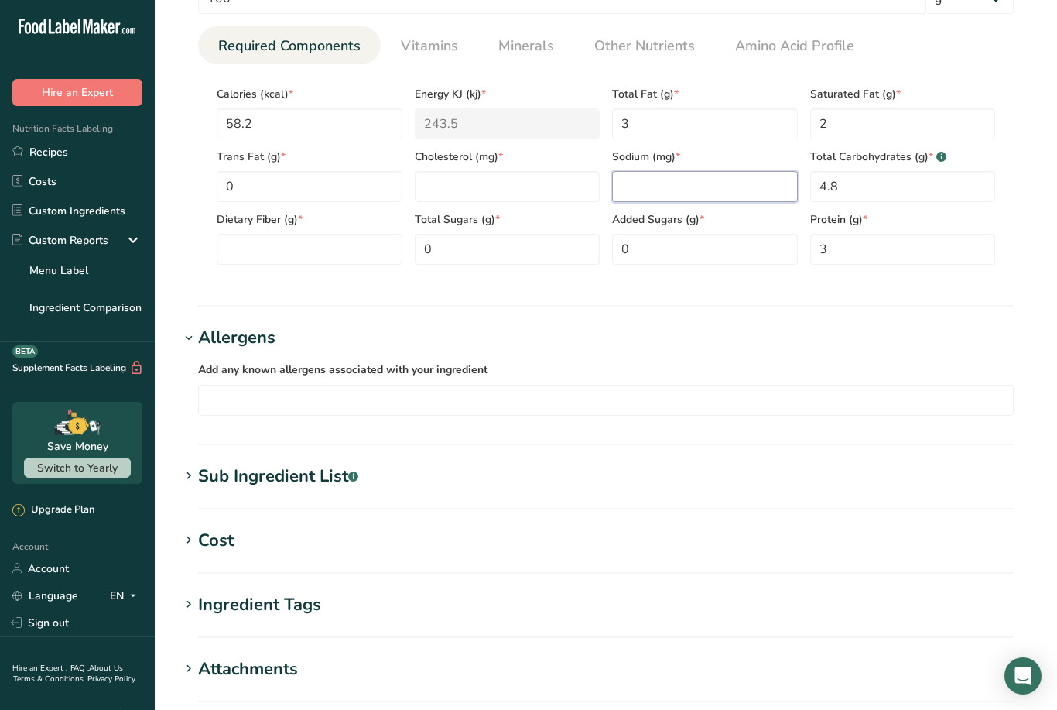
click at [689, 188] on input "number" at bounding box center [705, 186] width 186 height 31
type input "0"
click at [521, 184] on input "number" at bounding box center [508, 187] width 186 height 31
type input "0"
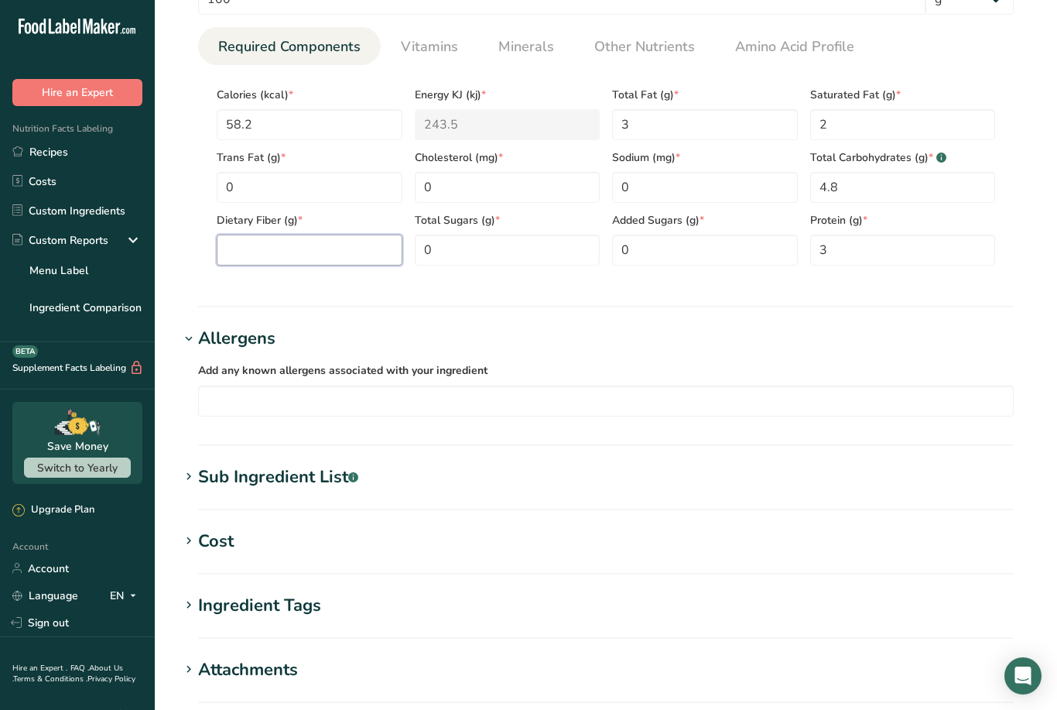
click at [339, 258] on Fiber "number" at bounding box center [310, 249] width 186 height 31
type Fiber "0"
click at [1024, 277] on div "Serving Size .a-a{fill:#347362;}.b-a{fill:#fff;} Add ingredient serving size * …" at bounding box center [606, 108] width 853 height 358
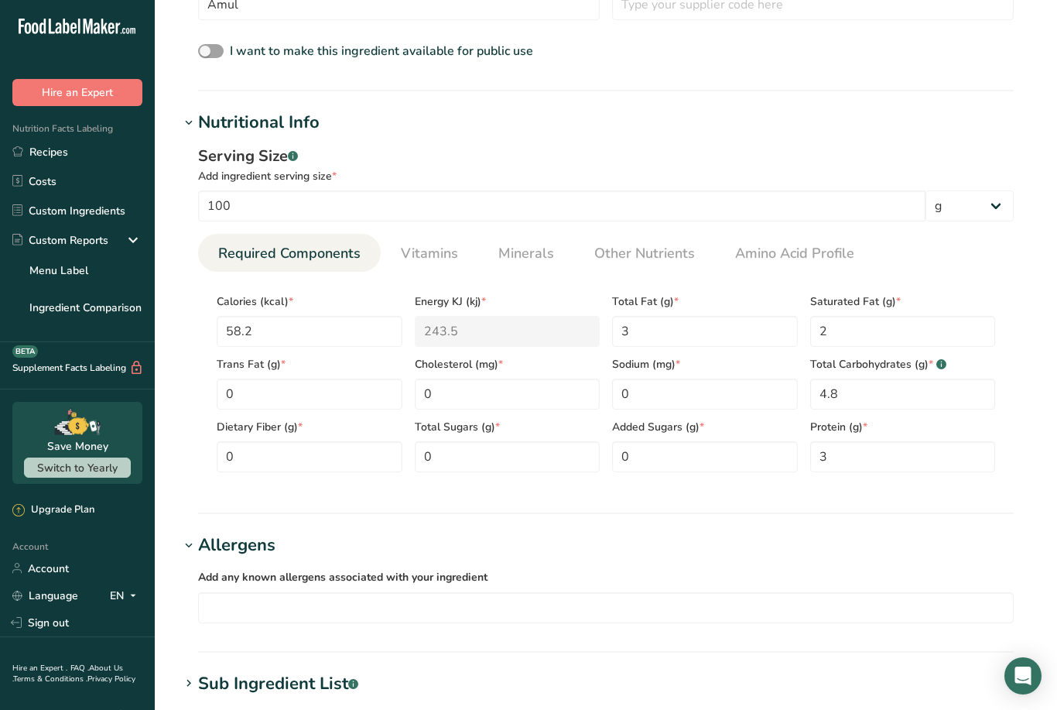
click at [579, 599] on input "text" at bounding box center [606, 607] width 814 height 24
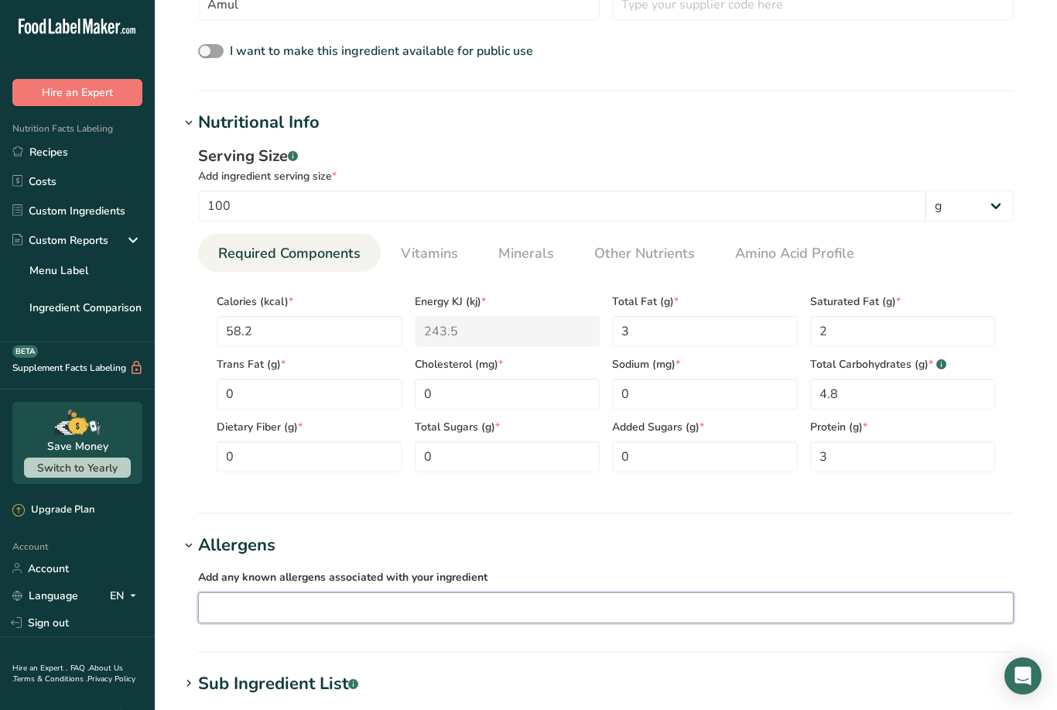
scroll to position [545, 0]
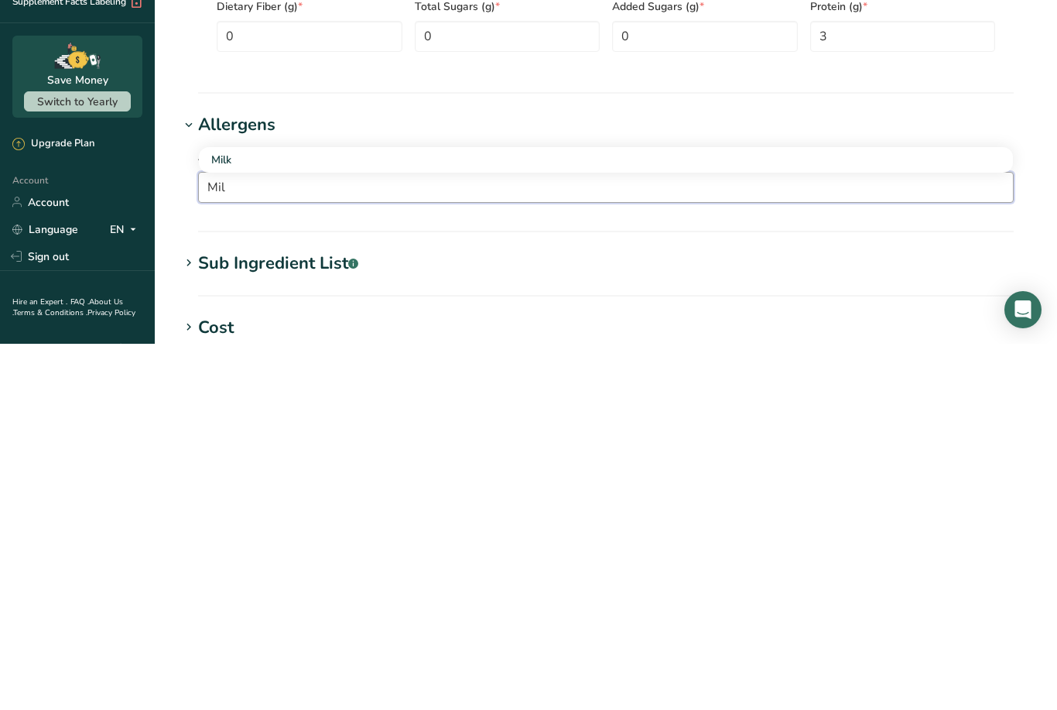
type input "Mil"
click at [368, 518] on div "Milk" at bounding box center [593, 526] width 765 height 16
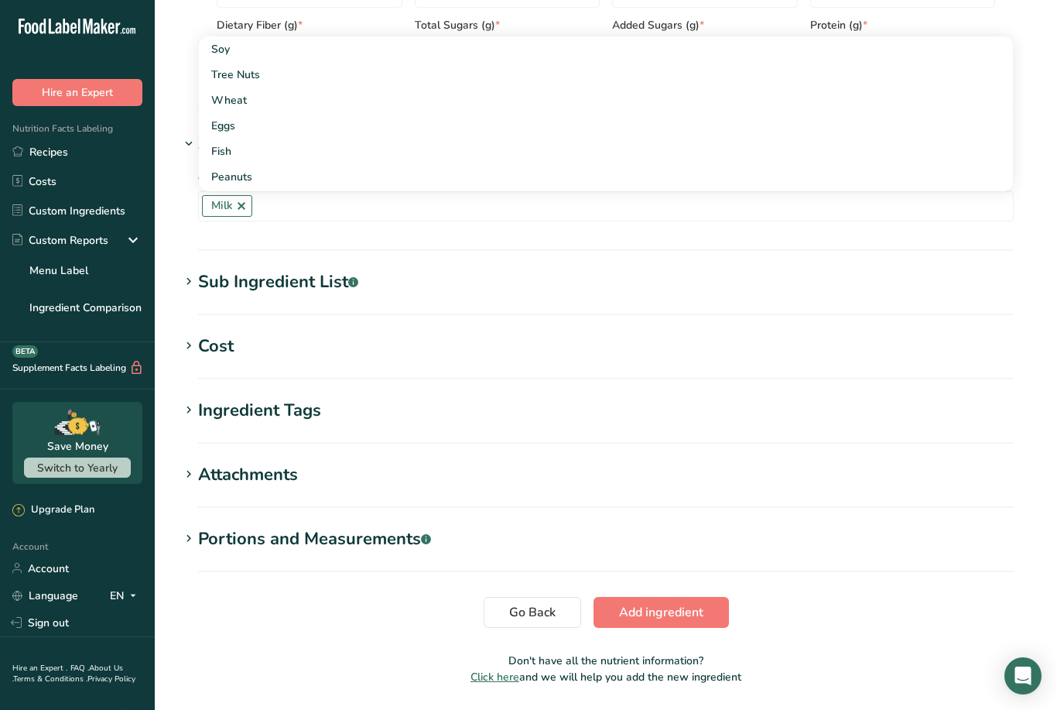
click at [217, 407] on div "Ingredient Tags" at bounding box center [259, 411] width 123 height 26
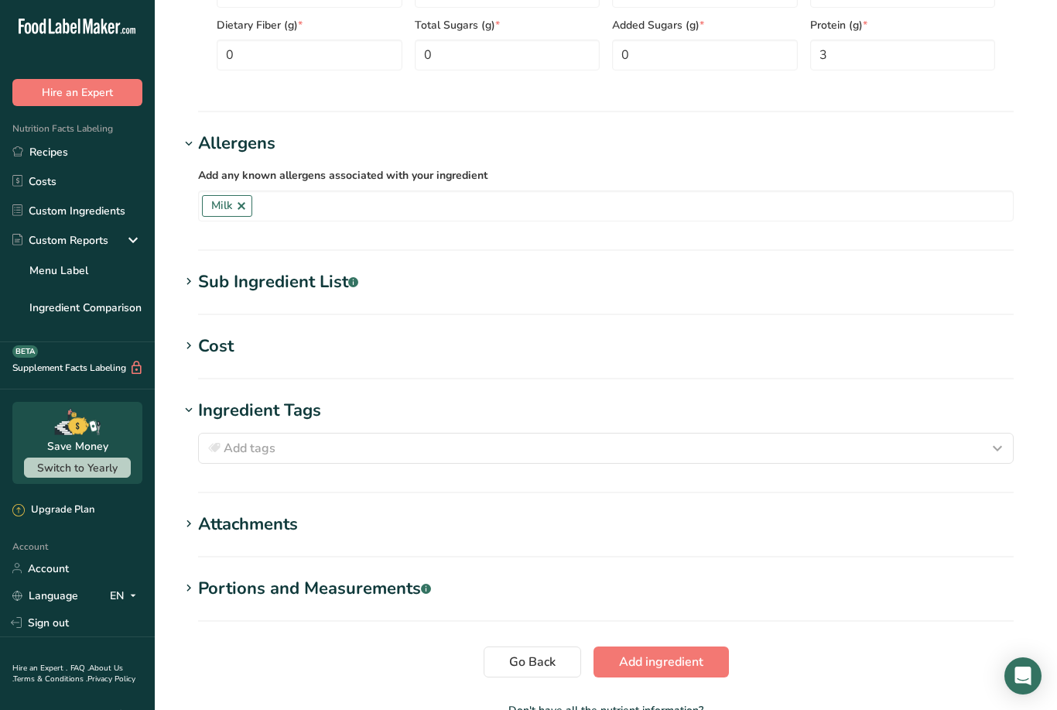
click at [409, 452] on div "Add tags" at bounding box center [606, 448] width 802 height 19
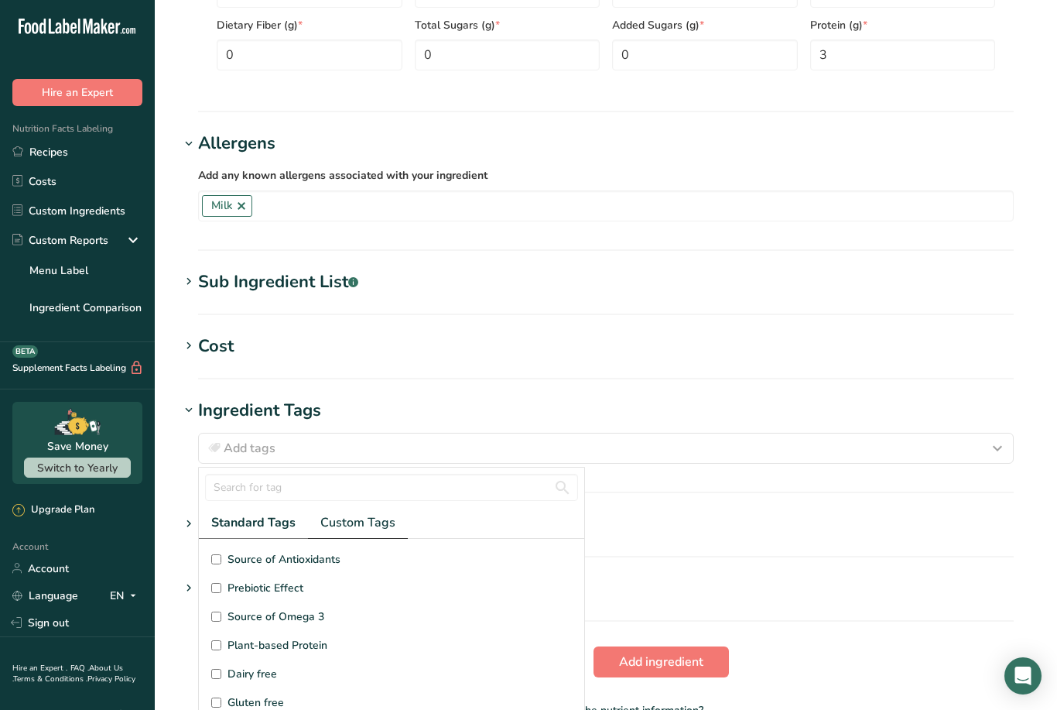
click at [366, 518] on span "Custom Tags" at bounding box center [357, 522] width 75 height 19
click at [221, 619] on input "Milk" at bounding box center [216, 616] width 10 height 10
checkbox input "true"
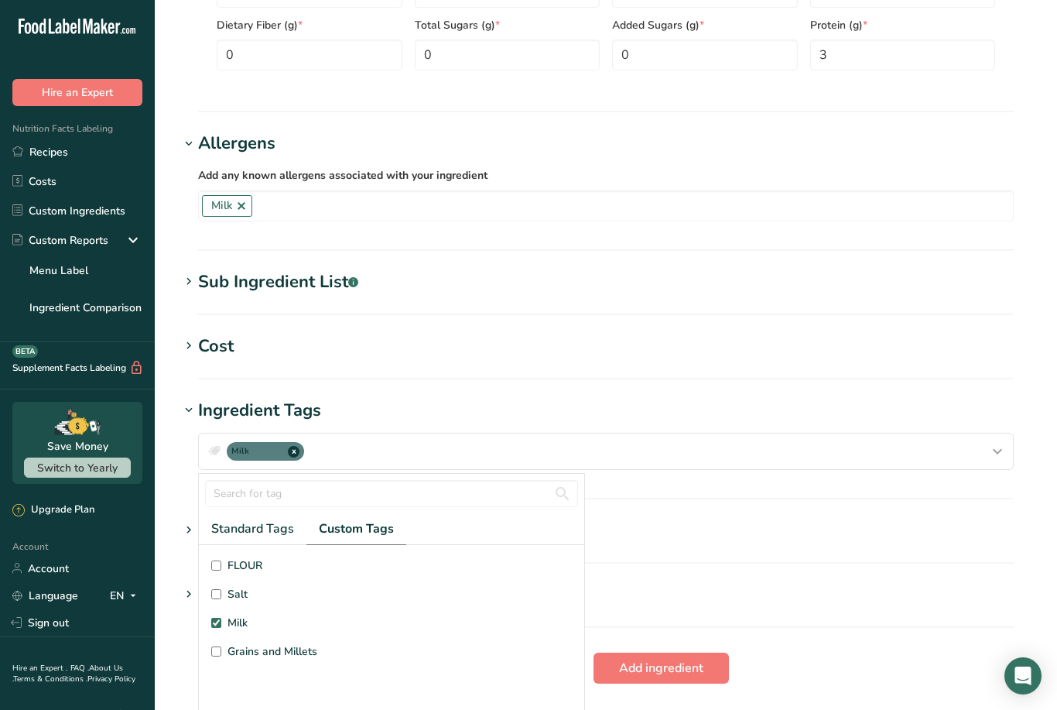
click at [703, 562] on hr at bounding box center [606, 563] width 816 height 2
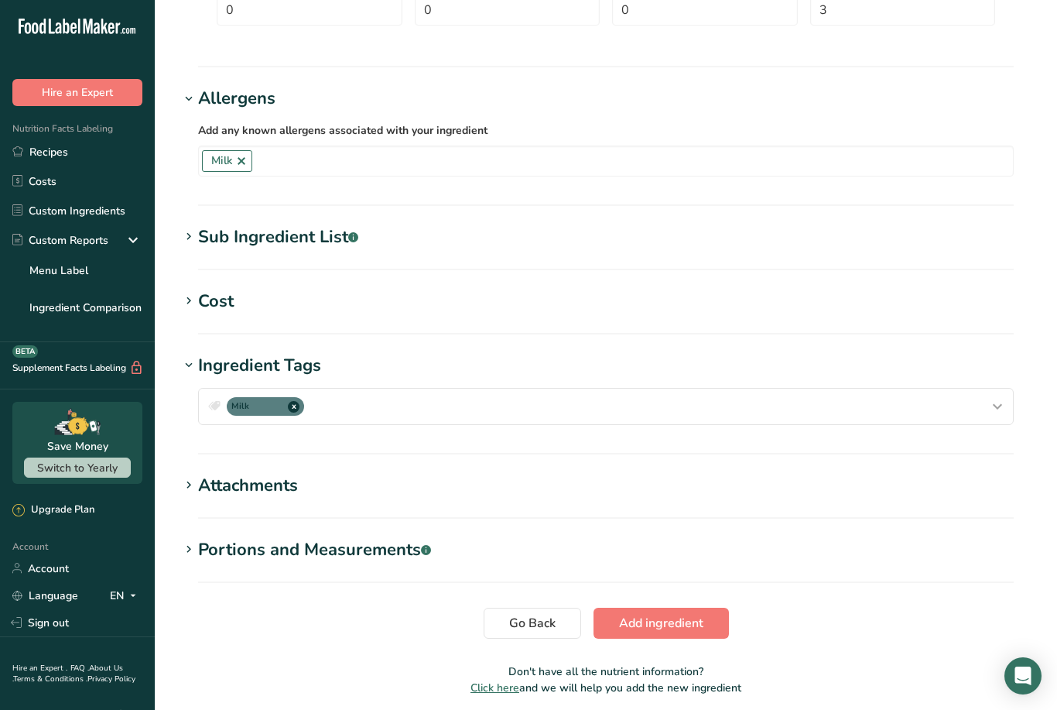
scroll to position [948, 0]
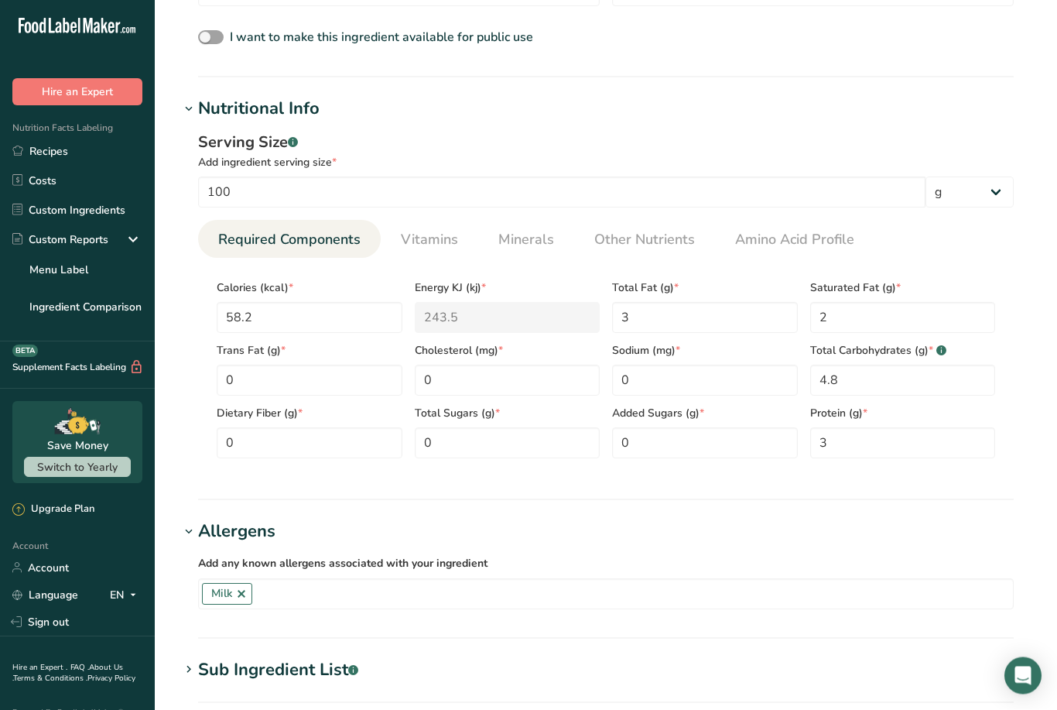
click at [429, 248] on span "Vitamins" at bounding box center [429, 240] width 57 height 21
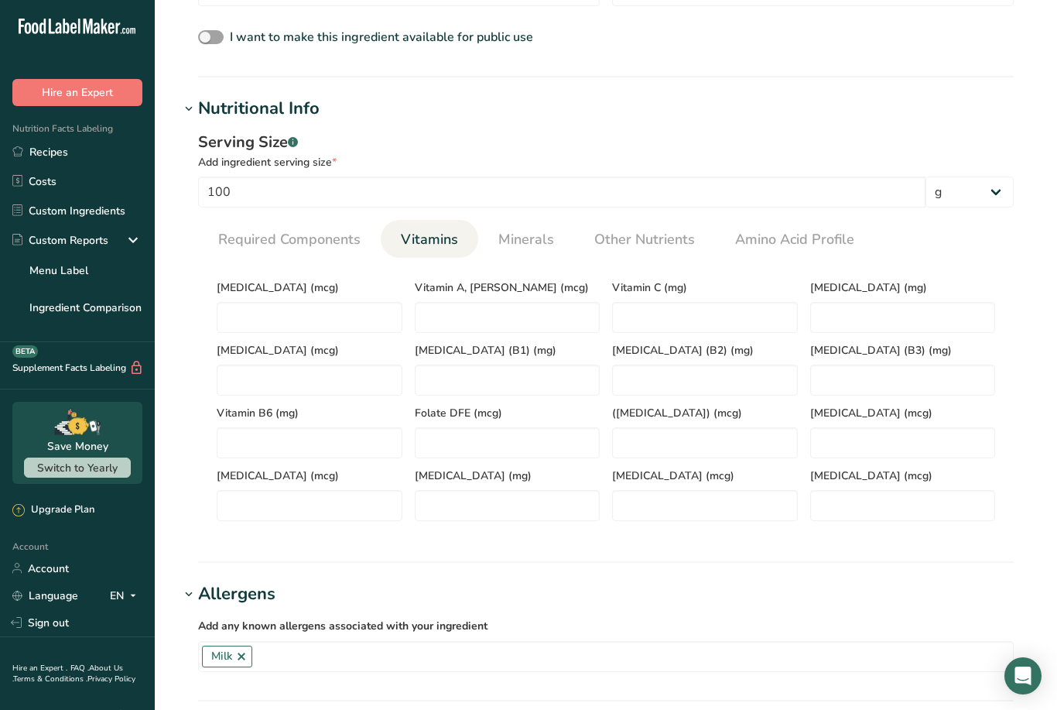
click at [525, 238] on span "Minerals" at bounding box center [526, 239] width 56 height 21
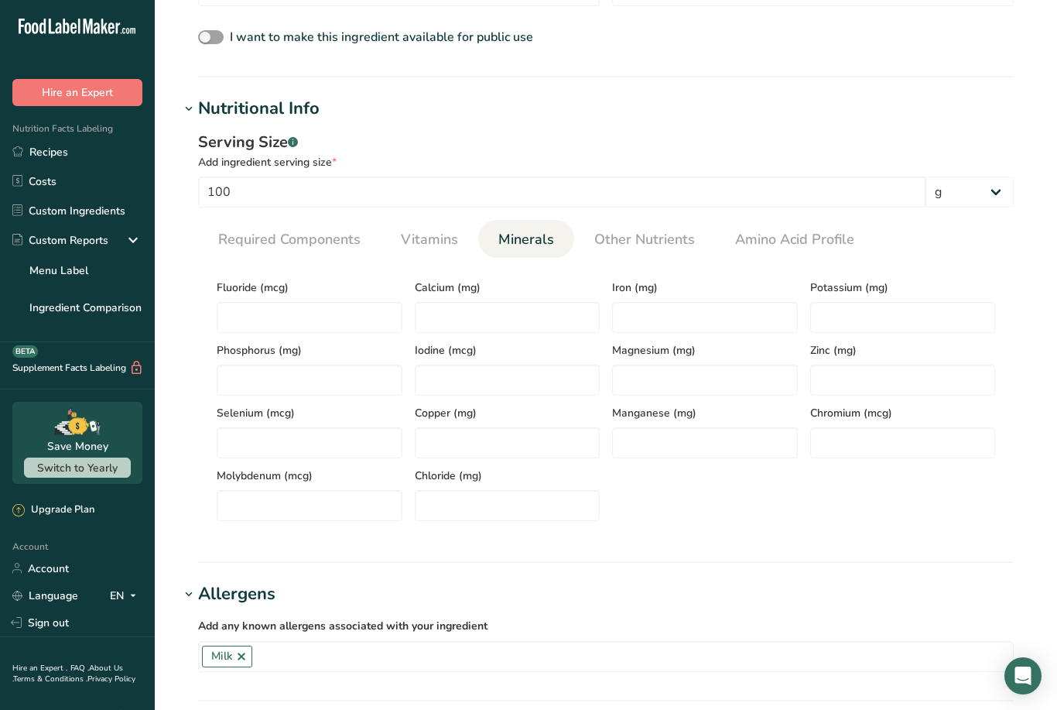
click at [425, 237] on span "Vitamins" at bounding box center [429, 239] width 57 height 21
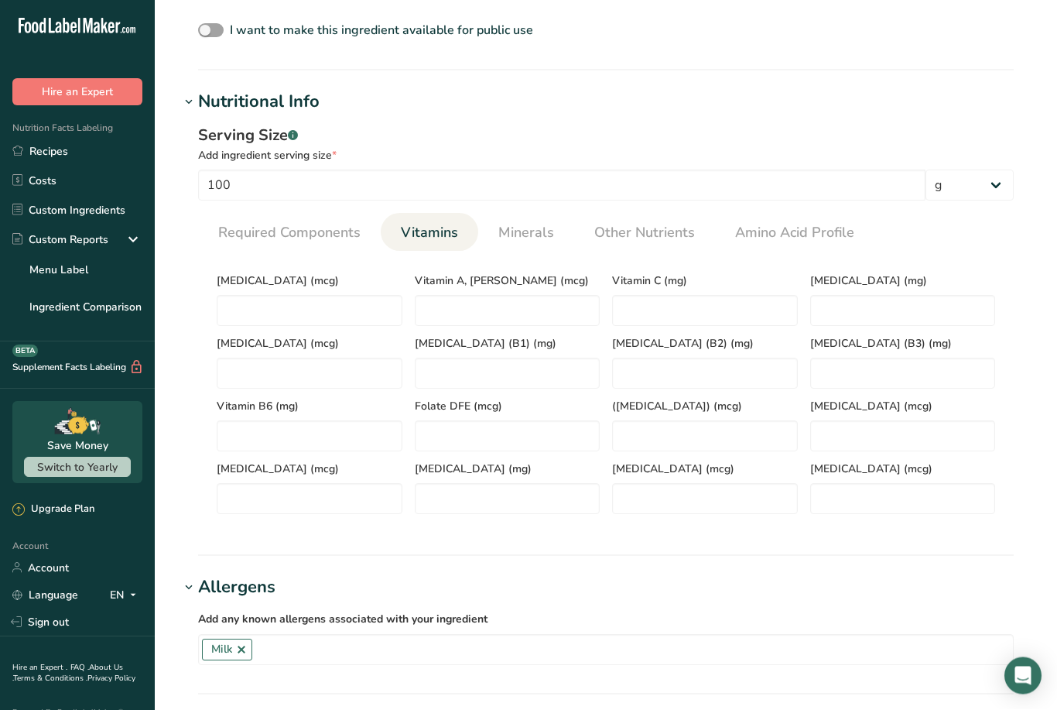
scroll to position [512, 0]
click at [328, 303] on D "number" at bounding box center [310, 309] width 186 height 31
type D "0.5"
click at [885, 125] on div "Serving Size .a-a{fill:#347362;}.b-a{fill:#fff;}" at bounding box center [606, 135] width 816 height 23
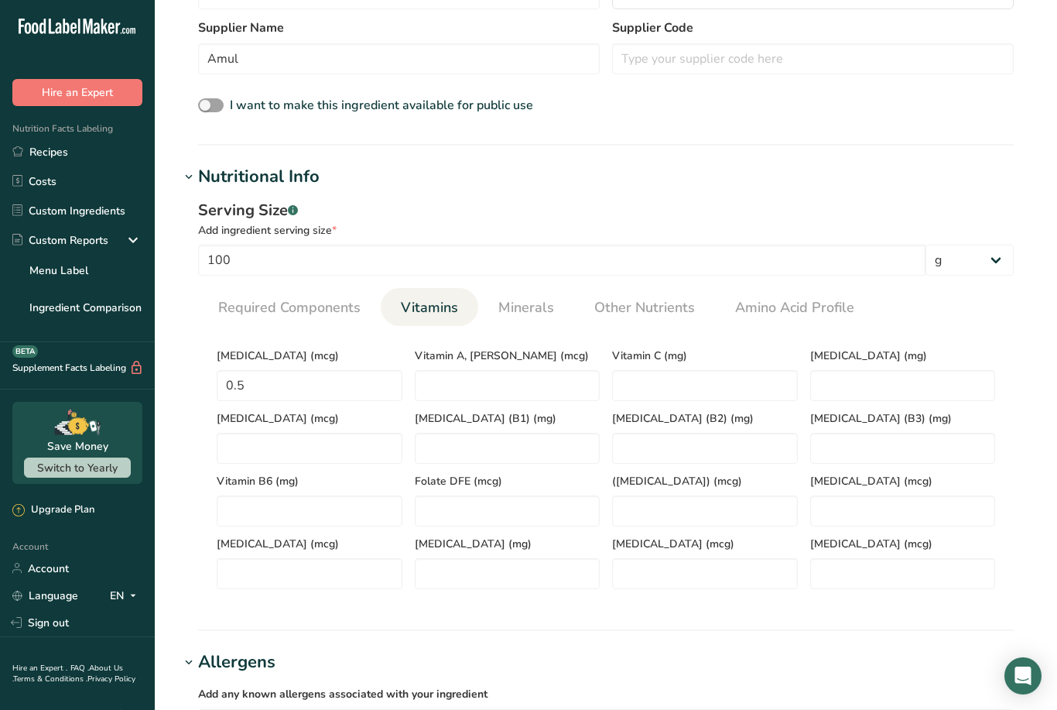
scroll to position [436, 0]
click at [478, 366] on div "Vitamin A, RAE (mcg)" at bounding box center [508, 370] width 198 height 63
click at [491, 376] on RAE "number" at bounding box center [508, 385] width 186 height 31
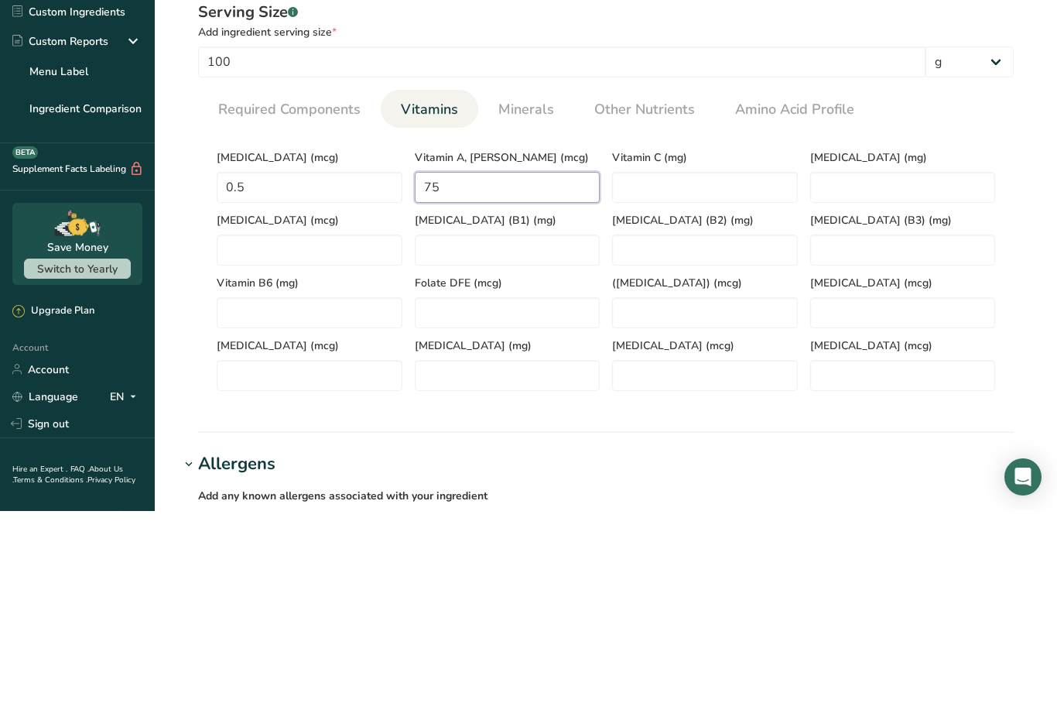
type RAE "75"
click at [929, 327] on section "Calories (kcal) * 58.2 Energy KJ (kj) * 243.5 Total Fat (g) * 3 Saturated Fat (…" at bounding box center [606, 464] width 816 height 275
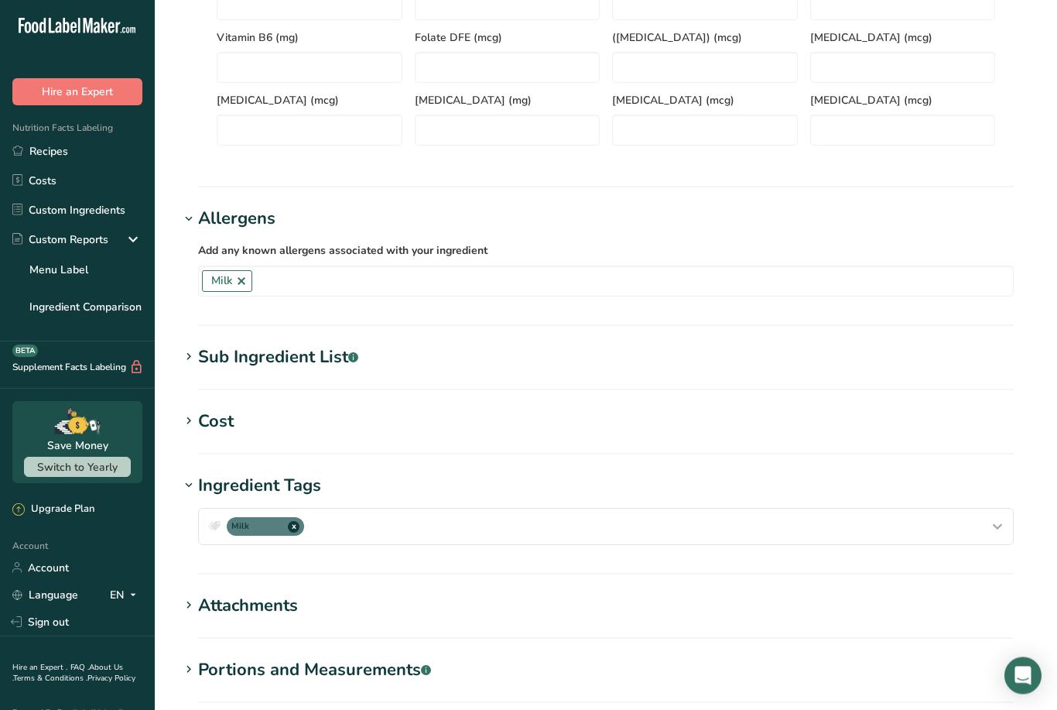
scroll to position [1011, 0]
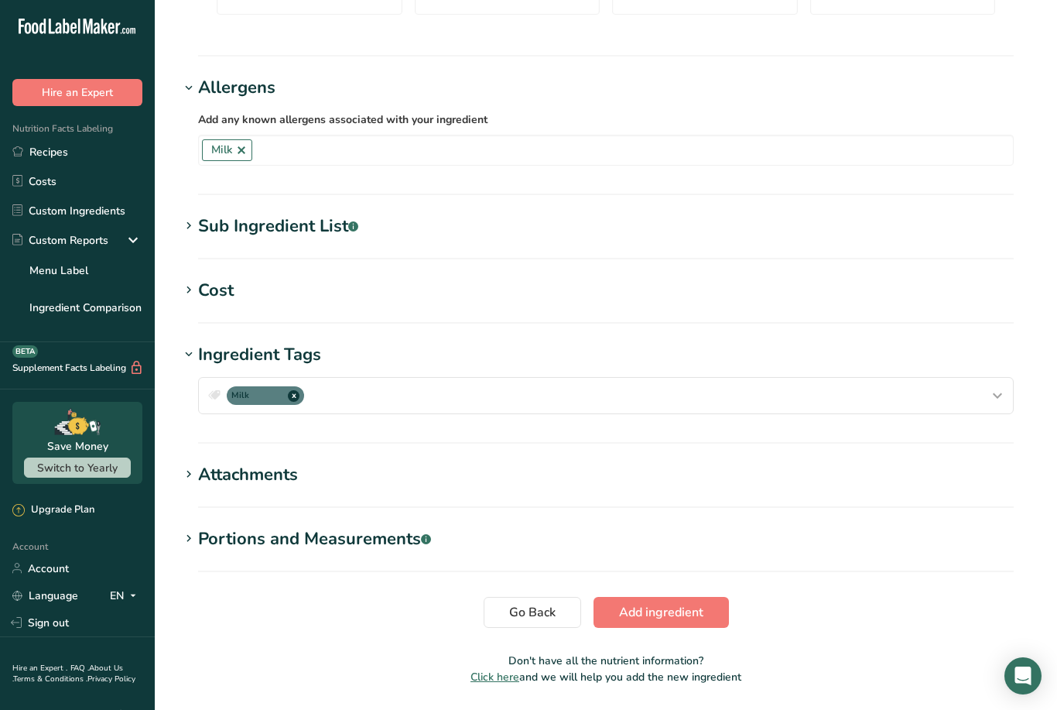
click at [668, 618] on span "Add ingredient" at bounding box center [661, 612] width 84 height 19
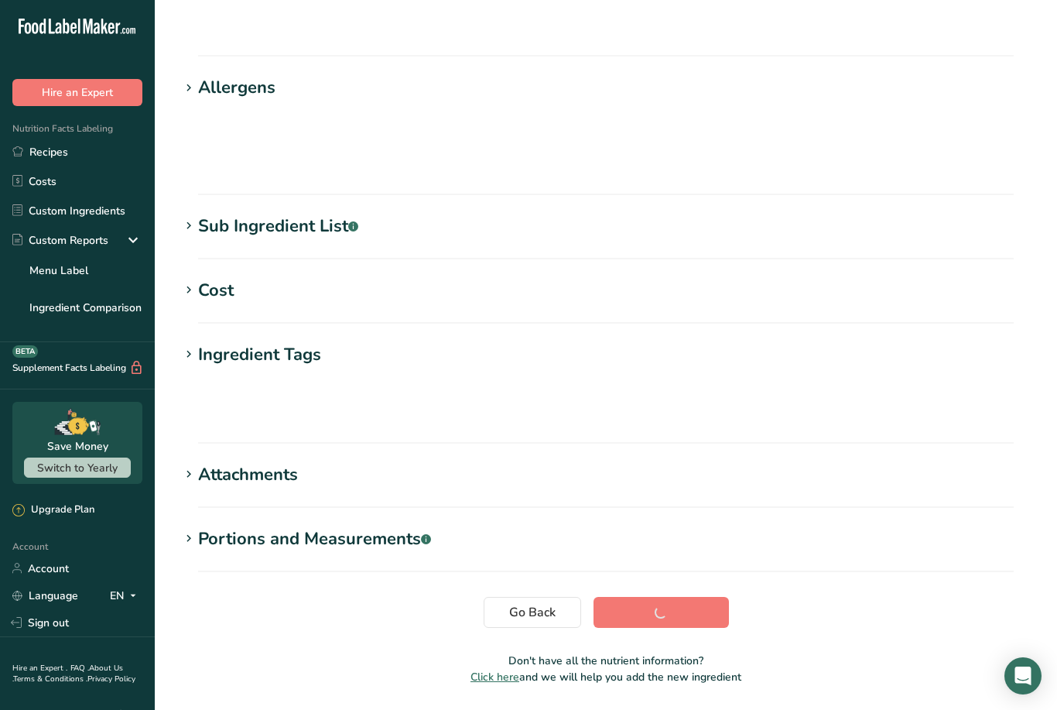
scroll to position [60, 0]
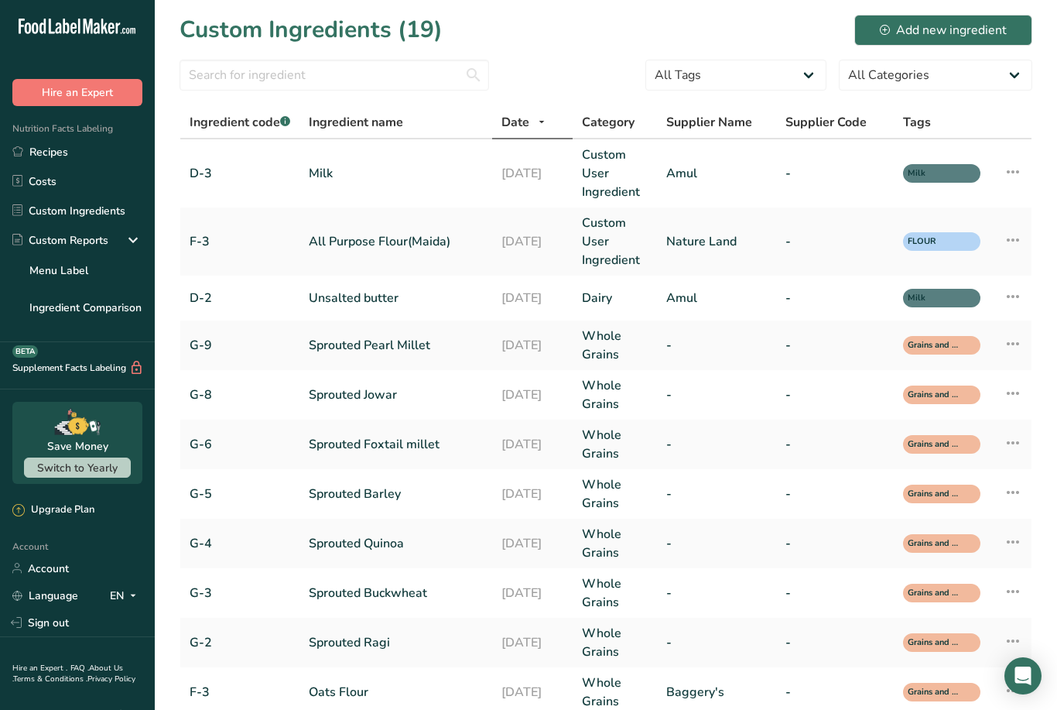
click at [603, 175] on link "Custom User Ingredient" at bounding box center [615, 173] width 66 height 56
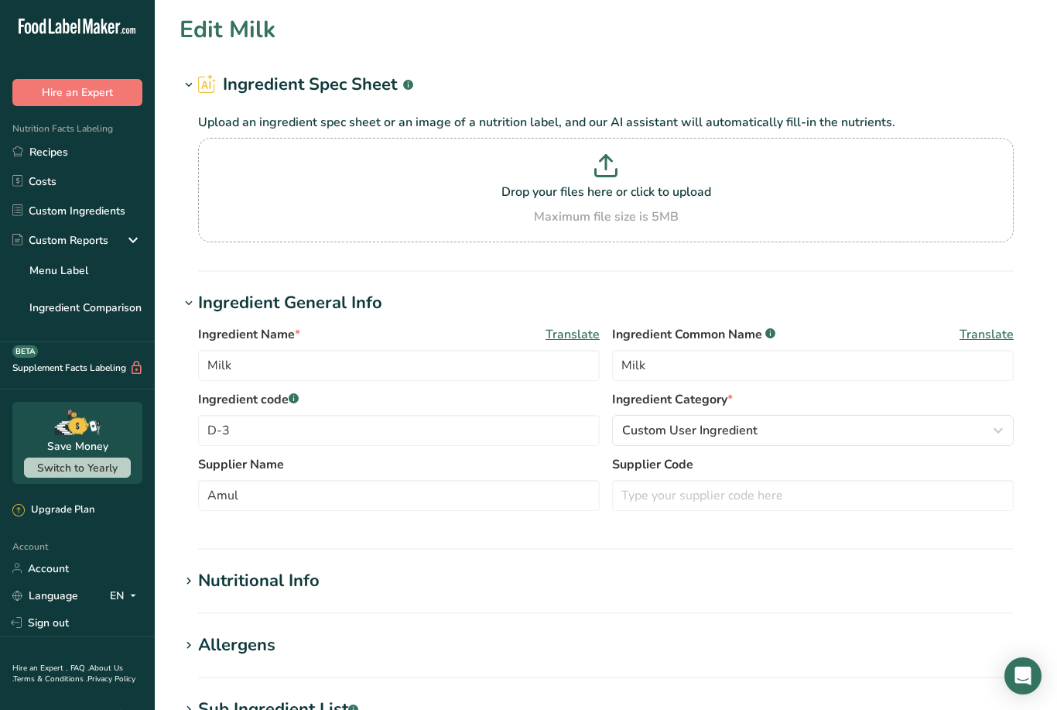
click at [901, 441] on button "Custom User Ingredient" at bounding box center [813, 430] width 402 height 31
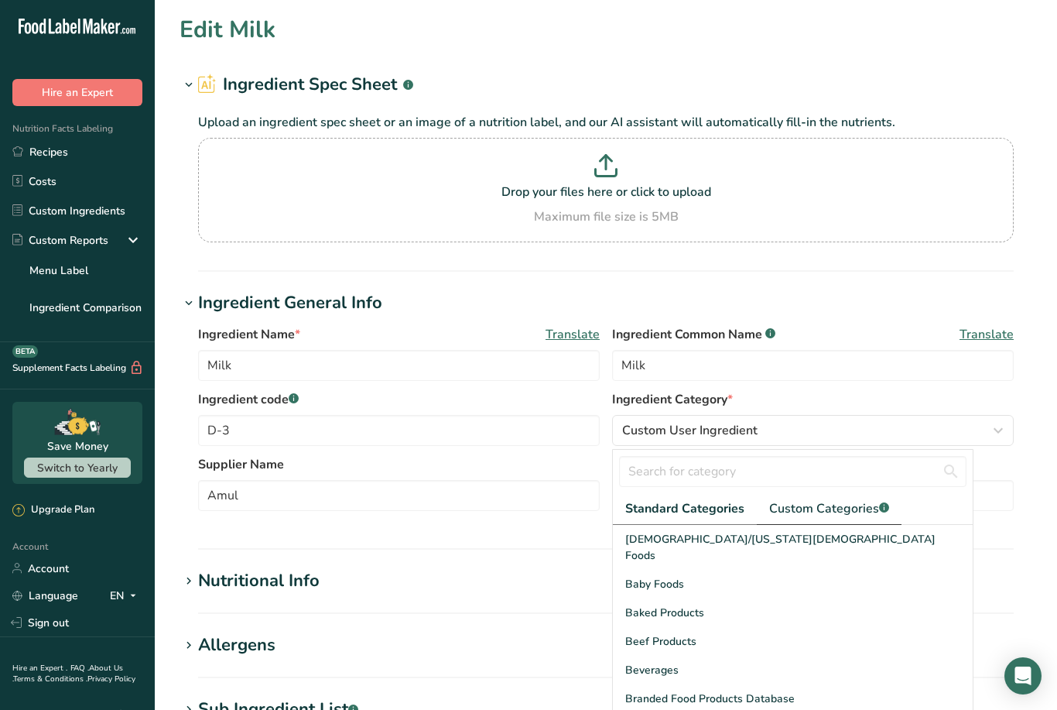
click at [832, 515] on span "Custom Categories .a-a{fill:#347362;}.b-a{fill:#fff;}" at bounding box center [829, 508] width 120 height 19
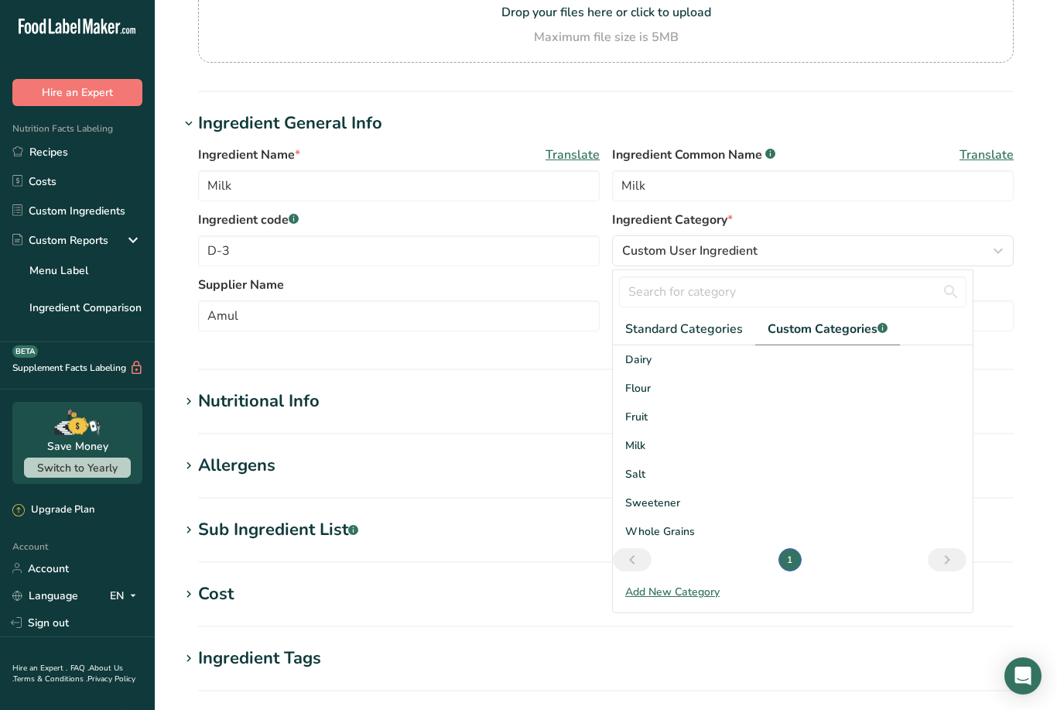
scroll to position [180, 0]
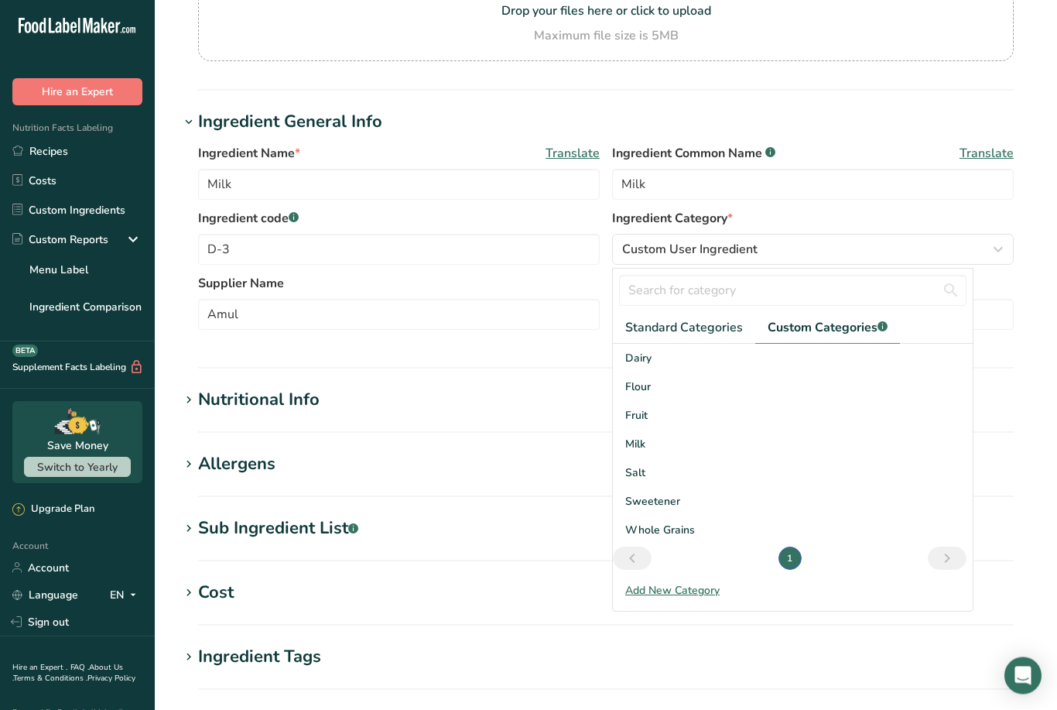
click at [638, 358] on span "Dairy" at bounding box center [638, 359] width 26 height 16
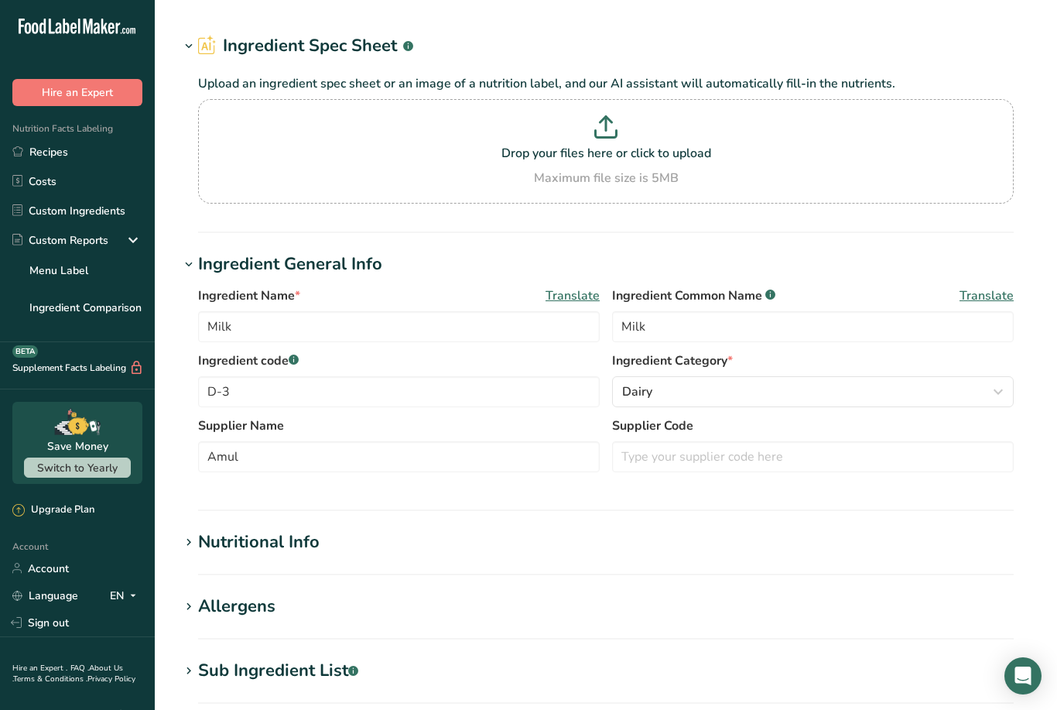
scroll to position [427, 0]
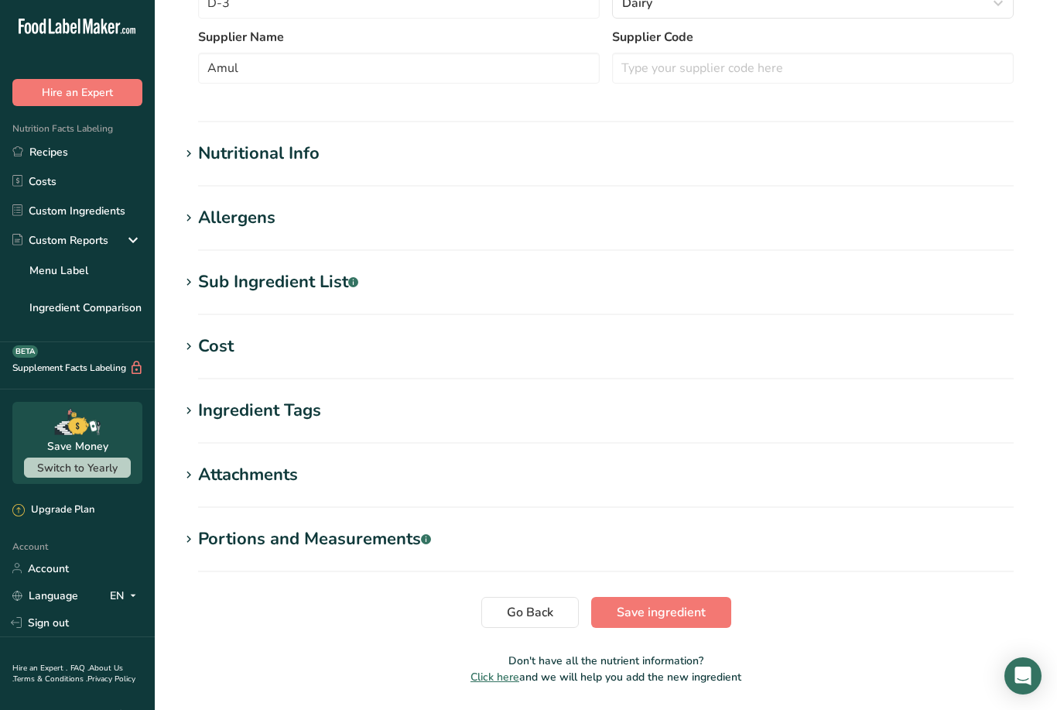
click at [682, 618] on span "Save ingredient" at bounding box center [661, 612] width 89 height 19
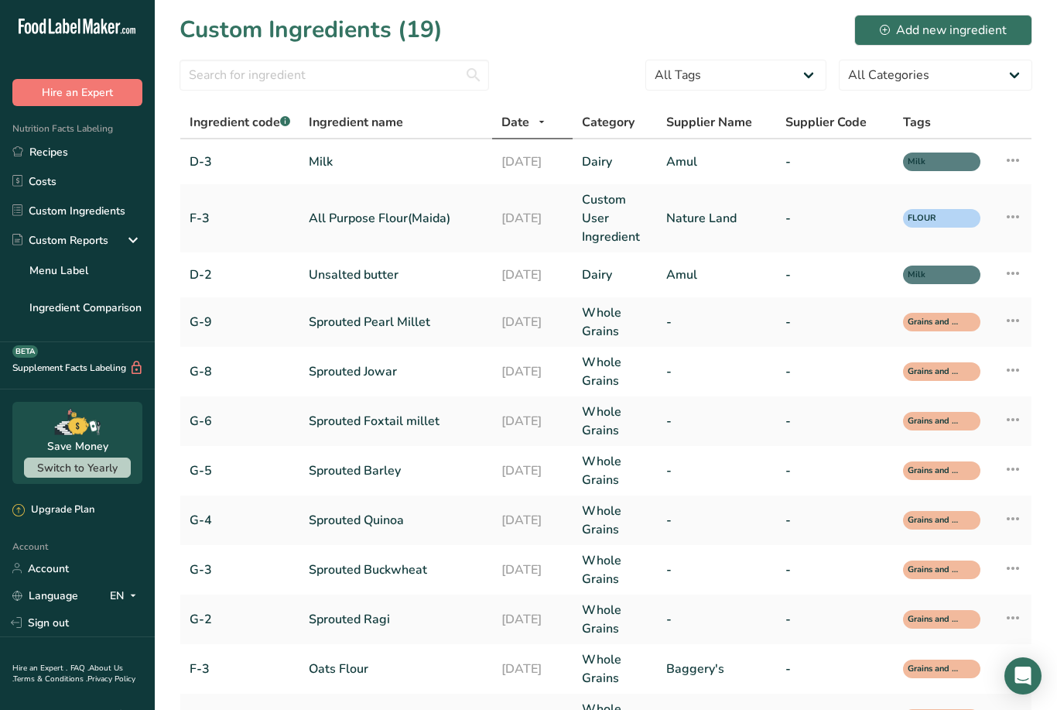
click at [624, 221] on link "Custom User Ingredient" at bounding box center [615, 218] width 66 height 56
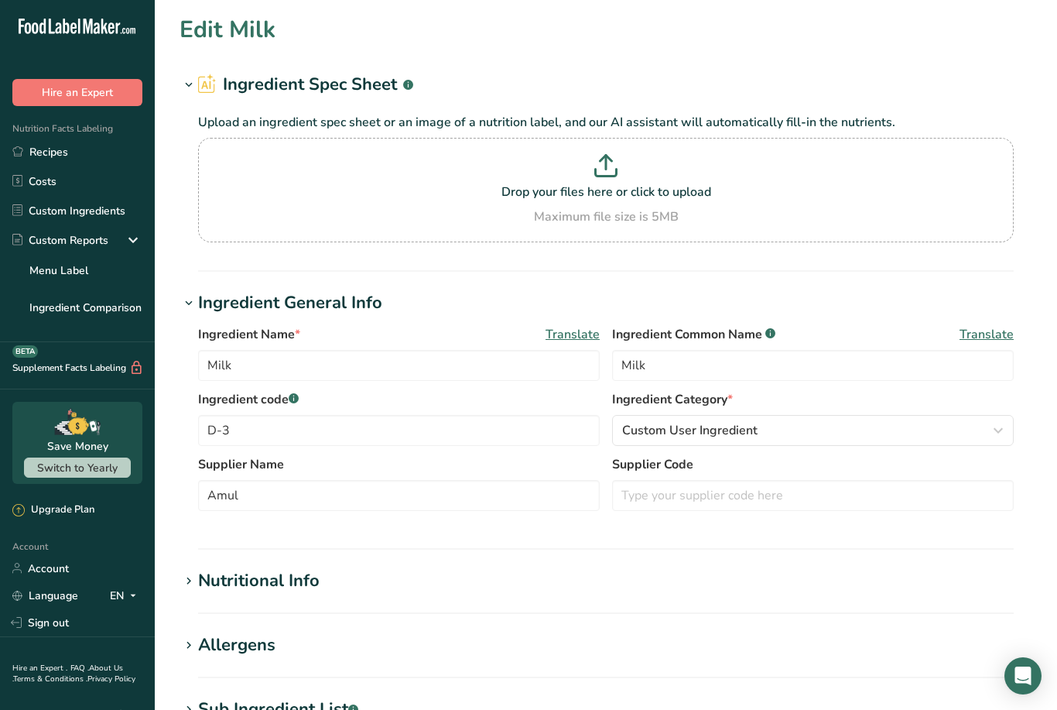
type input "All Purpose Flour(Maida)"
type input "All Purpose Flour"
type input "F-3"
type input "Nature Land"
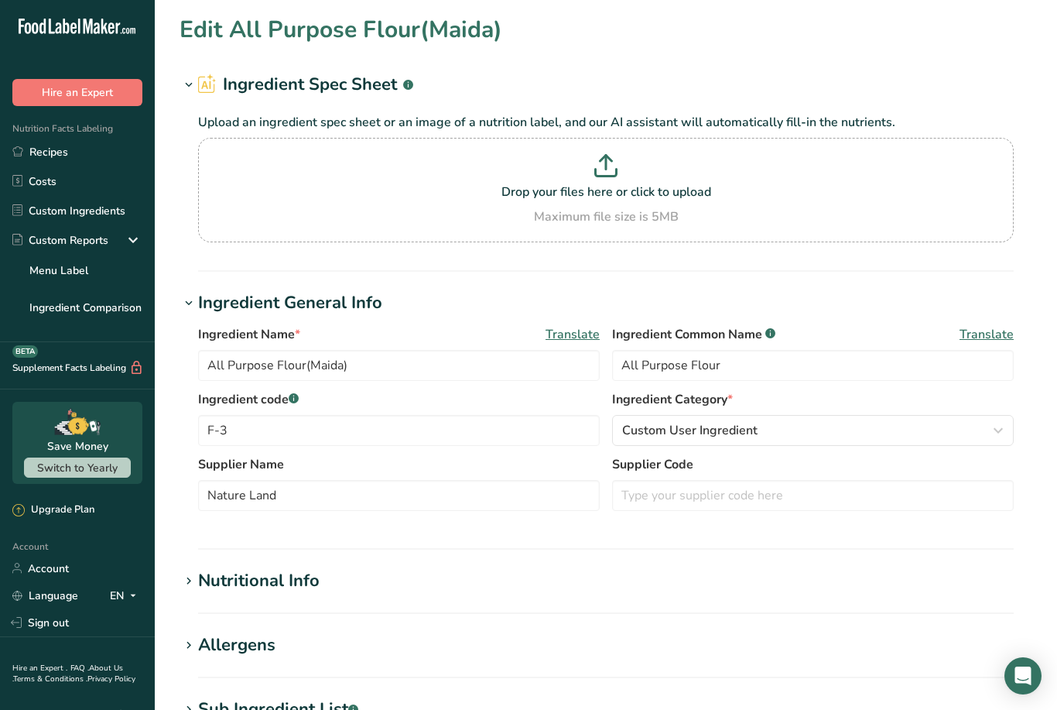
click at [993, 442] on icon "button" at bounding box center [998, 430] width 19 height 28
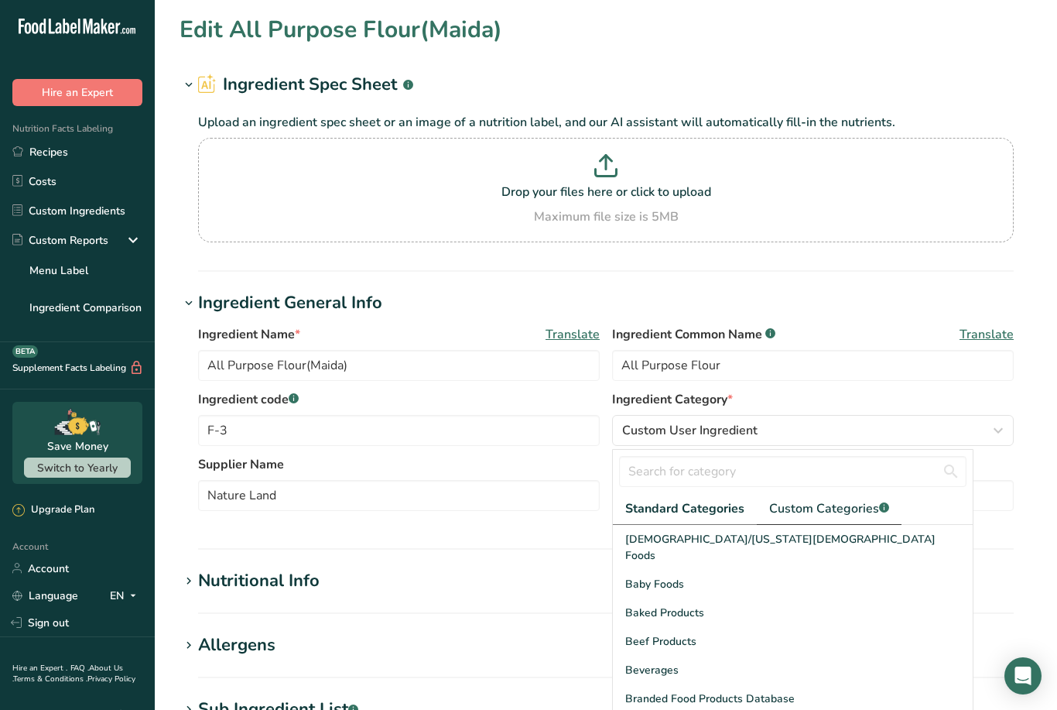
click at [847, 496] on link "Custom Categories .a-a{fill:#347362;}.b-a{fill:#fff;}" at bounding box center [829, 509] width 145 height 32
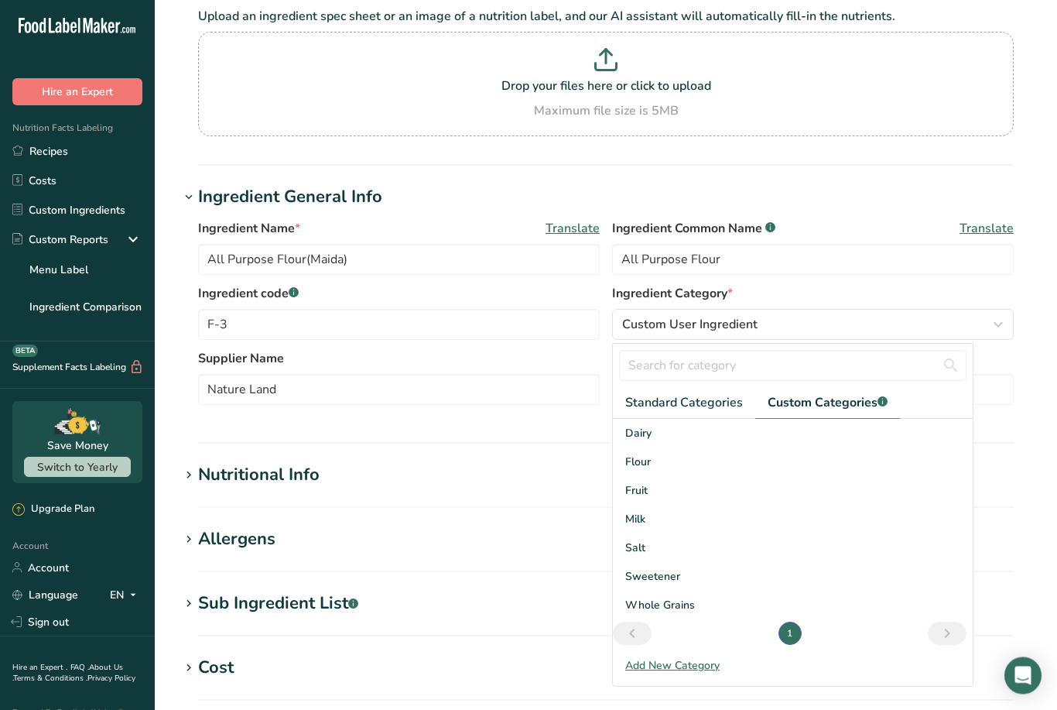
click at [645, 467] on span "Flour" at bounding box center [638, 462] width 26 height 16
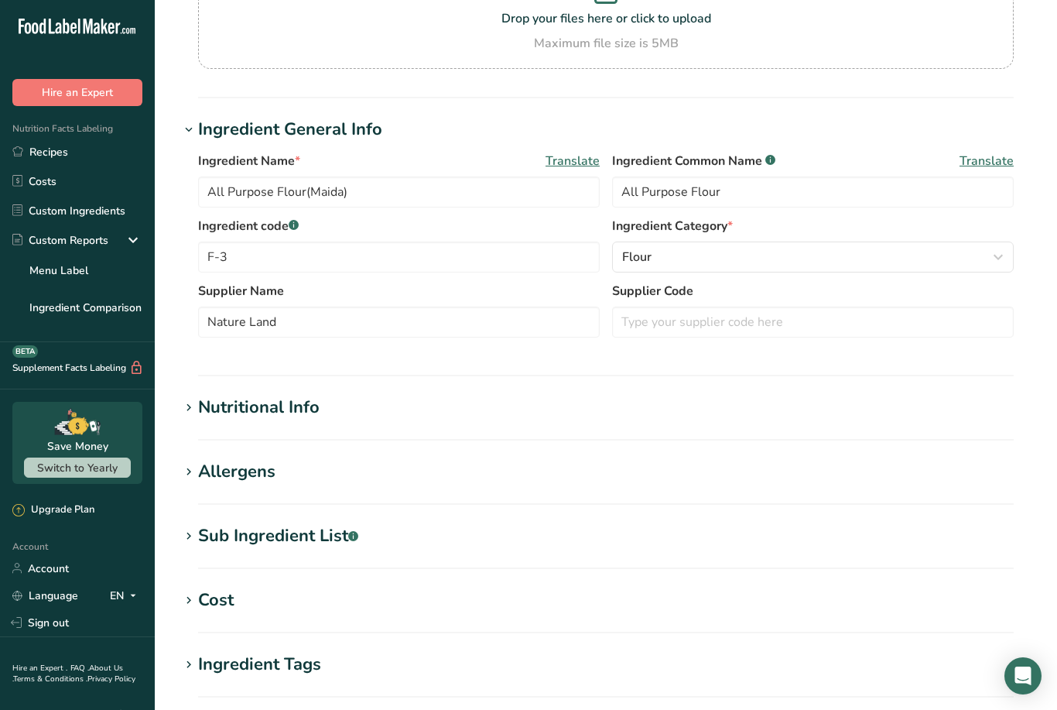
scroll to position [427, 0]
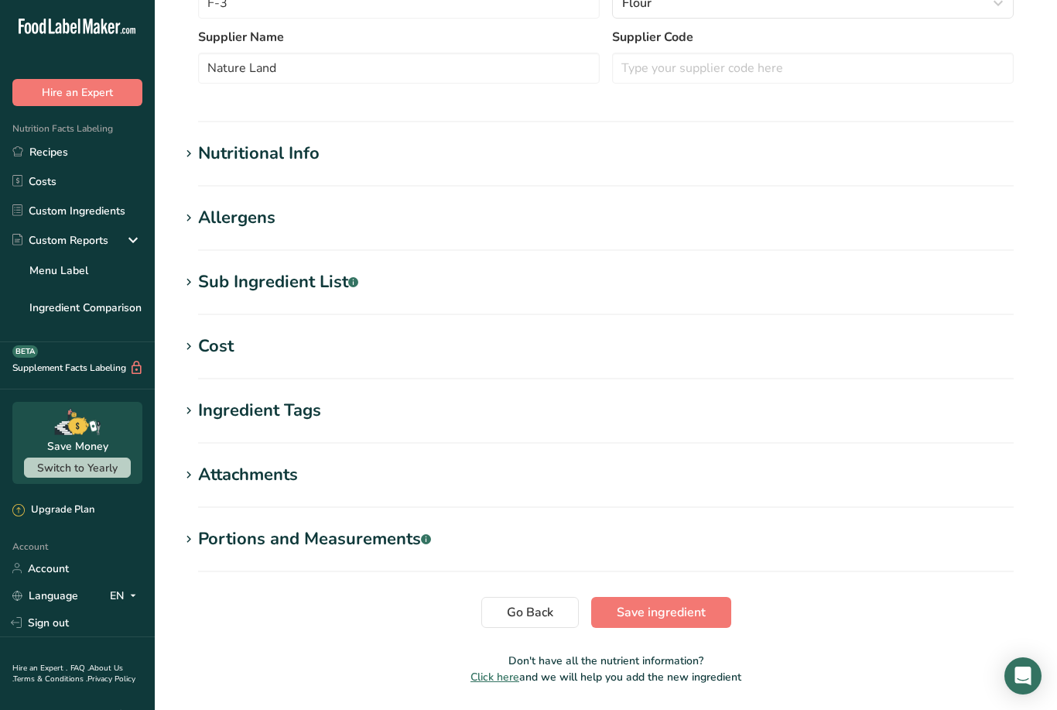
click at [664, 622] on button "Save ingredient" at bounding box center [661, 612] width 140 height 31
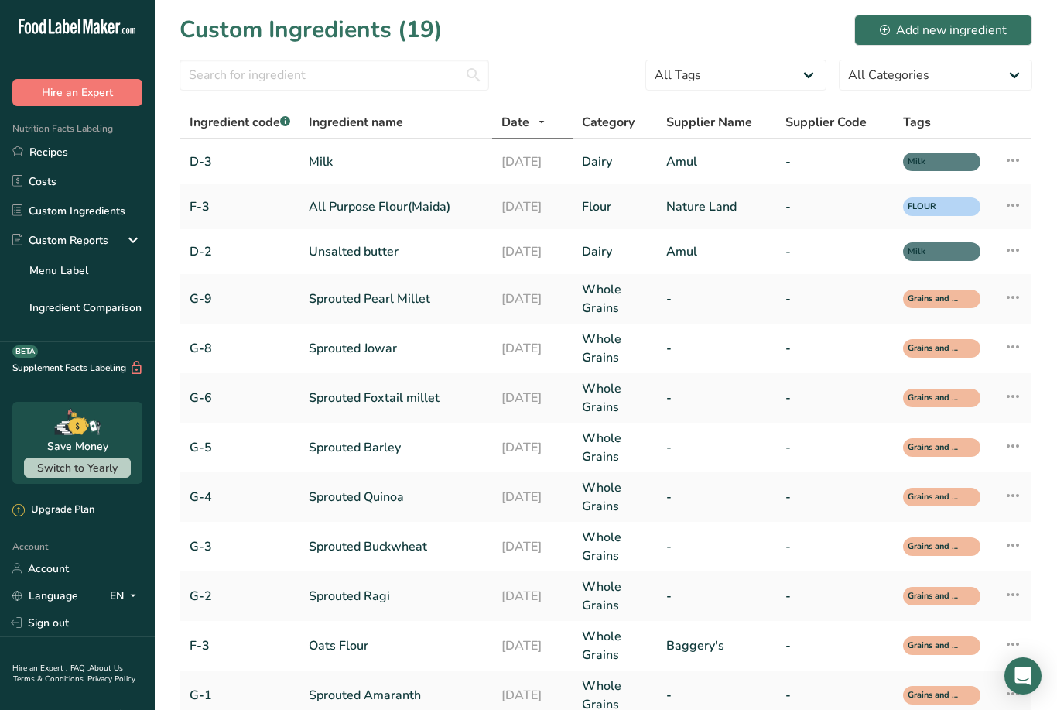
click at [1045, 342] on section "Custom Ingredients (19) Add new ingredient All Tags FLOUR Salt Milk Grains and …" at bounding box center [606, 467] width 902 height 934
click at [111, 216] on link "Custom Ingredients" at bounding box center [77, 210] width 155 height 29
click at [77, 153] on link "Recipes" at bounding box center [77, 151] width 155 height 29
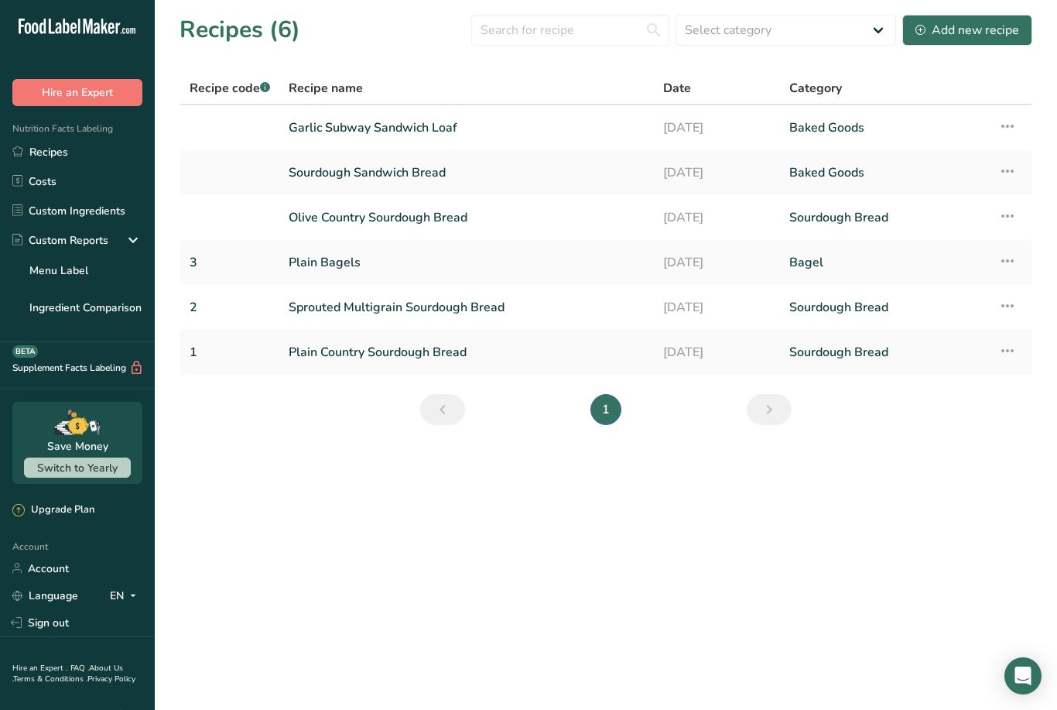
click at [429, 135] on link "Garlic Subway Sandwich Loaf" at bounding box center [467, 127] width 356 height 33
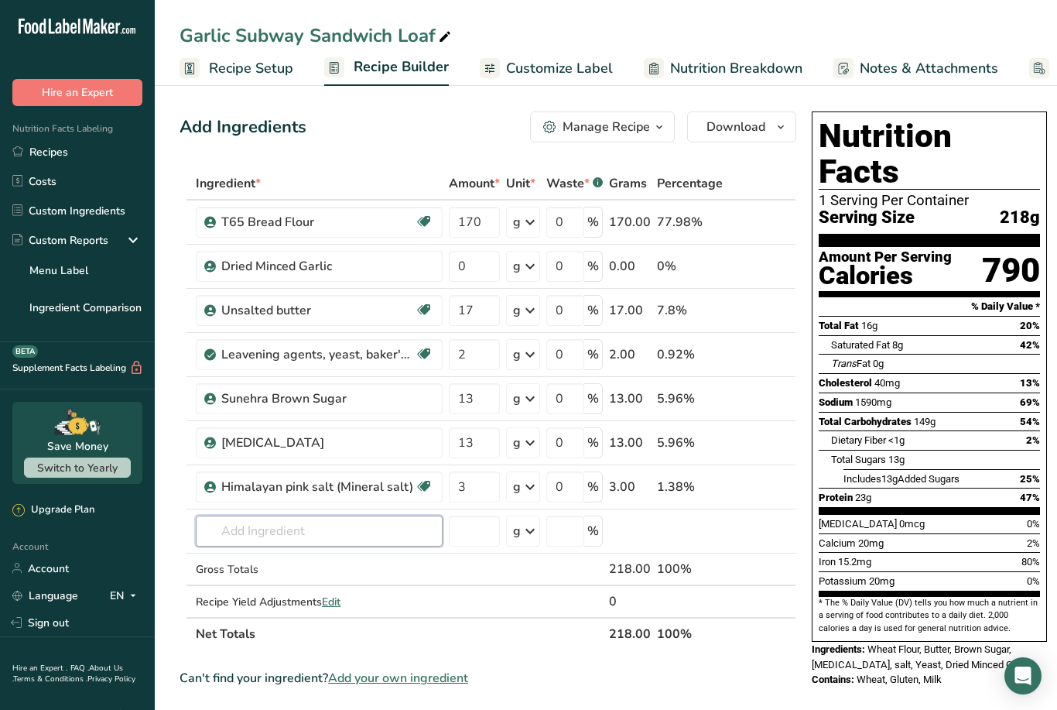
click at [320, 545] on input "text" at bounding box center [319, 530] width 247 height 31
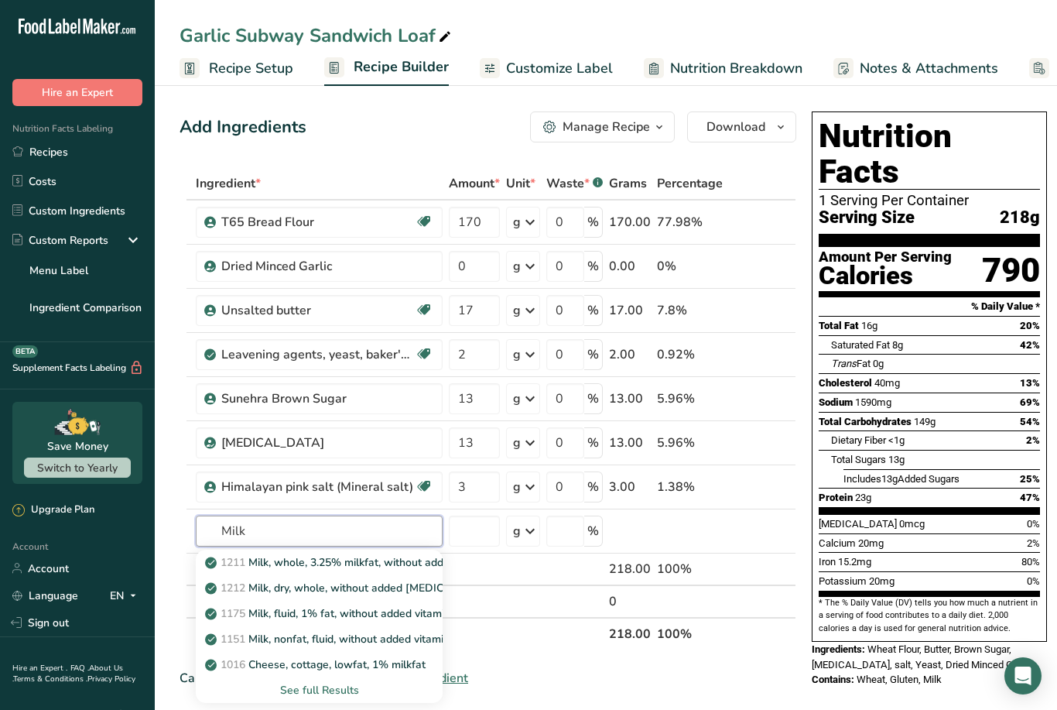
type input "Milk"
click at [341, 692] on div "See full Results" at bounding box center [319, 690] width 222 height 16
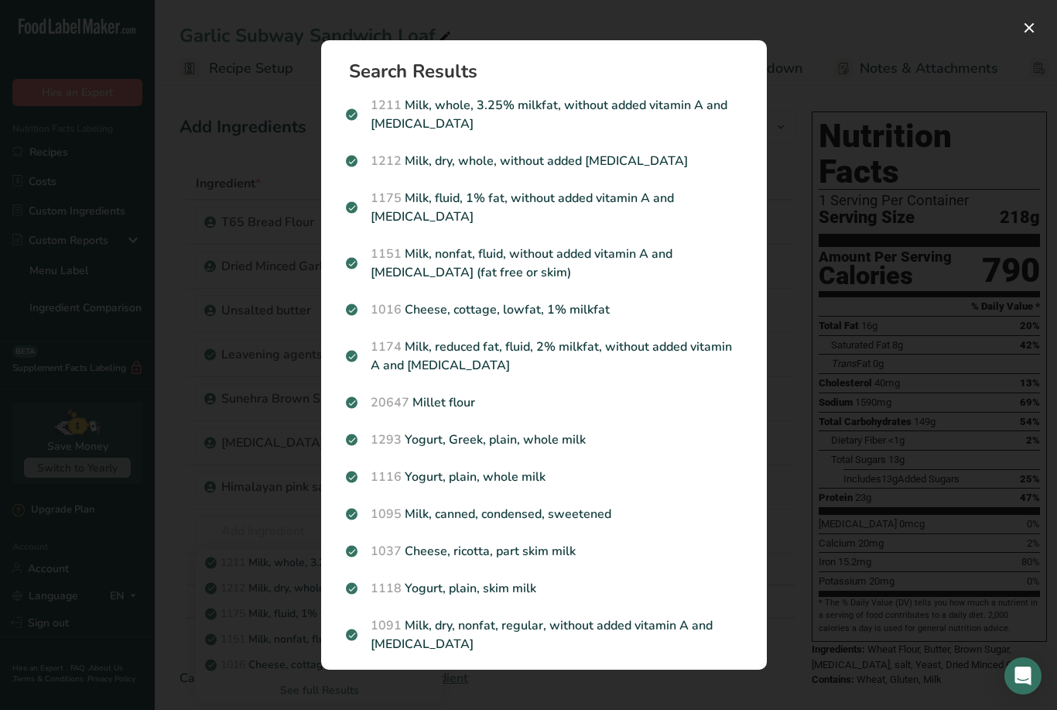
click at [883, 559] on div "Search results modal" at bounding box center [528, 355] width 1057 height 710
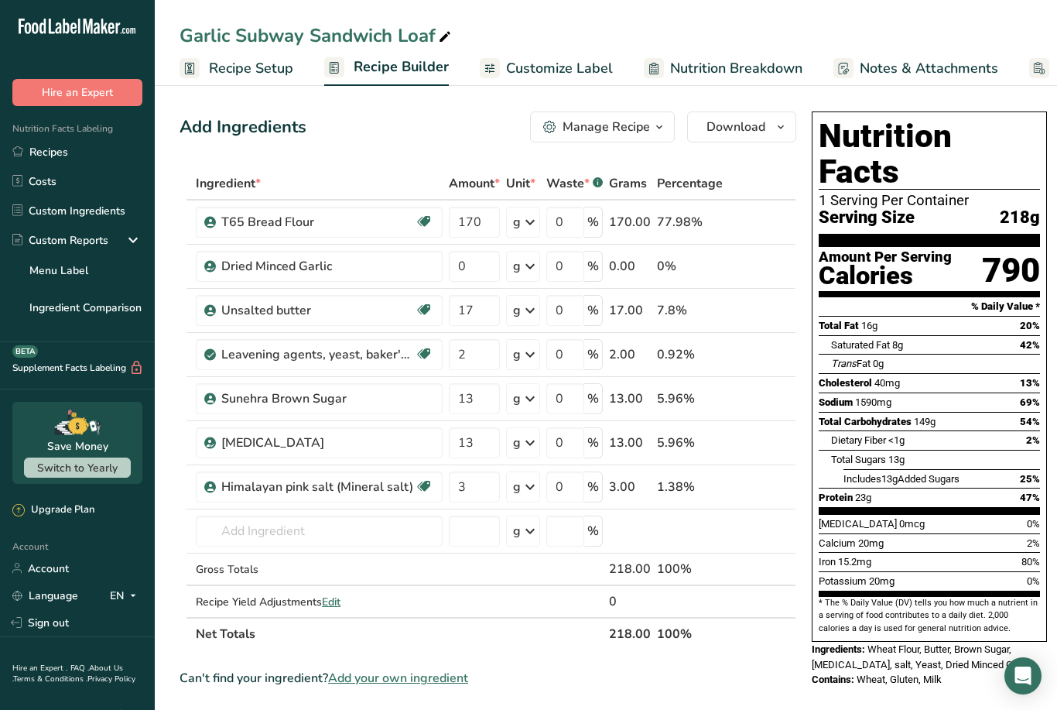
click at [94, 215] on link "Custom Ingredients" at bounding box center [77, 210] width 155 height 29
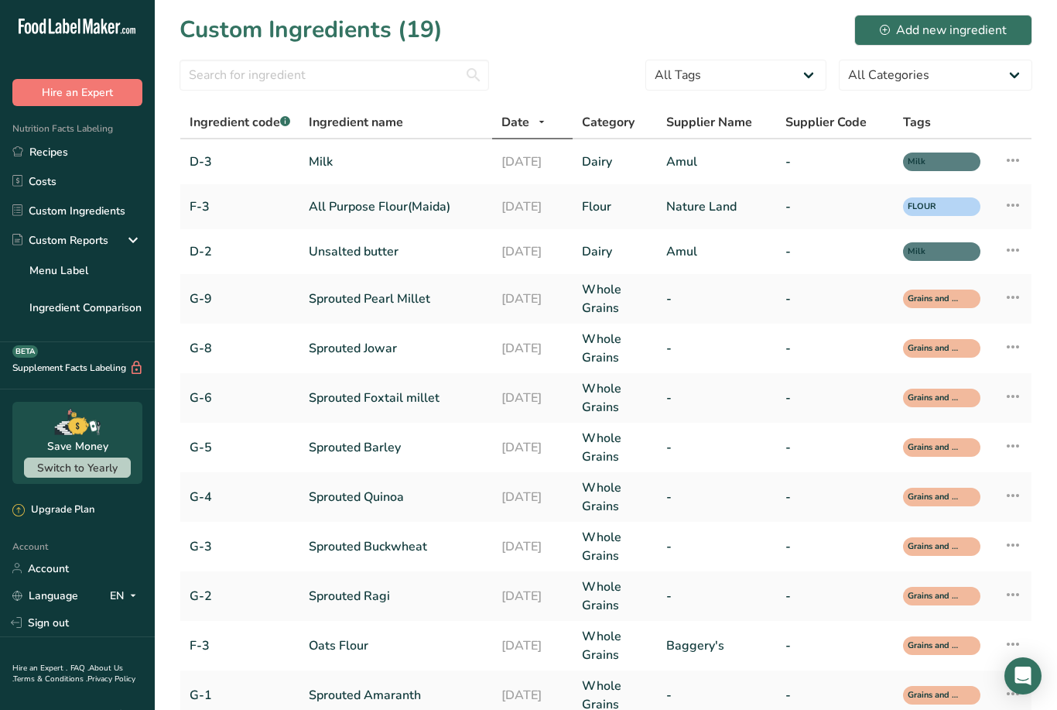
click at [77, 183] on link "Costs" at bounding box center [77, 180] width 155 height 29
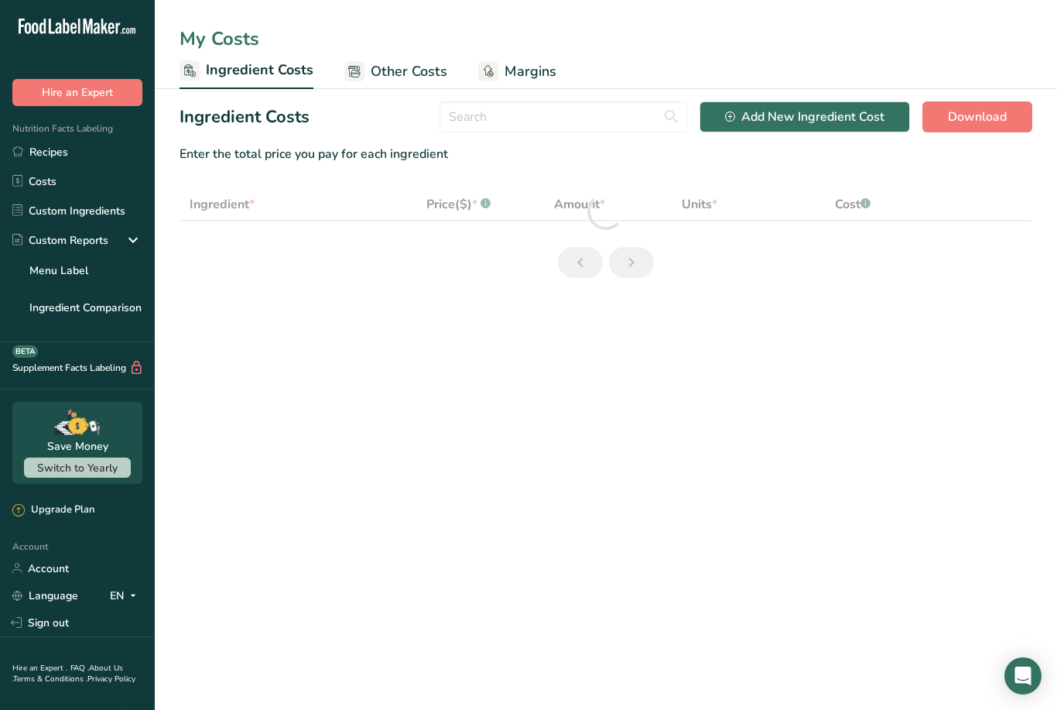
click at [96, 159] on link "Recipes" at bounding box center [77, 151] width 155 height 29
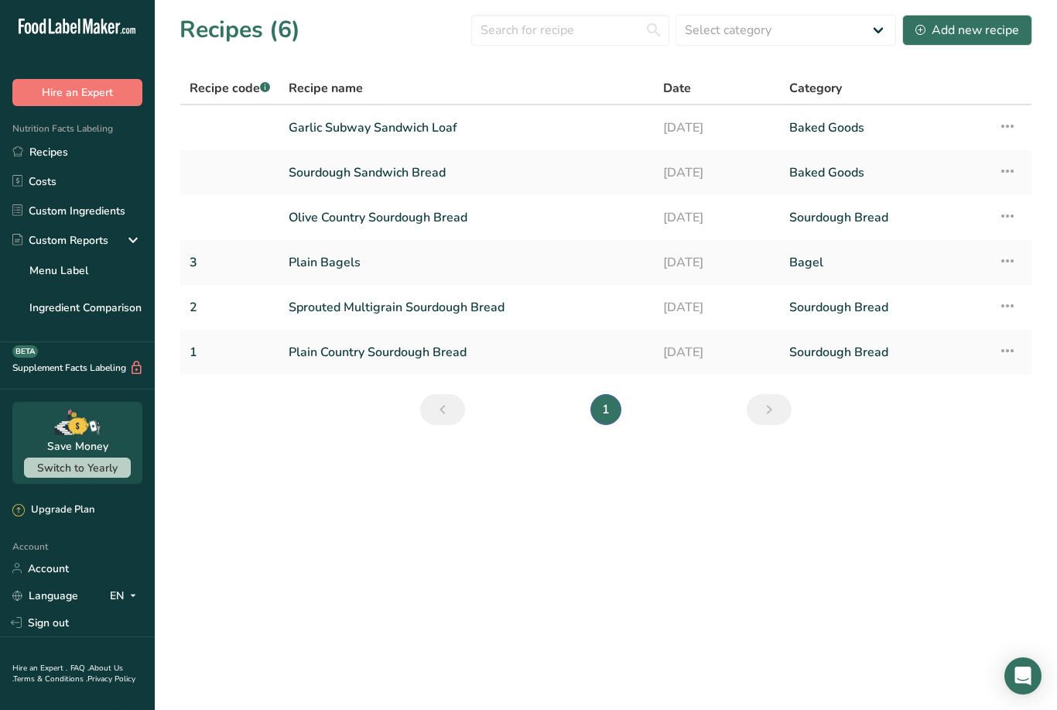
click at [433, 132] on link "Garlic Subway Sandwich Loaf" at bounding box center [467, 127] width 356 height 33
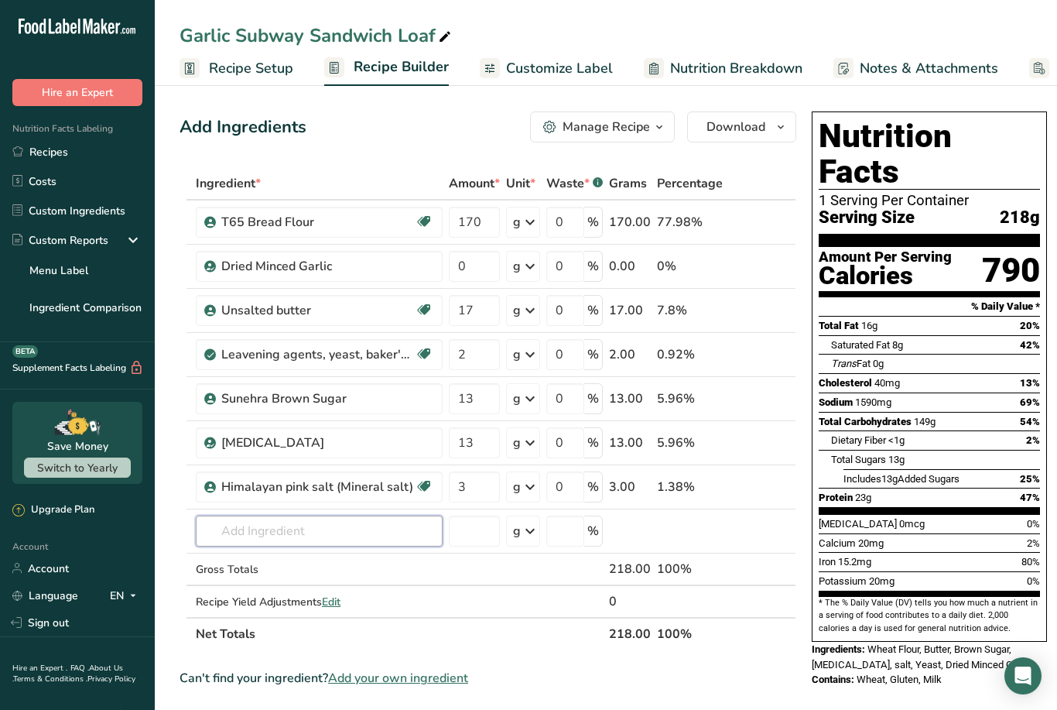
click at [334, 535] on input "text" at bounding box center [319, 530] width 247 height 31
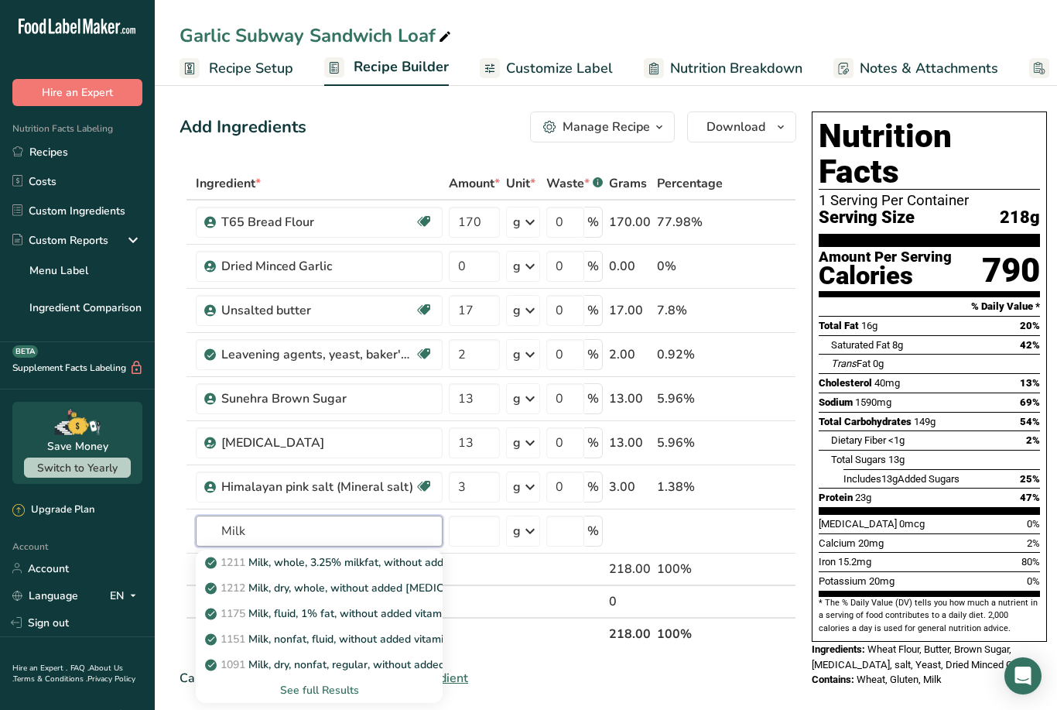
type input "Milk"
click at [325, 694] on div "See full Results" at bounding box center [319, 690] width 222 height 16
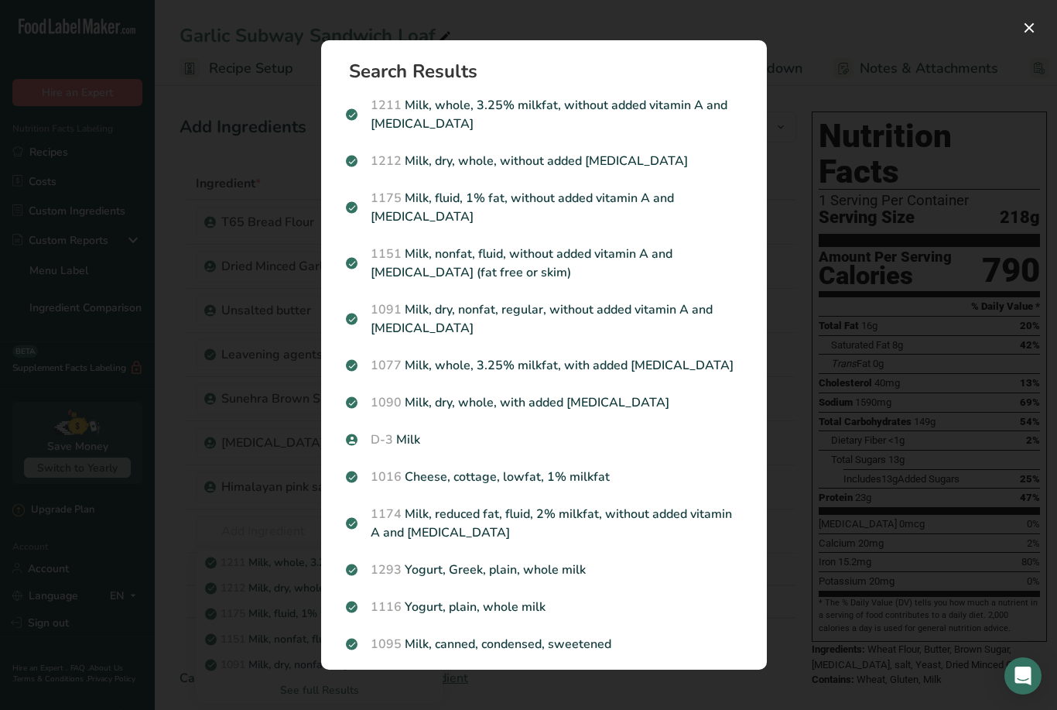
click at [430, 430] on p "D-3 Milk" at bounding box center [544, 439] width 396 height 19
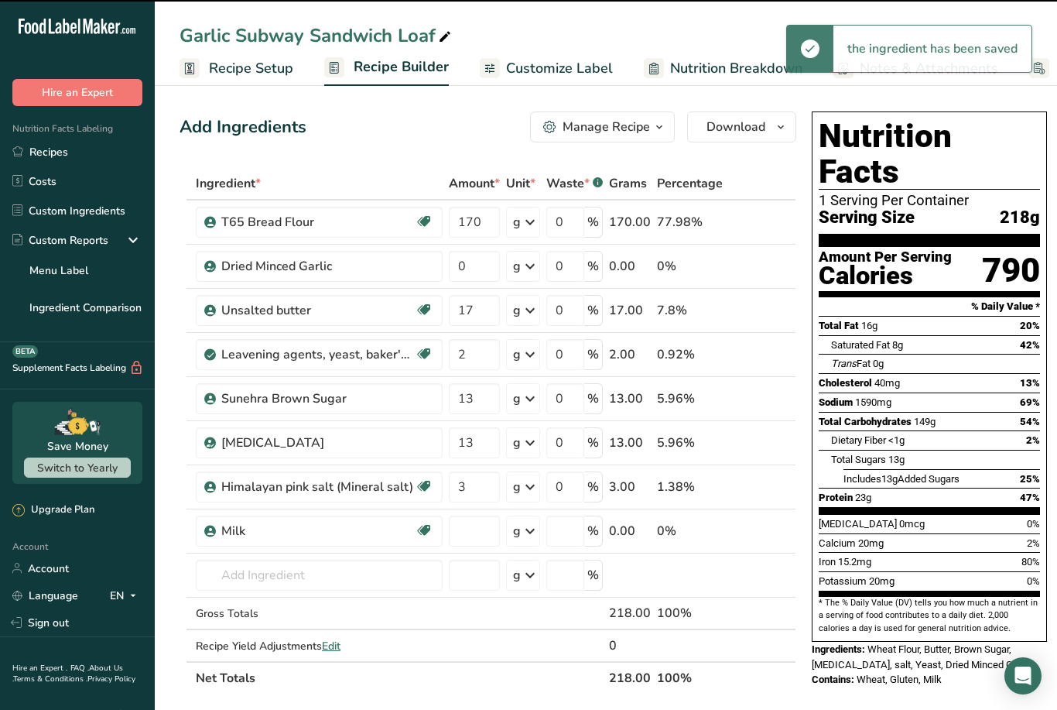
type input "0"
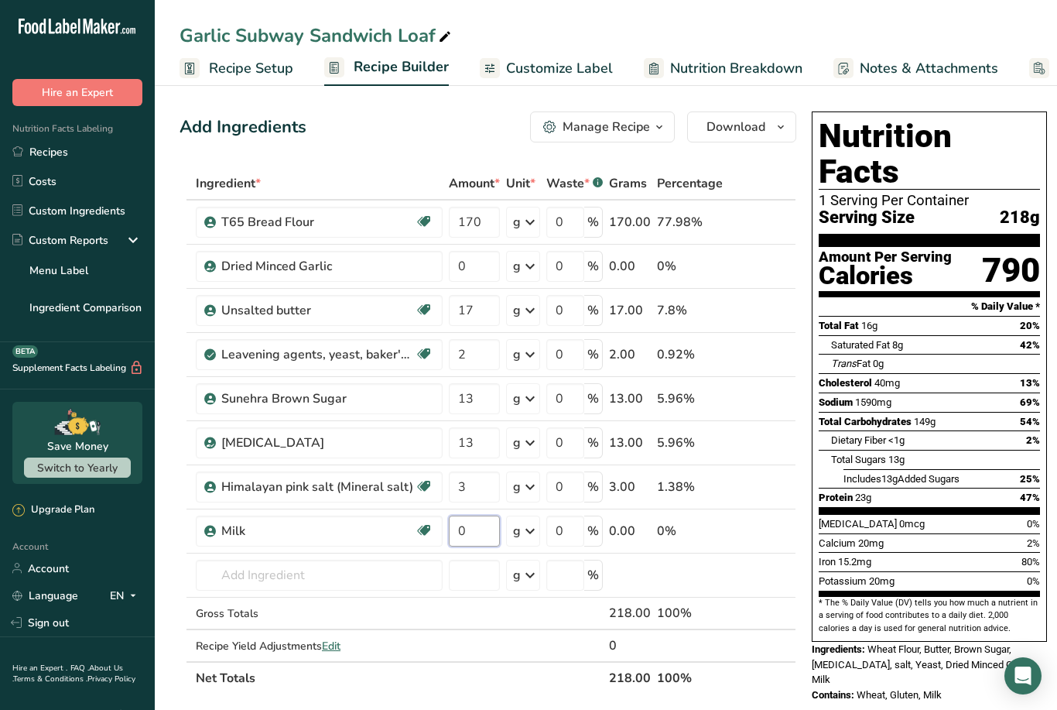
click at [478, 531] on input "0" at bounding box center [474, 530] width 51 height 31
type input "101"
click at [823, 700] on div "Nutrition Facts 1 Serving Per Container Serving Size 218g Amount Per Serving Ca…" at bounding box center [930, 675] width 248 height 1141
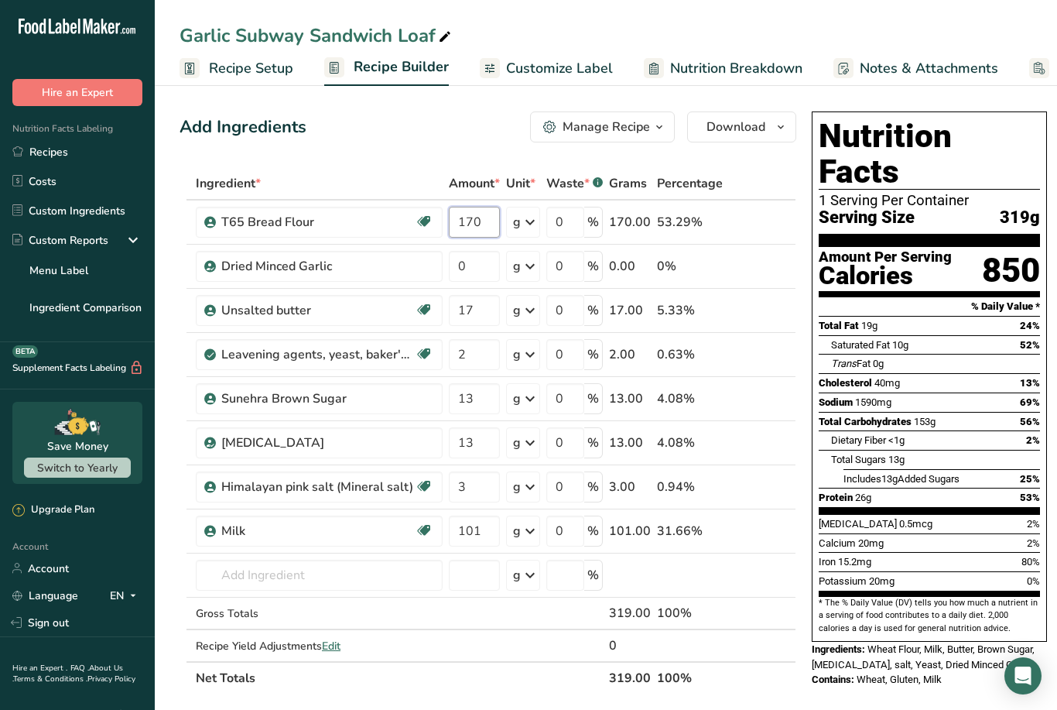
click at [494, 218] on input "170" at bounding box center [474, 222] width 51 height 31
type input "1"
type input "160"
click at [946, 659] on div "Nutrition Facts 1 Serving Per Container Serving Size 319g Amount Per Serving Ca…" at bounding box center [930, 675] width 248 height 1141
type input "0"
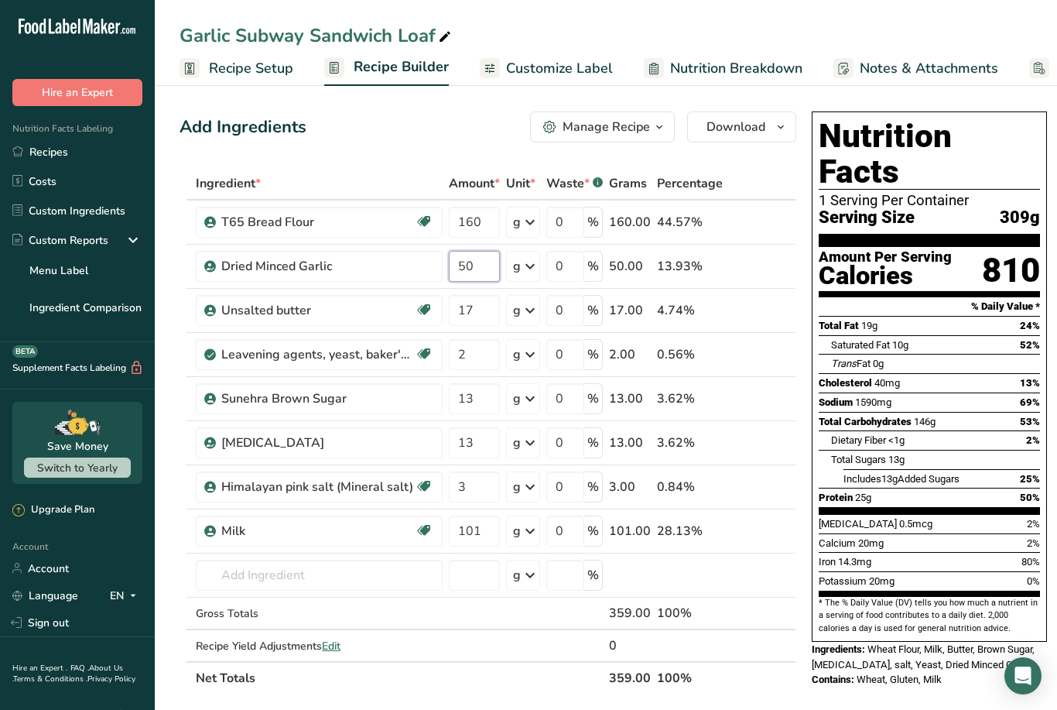
type input "50"
click at [888, 698] on div "Nutrition Facts 1 Serving Per Container Serving Size 309g Amount Per Serving Ca…" at bounding box center [930, 675] width 248 height 1141
click at [552, 51] on link "Customize Label" at bounding box center [546, 68] width 133 height 35
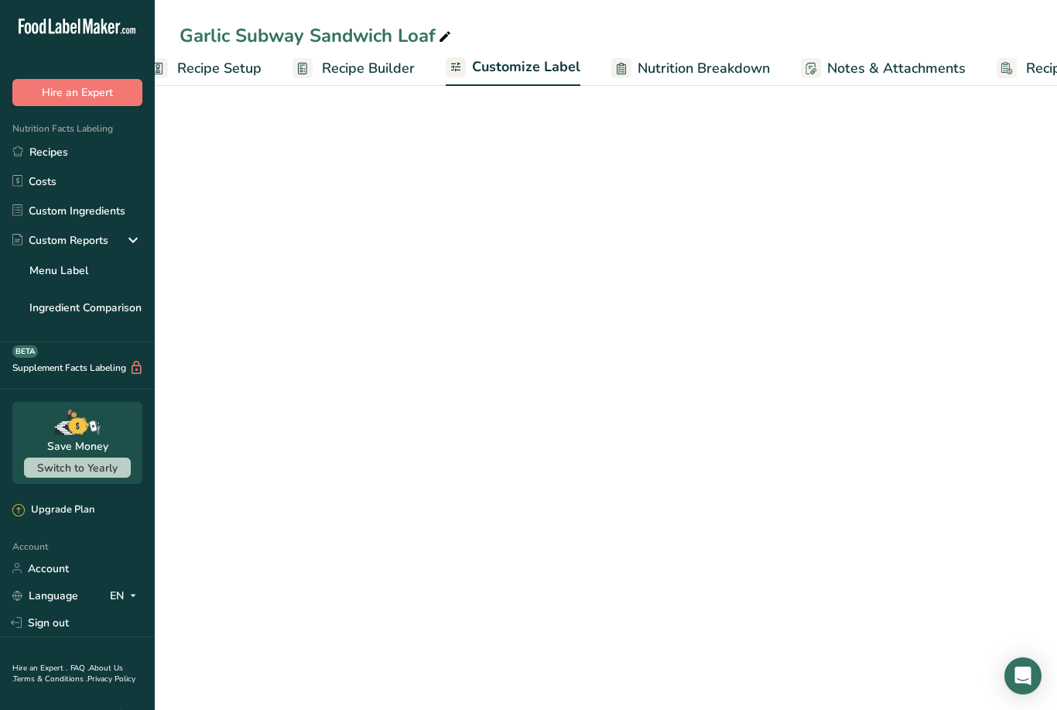
scroll to position [0, 120]
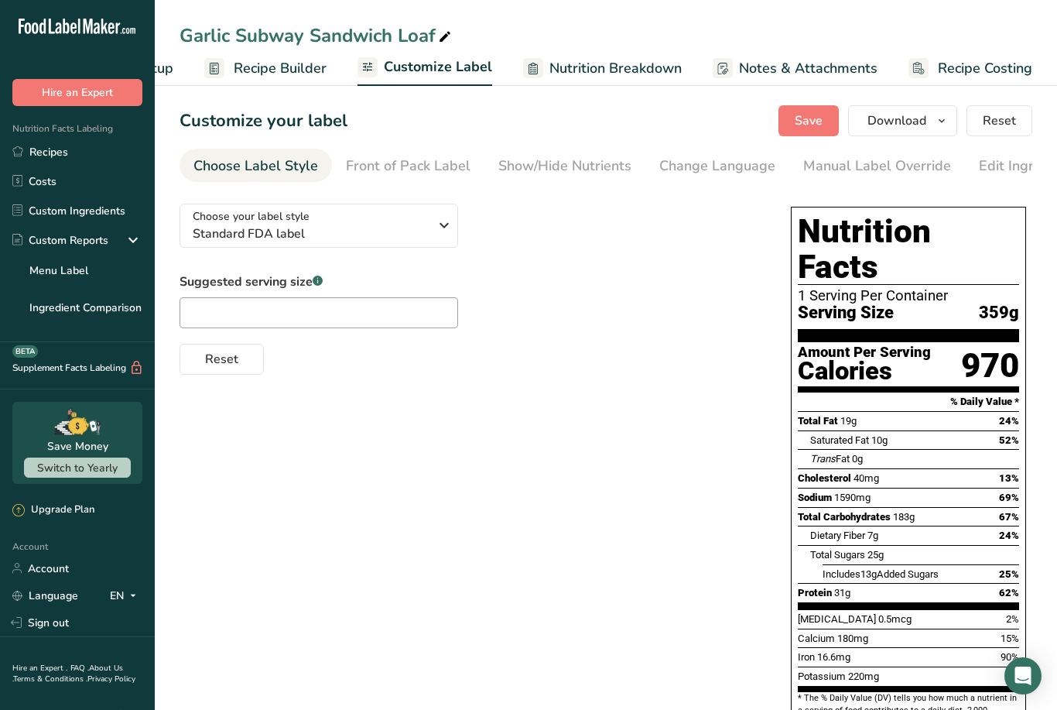
click at [641, 56] on link "Nutrition Breakdown" at bounding box center [602, 68] width 159 height 35
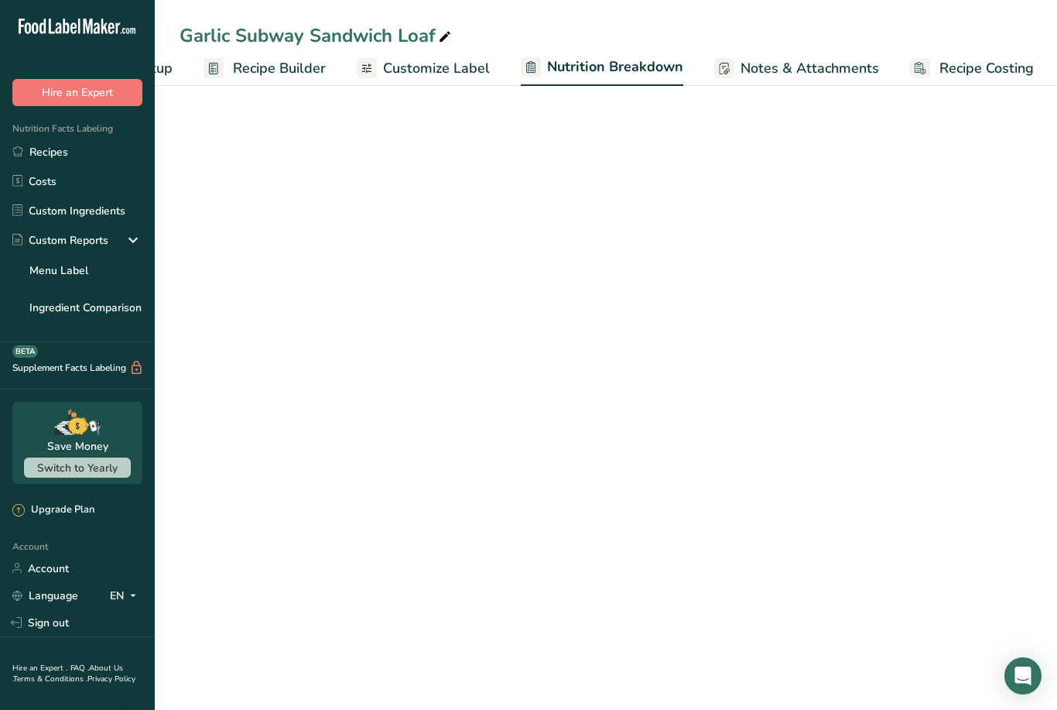
select select "Calories"
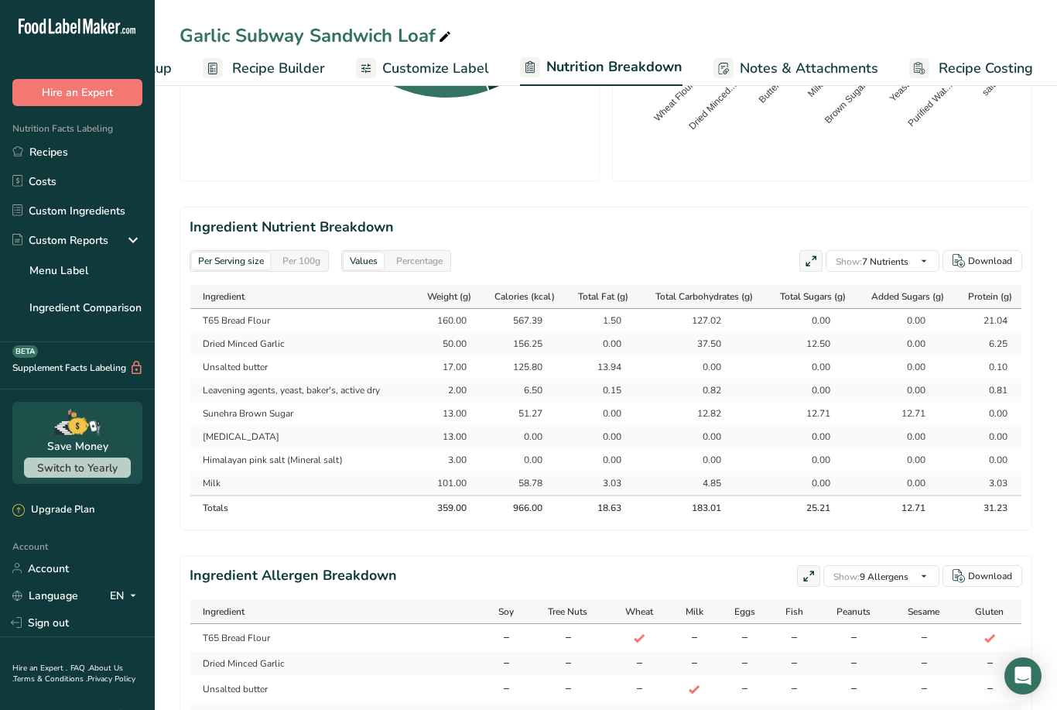
scroll to position [707, 0]
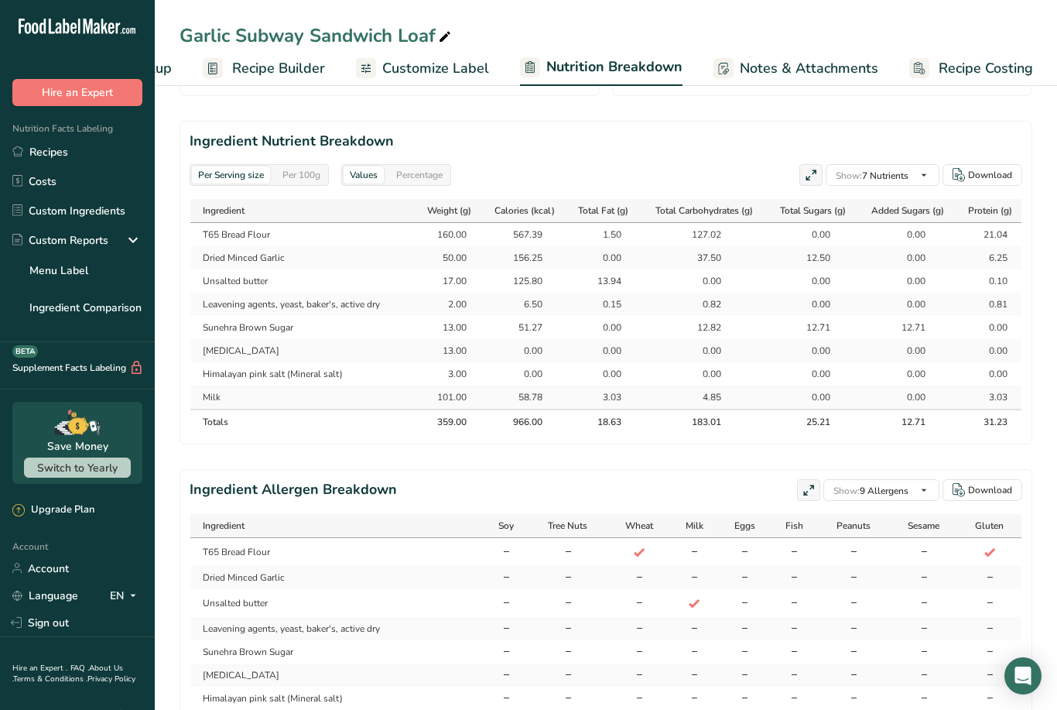
click at [838, 58] on span "Notes & Attachments" at bounding box center [809, 68] width 139 height 21
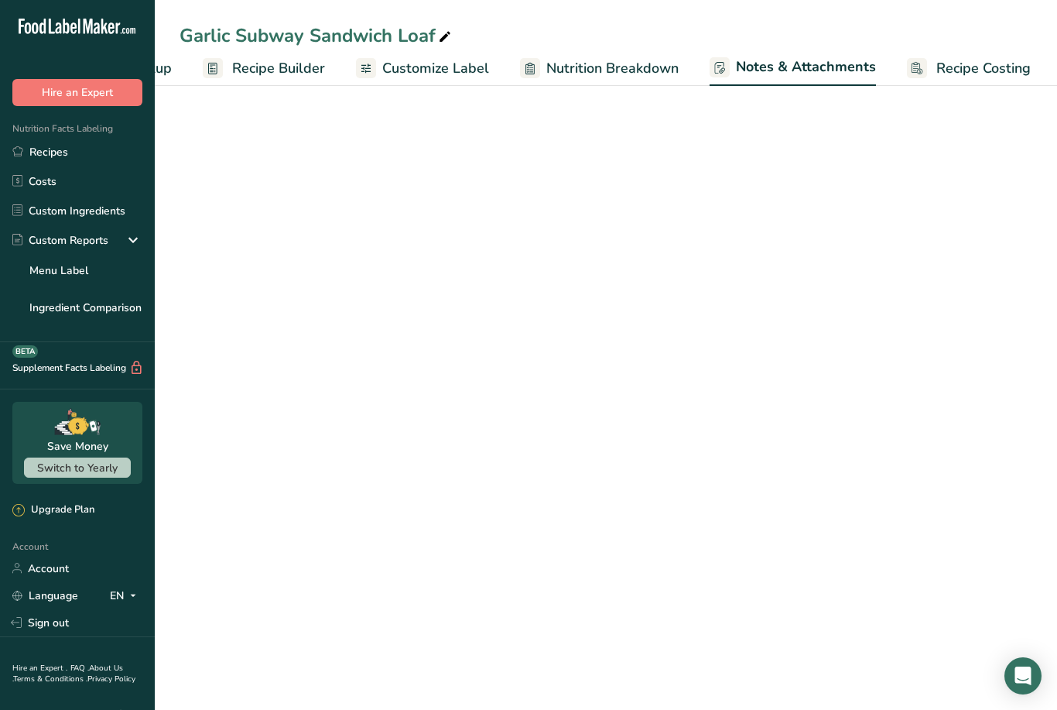
scroll to position [0, 121]
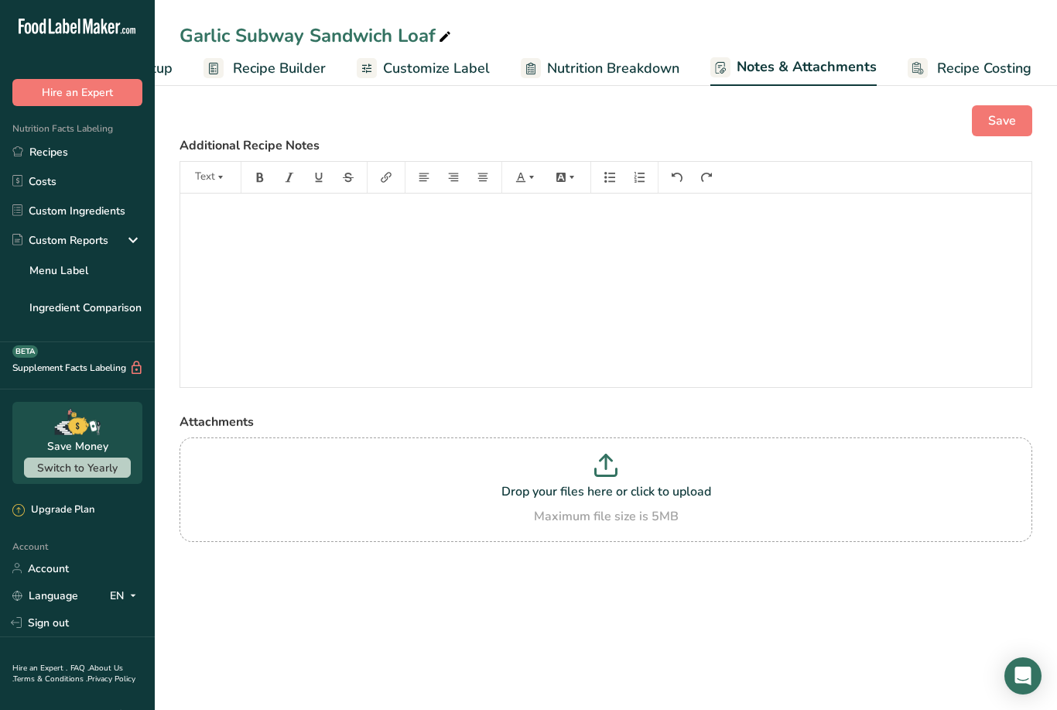
click at [987, 71] on span "Recipe Costing" at bounding box center [984, 68] width 94 height 21
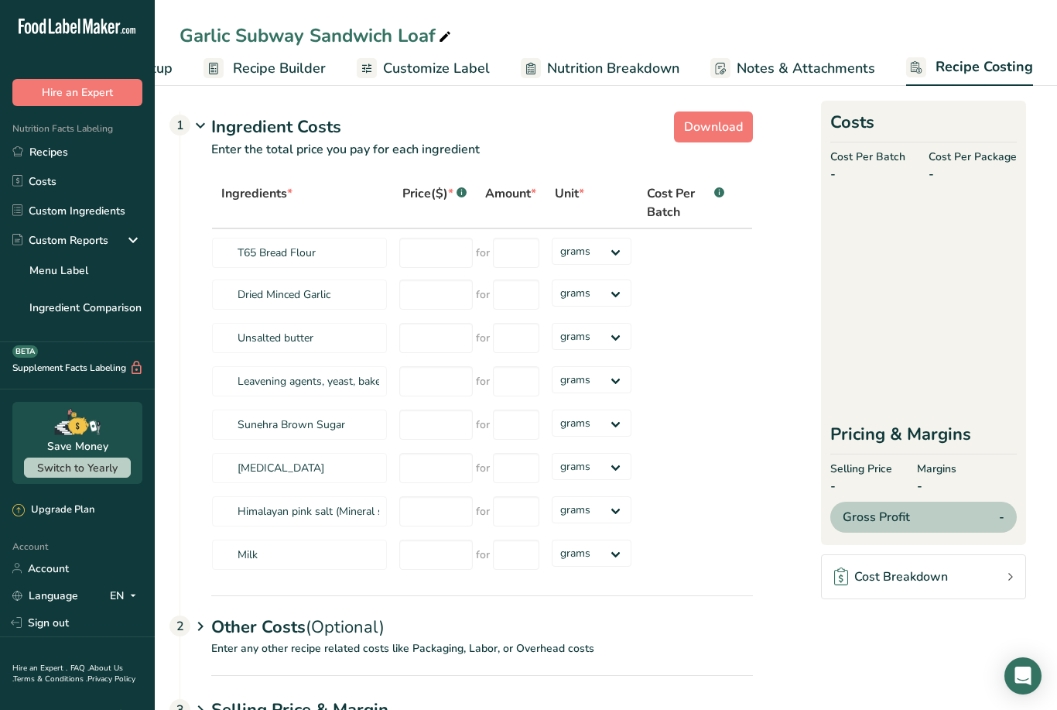
scroll to position [0, 120]
click at [809, 55] on link "Notes & Attachments" at bounding box center [793, 68] width 165 height 35
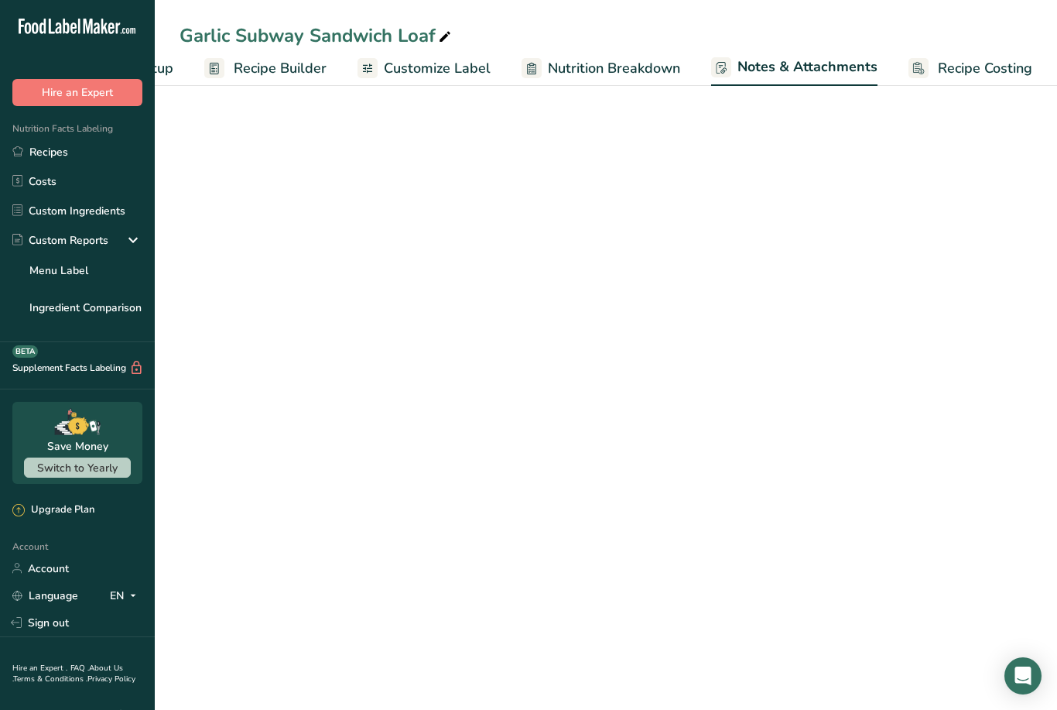
scroll to position [0, 121]
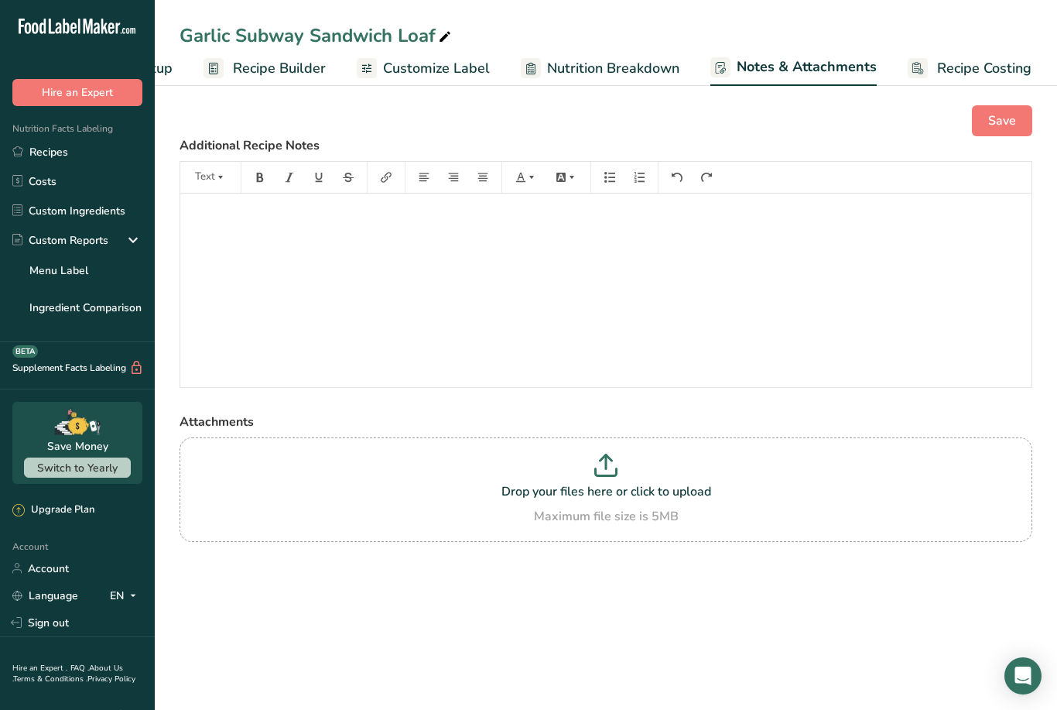
click at [611, 63] on span "Nutrition Breakdown" at bounding box center [613, 68] width 132 height 21
select select "Calories"
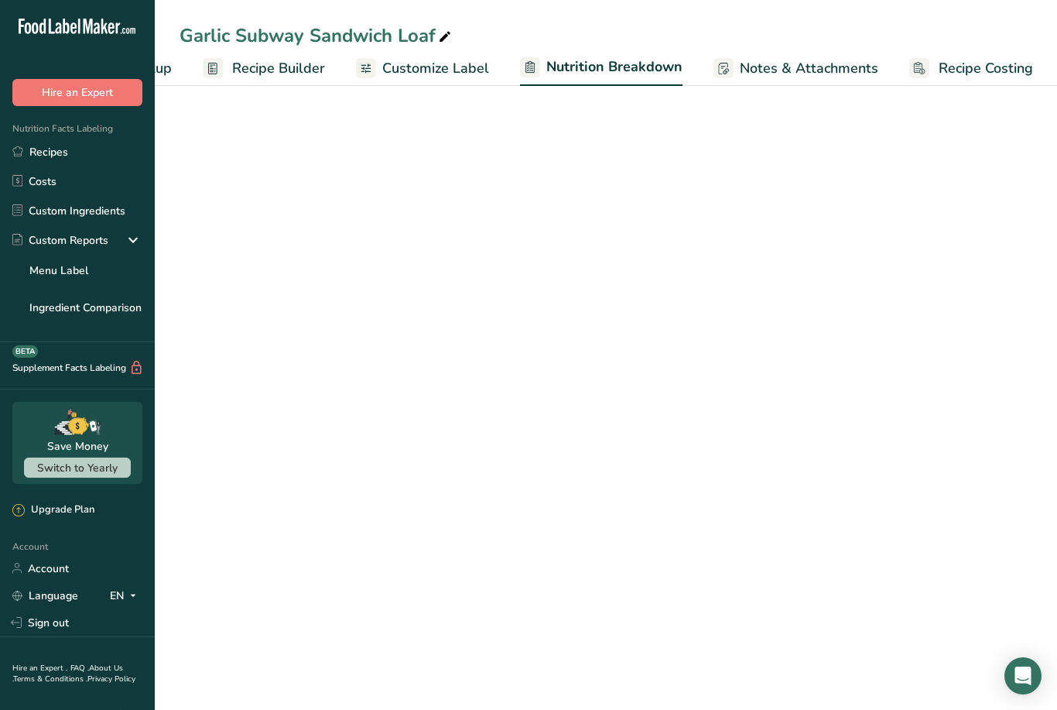
scroll to position [0, 121]
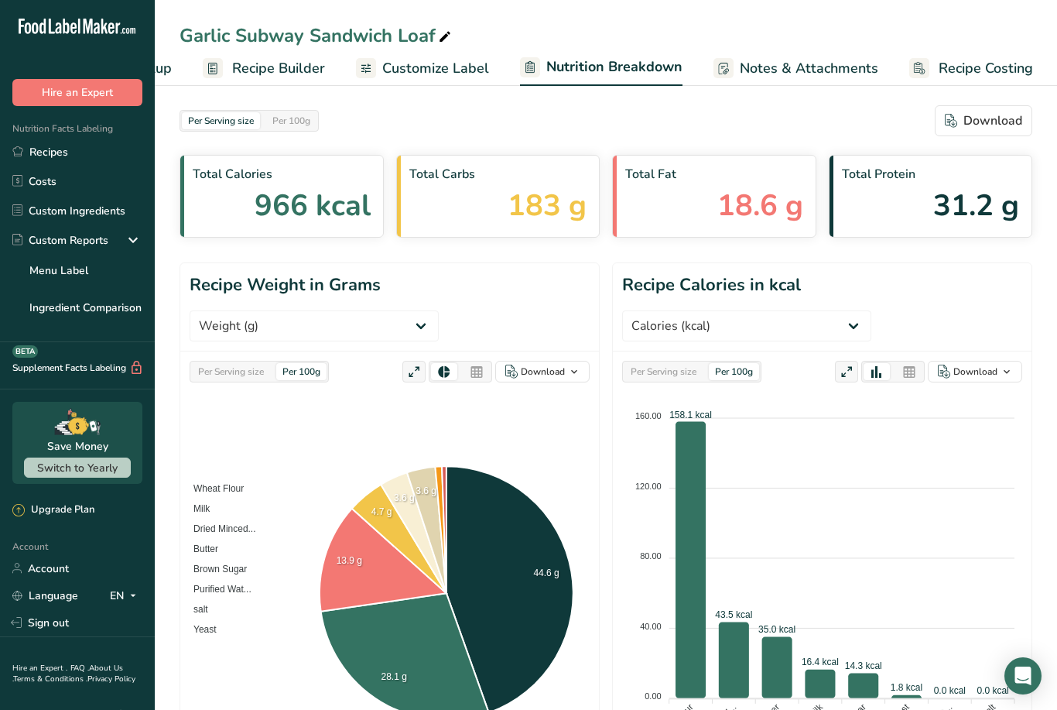
click at [450, 68] on span "Customize Label" at bounding box center [435, 68] width 107 height 21
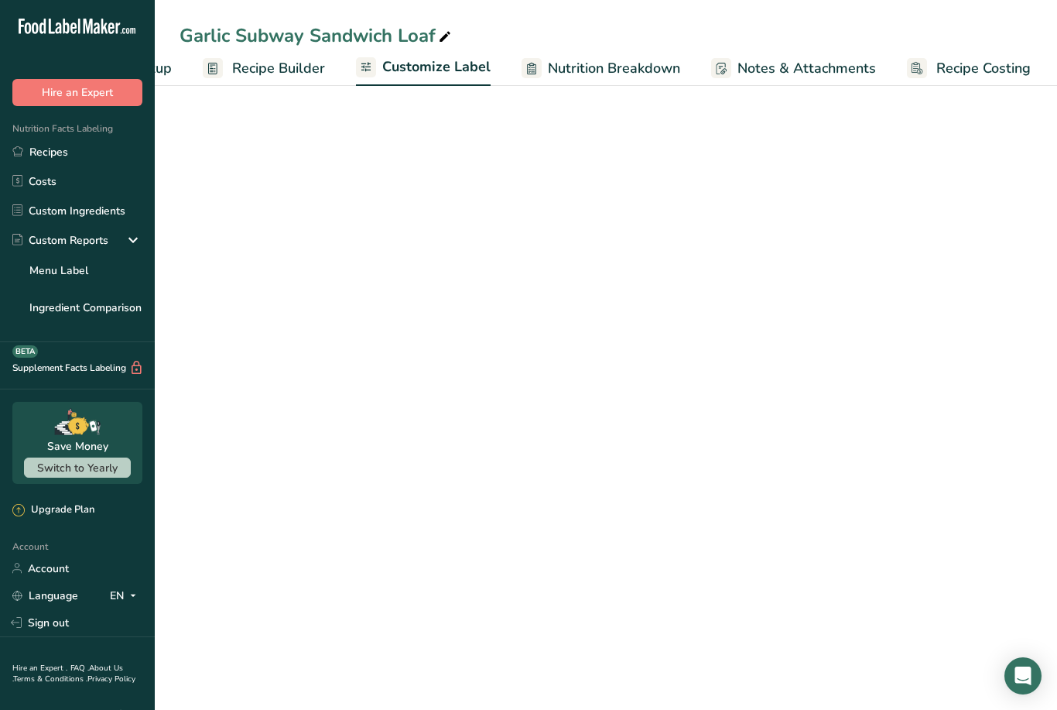
scroll to position [0, 120]
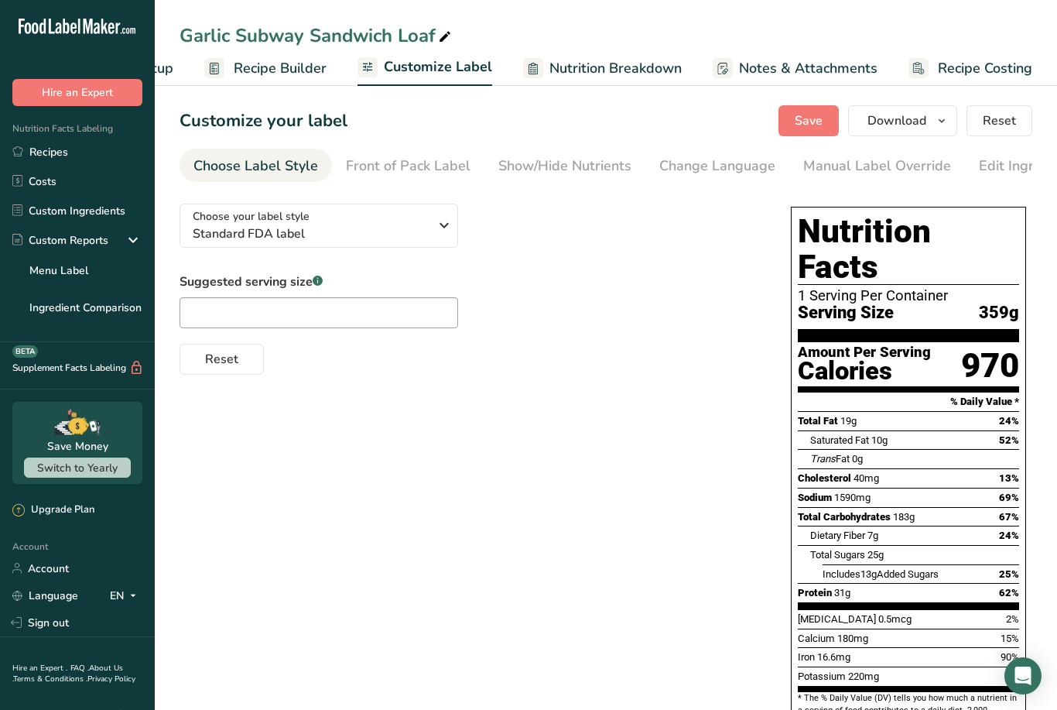
click at [902, 160] on div "Manual Label Override" at bounding box center [877, 166] width 148 height 21
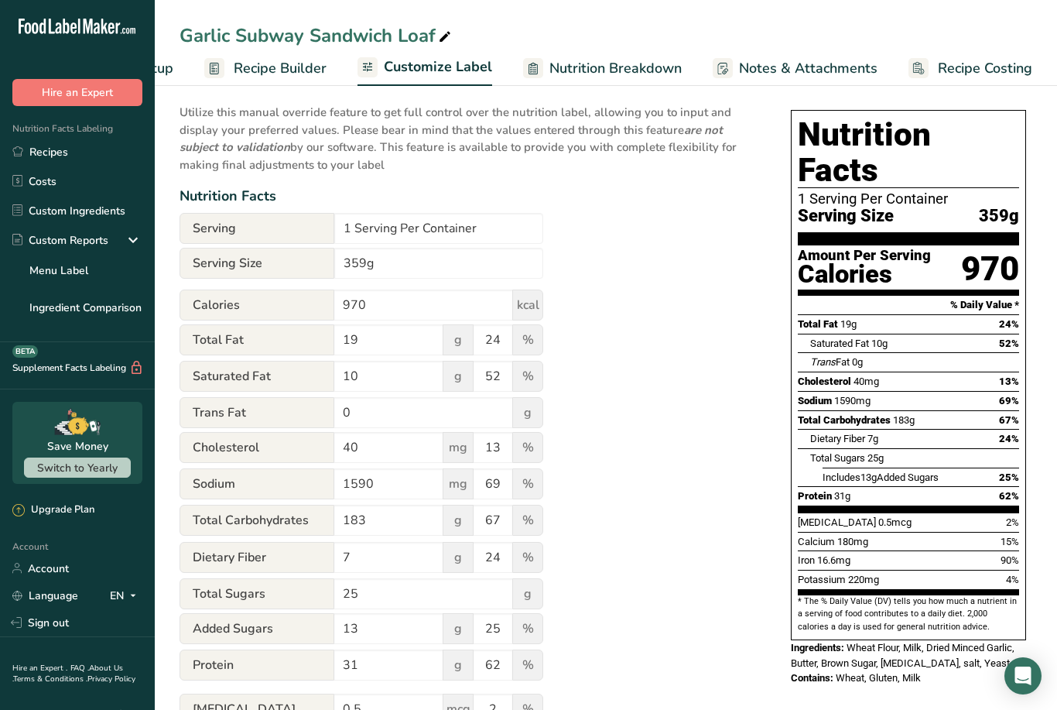
scroll to position [0, 0]
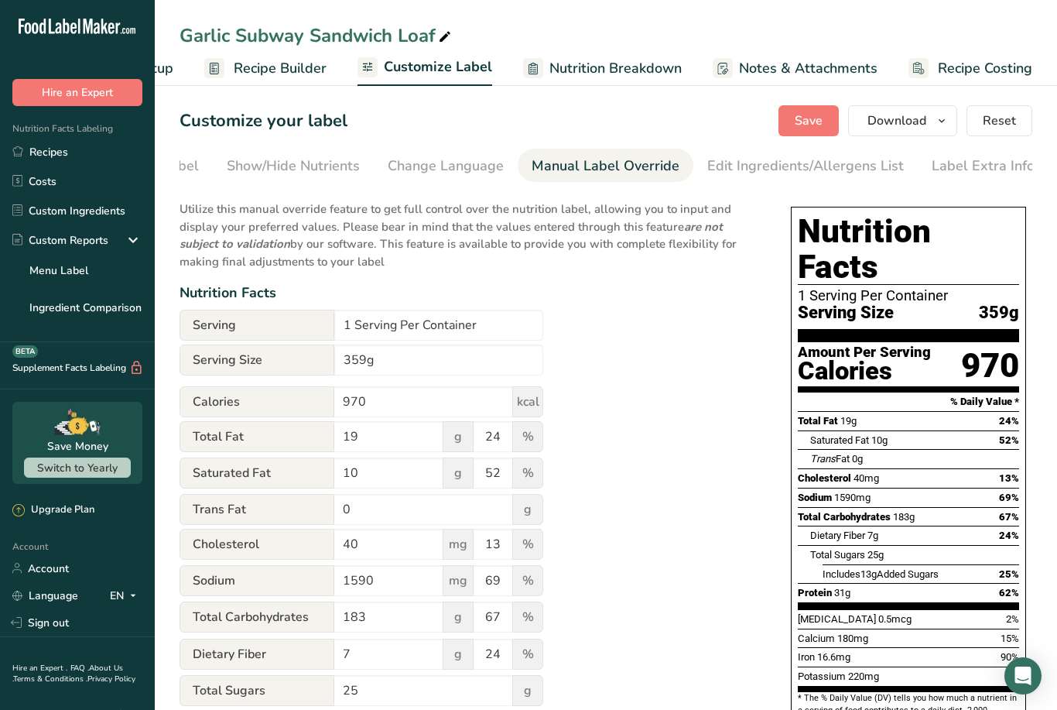
click at [866, 162] on div "Edit Ingredients/Allergens List" at bounding box center [805, 166] width 197 height 21
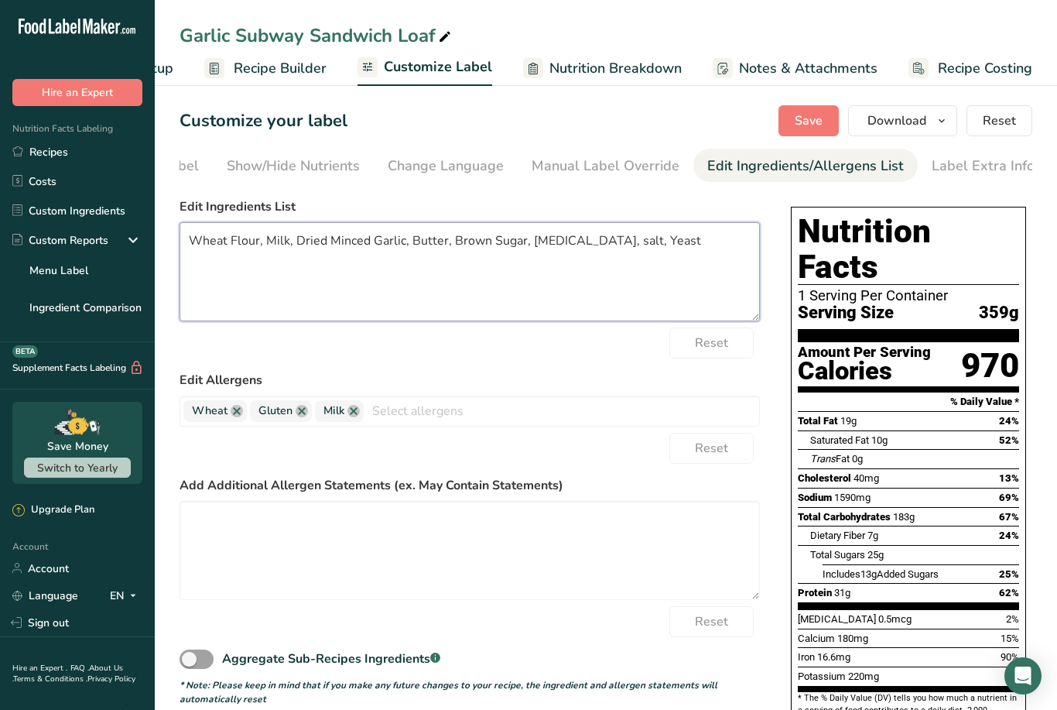
click at [325, 241] on textarea "Wheat Flour, Milk, Dried Minced Garlic, Butter, Brown Sugar, [MEDICAL_DATA], sa…" at bounding box center [470, 271] width 580 height 99
click at [636, 242] on textarea "Wheat Flour, Milk, Roasted Minced Garlic, Butter, Brown Sugar, [MEDICAL_DATA], …" at bounding box center [470, 271] width 580 height 99
type textarea "Wheat Flour, Milk, Roasted Minced Garlic, Butter, Brown Sugar, [MEDICAL_DATA], …"
click at [628, 360] on form "Edit Ingredients List Wheat Flour, Milk, Roasted Minced Garlic, Butter, Brown S…" at bounding box center [470, 451] width 580 height 508
click at [809, 128] on span "Save" at bounding box center [809, 120] width 28 height 19
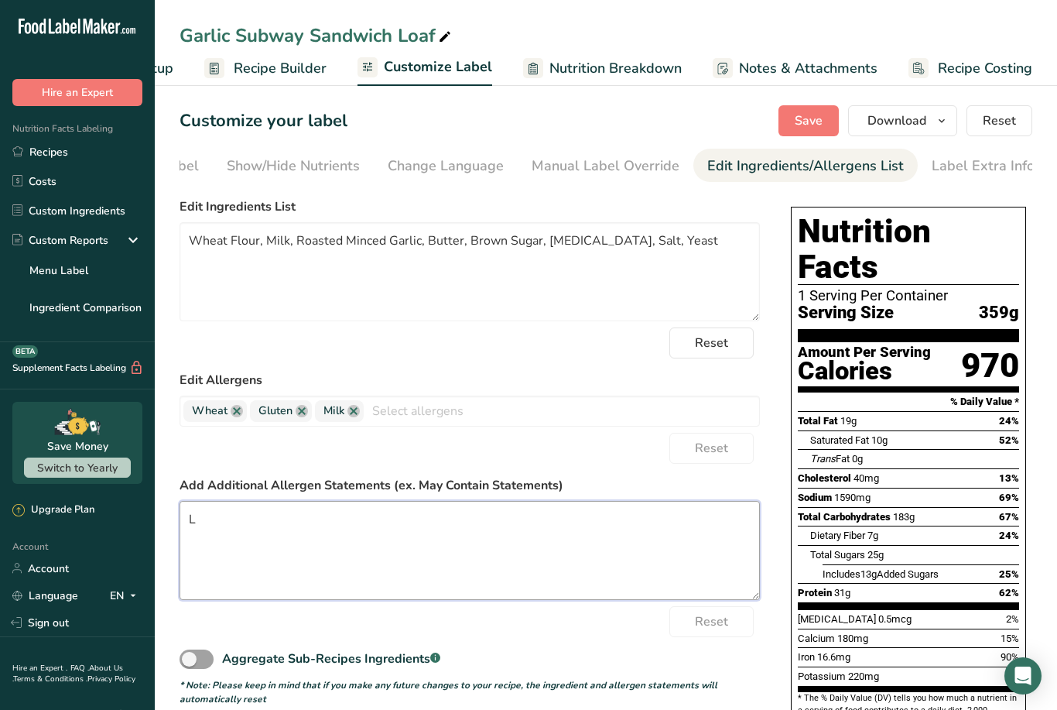
type textarea "L"
click at [635, 634] on div "Reset" at bounding box center [470, 621] width 580 height 31
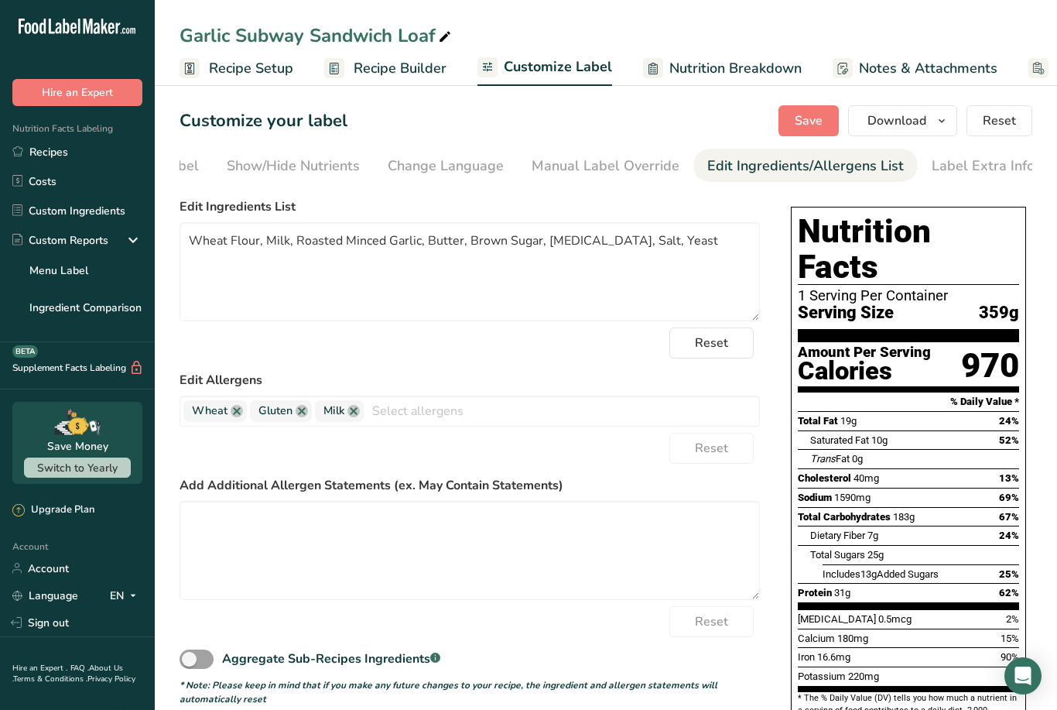
click at [221, 78] on span "Recipe Setup" at bounding box center [251, 68] width 84 height 21
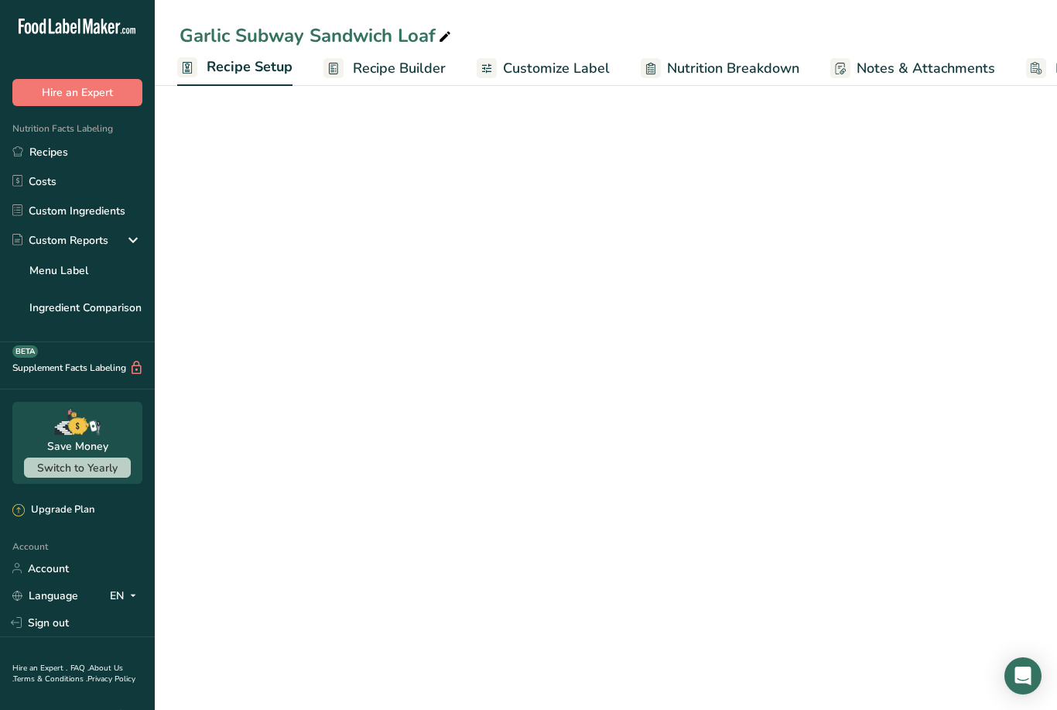
scroll to position [0, 5]
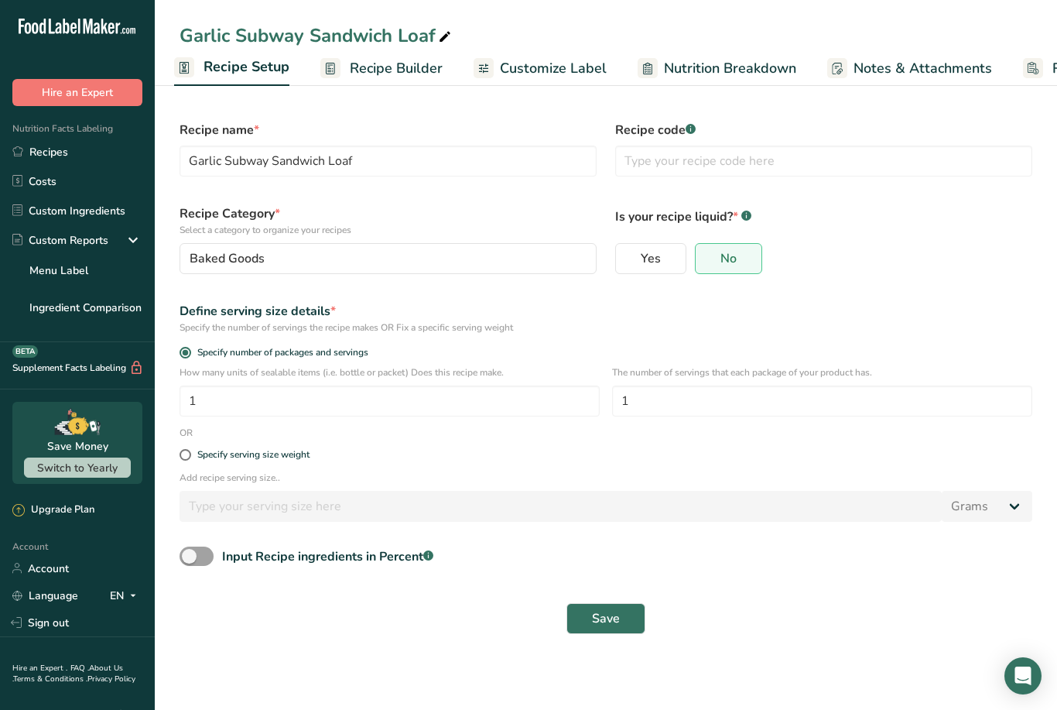
click at [608, 629] on button "Save" at bounding box center [605, 618] width 79 height 31
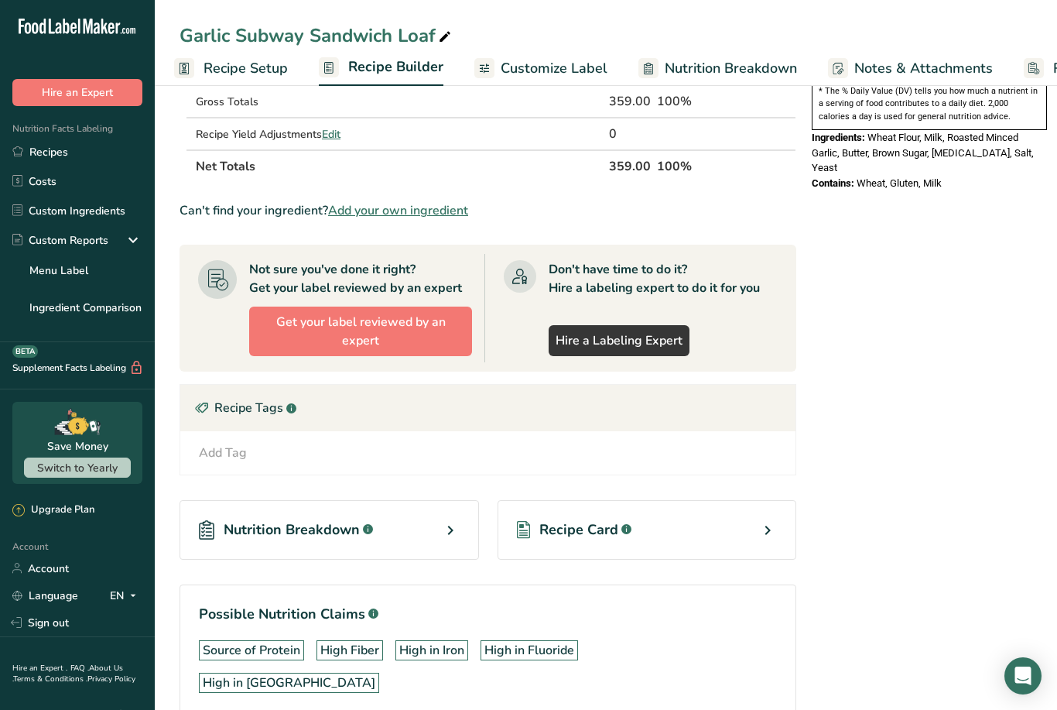
scroll to position [512, 0]
click at [661, 551] on div "Recipe Card .a-a{fill:#347362;}.b-a{fill:#fff;}" at bounding box center [647, 529] width 299 height 60
click at [769, 537] on icon at bounding box center [767, 529] width 19 height 28
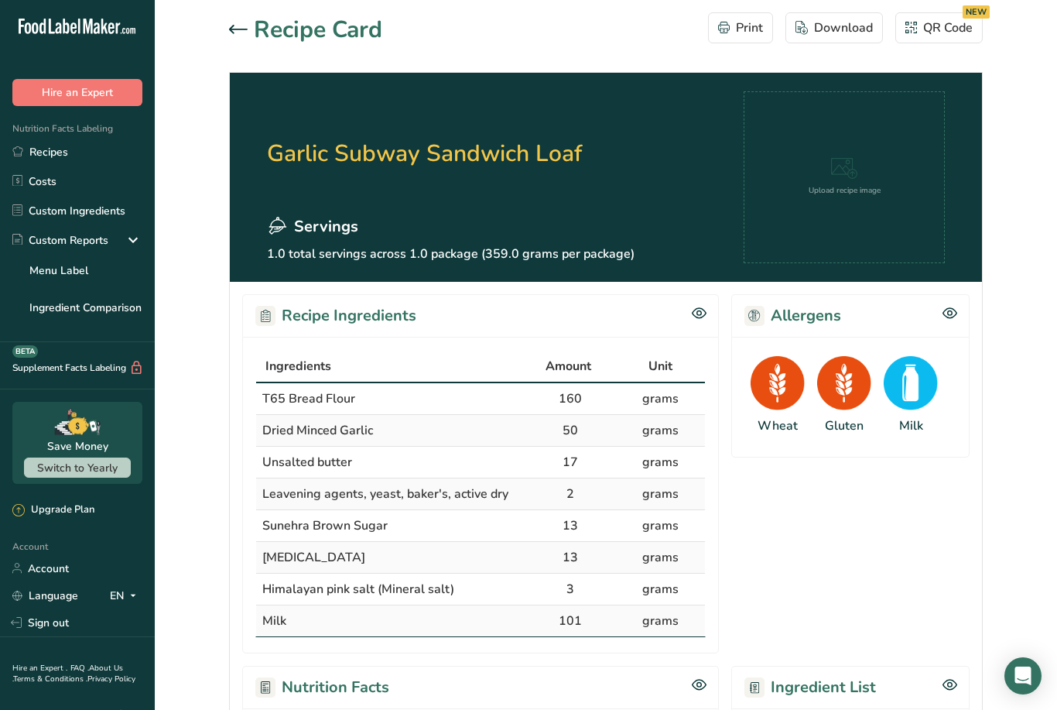
click at [962, 308] on div "Allergens" at bounding box center [850, 315] width 238 height 43
click at [946, 322] on div at bounding box center [950, 315] width 15 height 19
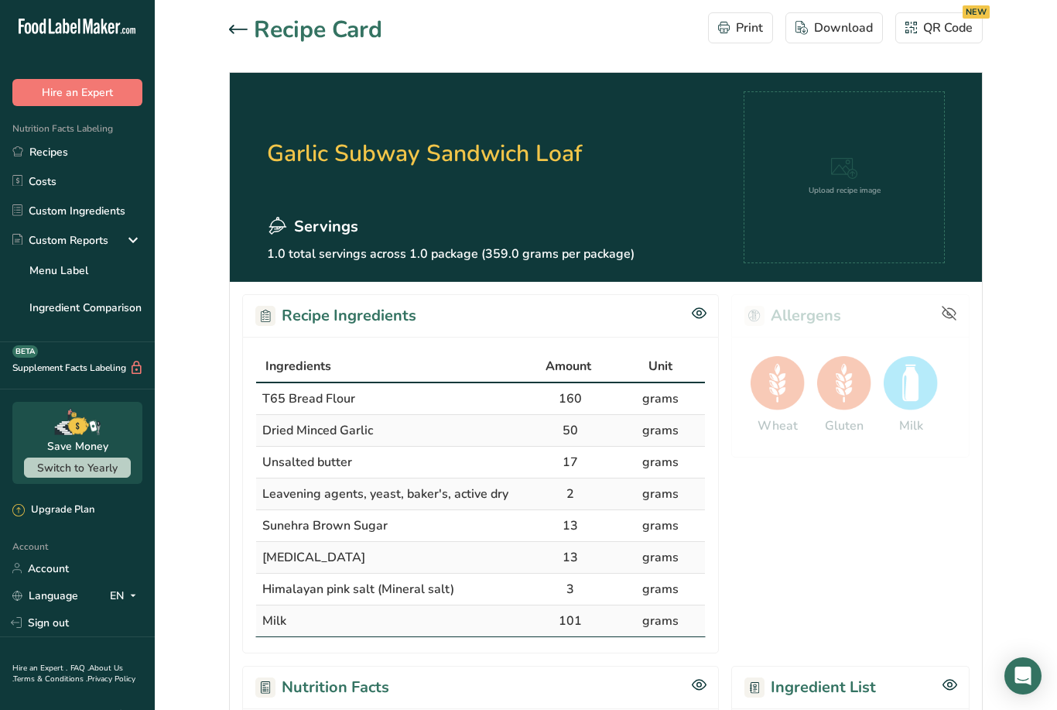
click at [942, 313] on icon at bounding box center [949, 313] width 15 height 15
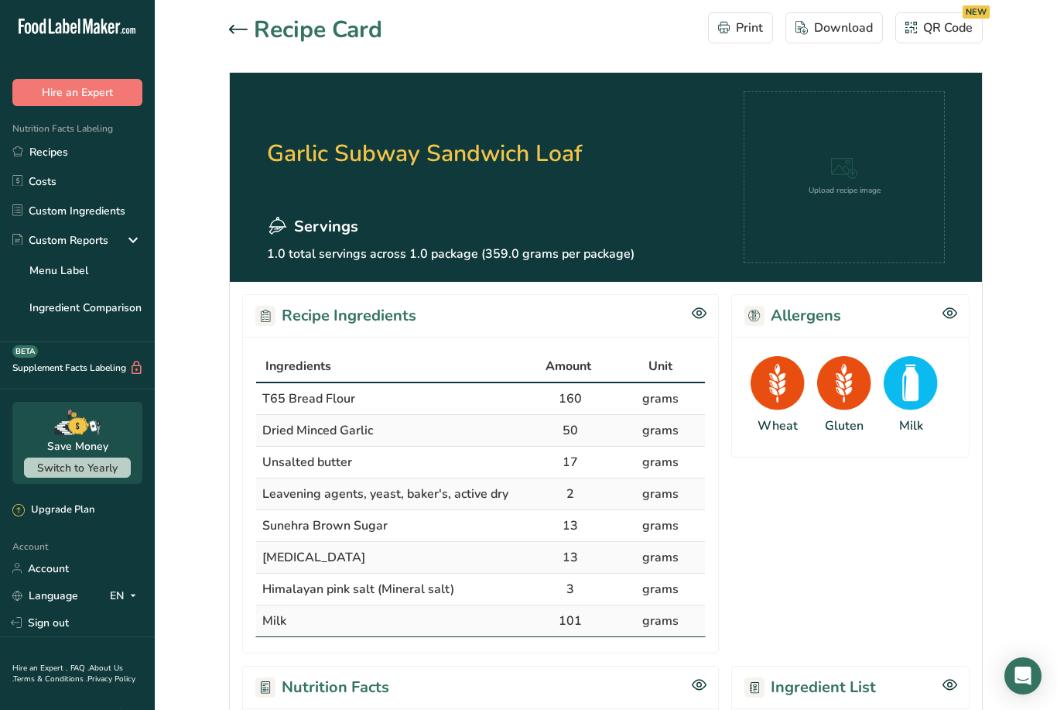
click at [772, 385] on img at bounding box center [778, 383] width 54 height 54
click at [843, 36] on div "Download" at bounding box center [834, 28] width 77 height 19
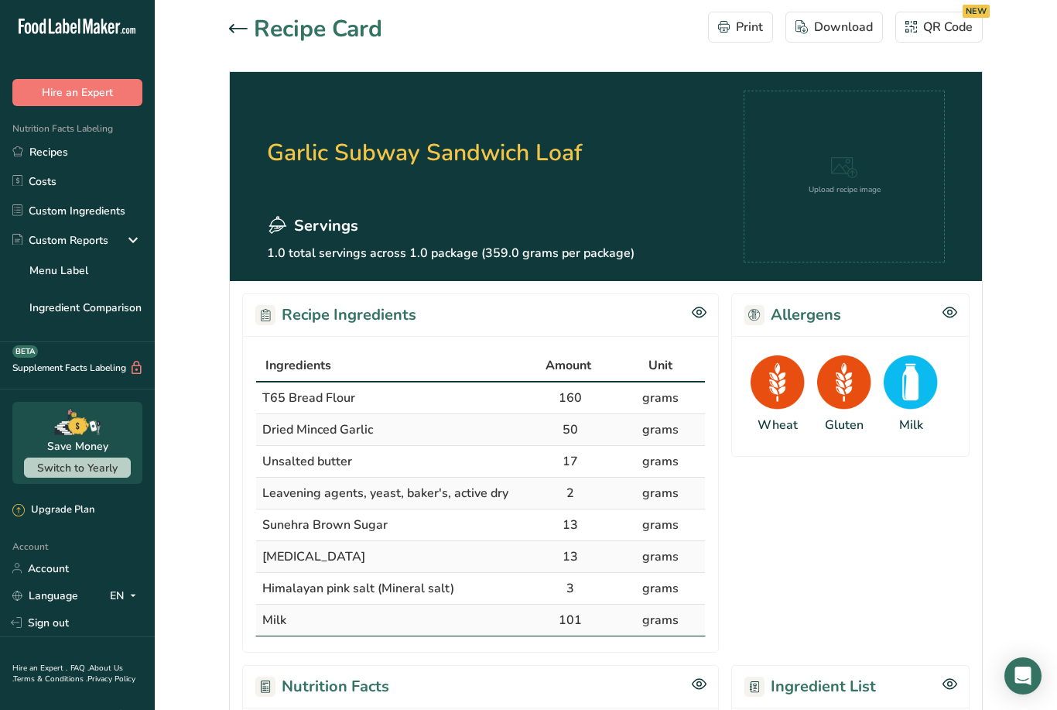
click at [231, 33] on icon at bounding box center [238, 28] width 19 height 9
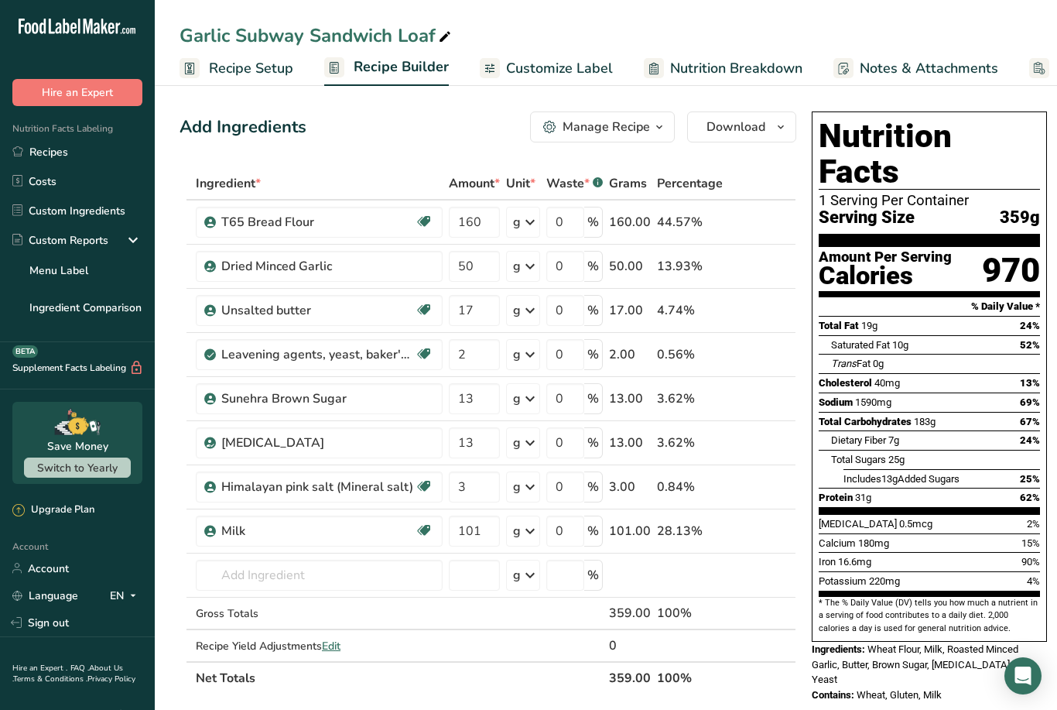
click at [778, 129] on icon "button" at bounding box center [781, 127] width 12 height 19
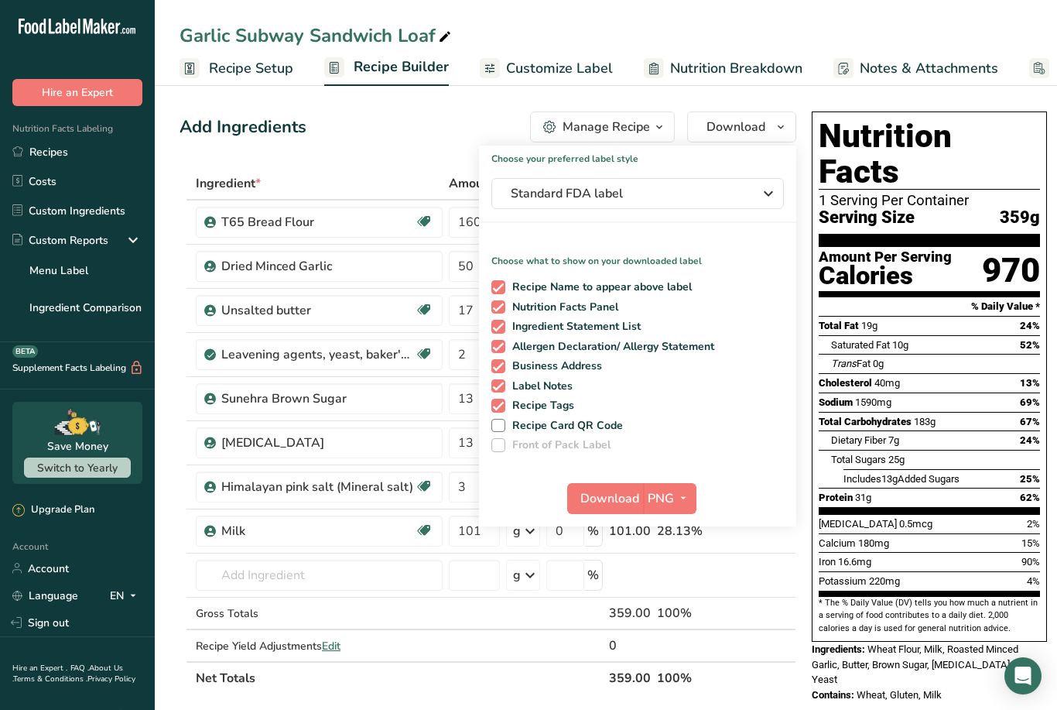
click at [498, 369] on span at bounding box center [498, 366] width 14 height 14
click at [498, 369] on input "Business Address" at bounding box center [496, 366] width 10 height 10
checkbox input "false"
click at [500, 383] on span at bounding box center [498, 386] width 14 height 14
click at [500, 383] on input "Label Notes" at bounding box center [496, 386] width 10 height 10
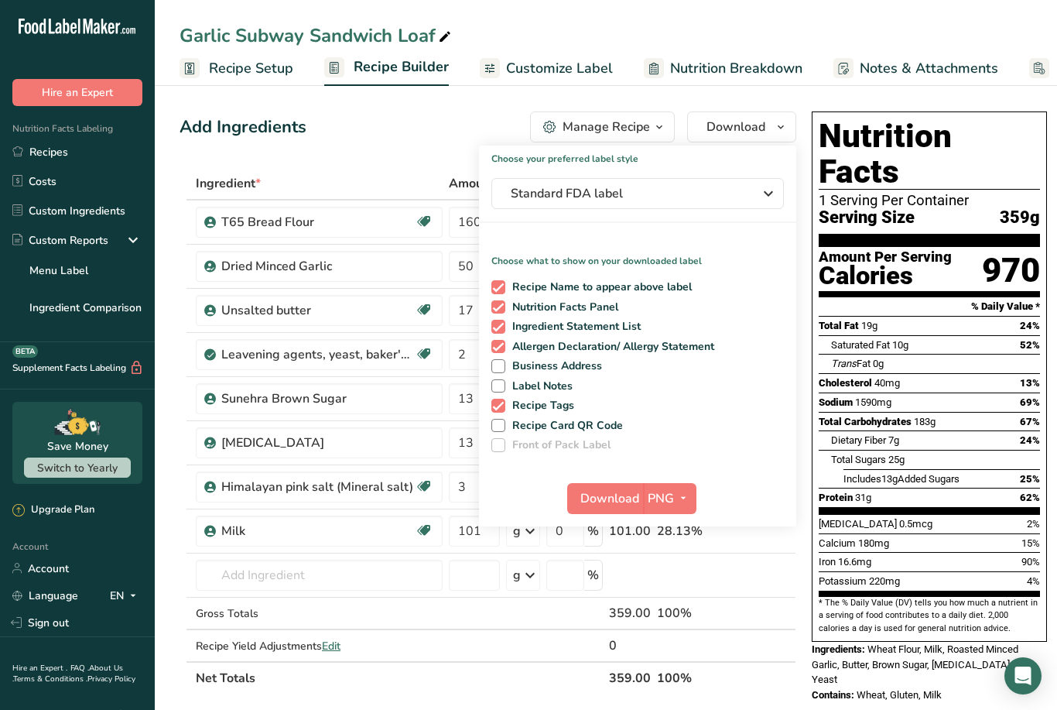
click at [499, 383] on span at bounding box center [498, 386] width 14 height 14
click at [499, 383] on input "Label Notes" at bounding box center [496, 386] width 10 height 10
click at [500, 385] on span at bounding box center [498, 386] width 14 height 14
click at [500, 385] on input "Label Notes" at bounding box center [496, 386] width 10 height 10
click at [499, 385] on span at bounding box center [498, 386] width 14 height 14
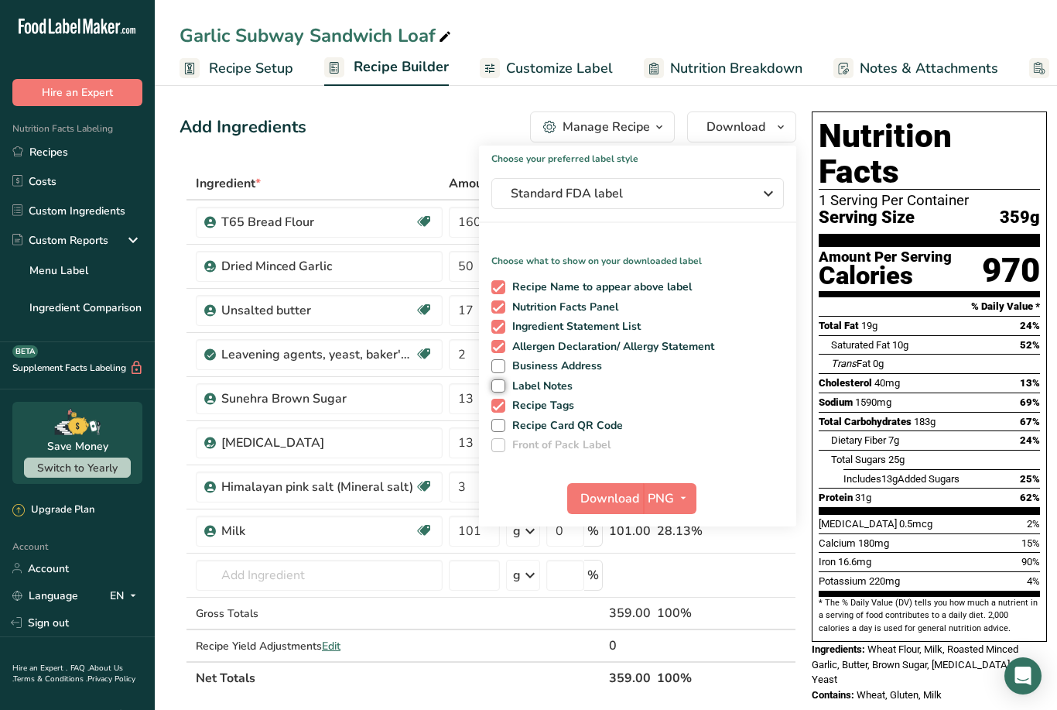
click at [499, 385] on input "Label Notes" at bounding box center [496, 386] width 10 height 10
click at [501, 382] on span at bounding box center [498, 386] width 14 height 14
click at [501, 382] on input "Label Notes" at bounding box center [496, 386] width 10 height 10
checkbox input "false"
click at [500, 409] on span at bounding box center [498, 406] width 14 height 14
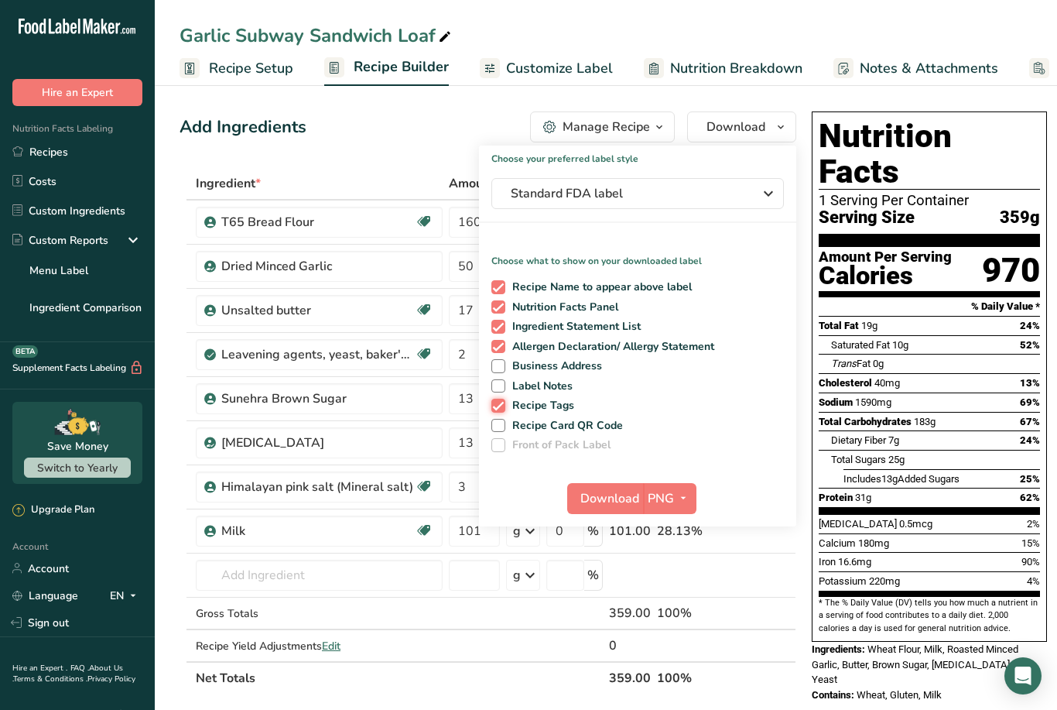
click at [500, 409] on input "Recipe Tags" at bounding box center [496, 405] width 10 height 10
checkbox input "false"
click at [624, 498] on span "Download" at bounding box center [609, 498] width 59 height 19
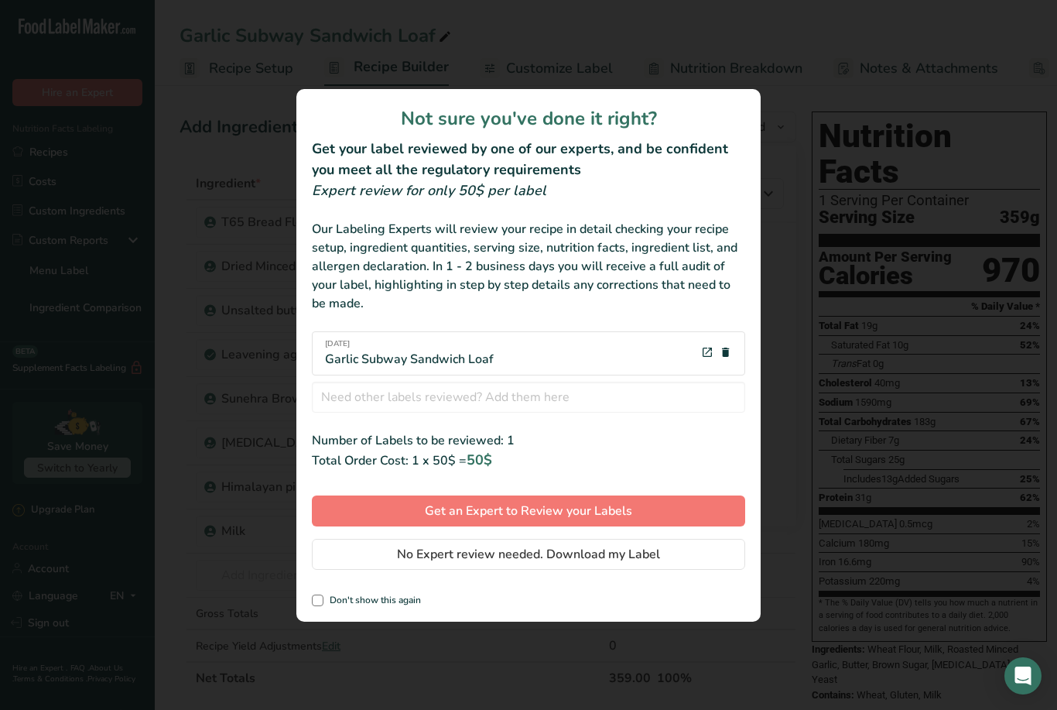
click at [590, 549] on span "No Expert review needed. Download my Label" at bounding box center [528, 554] width 263 height 19
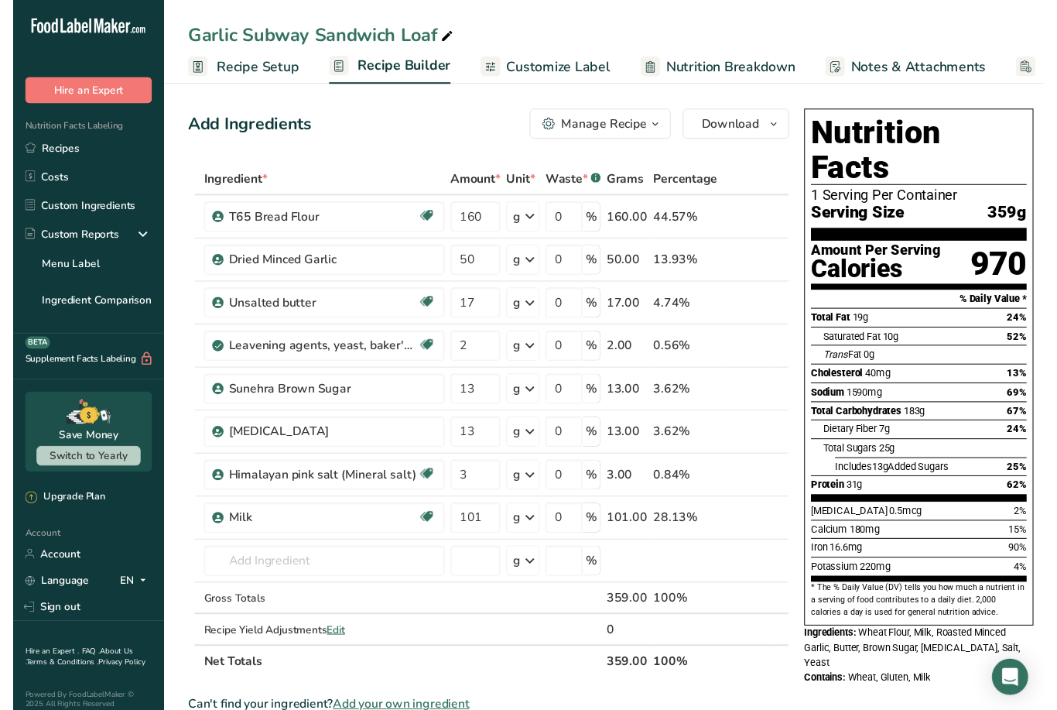
scroll to position [19, 0]
